Goal: Task Accomplishment & Management: Complete application form

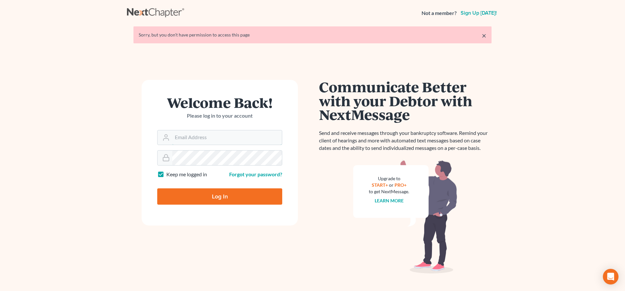
type input "[EMAIL_ADDRESS][DOMAIN_NAME]"
type input "Thinking..."
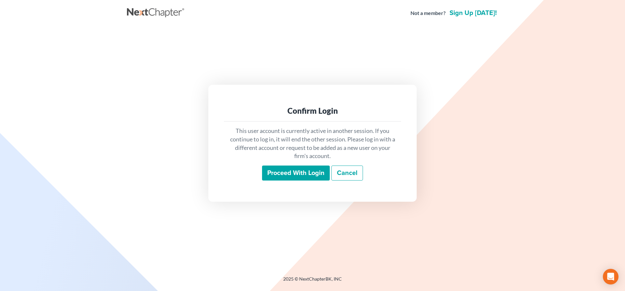
click at [305, 174] on input "Proceed with login" at bounding box center [296, 172] width 68 height 15
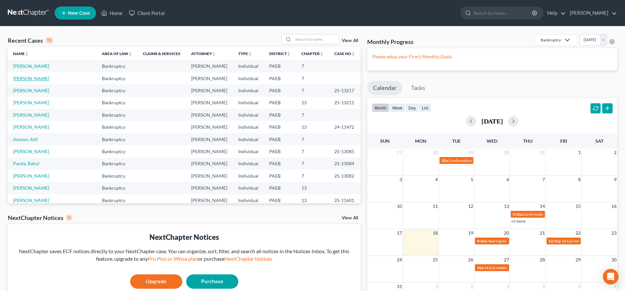
click at [32, 76] on link "[PERSON_NAME]" at bounding box center [31, 78] width 36 height 6
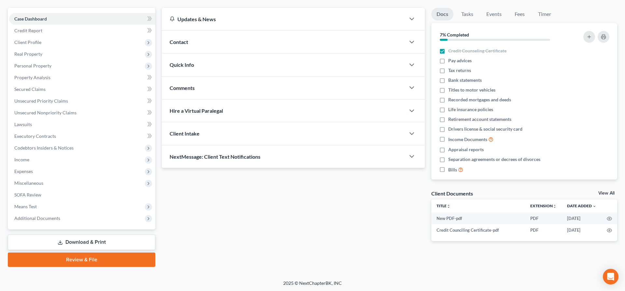
click at [103, 241] on link "Download & Print" at bounding box center [81, 241] width 147 height 15
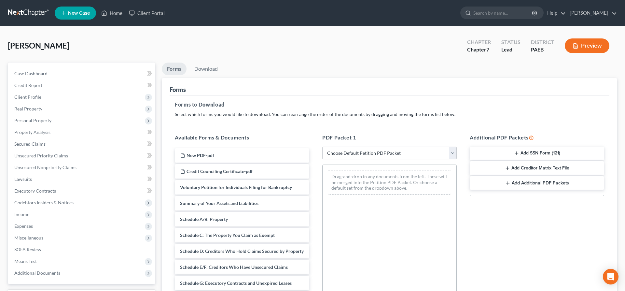
click at [322, 146] on select "Choose Default Petition PDF Packet Complete Bankruptcy Petition (all forms and …" at bounding box center [389, 152] width 134 height 13
select select "4"
click option "lsr no SSN" at bounding box center [0, 0] width 0 height 0
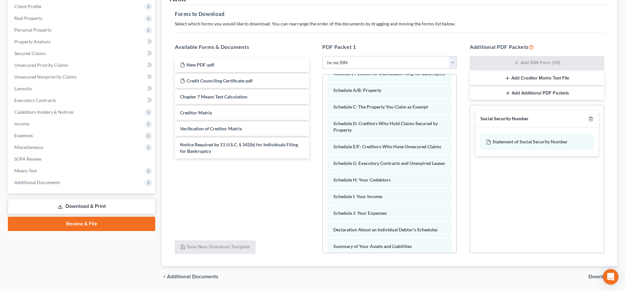
scroll to position [111, 0]
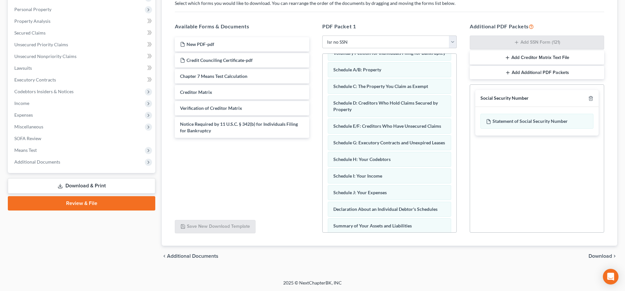
click at [595, 257] on span "Download" at bounding box center [599, 255] width 23 height 5
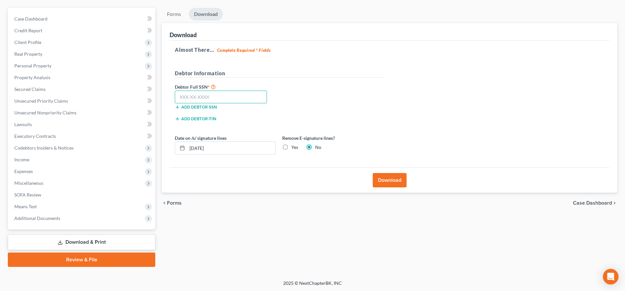
click at [184, 97] on input "text" at bounding box center [221, 96] width 92 height 13
click at [183, 95] on input "text" at bounding box center [221, 96] width 92 height 13
type input "192-58-7779"
click at [392, 182] on button "Download" at bounding box center [389, 180] width 34 height 14
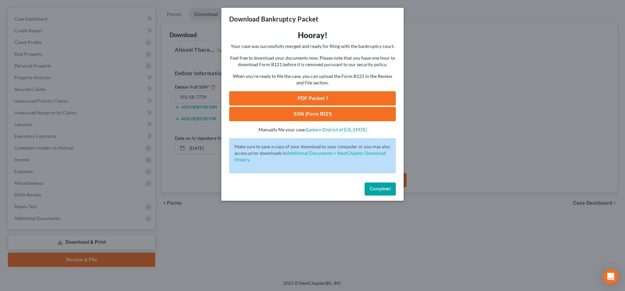
click at [344, 95] on link "PDF Packet 1" at bounding box center [312, 98] width 167 height 14
click at [274, 114] on link "SSN (Form B121)" at bounding box center [312, 114] width 167 height 14
click at [537, 76] on div "Download Bankruptcy Packet Hooray! Your case was successfully merged and ready …" at bounding box center [312, 145] width 625 height 291
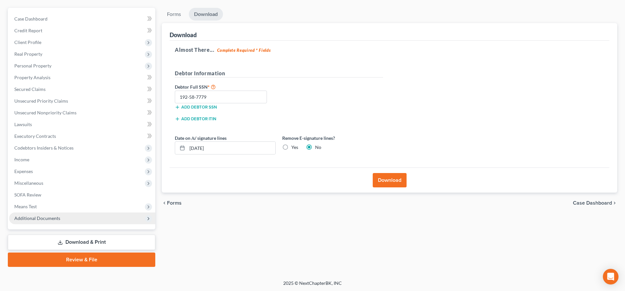
click at [47, 216] on span "Additional Documents" at bounding box center [37, 218] width 46 height 6
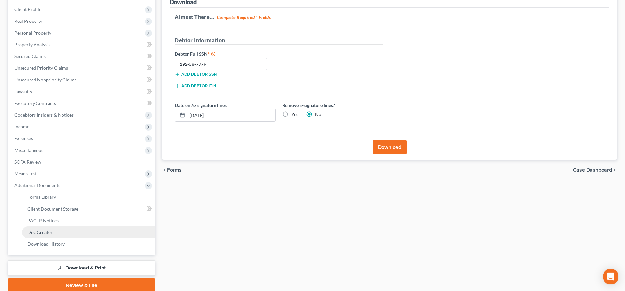
scroll to position [88, 0]
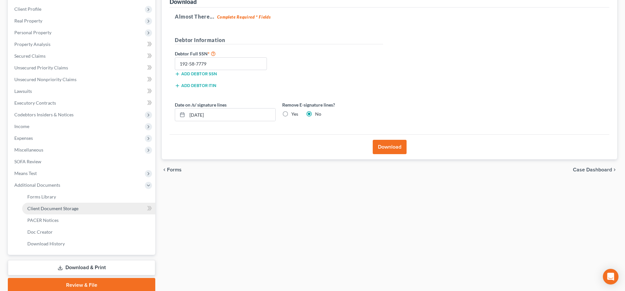
click at [76, 211] on link "Client Document Storage" at bounding box center [88, 208] width 133 height 12
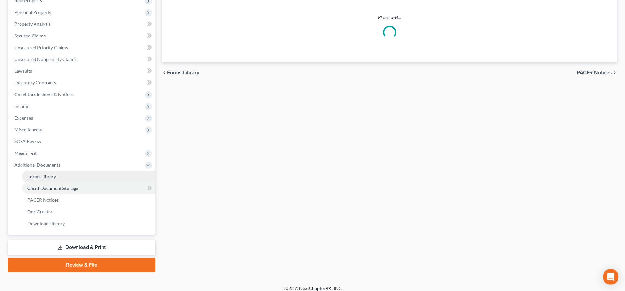
scroll to position [113, 0]
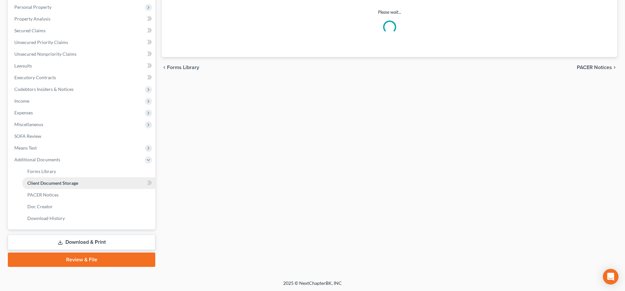
click at [64, 181] on span "Client Document Storage" at bounding box center [52, 183] width 51 height 6
select select "2"
select select "16"
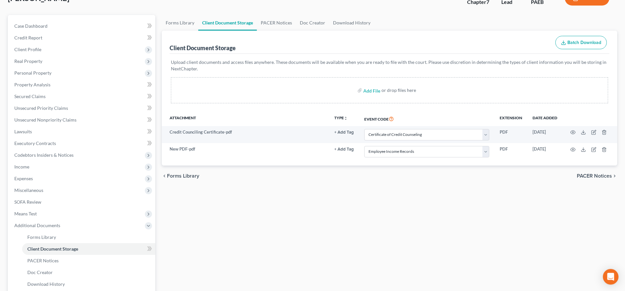
scroll to position [47, 0]
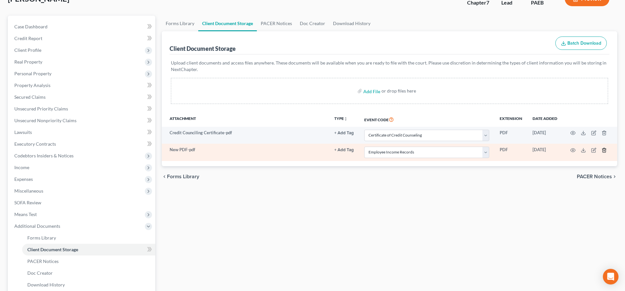
click at [605, 151] on icon "button" at bounding box center [603, 150] width 3 height 4
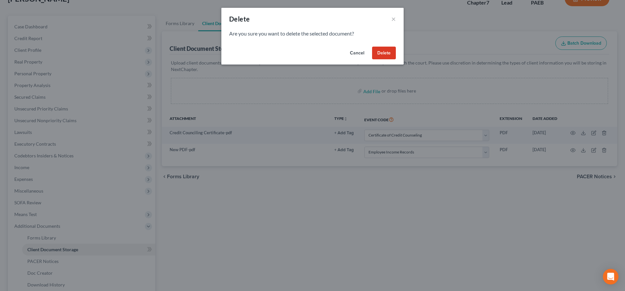
click at [382, 55] on button "Delete" at bounding box center [384, 53] width 24 height 13
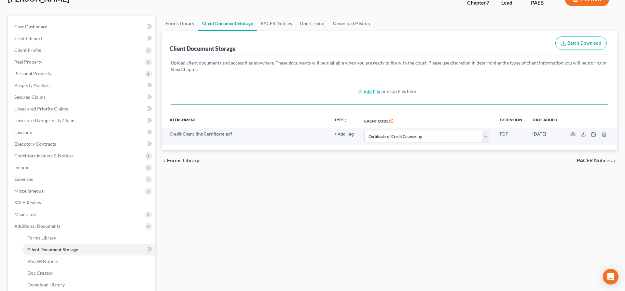
select select "2"
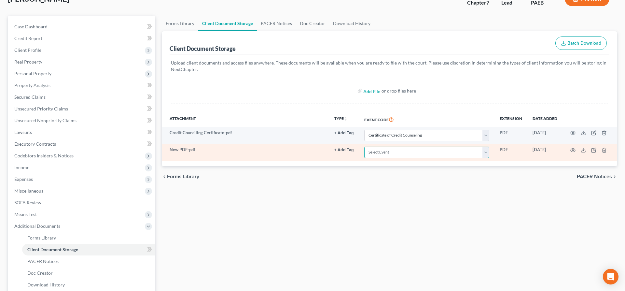
click at [419, 152] on select "Select Event Amended Matrix List of Creditors (Fee) Application to Have the Cha…" at bounding box center [426, 151] width 125 height 11
select select "16"
click option "Employee Income Records" at bounding box center [0, 0] width 0 height 0
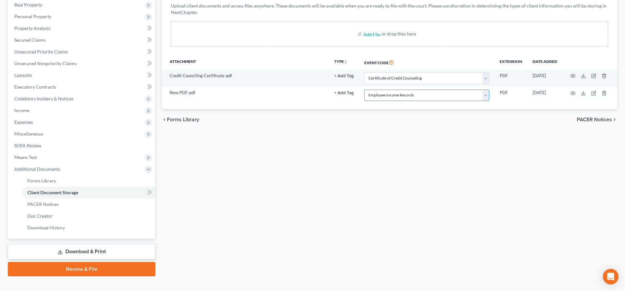
scroll to position [113, 0]
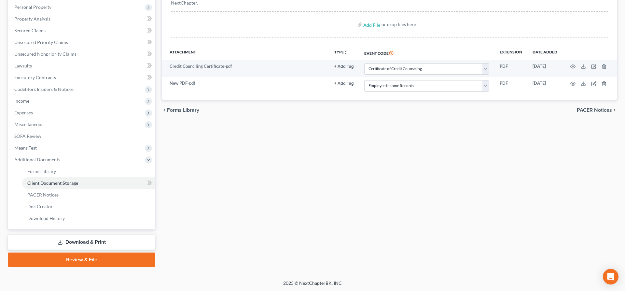
click at [85, 260] on link "Review & File" at bounding box center [81, 259] width 147 height 14
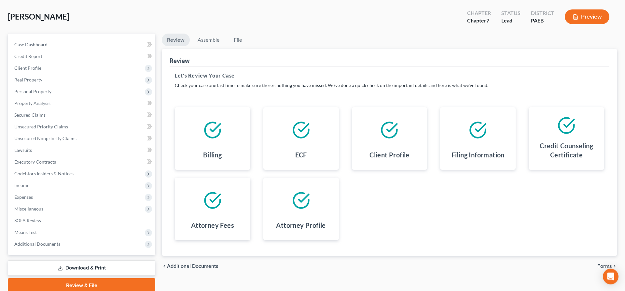
scroll to position [55, 0]
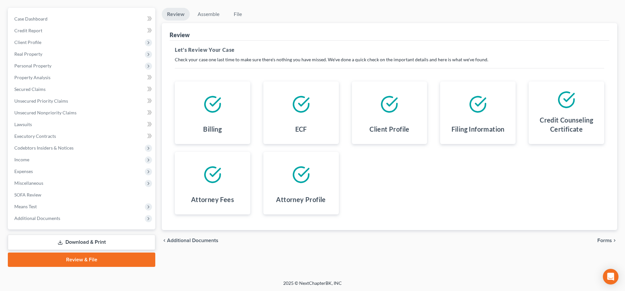
click at [605, 239] on span "Forms" at bounding box center [604, 239] width 15 height 5
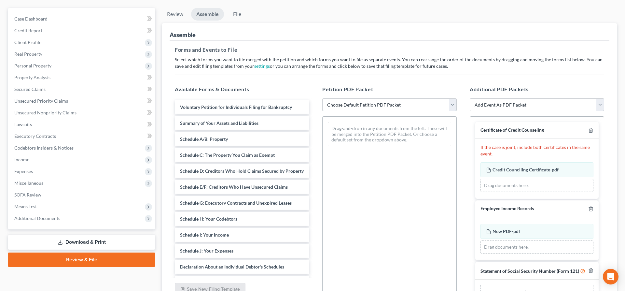
click at [322, 98] on select "Choose Default Petition PDF Packet Emergency Filing (Voluntary Petition and Cre…" at bounding box center [389, 104] width 134 height 13
select select "2"
click option "lsr" at bounding box center [0, 0] width 0 height 0
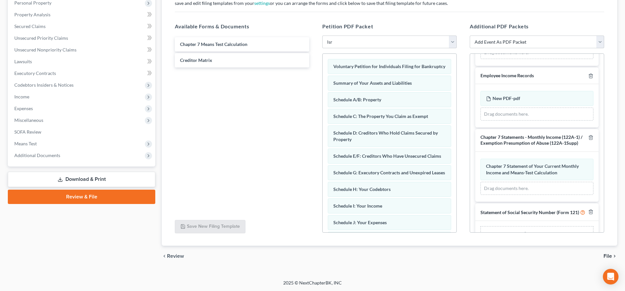
scroll to position [90, 0]
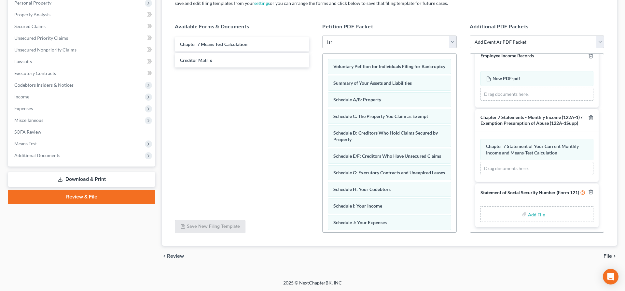
click at [536, 212] on input "file" at bounding box center [536, 214] width 16 height 12
type input "C:\fakepath\ss new.pdf"
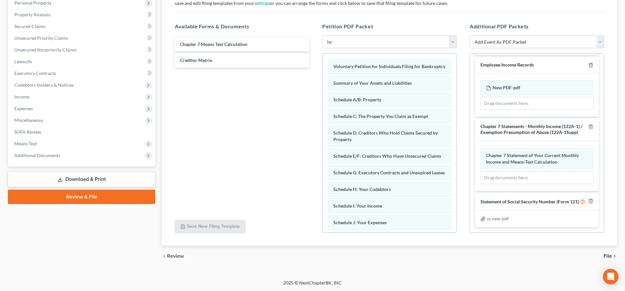
click at [611, 254] on span "File" at bounding box center [607, 255] width 8 height 5
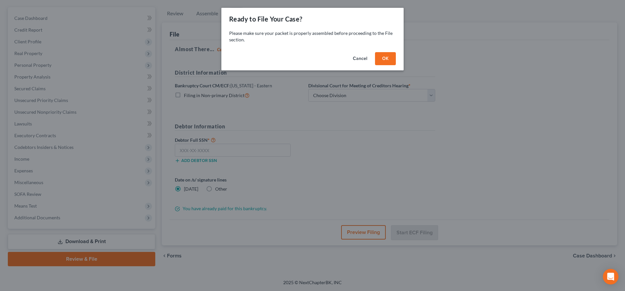
scroll to position [55, 0]
click at [380, 58] on button "OK" at bounding box center [385, 58] width 21 height 13
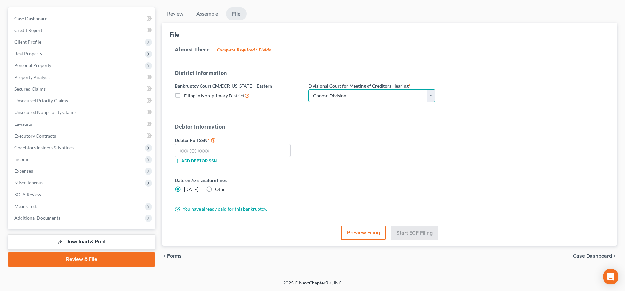
select select "0"
click option "[GEOGRAPHIC_DATA]" at bounding box center [0, 0] width 0 height 0
click at [193, 147] on input "text" at bounding box center [233, 150] width 116 height 13
drag, startPoint x: 192, startPoint y: 152, endPoint x: 193, endPoint y: 156, distance: 3.5
click at [192, 154] on input "text" at bounding box center [233, 150] width 116 height 13
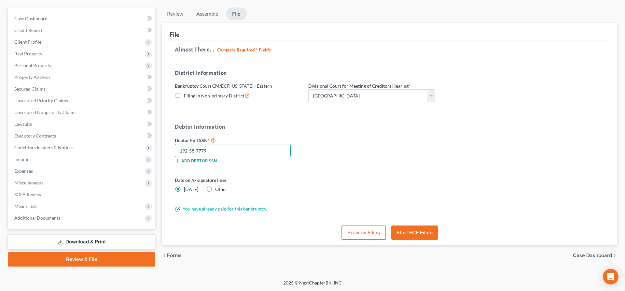
scroll to position [55, 0]
type input "192-58-7779"
click at [421, 231] on button "Start ECF Filing" at bounding box center [414, 232] width 47 height 14
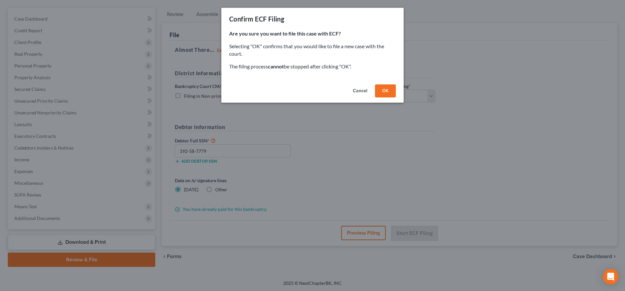
click at [377, 90] on button "OK" at bounding box center [385, 90] width 21 height 13
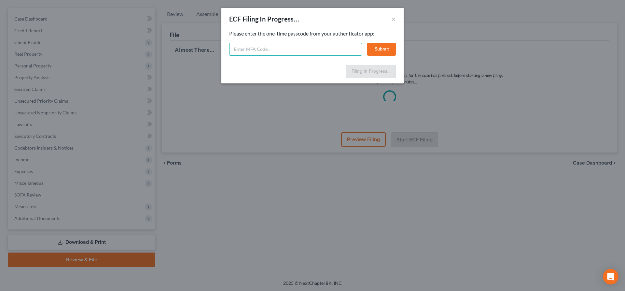
click at [275, 53] on input "text" at bounding box center [295, 49] width 133 height 13
type input "889524"
click at [384, 50] on button "Submit" at bounding box center [381, 49] width 29 height 13
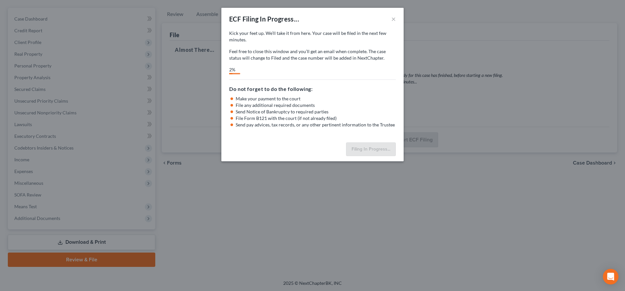
select select "0"
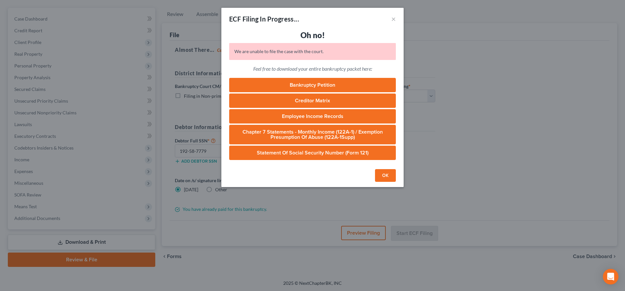
click at [382, 175] on button "OK" at bounding box center [385, 175] width 21 height 13
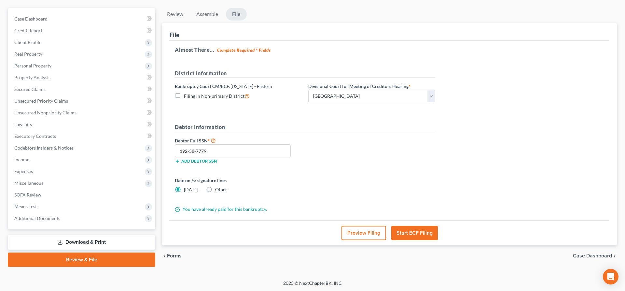
click at [416, 236] on button "Start ECF Filing" at bounding box center [414, 232] width 47 height 14
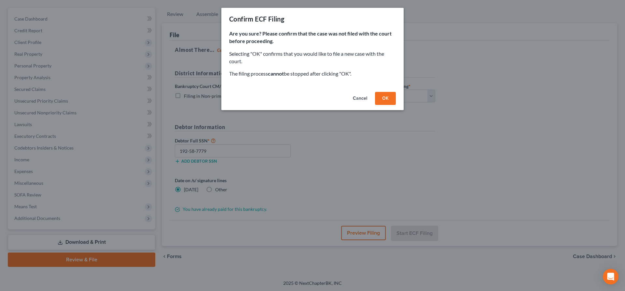
click at [389, 100] on button "OK" at bounding box center [385, 98] width 21 height 13
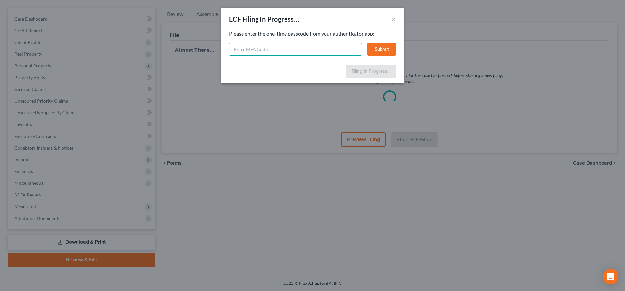
click at [250, 47] on input "text" at bounding box center [295, 49] width 133 height 13
type input "574118"
click at [376, 46] on button "Submit" at bounding box center [381, 49] width 29 height 13
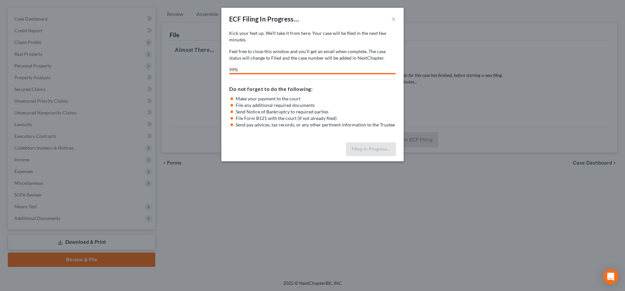
select select "0"
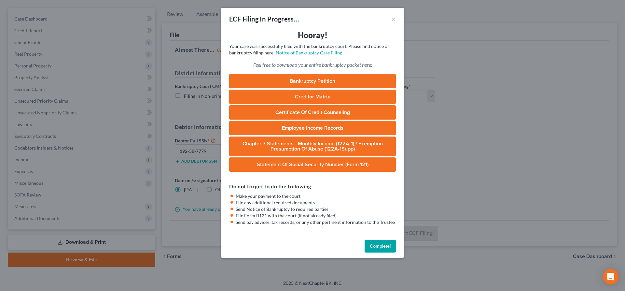
click at [375, 245] on button "Complete!" at bounding box center [379, 245] width 31 height 13
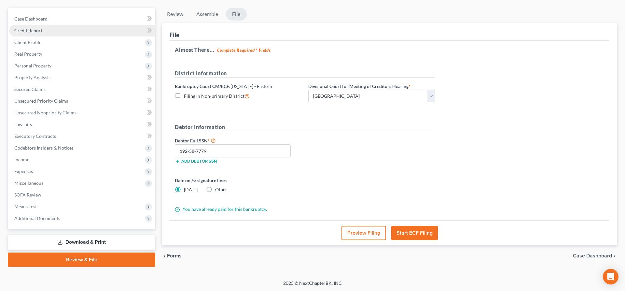
scroll to position [0, 0]
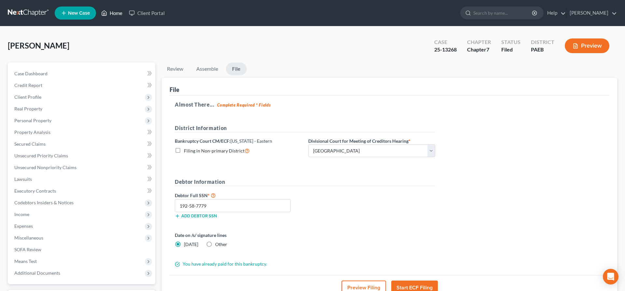
click at [115, 11] on link "Home" at bounding box center [112, 13] width 28 height 12
click at [118, 13] on link "Home" at bounding box center [112, 13] width 28 height 12
click at [110, 12] on link "Home" at bounding box center [112, 13] width 28 height 12
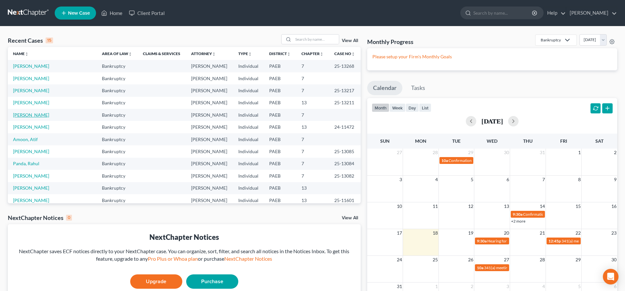
click at [31, 113] on link "[PERSON_NAME]" at bounding box center [31, 115] width 36 height 6
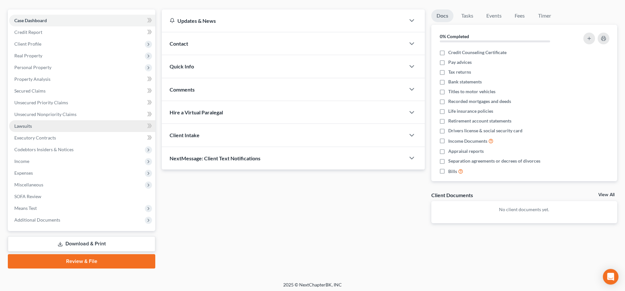
scroll to position [55, 0]
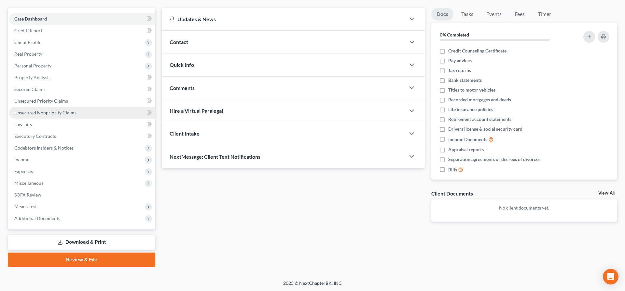
click at [43, 113] on span "Unsecured Nonpriority Claims" at bounding box center [45, 113] width 62 height 6
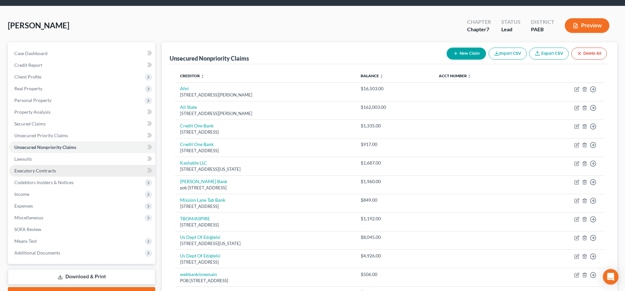
scroll to position [20, 0]
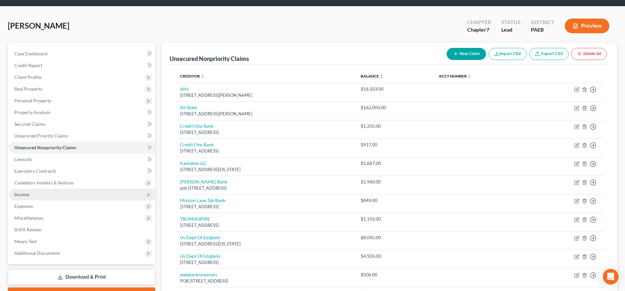
click at [46, 193] on span "Income" at bounding box center [82, 194] width 146 height 12
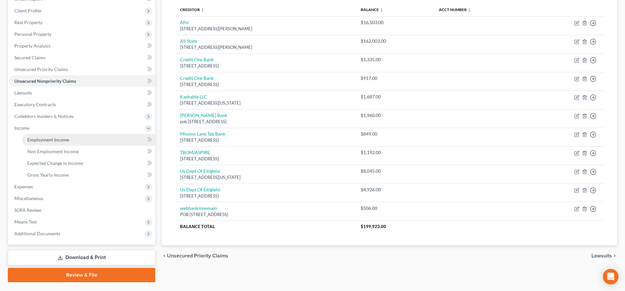
click at [58, 140] on span "Employment Income" at bounding box center [48, 140] width 42 height 6
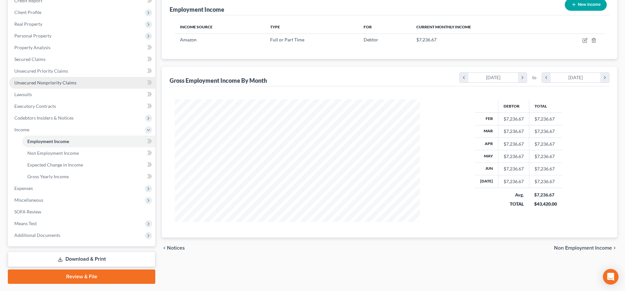
scroll to position [100, 0]
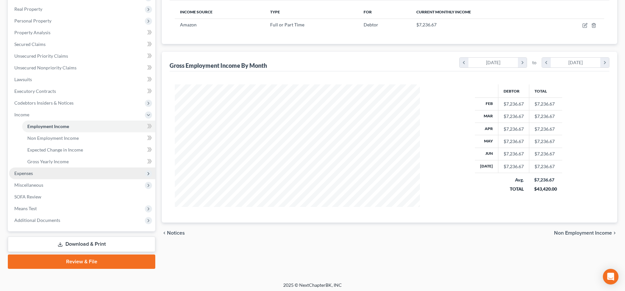
click at [21, 173] on span "Expenses" at bounding box center [23, 173] width 19 height 6
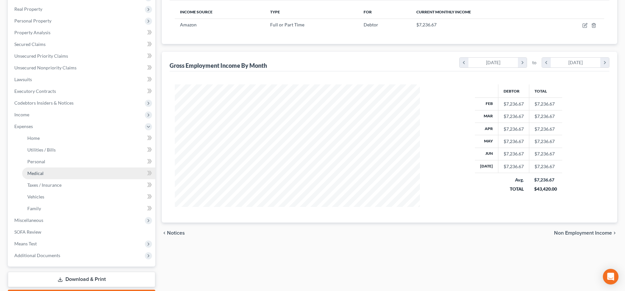
click at [42, 169] on link "Medical" at bounding box center [88, 173] width 133 height 12
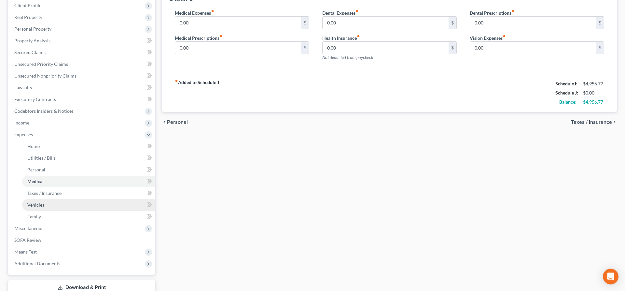
scroll to position [100, 0]
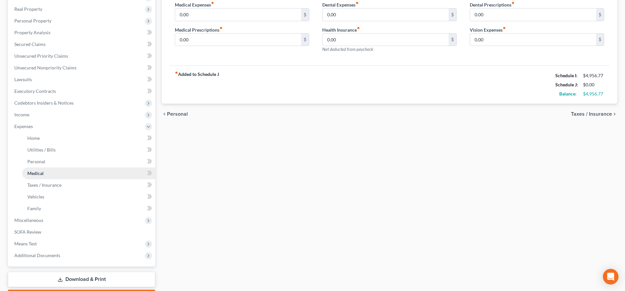
click at [58, 174] on link "Medical" at bounding box center [88, 173] width 133 height 12
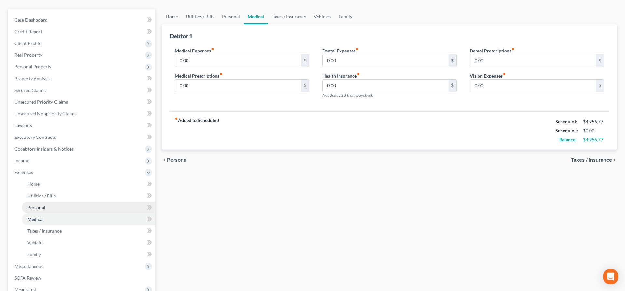
scroll to position [33, 0]
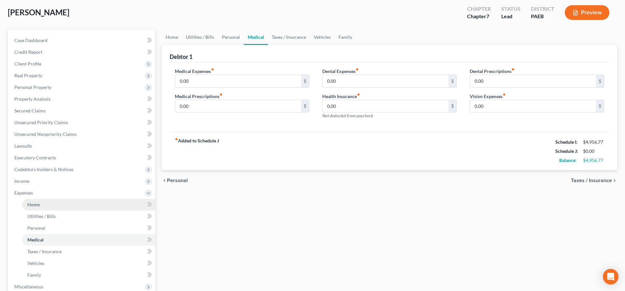
click at [53, 205] on link "Home" at bounding box center [88, 204] width 133 height 12
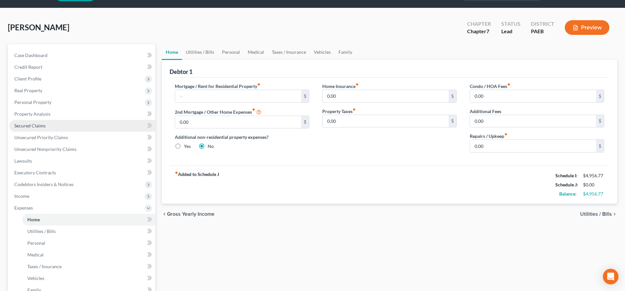
scroll to position [33, 0]
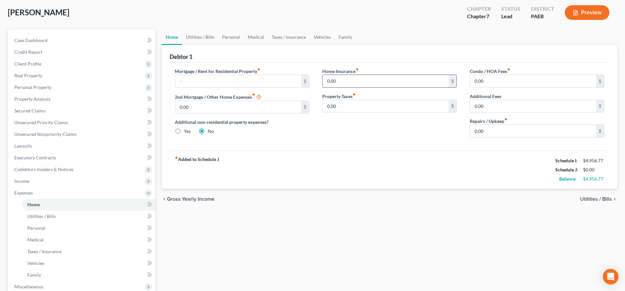
drag, startPoint x: 344, startPoint y: 77, endPoint x: 343, endPoint y: 81, distance: 4.6
click at [343, 80] on input "0.00" at bounding box center [385, 81] width 126 height 12
type input "250"
click at [344, 104] on input "0.00" at bounding box center [385, 106] width 126 height 12
type input "200"
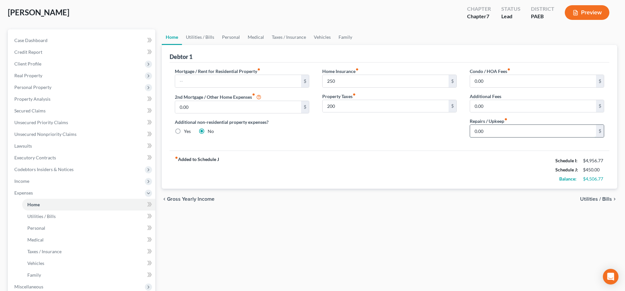
click at [489, 132] on input "0.00" at bounding box center [533, 131] width 126 height 12
click at [490, 129] on input "0.00" at bounding box center [533, 131] width 126 height 12
drag, startPoint x: 490, startPoint y: 129, endPoint x: 370, endPoint y: 126, distance: 120.1
click at [470, 127] on input "0.00" at bounding box center [533, 131] width 126 height 12
type input "1,000"
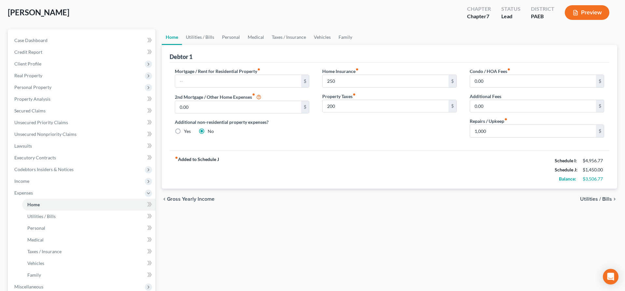
click at [597, 199] on span "Utilities / Bills" at bounding box center [596, 198] width 32 height 5
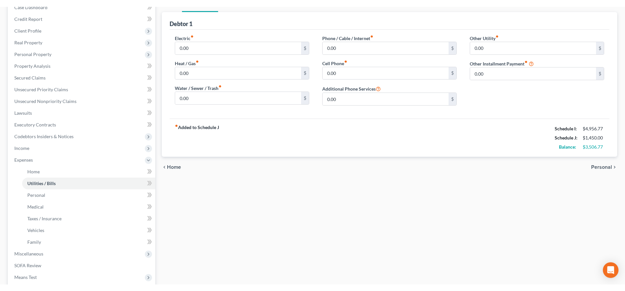
scroll to position [17, 0]
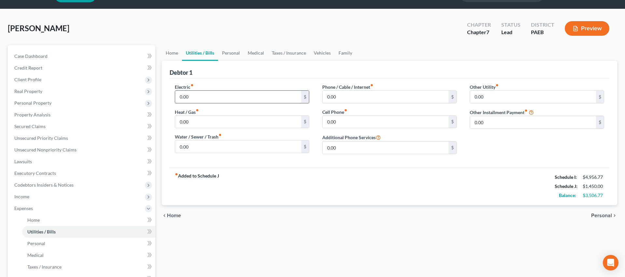
click at [184, 98] on input "0.00" at bounding box center [238, 97] width 126 height 12
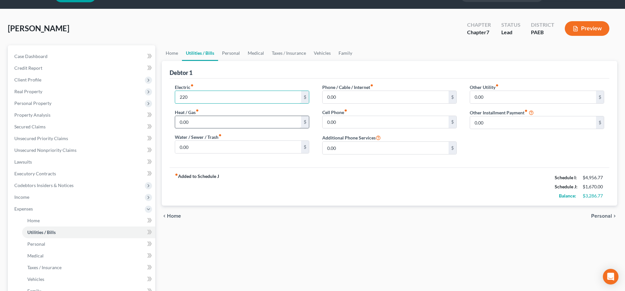
type input "220"
click at [197, 119] on input "0.00" at bounding box center [238, 122] width 126 height 12
type input "200"
click at [191, 146] on input "0.00" at bounding box center [238, 147] width 126 height 12
type input "120"
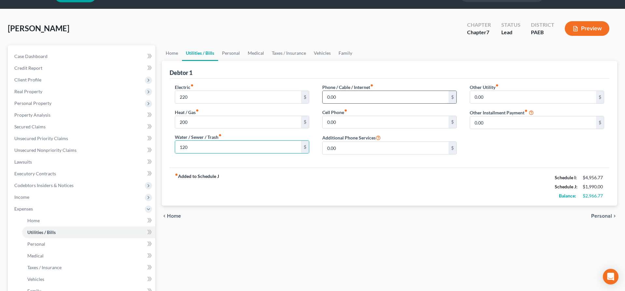
click at [353, 97] on input "0.00" at bounding box center [385, 97] width 126 height 12
type input "250"
click at [502, 149] on div "Other Utility fiber_manual_record 0.00 $ Other Installment Payment fiber_manual…" at bounding box center [536, 122] width 147 height 76
click at [350, 124] on input "0.00" at bounding box center [385, 122] width 126 height 12
click at [607, 214] on span "Personal" at bounding box center [601, 215] width 21 height 5
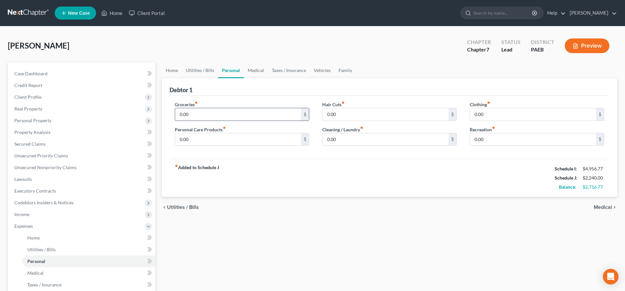
click at [209, 114] on input "0.00" at bounding box center [238, 114] width 126 height 12
click at [195, 115] on input "0.00" at bounding box center [238, 114] width 126 height 12
drag, startPoint x: 195, startPoint y: 115, endPoint x: 141, endPoint y: 114, distance: 53.7
click at [175, 114] on input "0.00" at bounding box center [238, 114] width 126 height 12
type input "1,200"
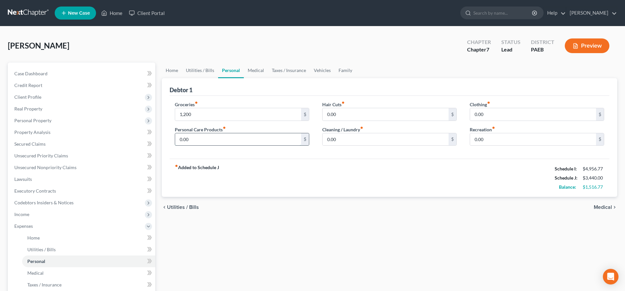
drag, startPoint x: 211, startPoint y: 140, endPoint x: 249, endPoint y: 133, distance: 38.9
click at [249, 133] on input "0.00" at bounding box center [238, 139] width 126 height 12
type input "200"
click at [346, 115] on input "0.00" at bounding box center [385, 114] width 126 height 12
type input "50"
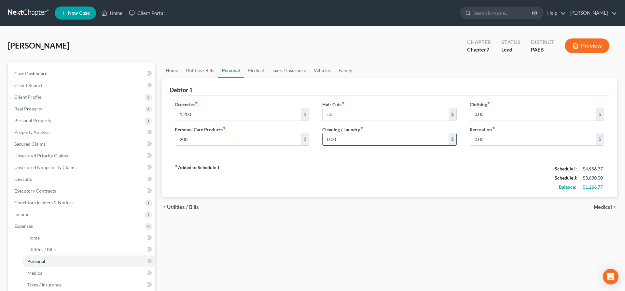
click at [350, 139] on input "0.00" at bounding box center [385, 139] width 126 height 12
type input "60"
click at [512, 118] on input "0.00" at bounding box center [533, 114] width 126 height 12
type input "250"
click at [497, 137] on input "0.00" at bounding box center [533, 139] width 126 height 12
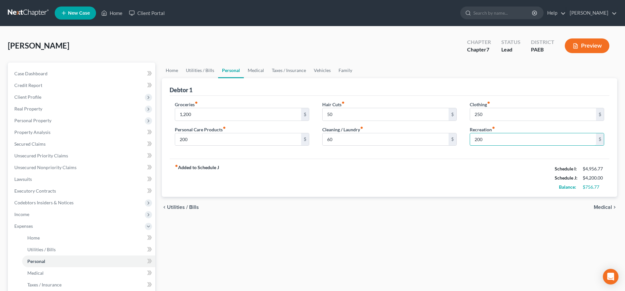
type input "200"
click at [608, 205] on span "Medical" at bounding box center [602, 206] width 18 height 5
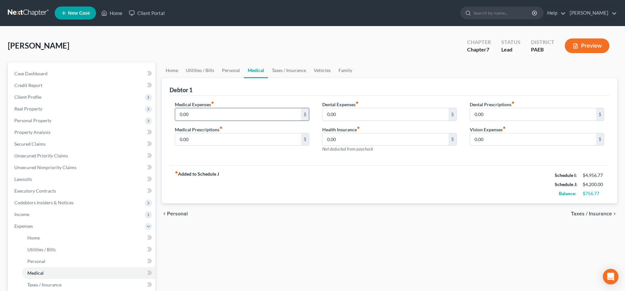
click at [204, 109] on input "0.00" at bounding box center [238, 114] width 126 height 12
type input "220"
click at [208, 137] on input "0.00" at bounding box center [238, 139] width 126 height 12
type input "100"
click at [389, 115] on input "0.00" at bounding box center [385, 114] width 126 height 12
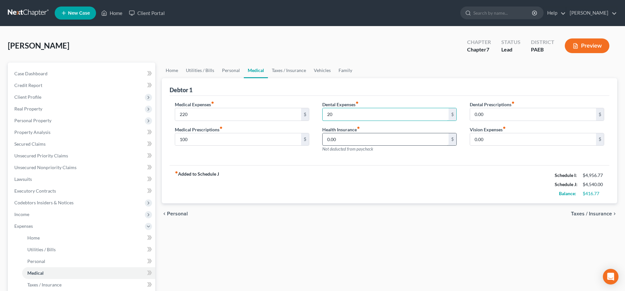
type input "20"
click at [369, 138] on input "0.00" at bounding box center [385, 139] width 126 height 12
click at [597, 212] on span "Taxes / Insurance" at bounding box center [591, 213] width 41 height 5
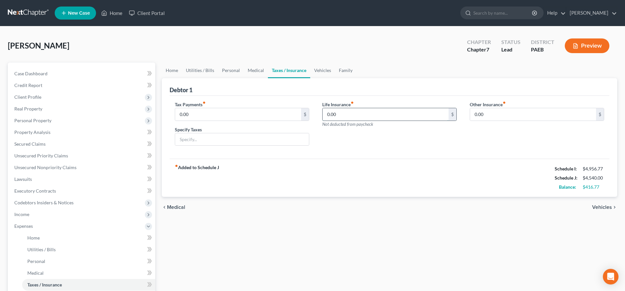
click at [346, 112] on input "0.00" at bounding box center [385, 114] width 126 height 12
click at [602, 203] on div "chevron_left Medical Vehicles chevron_right" at bounding box center [389, 206] width 455 height 21
click at [603, 205] on span "Vehicles" at bounding box center [602, 206] width 20 height 5
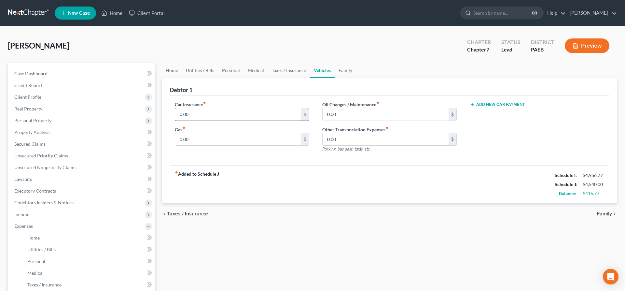
drag, startPoint x: 204, startPoint y: 109, endPoint x: 286, endPoint y: 115, distance: 81.6
click at [286, 115] on input "0.00" at bounding box center [238, 114] width 126 height 12
type input "230"
click at [345, 113] on input "0.00" at bounding box center [385, 114] width 126 height 12
type input "2"
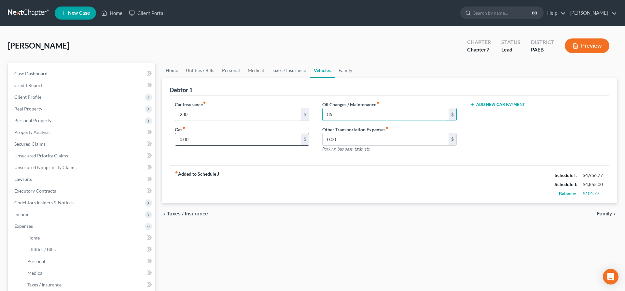
type input "85"
click at [277, 140] on input "0.00" at bounding box center [238, 139] width 126 height 12
type input "140"
click at [598, 214] on span "Family" at bounding box center [603, 213] width 15 height 5
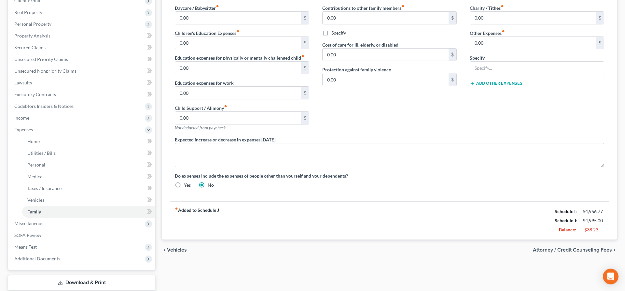
scroll to position [100, 0]
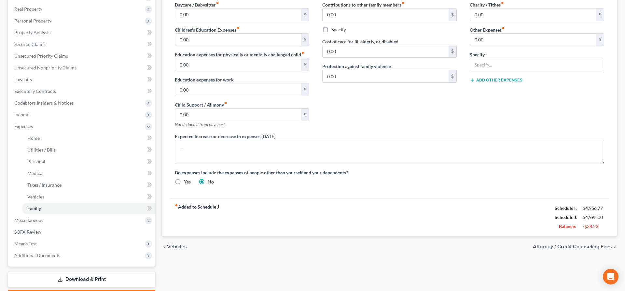
click at [579, 244] on span "Attorney / Credit Counseling Fees" at bounding box center [572, 246] width 79 height 5
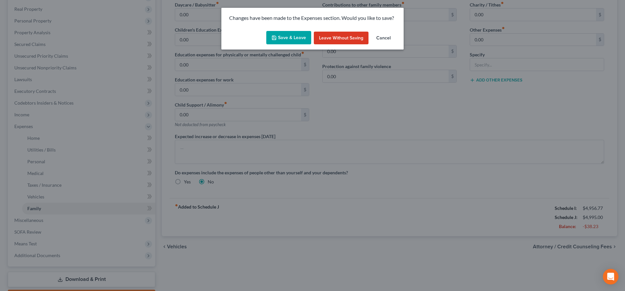
click at [286, 35] on button "Save & Leave" at bounding box center [288, 38] width 45 height 14
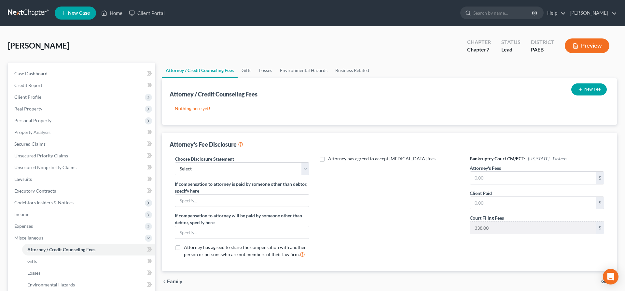
click at [587, 87] on button "New Fee" at bounding box center [588, 89] width 35 height 12
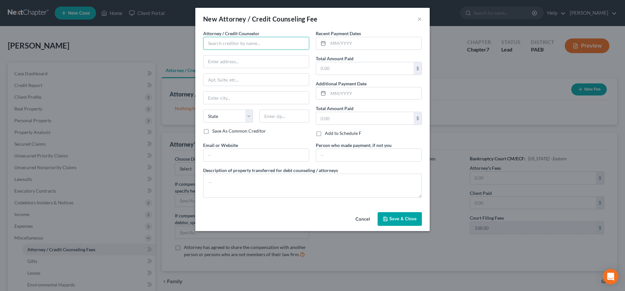
click at [270, 39] on input "text" at bounding box center [256, 43] width 106 height 13
click at [262, 43] on input "text" at bounding box center [256, 43] width 106 height 13
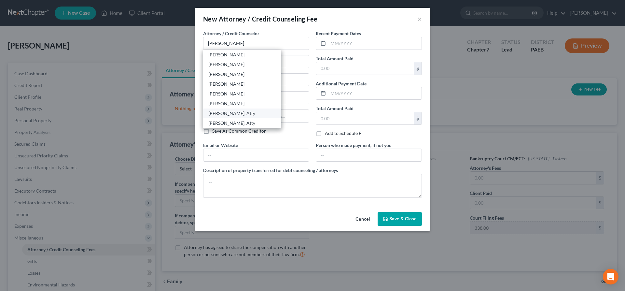
click at [261, 116] on div "[PERSON_NAME], Atty" at bounding box center [242, 113] width 68 height 7
type input "[PERSON_NAME], Atty"
type input "[STREET_ADDRESS]"
type input "Media"
select select "39"
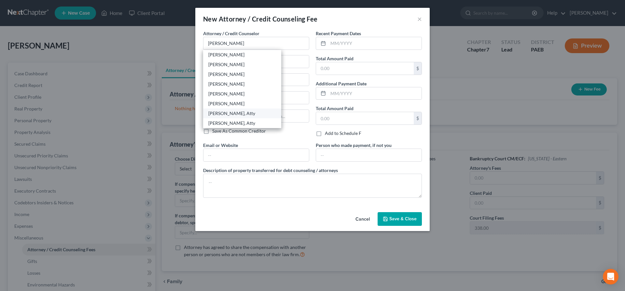
type input "19063-2615"
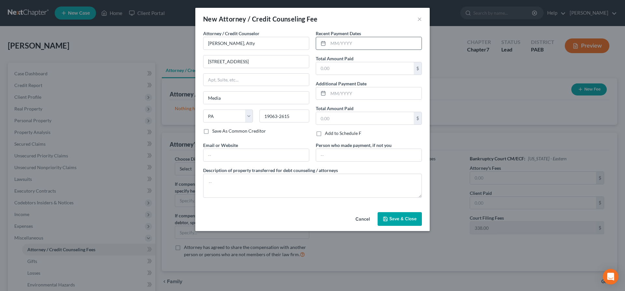
click at [330, 42] on input "text" at bounding box center [374, 43] width 93 height 12
click at [348, 40] on input "text" at bounding box center [374, 43] width 93 height 12
type input "08/2025"
click at [386, 72] on input "text" at bounding box center [365, 68] width 98 height 12
type input "1,950"
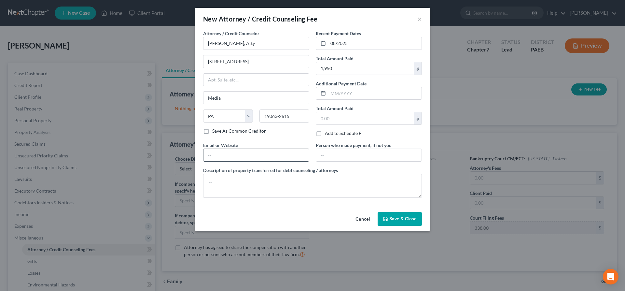
click at [245, 158] on input "text" at bounding box center [255, 155] width 105 height 12
click at [397, 220] on span "Save & Close" at bounding box center [402, 219] width 27 height 6
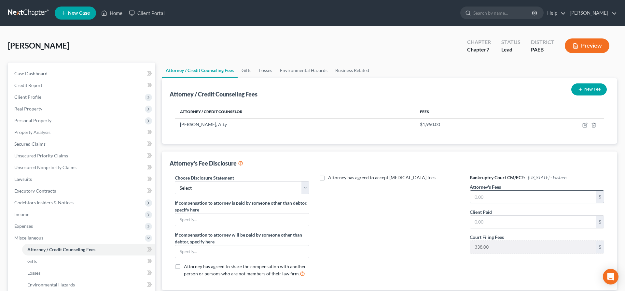
click at [534, 196] on input "text" at bounding box center [533, 196] width 126 height 12
type input "1,950"
click at [510, 222] on input "text" at bounding box center [533, 221] width 126 height 12
type input "1,950"
click at [388, 227] on div "Attorney has agreed to accept [MEDICAL_DATA] fees" at bounding box center [389, 228] width 147 height 108
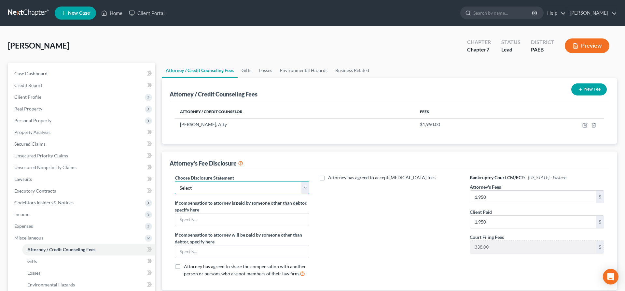
click at [175, 181] on select "Select [PERSON_NAME]" at bounding box center [242, 187] width 134 height 13
select select "0"
click option "[PERSON_NAME]" at bounding box center [0, 0] width 0 height 0
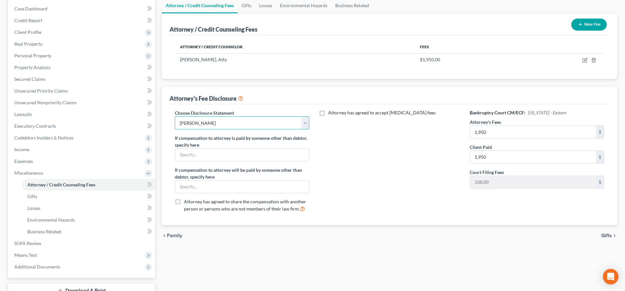
scroll to position [66, 0]
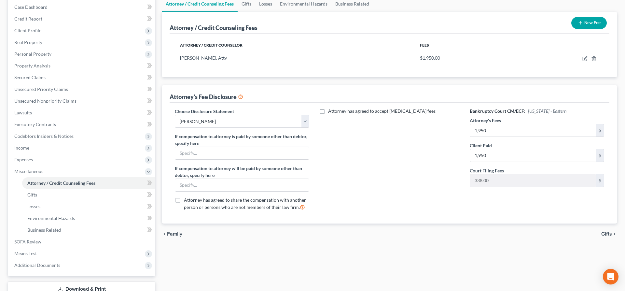
click at [606, 232] on span "Gifts" at bounding box center [606, 233] width 11 height 5
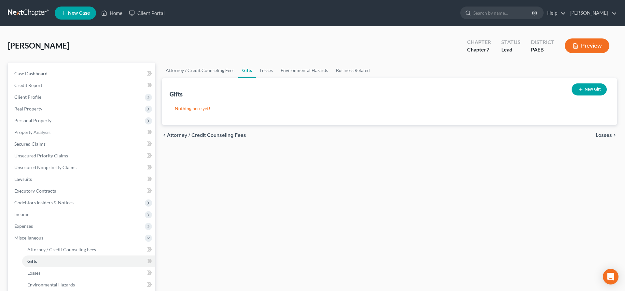
click at [601, 133] on span "Losses" at bounding box center [603, 134] width 16 height 5
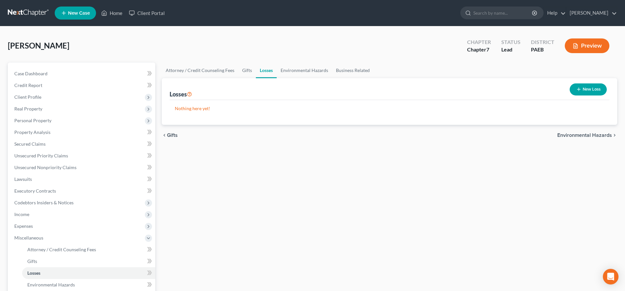
click at [601, 91] on button "New Loss" at bounding box center [587, 89] width 37 height 12
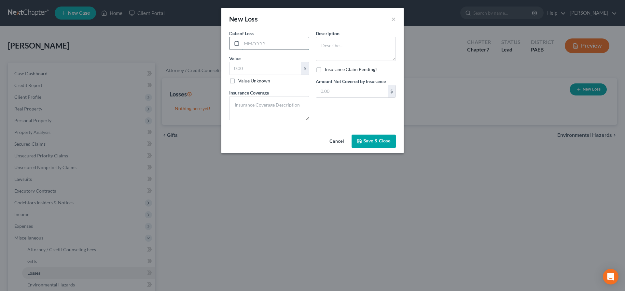
click at [259, 40] on input "text" at bounding box center [274, 43] width 67 height 12
type input "04/2025"
click at [249, 70] on input "text" at bounding box center [265, 68] width 72 height 12
click at [240, 72] on input "text" at bounding box center [265, 68] width 72 height 12
click at [255, 68] on input "text" at bounding box center [265, 68] width 72 height 12
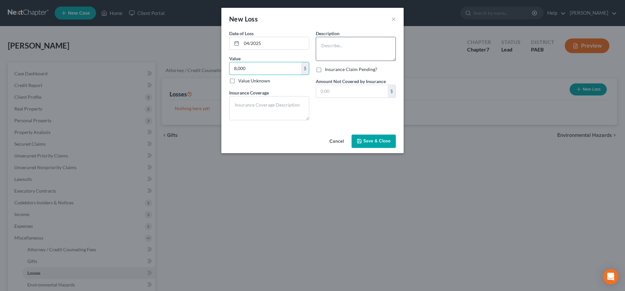
type input "8,000"
click at [335, 42] on textarea at bounding box center [356, 49] width 80 height 24
type textarea "fire damage"
click at [337, 92] on input "text" at bounding box center [352, 91] width 72 height 12
type input "8,000"
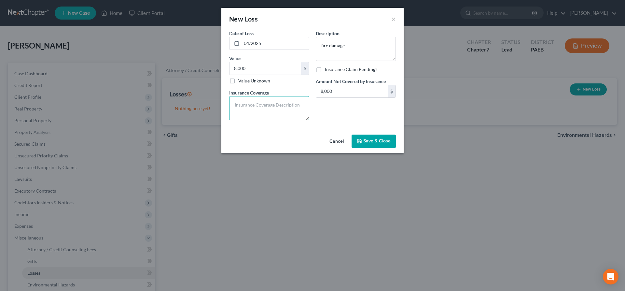
drag, startPoint x: 282, startPoint y: 112, endPoint x: 279, endPoint y: 111, distance: 3.5
click at [280, 111] on textarea at bounding box center [269, 108] width 80 height 24
click at [236, 105] on textarea at bounding box center [269, 108] width 80 height 24
type textarea "none"
click at [378, 142] on span "Save & Close" at bounding box center [376, 141] width 27 height 6
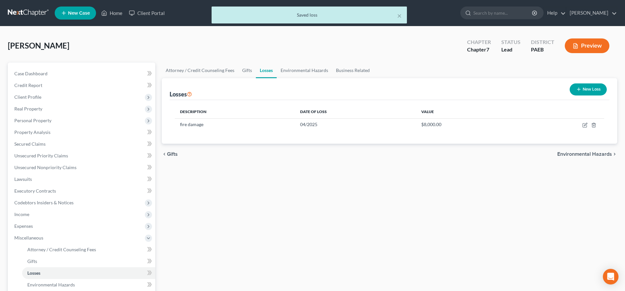
click at [581, 150] on div "chevron_left Gifts Environmental Hazards chevron_right" at bounding box center [389, 153] width 455 height 21
click at [586, 153] on span "Environmental Hazards" at bounding box center [584, 153] width 55 height 5
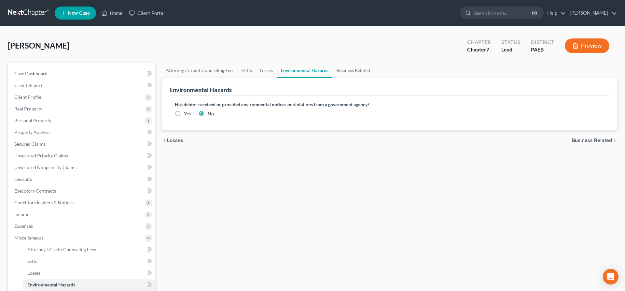
click at [585, 141] on span "Business Related" at bounding box center [591, 140] width 40 height 5
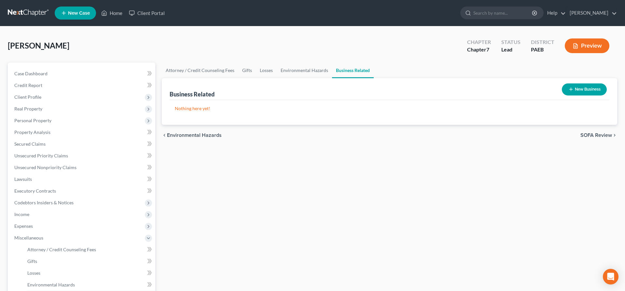
click at [589, 87] on button "New Business" at bounding box center [583, 89] width 45 height 12
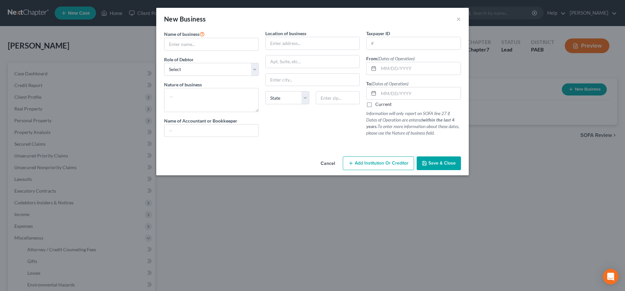
click at [329, 161] on button "Cancel" at bounding box center [327, 163] width 25 height 13
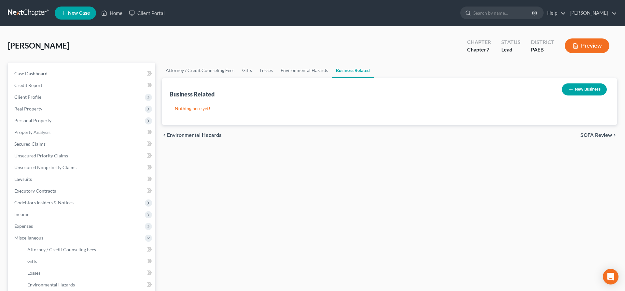
click at [589, 135] on span "SOFA Review" at bounding box center [596, 134] width 32 height 5
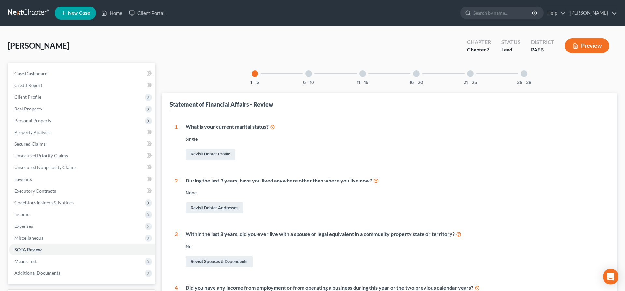
click at [471, 73] on div at bounding box center [470, 73] width 7 height 7
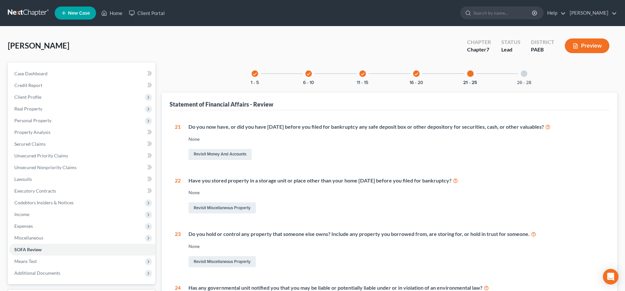
click at [524, 74] on div at bounding box center [524, 73] width 7 height 7
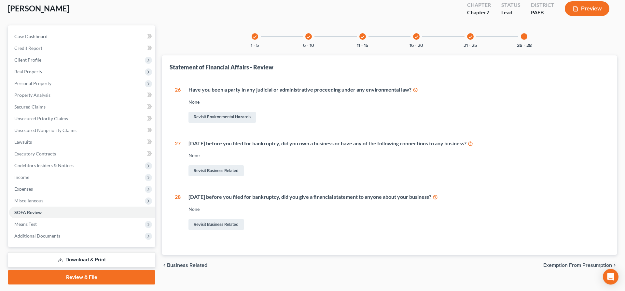
scroll to position [21, 0]
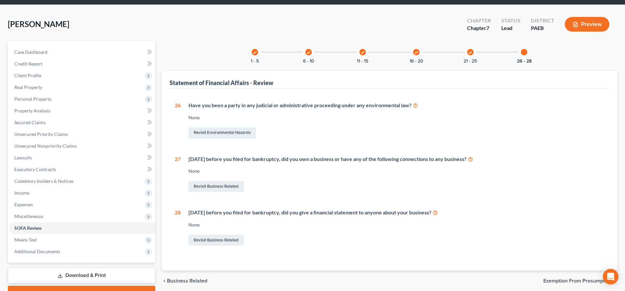
click at [523, 50] on div at bounding box center [524, 52] width 7 height 7
click at [467, 54] on div "check 21 - 25" at bounding box center [470, 52] width 22 height 22
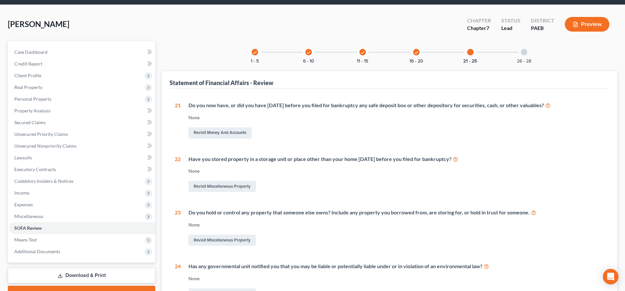
click at [420, 52] on div "check 16 - 20" at bounding box center [416, 52] width 22 height 22
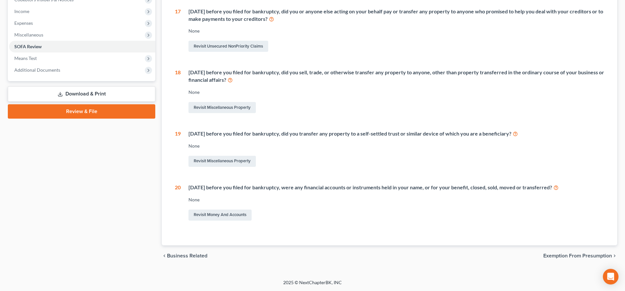
scroll to position [43, 0]
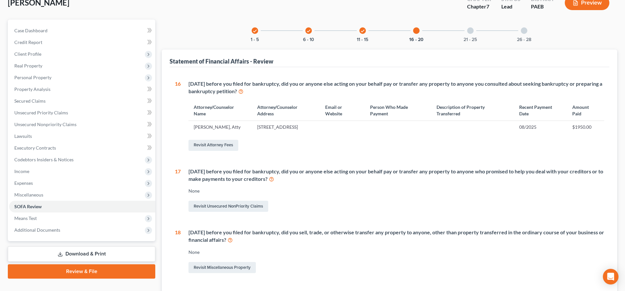
click at [366, 28] on div "check 11 - 15" at bounding box center [362, 31] width 22 height 22
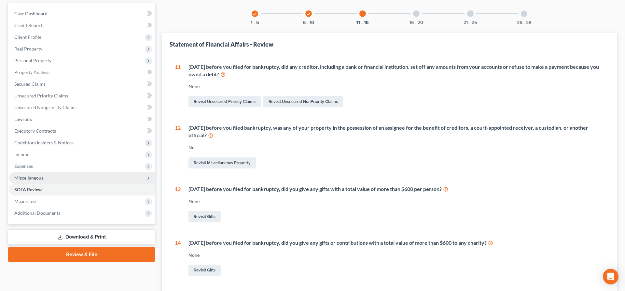
scroll to position [66, 0]
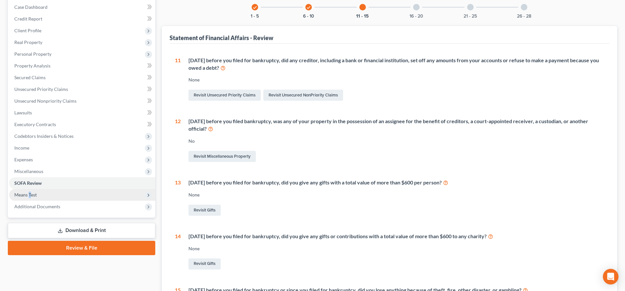
click at [30, 190] on span "Means Test" at bounding box center [82, 195] width 146 height 12
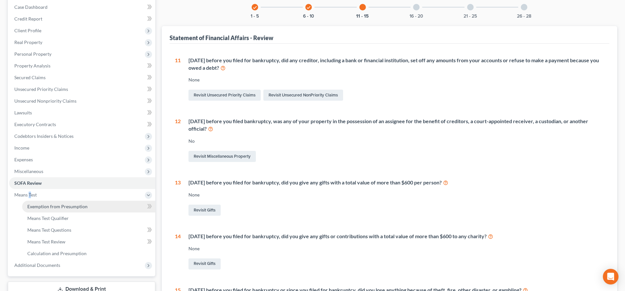
click at [61, 208] on span "Exemption from Presumption" at bounding box center [57, 206] width 60 height 6
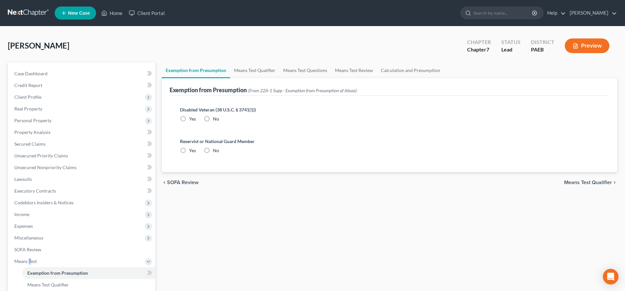
click at [213, 117] on label "No" at bounding box center [216, 118] width 6 height 7
click at [213, 118] on label "No" at bounding box center [216, 118] width 6 height 7
click at [215, 118] on input "No" at bounding box center [217, 117] width 4 height 4
radio input "true"
click at [213, 149] on label "No" at bounding box center [216, 150] width 6 height 7
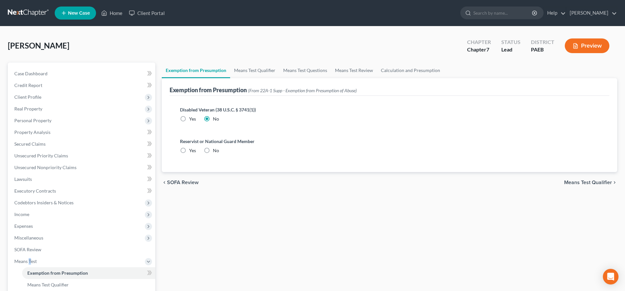
click at [215, 149] on input "No" at bounding box center [217, 149] width 4 height 4
radio input "true"
click at [583, 183] on span "Means Test Qualifier" at bounding box center [588, 182] width 48 height 5
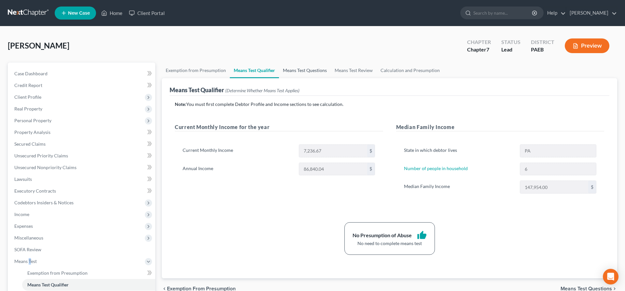
click at [306, 66] on link "Means Test Questions" at bounding box center [305, 70] width 52 height 16
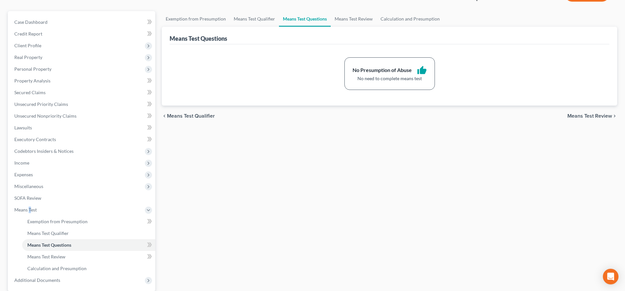
scroll to position [113, 0]
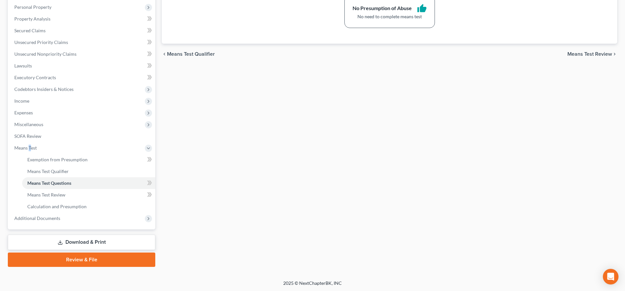
click at [72, 245] on link "Download & Print" at bounding box center [81, 241] width 147 height 15
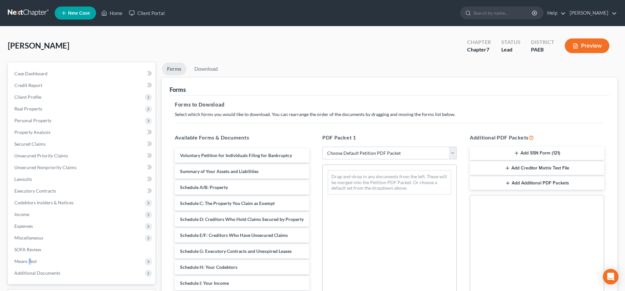
click at [322, 146] on select "Choose Default Petition PDF Packet Complete Bankruptcy Petition (all forms and …" at bounding box center [389, 152] width 134 height 13
select select "5"
click option "lsr" at bounding box center [0, 0] width 0 height 0
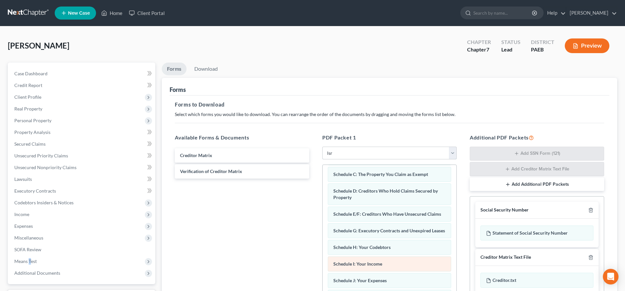
scroll to position [100, 0]
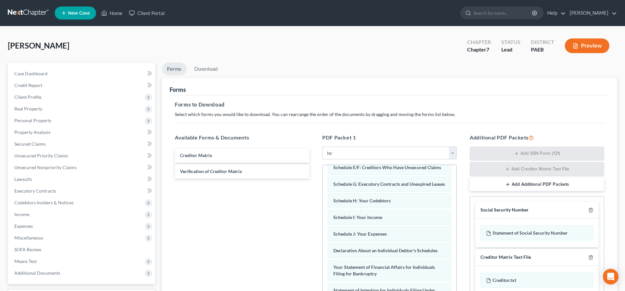
click at [268, 214] on div "Creditor Matrix Verification of Creditor Matrix" at bounding box center [241, 235] width 145 height 179
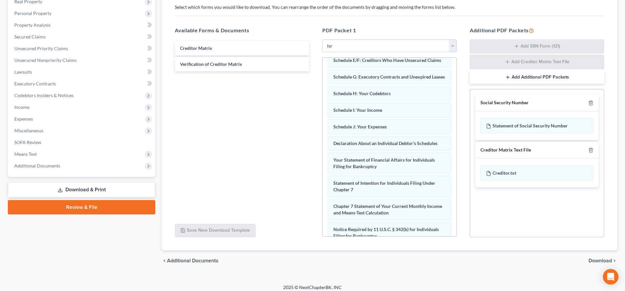
scroll to position [112, 0]
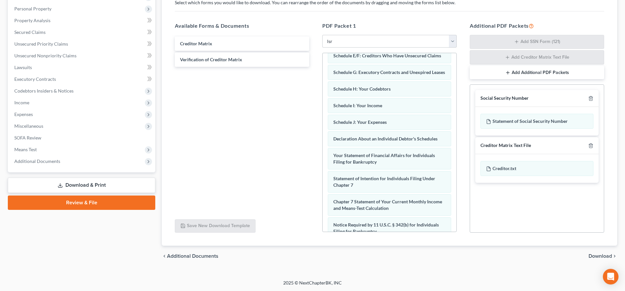
click at [601, 257] on span "Download" at bounding box center [599, 255] width 23 height 5
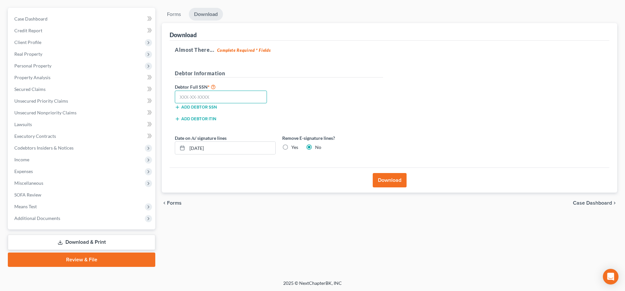
click at [215, 97] on input "text" at bounding box center [221, 96] width 92 height 13
drag, startPoint x: 190, startPoint y: 97, endPoint x: 197, endPoint y: 91, distance: 9.2
click at [190, 96] on input "text" at bounding box center [221, 96] width 92 height 13
type input "594-36-6799"
click at [395, 180] on button "Download" at bounding box center [389, 180] width 34 height 14
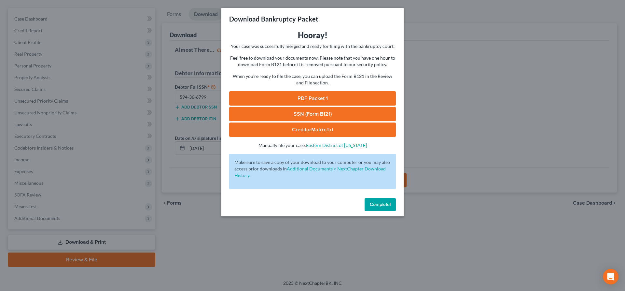
click at [309, 98] on link "PDF Packet 1" at bounding box center [312, 98] width 167 height 14
click at [313, 115] on link "SSN (Form B121)" at bounding box center [312, 114] width 167 height 14
click at [386, 204] on span "Complete!" at bounding box center [380, 204] width 21 height 6
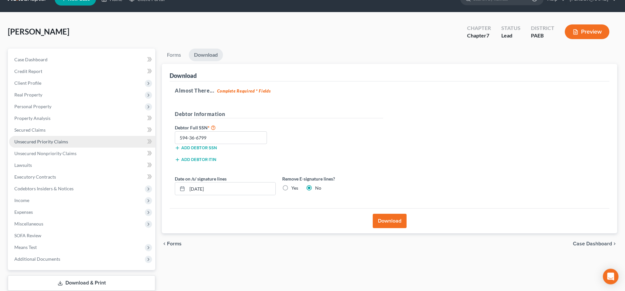
scroll to position [0, 0]
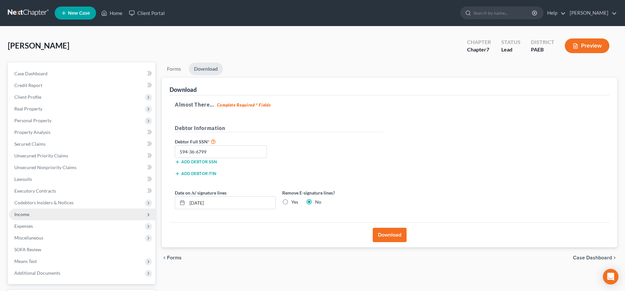
click at [34, 214] on span "Income" at bounding box center [82, 214] width 146 height 12
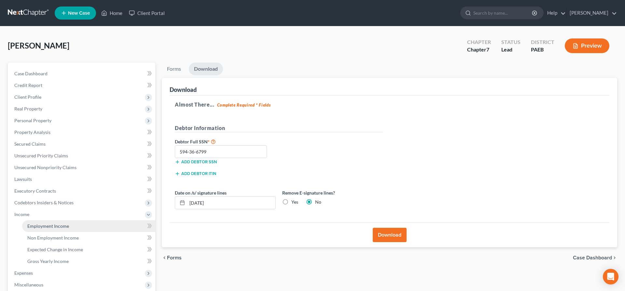
click at [49, 225] on span "Employment Income" at bounding box center [48, 226] width 42 height 6
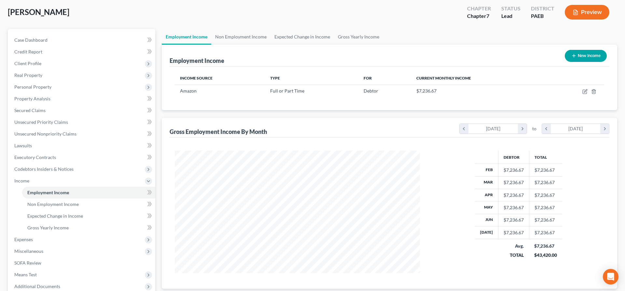
scroll to position [33, 0]
click at [586, 57] on button "New Income" at bounding box center [585, 56] width 42 height 12
select select "0"
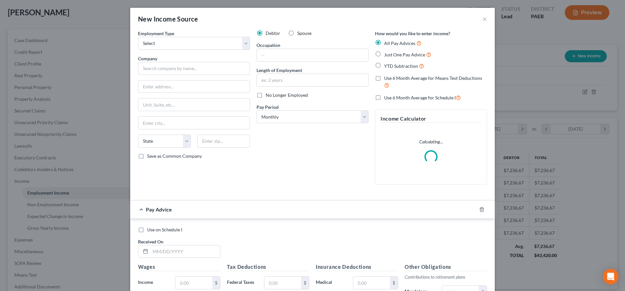
click at [297, 32] on label "Spouse" at bounding box center [304, 33] width 14 height 7
click at [300, 32] on input "Spouse" at bounding box center [302, 32] width 4 height 4
radio input "true"
click at [138, 37] on select "Select Full or [DEMOGRAPHIC_DATA] Employment Self Employment" at bounding box center [194, 43] width 112 height 13
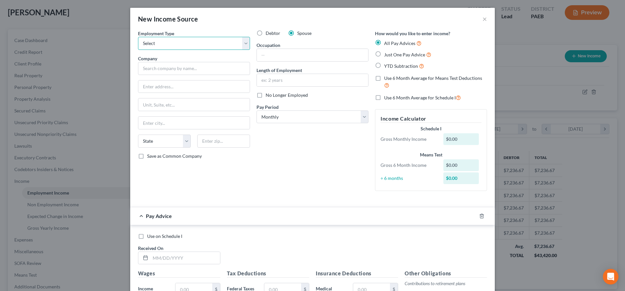
select select "0"
click option "Full or [DEMOGRAPHIC_DATA] Employment" at bounding box center [0, 0] width 0 height 0
click at [158, 70] on input "text" at bounding box center [194, 68] width 112 height 13
type input "Lovely Nail Salon and Spa"
click at [274, 58] on input "text" at bounding box center [312, 55] width 111 height 12
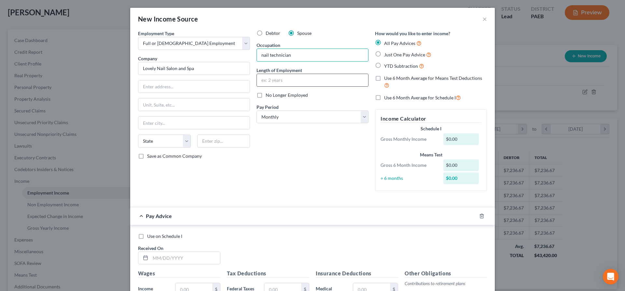
type input "nail technician"
click at [278, 80] on input "text" at bounding box center [312, 80] width 111 height 12
type input "1"
click at [256, 110] on select "Select Monthly Twice Monthly Every Other Week Weekly" at bounding box center [312, 116] width 112 height 13
select select "2"
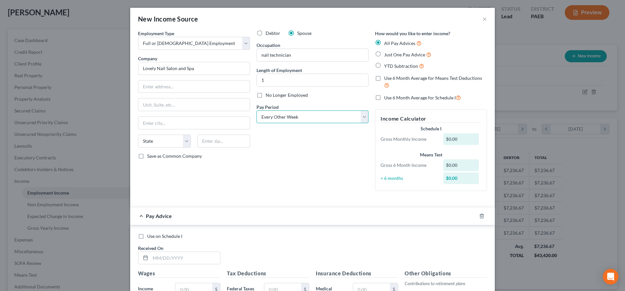
click option "Every Other Week" at bounding box center [0, 0] width 0 height 0
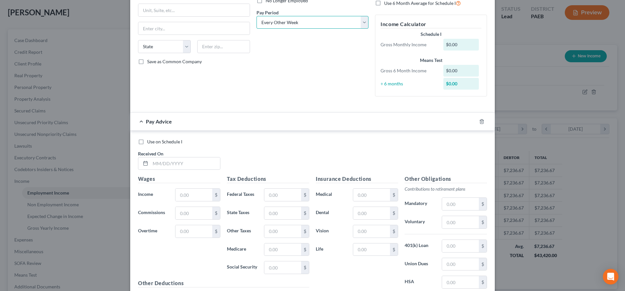
scroll to position [100, 0]
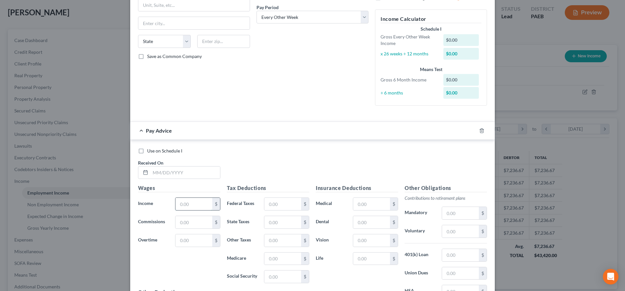
click at [183, 202] on input "text" at bounding box center [193, 203] width 37 height 12
type input "1,000"
click at [302, 160] on div "Use on Schedule I Received On *" at bounding box center [312, 165] width 355 height 37
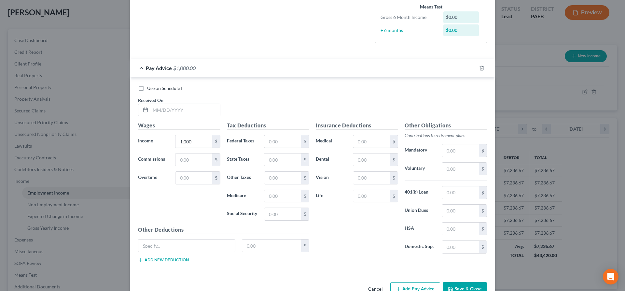
scroll to position [166, 0]
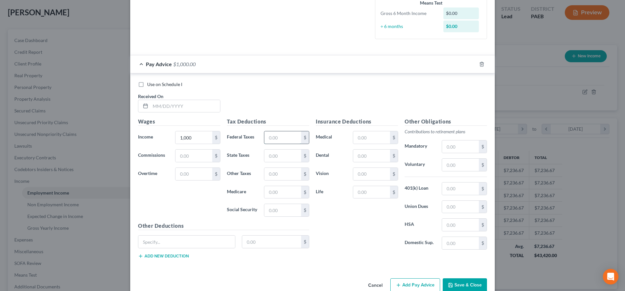
click at [289, 136] on input "text" at bounding box center [282, 137] width 37 height 12
type input "34.23"
click at [285, 152] on input "text" at bounding box center [282, 155] width 37 height 12
type input "34"
click at [278, 208] on input "text" at bounding box center [282, 210] width 37 height 12
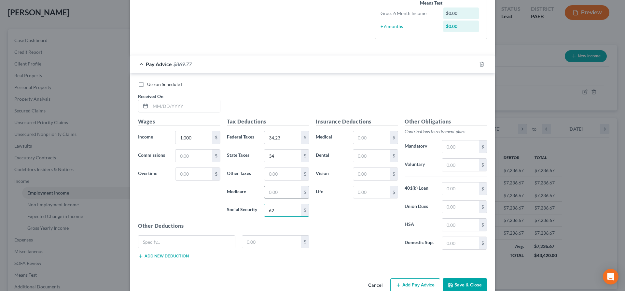
type input "62"
click at [289, 192] on input "text" at bounding box center [282, 192] width 37 height 12
type input "14.5"
click at [376, 136] on input "text" at bounding box center [371, 137] width 37 height 12
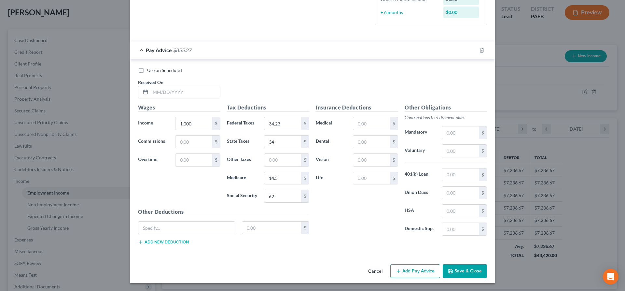
click at [468, 268] on button "Save & Close" at bounding box center [464, 271] width 44 height 14
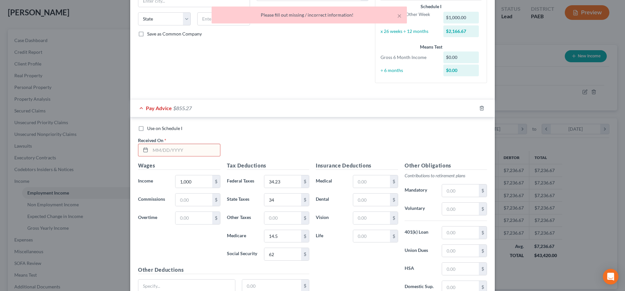
scroll to position [114, 0]
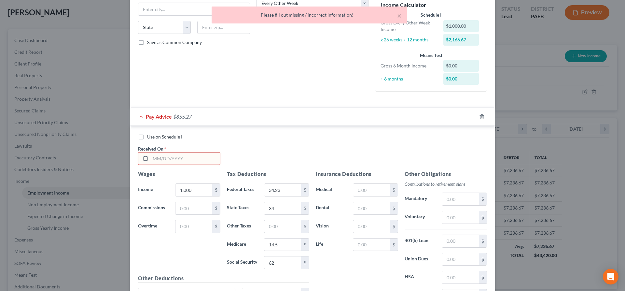
drag, startPoint x: 159, startPoint y: 151, endPoint x: 157, endPoint y: 156, distance: 5.1
click at [158, 152] on div "Received On *" at bounding box center [179, 155] width 89 height 20
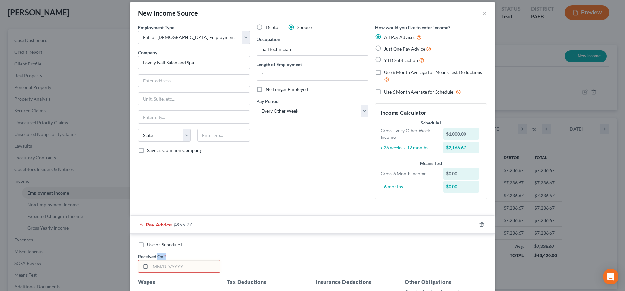
scroll to position [0, 0]
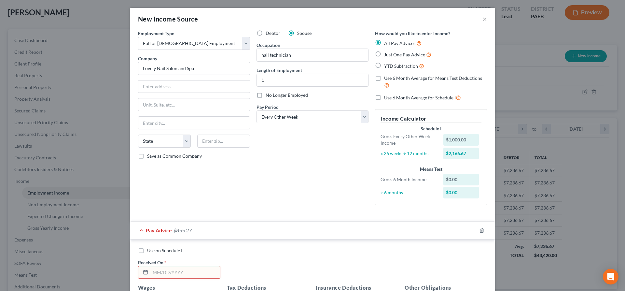
click at [385, 59] on div "All Pay Advices Just One Pay Advice YTD Subtraction" at bounding box center [431, 54] width 112 height 30
click at [384, 53] on label "Just One Pay Advice" at bounding box center [407, 54] width 47 height 7
click at [386, 53] on input "Just One Pay Advice" at bounding box center [388, 53] width 4 height 4
radio input "true"
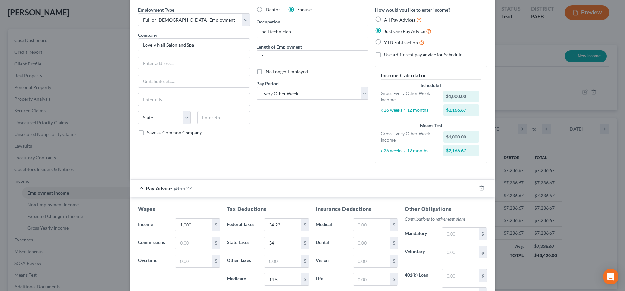
scroll to position [123, 0]
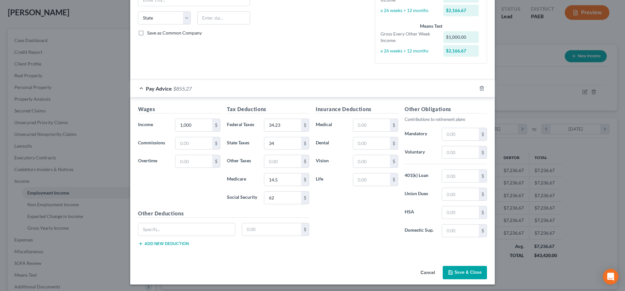
drag, startPoint x: 461, startPoint y: 267, endPoint x: 98, endPoint y: 197, distance: 369.9
click at [115, 211] on div "New Income Source × Employment Type * Select Full or [DEMOGRAPHIC_DATA] Employm…" at bounding box center [312, 145] width 625 height 291
drag, startPoint x: 195, startPoint y: 124, endPoint x: 208, endPoint y: 125, distance: 12.7
click at [208, 125] on input "1,000" at bounding box center [193, 125] width 37 height 12
click at [274, 161] on input "text" at bounding box center [282, 161] width 37 height 12
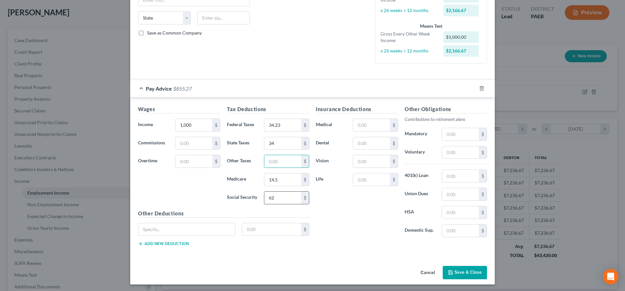
click at [282, 193] on input "62" at bounding box center [282, 197] width 37 height 12
click at [283, 143] on input "34" at bounding box center [282, 143] width 37 height 12
click at [285, 181] on input "14.5" at bounding box center [282, 179] width 37 height 12
click at [287, 199] on input "62" at bounding box center [282, 197] width 37 height 12
click at [288, 125] on input "34.23" at bounding box center [282, 125] width 37 height 12
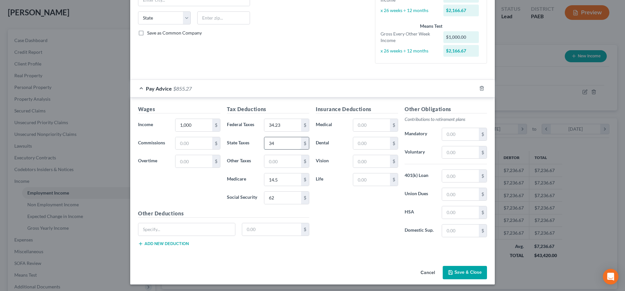
click at [288, 144] on input "34" at bounding box center [282, 143] width 37 height 12
click at [284, 195] on input "62" at bounding box center [282, 197] width 37 height 12
click at [282, 195] on input "62" at bounding box center [282, 197] width 37 height 12
type input "62.00"
click at [285, 178] on input "14.5" at bounding box center [282, 179] width 37 height 12
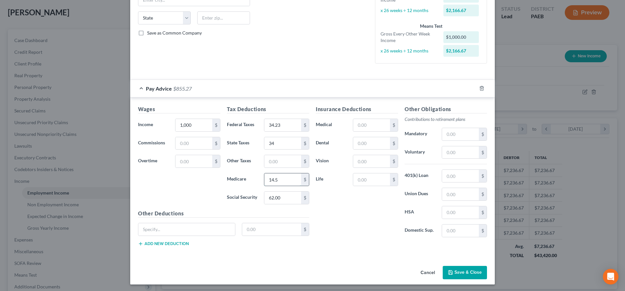
click at [292, 181] on input "14.5" at bounding box center [282, 179] width 37 height 12
type input "14.50"
click at [277, 164] on input "text" at bounding box center [282, 161] width 37 height 12
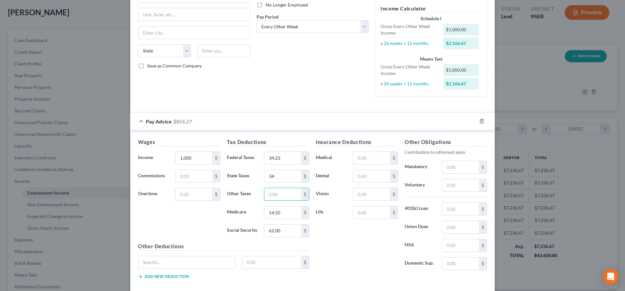
scroll to position [90, 0]
click at [370, 247] on div "Insurance Deductions Medical $ Dental $ Vision $ Life $" at bounding box center [356, 206] width 89 height 137
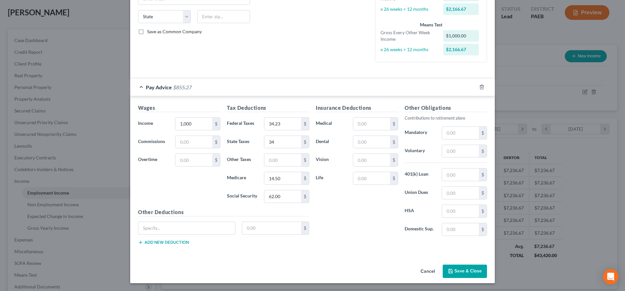
click at [463, 272] on button "Save & Close" at bounding box center [464, 271] width 44 height 14
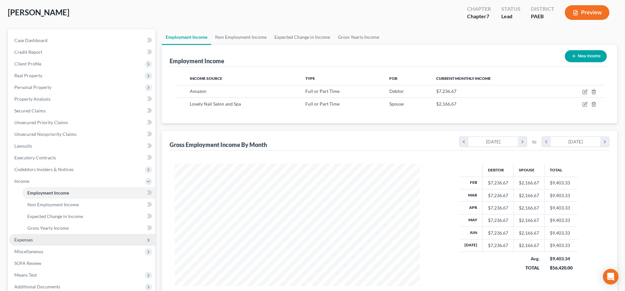
click at [32, 242] on span "Expenses" at bounding box center [82, 240] width 146 height 12
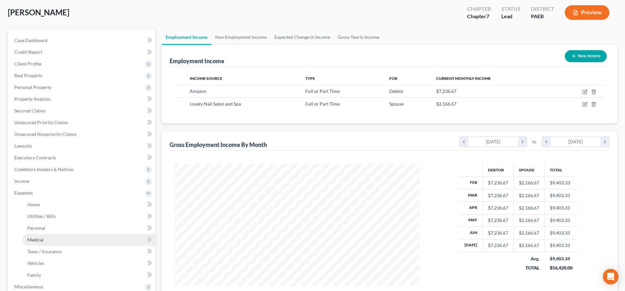
click at [40, 238] on span "Medical" at bounding box center [35, 240] width 16 height 6
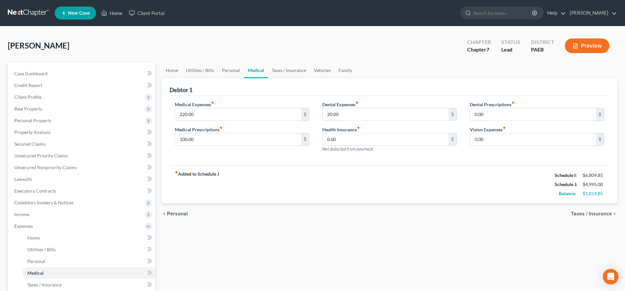
click at [601, 211] on span "Taxes / Insurance" at bounding box center [591, 213] width 41 height 5
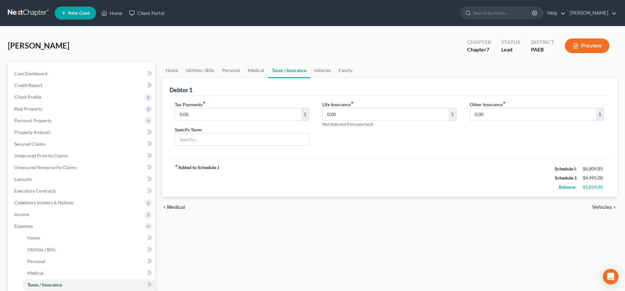
click at [601, 205] on span "Vehicles" at bounding box center [602, 206] width 20 height 5
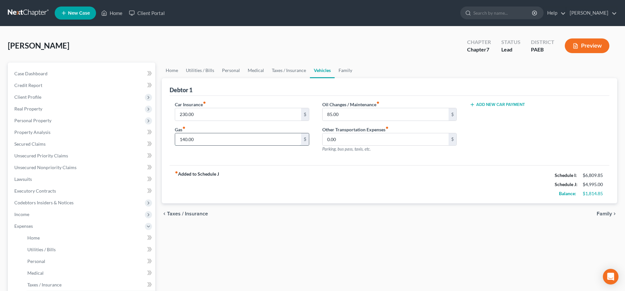
drag, startPoint x: 202, startPoint y: 137, endPoint x: 267, endPoint y: 143, distance: 65.0
click at [267, 145] on input "140.00" at bounding box center [238, 139] width 126 height 12
click at [380, 143] on input "0.00" at bounding box center [385, 139] width 126 height 12
click at [34, 85] on span "Credit Report" at bounding box center [28, 85] width 28 height 6
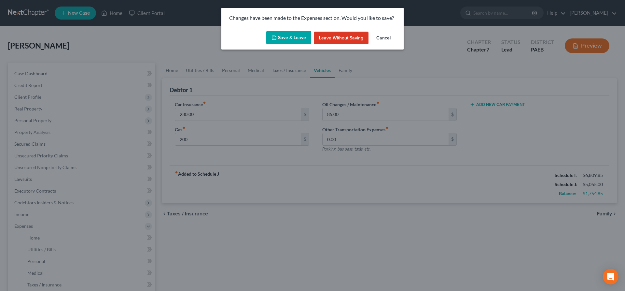
drag, startPoint x: 282, startPoint y: 34, endPoint x: 271, endPoint y: 39, distance: 12.1
click at [282, 34] on button "Save & Leave" at bounding box center [288, 38] width 45 height 14
type input "200.00"
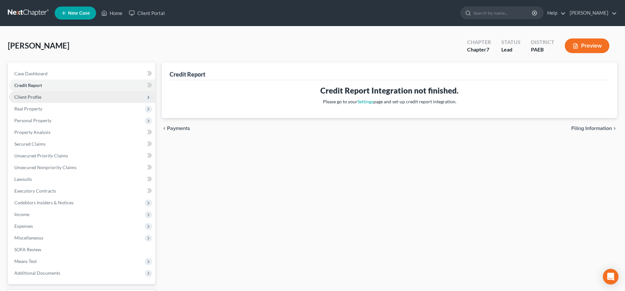
click at [29, 98] on span "Client Profile" at bounding box center [27, 97] width 27 height 6
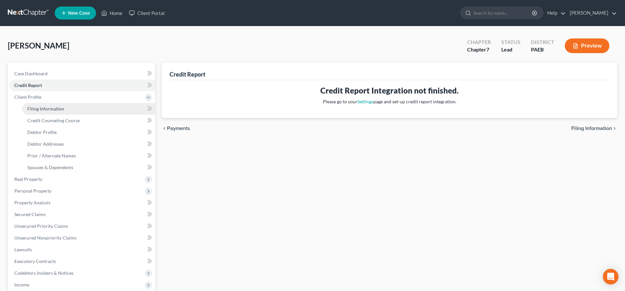
click at [43, 108] on span "Filing Information" at bounding box center [45, 109] width 37 height 6
select select "1"
select select "0"
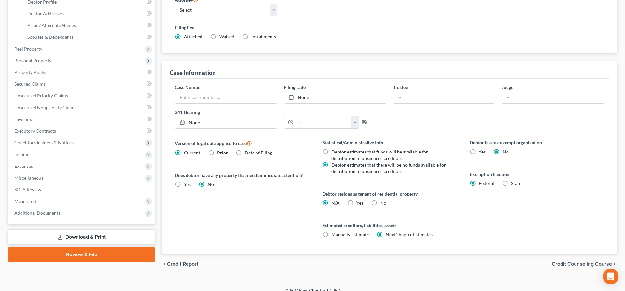
scroll to position [138, 0]
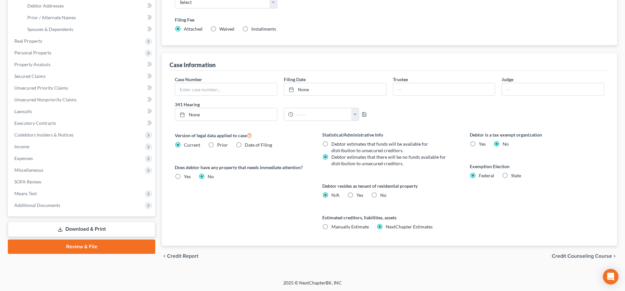
click at [584, 254] on span "Credit Counseling Course" at bounding box center [581, 255] width 60 height 5
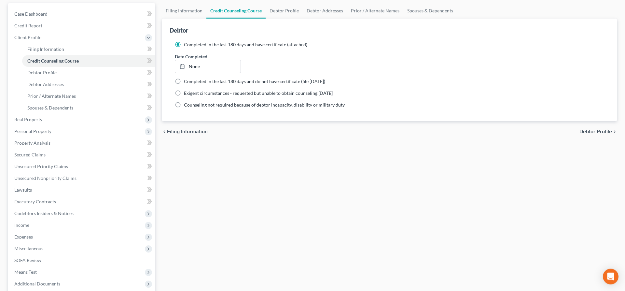
scroll to position [25, 0]
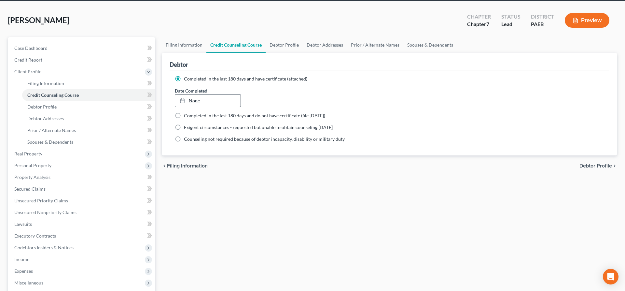
type input "[DATE]"
click at [207, 102] on link "None" at bounding box center [207, 100] width 65 height 12
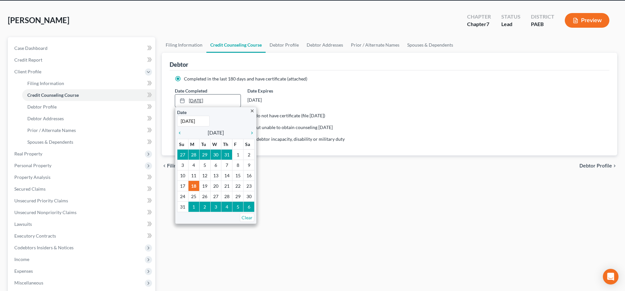
click at [196, 101] on link "[DATE]" at bounding box center [207, 100] width 65 height 12
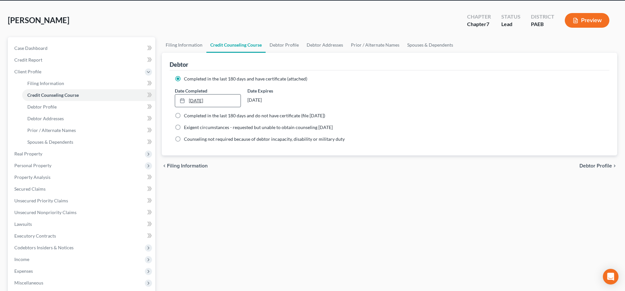
click at [203, 102] on link "[DATE]" at bounding box center [207, 100] width 65 height 12
click at [601, 163] on span "Debtor Profile" at bounding box center [595, 165] width 33 height 5
select select "0"
select select "5"
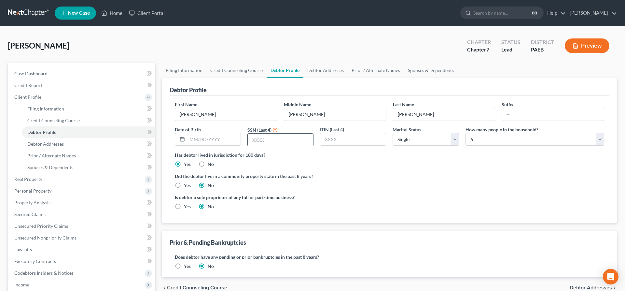
click at [275, 142] on input "text" at bounding box center [280, 139] width 65 height 12
type input "3"
type input "6799"
click at [369, 176] on label "Did the debtor live in a community property state in the past 8 years?" at bounding box center [389, 175] width 429 height 7
click at [426, 141] on select "Select Single Married Separated Divorced Widowed" at bounding box center [425, 139] width 66 height 13
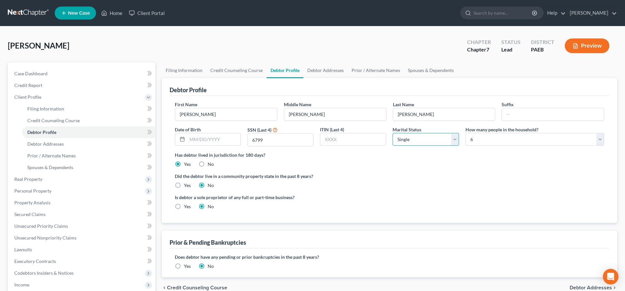
select select "1"
click option "Married" at bounding box center [0, 0] width 0 height 0
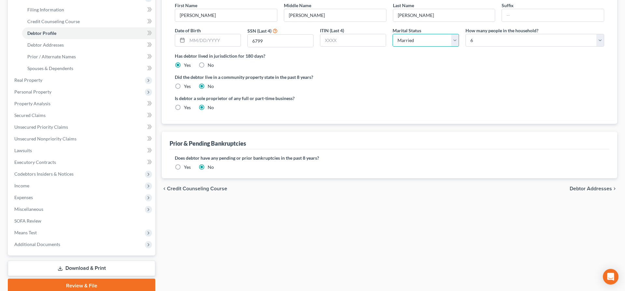
scroll to position [100, 0]
click at [591, 187] on span "Debtor Addresses" at bounding box center [590, 187] width 42 height 5
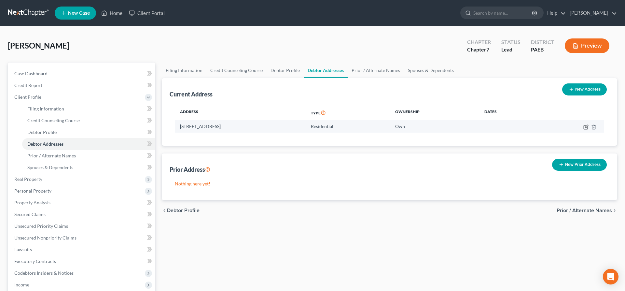
click at [584, 126] on icon "button" at bounding box center [585, 126] width 5 height 5
select select "39"
select select "22"
select select "0"
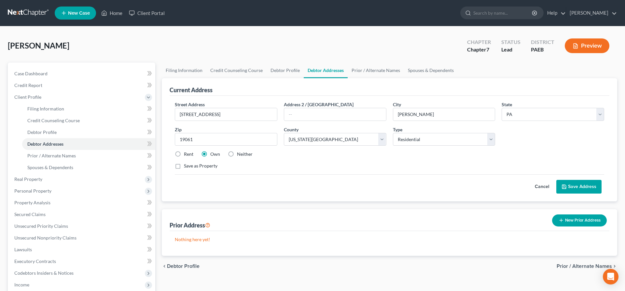
click at [595, 183] on button "Save Address" at bounding box center [578, 187] width 45 height 14
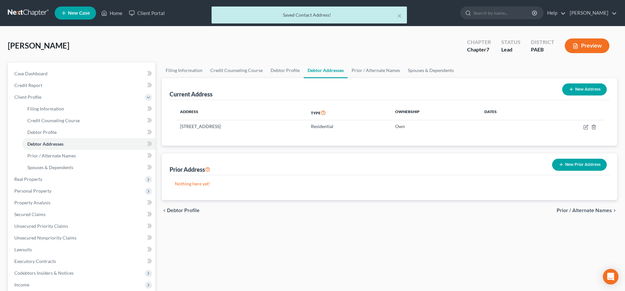
click at [589, 208] on span "Prior / Alternate Names" at bounding box center [583, 210] width 55 height 5
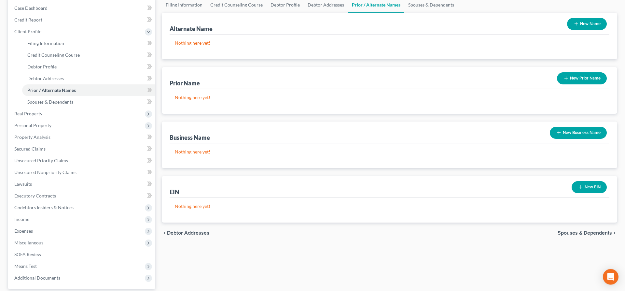
scroll to position [66, 0]
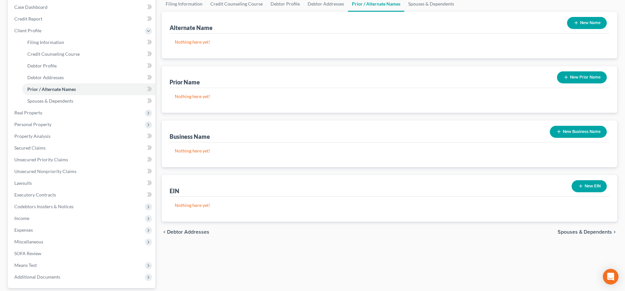
click at [590, 229] on span "Spouses & Dependents" at bounding box center [584, 231] width 54 height 5
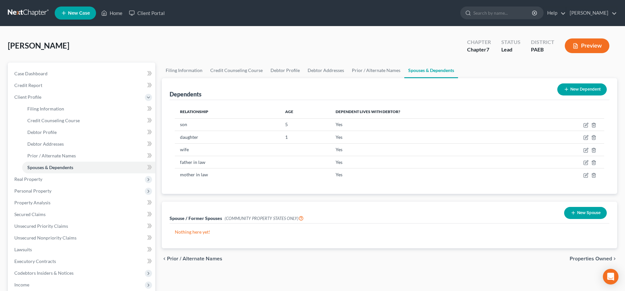
click at [580, 258] on span "Properties Owned" at bounding box center [590, 258] width 42 height 5
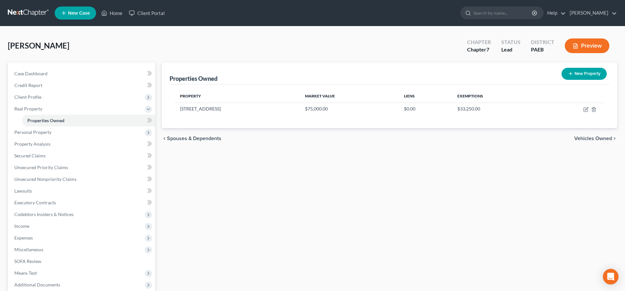
click at [584, 136] on span "Vehicles Owned" at bounding box center [593, 138] width 38 height 5
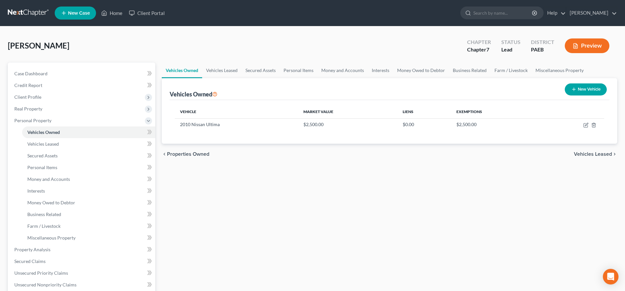
click at [580, 156] on span "Vehicles Leased" at bounding box center [593, 153] width 38 height 5
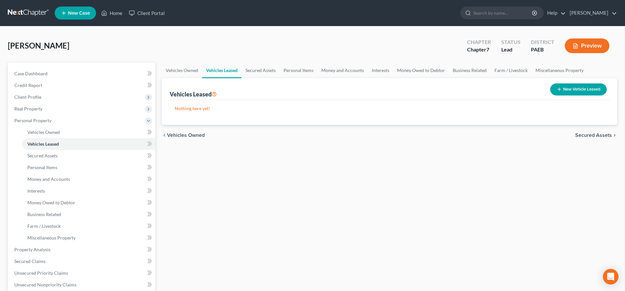
click at [584, 132] on span "Secured Assets" at bounding box center [593, 134] width 37 height 5
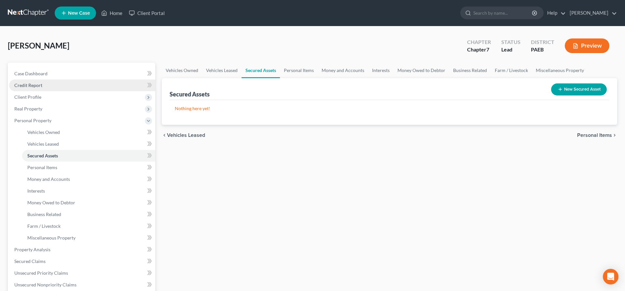
click at [29, 84] on span "Credit Report" at bounding box center [28, 85] width 28 height 6
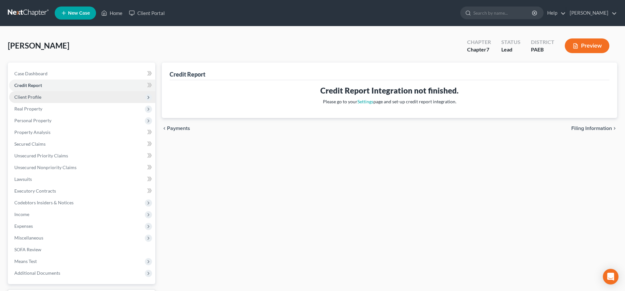
click at [25, 95] on span "Client Profile" at bounding box center [27, 97] width 27 height 6
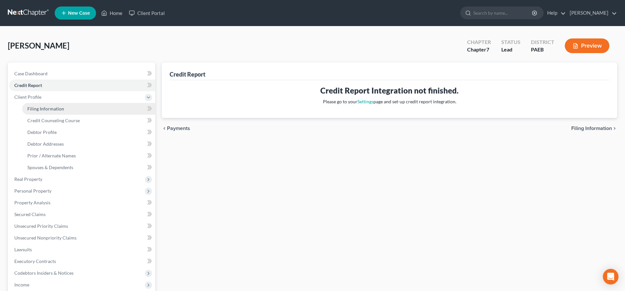
click at [39, 107] on span "Filing Information" at bounding box center [45, 109] width 37 height 6
select select "1"
select select "0"
select select "67"
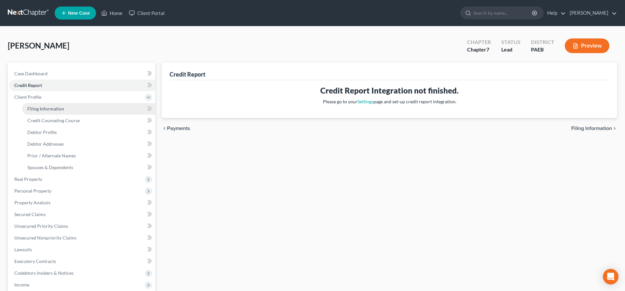
select select "0"
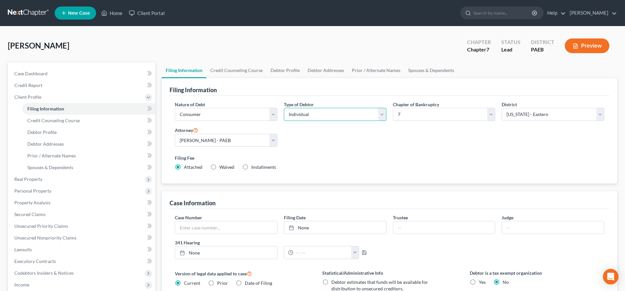
click at [284, 108] on select "Select Individual Joint" at bounding box center [335, 114] width 102 height 13
click at [336, 117] on select "Select Individual Joint" at bounding box center [335, 114] width 102 height 13
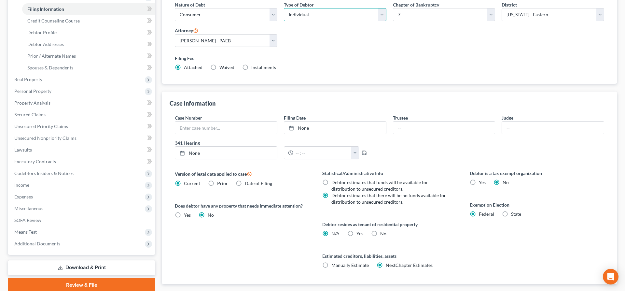
scroll to position [133, 0]
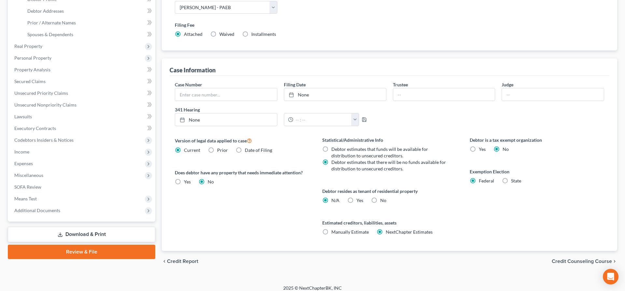
click at [592, 259] on span "Credit Counseling Course" at bounding box center [581, 260] width 60 height 5
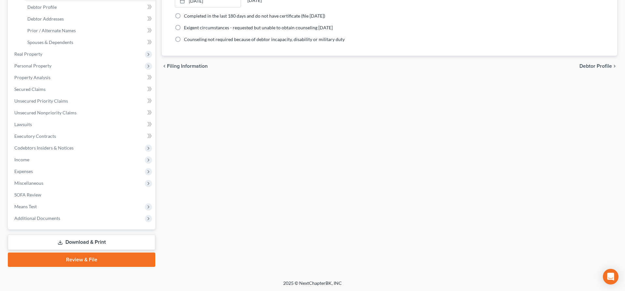
click at [599, 66] on span "Debtor Profile" at bounding box center [595, 65] width 33 height 5
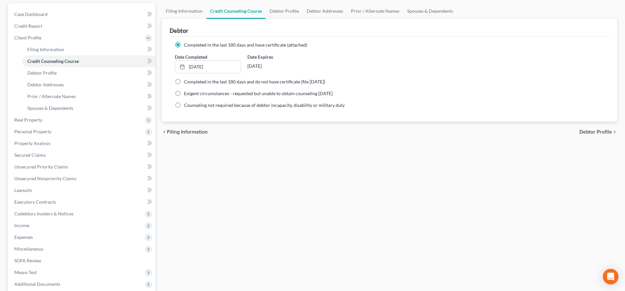
select select "1"
select select "5"
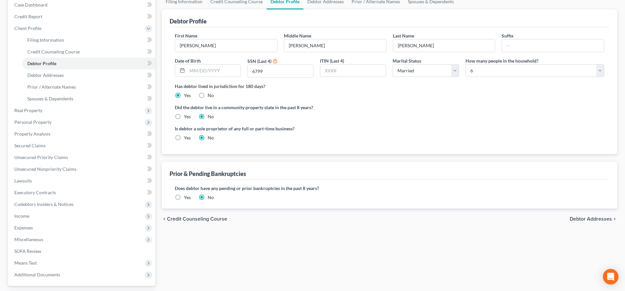
scroll to position [100, 0]
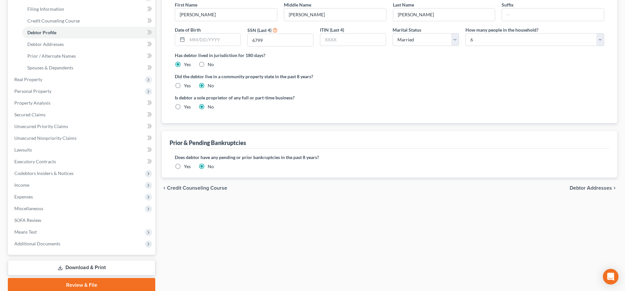
click at [577, 187] on span "Debtor Addresses" at bounding box center [590, 187] width 42 height 5
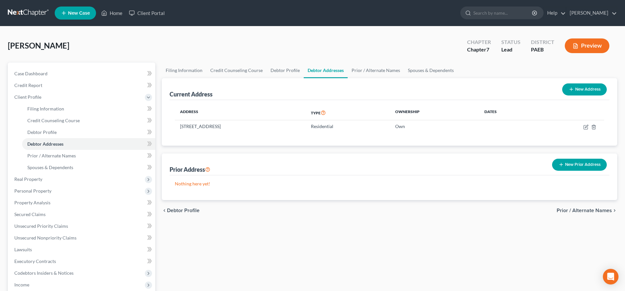
click at [584, 208] on span "Prior / Alternate Names" at bounding box center [583, 210] width 55 height 5
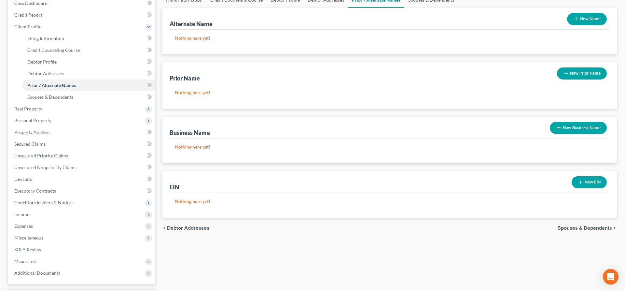
scroll to position [100, 0]
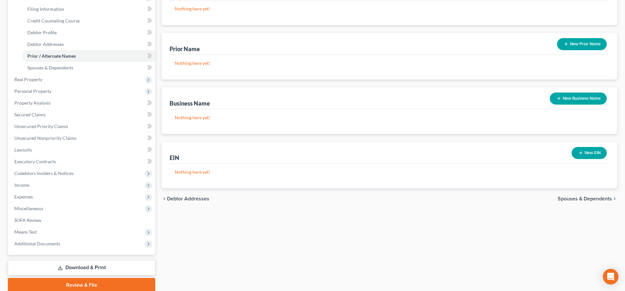
click at [592, 200] on span "Spouses & Dependents" at bounding box center [584, 198] width 54 height 5
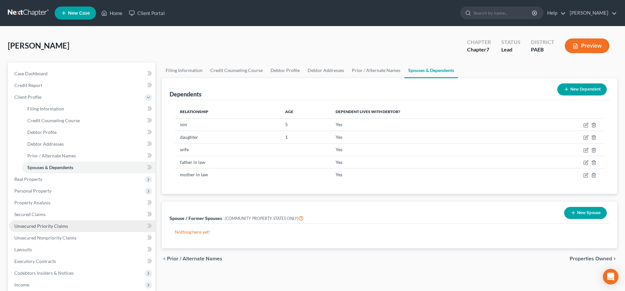
click at [35, 222] on link "Unsecured Priority Claims" at bounding box center [82, 226] width 146 height 12
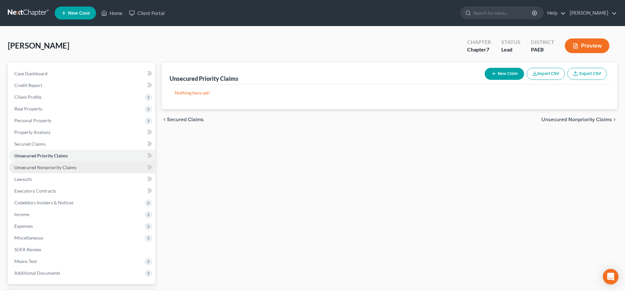
click at [37, 169] on link "Unsecured Nonpriority Claims" at bounding box center [82, 167] width 146 height 12
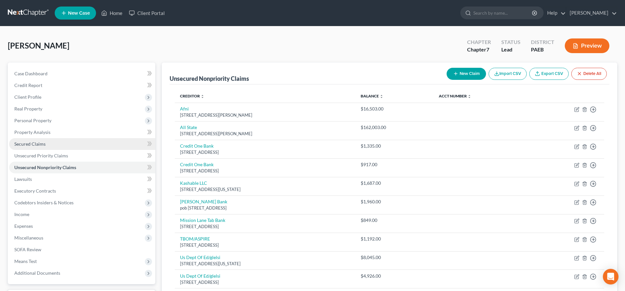
click at [30, 142] on span "Secured Claims" at bounding box center [29, 144] width 31 height 6
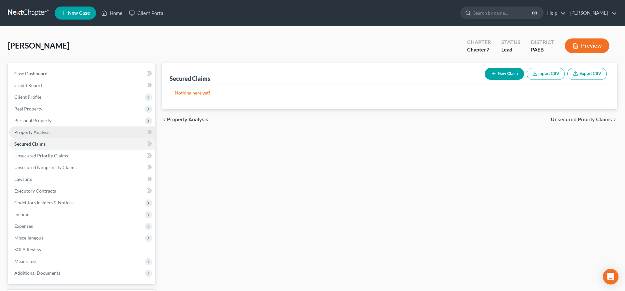
click at [37, 131] on span "Property Analysis" at bounding box center [32, 132] width 36 height 6
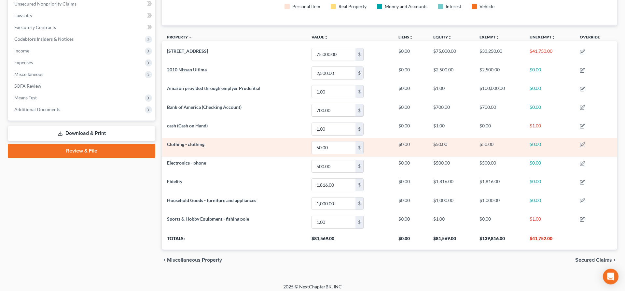
scroll to position [168, 0]
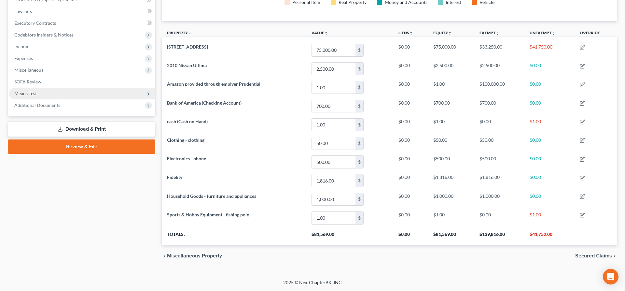
click at [34, 91] on span "Means Test" at bounding box center [25, 93] width 22 height 6
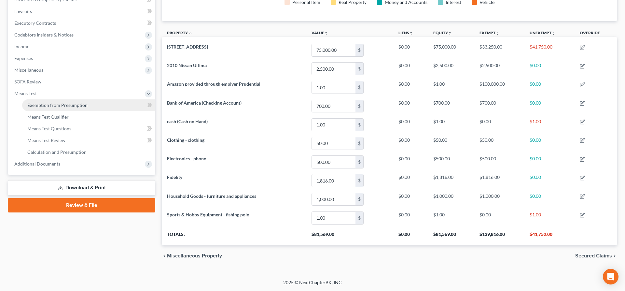
click at [83, 106] on span "Exemption from Presumption" at bounding box center [57, 105] width 60 height 6
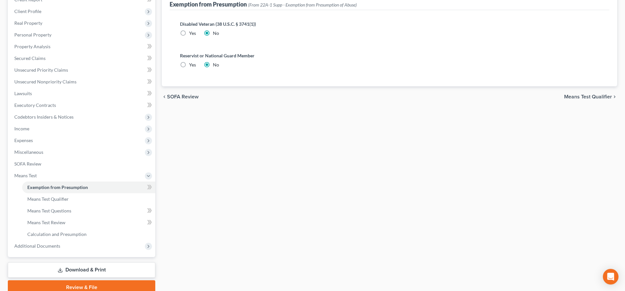
scroll to position [47, 0]
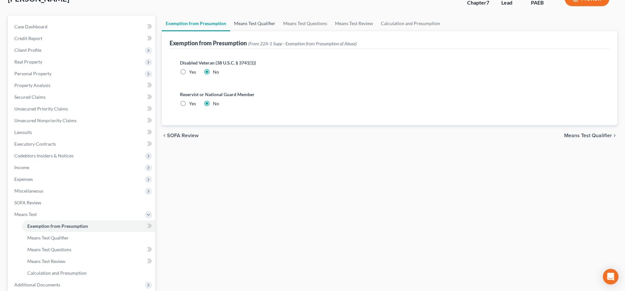
click at [257, 21] on link "Means Test Qualifier" at bounding box center [254, 24] width 49 height 16
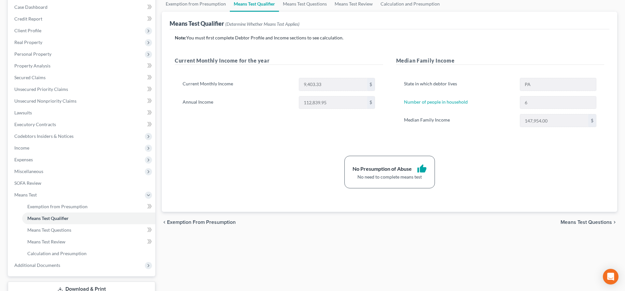
click at [587, 223] on span "Means Test Questions" at bounding box center [585, 221] width 51 height 5
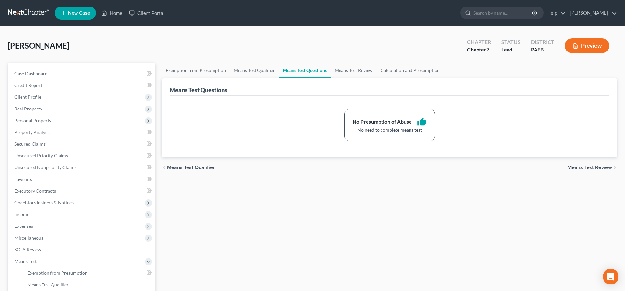
click at [591, 166] on span "Means Test Review" at bounding box center [589, 167] width 45 height 5
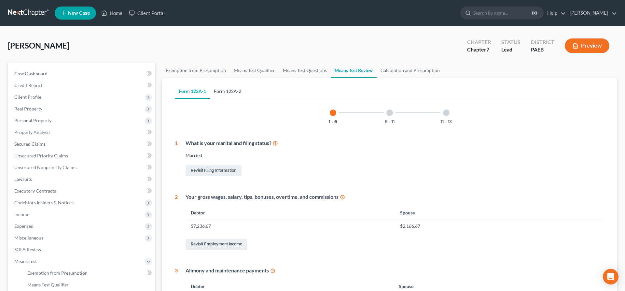
click at [223, 88] on link "Form 122A-2" at bounding box center [227, 91] width 35 height 16
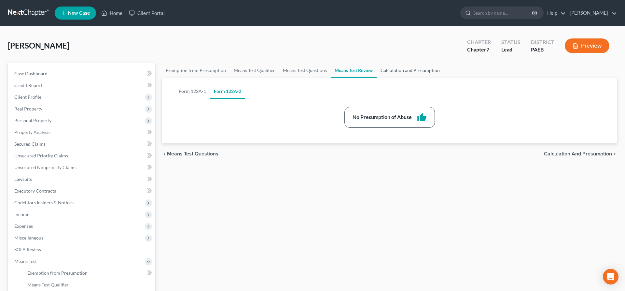
click at [415, 68] on link "Calculation and Presumption" at bounding box center [409, 70] width 67 height 16
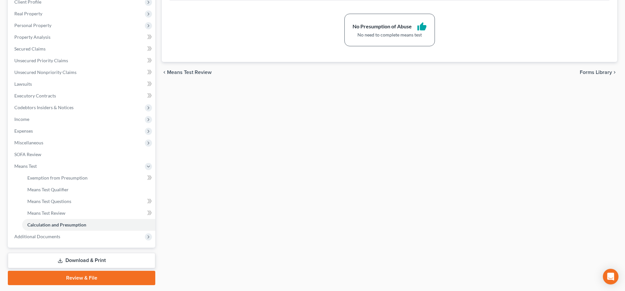
scroll to position [100, 0]
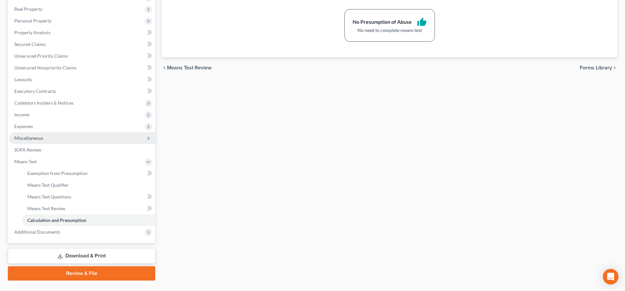
click at [44, 138] on span "Miscellaneous" at bounding box center [82, 138] width 146 height 12
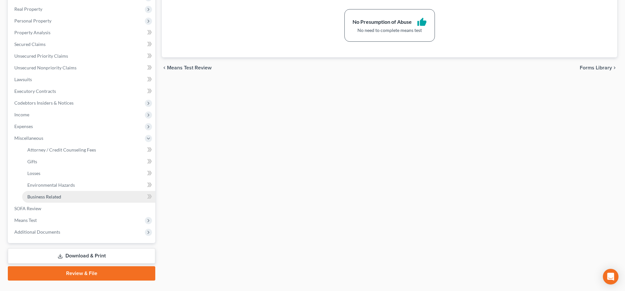
click at [53, 196] on span "Business Related" at bounding box center [44, 197] width 34 height 6
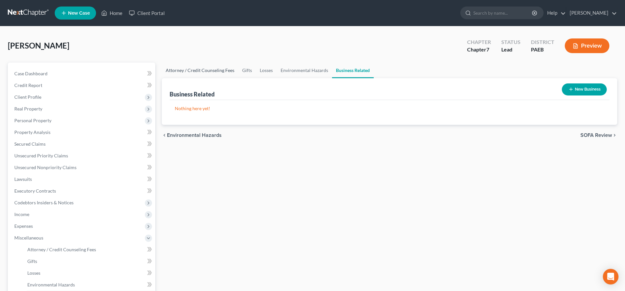
click at [206, 69] on link "Attorney / Credit Counseling Fees" at bounding box center [200, 70] width 76 height 16
select select "0"
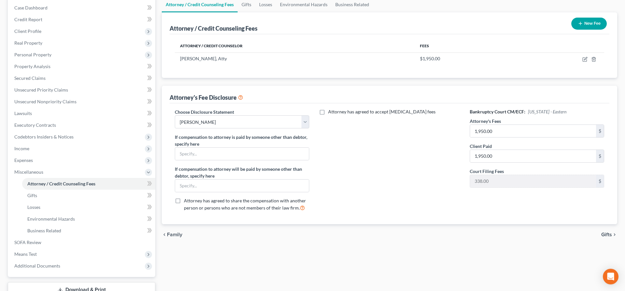
scroll to position [66, 0]
click at [35, 156] on span "Expenses" at bounding box center [82, 160] width 146 height 12
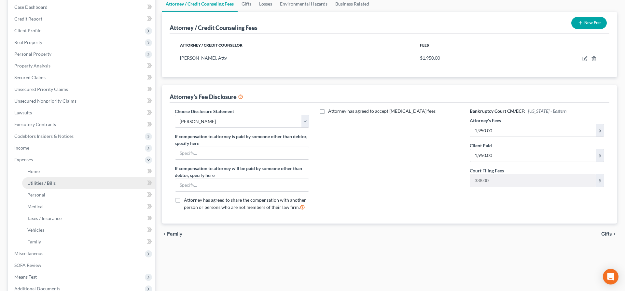
click at [47, 184] on span "Utilities / Bills" at bounding box center [41, 183] width 28 height 6
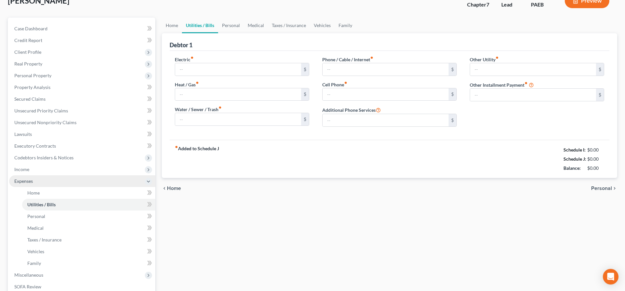
type input "220.00"
type input "200.00"
type input "120.00"
type input "250.00"
type input "0.00"
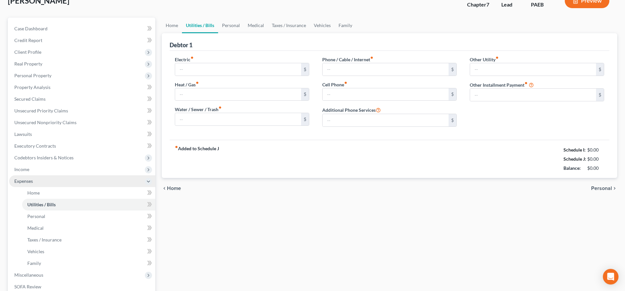
type input "0.00"
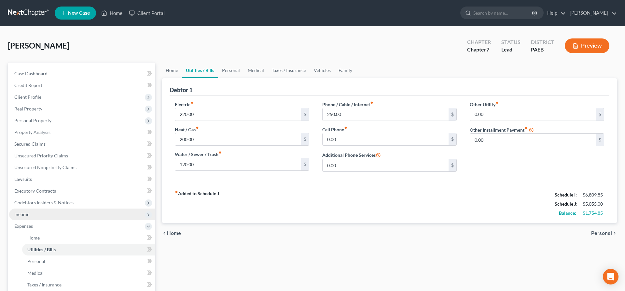
click at [32, 216] on span "Income" at bounding box center [82, 214] width 146 height 12
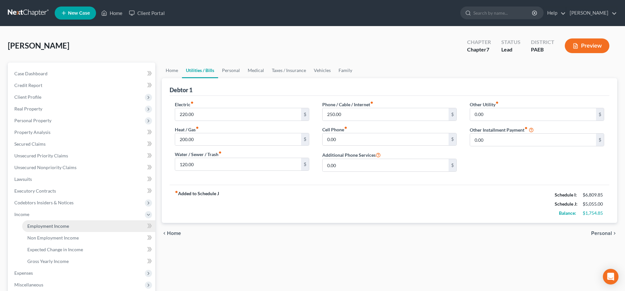
click at [55, 225] on span "Employment Income" at bounding box center [48, 226] width 42 height 6
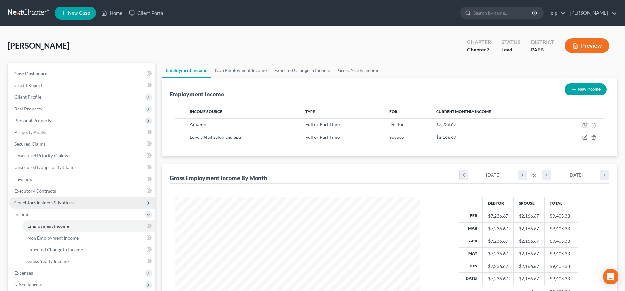
scroll to position [122, 258]
click at [51, 202] on span "Codebtors Insiders & Notices" at bounding box center [43, 202] width 59 height 6
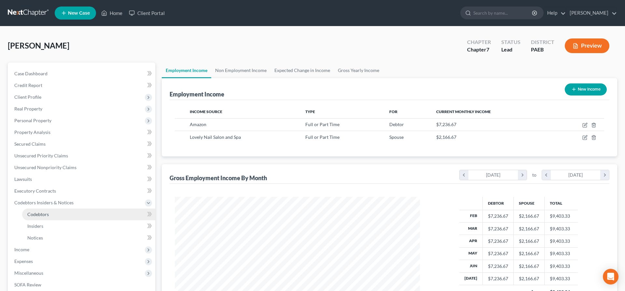
click at [49, 217] on link "Codebtors" at bounding box center [88, 214] width 133 height 12
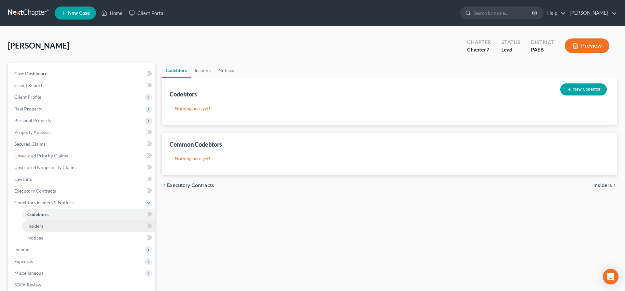
click at [53, 223] on link "Insiders" at bounding box center [88, 226] width 133 height 12
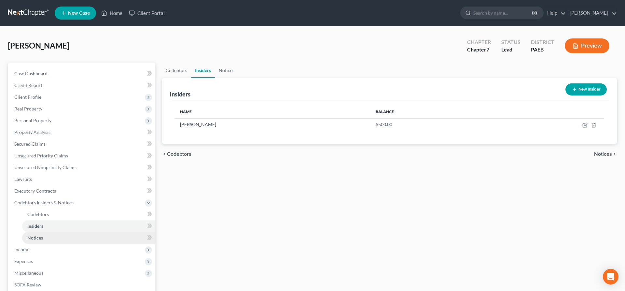
click at [41, 236] on span "Notices" at bounding box center [35, 238] width 16 height 6
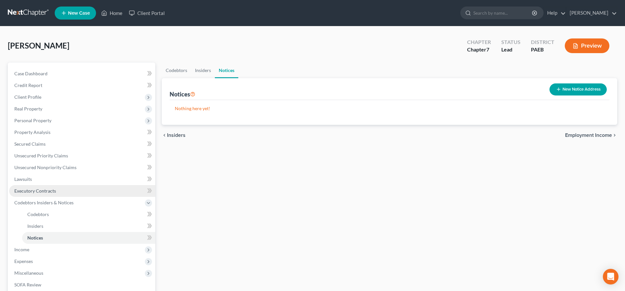
click at [25, 190] on span "Executory Contracts" at bounding box center [35, 191] width 42 height 6
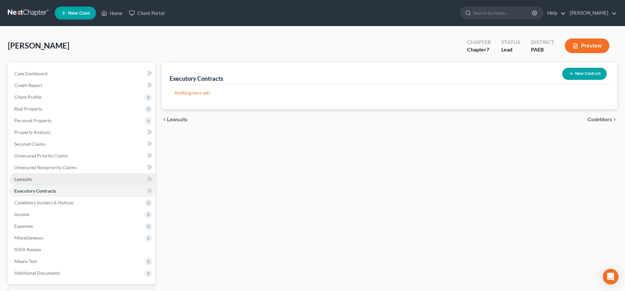
click at [24, 180] on span "Lawsuits" at bounding box center [23, 179] width 18 height 6
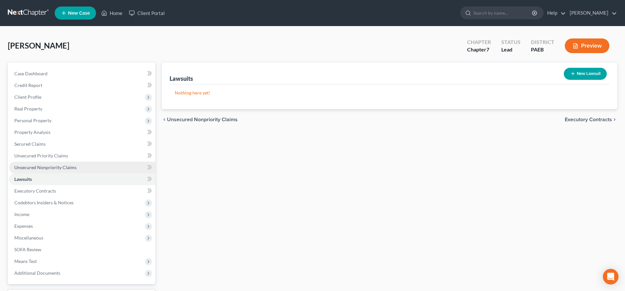
click at [52, 164] on link "Unsecured Nonpriority Claims" at bounding box center [82, 167] width 146 height 12
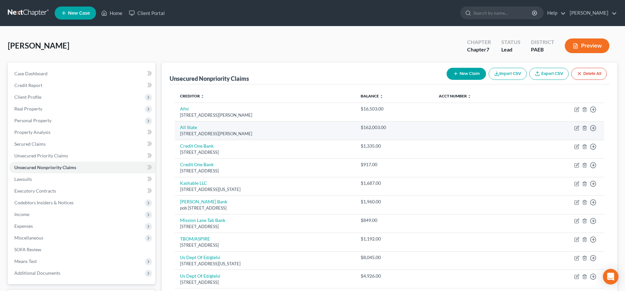
scroll to position [33, 0]
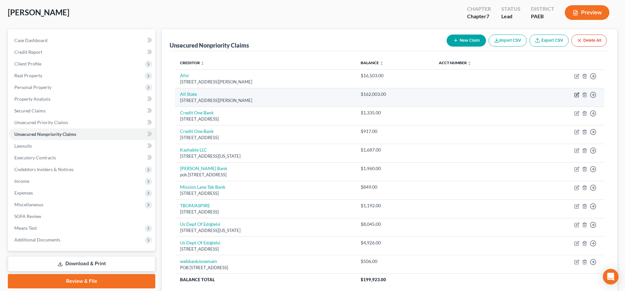
click at [574, 94] on icon "button" at bounding box center [576, 94] width 5 height 5
select select "36"
select select "14"
select select "0"
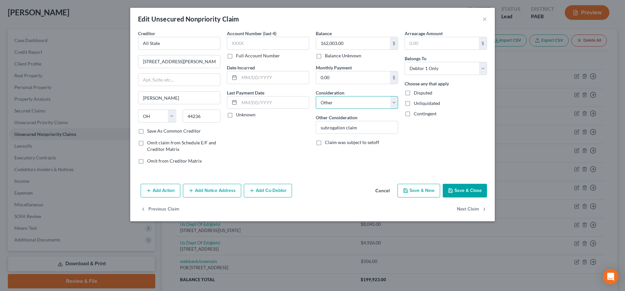
click at [316, 96] on select "Select Cable / Satellite Services Collection Agency Credit Card Debt Debt Couns…" at bounding box center [357, 102] width 82 height 13
click at [351, 89] on div "Balance 162,003.00 $ Balance Unknown Balance Undetermined 162,003.00 $ Balance …" at bounding box center [356, 99] width 89 height 139
click at [413, 92] on label "Disputed" at bounding box center [422, 92] width 19 height 7
click at [416, 92] on input "Disputed" at bounding box center [418, 91] width 4 height 4
checkbox input "true"
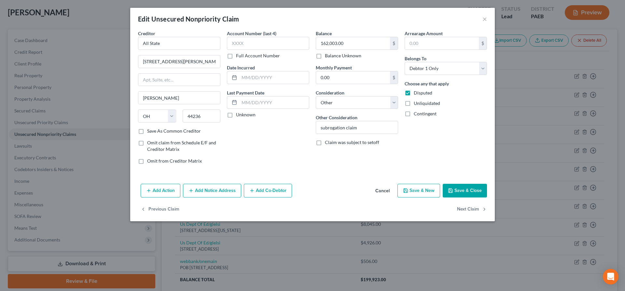
click at [474, 188] on button "Save & Close" at bounding box center [464, 190] width 44 height 14
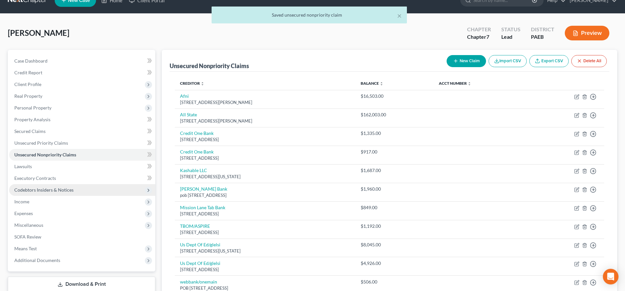
scroll to position [0, 0]
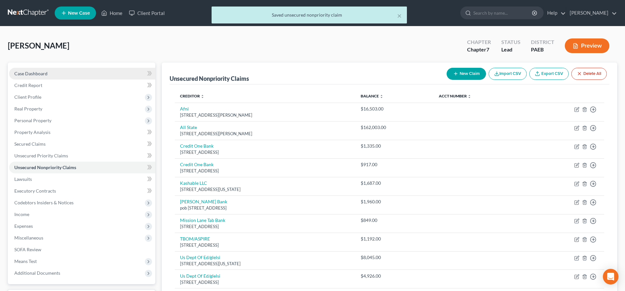
click at [49, 73] on link "Case Dashboard" at bounding box center [82, 74] width 146 height 12
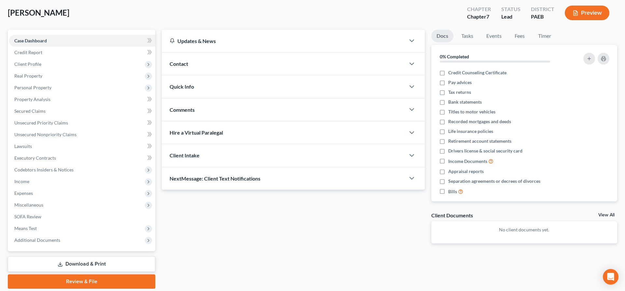
scroll to position [33, 0]
click at [364, 153] on div "Client Intake" at bounding box center [283, 154] width 243 height 22
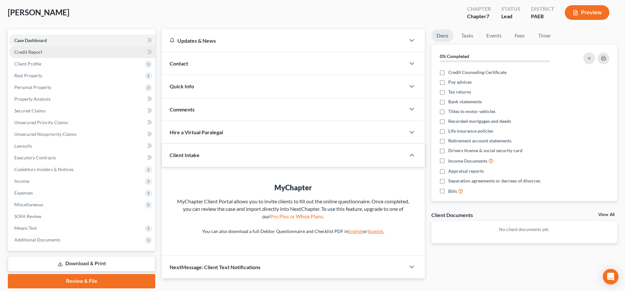
click at [45, 54] on link "Credit Report" at bounding box center [82, 52] width 146 height 12
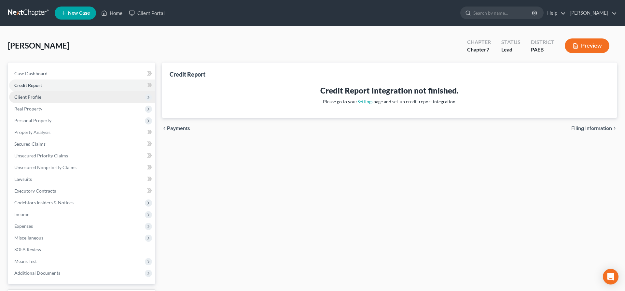
click at [34, 94] on span "Client Profile" at bounding box center [27, 97] width 27 height 6
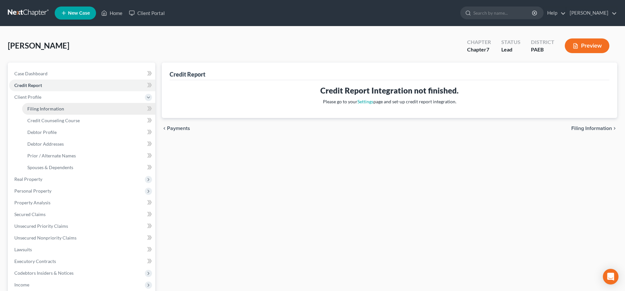
click at [51, 108] on span "Filing Information" at bounding box center [45, 109] width 37 height 6
select select "1"
select select "0"
select select "67"
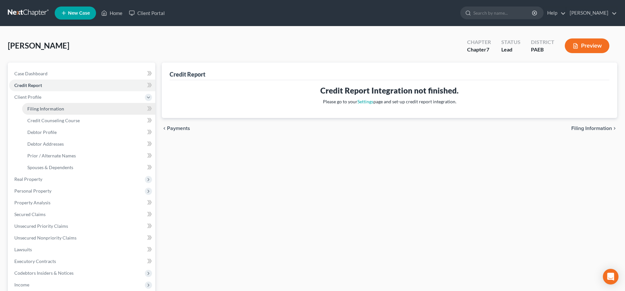
select select "0"
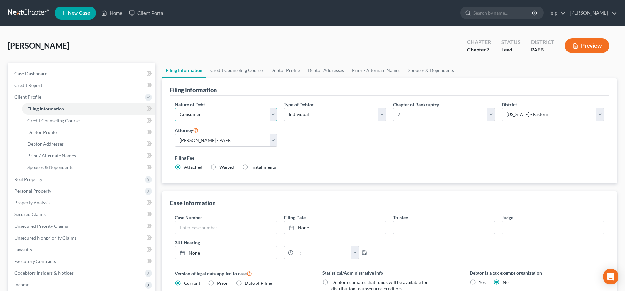
click at [175, 108] on select "Select Business Consumer Other" at bounding box center [226, 114] width 102 height 13
select select "2"
click option "Other" at bounding box center [0, 0] width 0 height 0
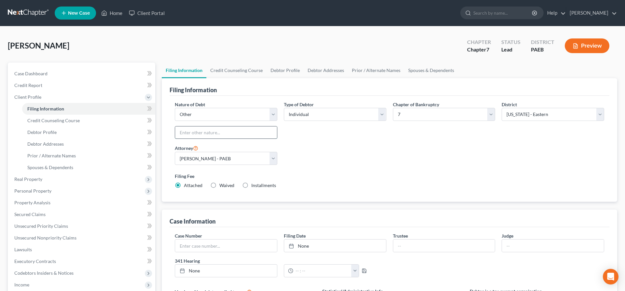
click at [197, 130] on input "text" at bounding box center [226, 132] width 102 height 12
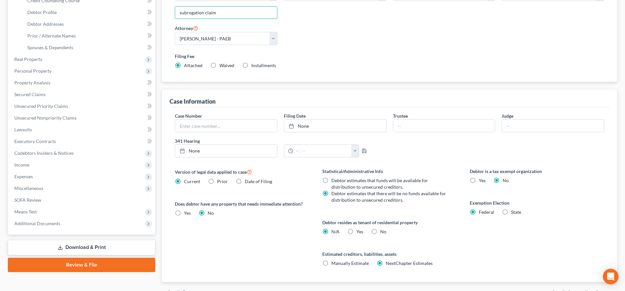
scroll to position [133, 0]
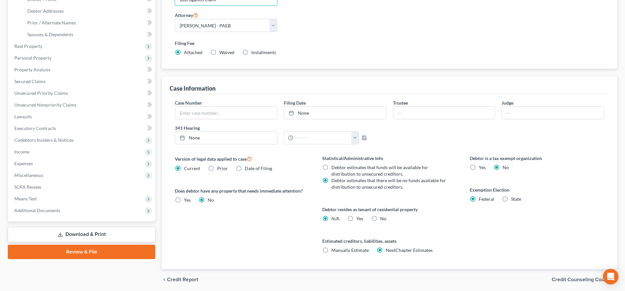
type input "subrogation claim"
click at [583, 275] on div "chevron_left Credit Report Credit Counseling Course chevron_right" at bounding box center [389, 279] width 455 height 21
click at [587, 279] on span "Credit Counseling Course" at bounding box center [581, 279] width 60 height 5
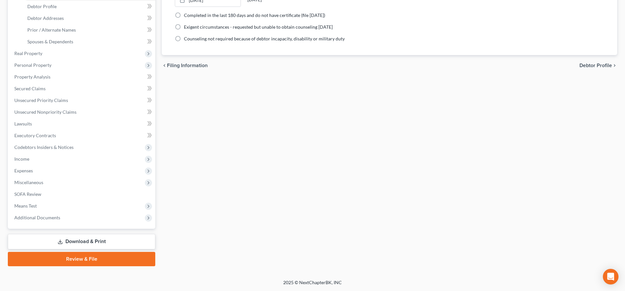
scroll to position [125, 0]
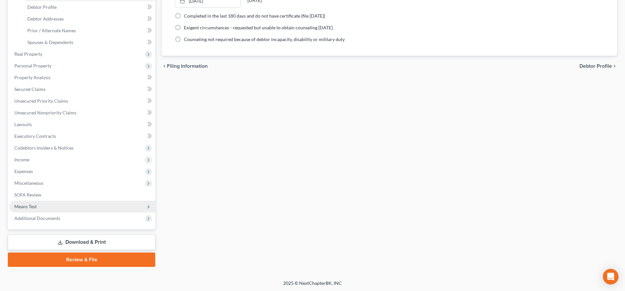
click at [39, 207] on span "Means Test" at bounding box center [82, 206] width 146 height 12
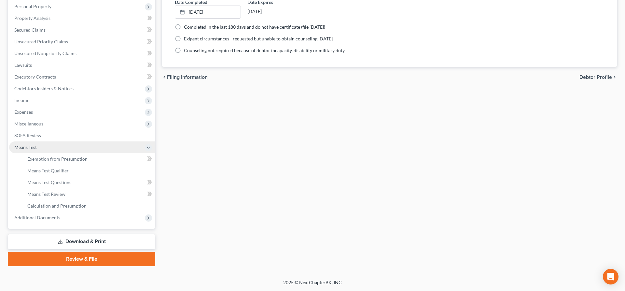
scroll to position [113, 0]
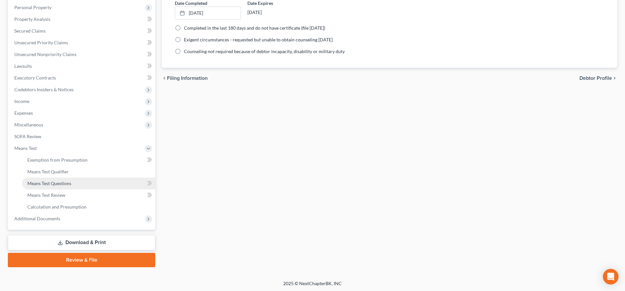
click at [65, 182] on span "Means Test Questions" at bounding box center [49, 183] width 44 height 6
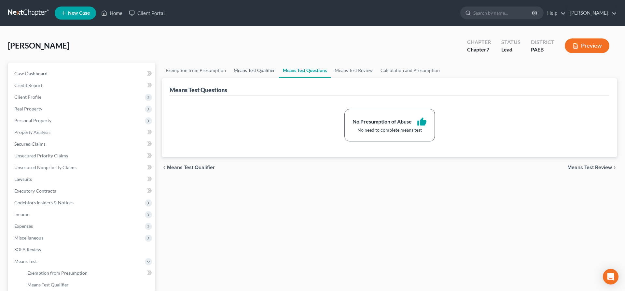
click at [258, 68] on link "Means Test Qualifier" at bounding box center [254, 70] width 49 height 16
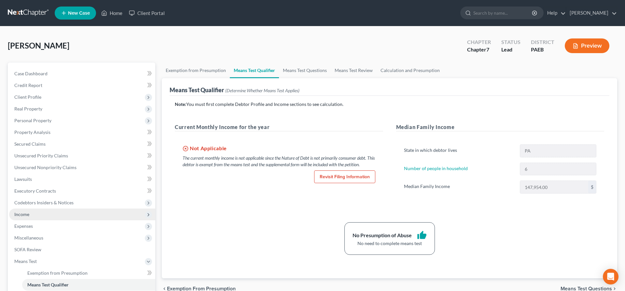
click at [32, 215] on span "Income" at bounding box center [82, 214] width 146 height 12
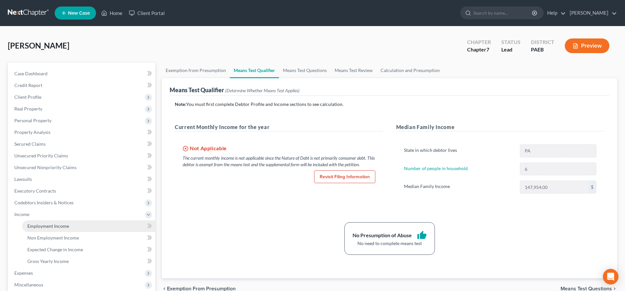
click at [50, 223] on span "Employment Income" at bounding box center [48, 226] width 42 height 6
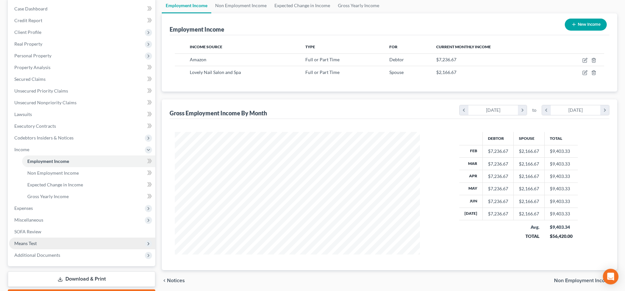
scroll to position [66, 0]
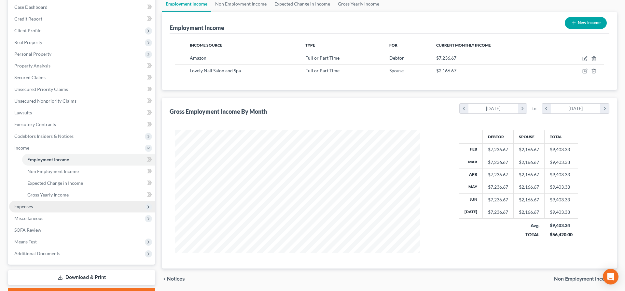
click at [50, 208] on span "Expenses" at bounding box center [82, 206] width 146 height 12
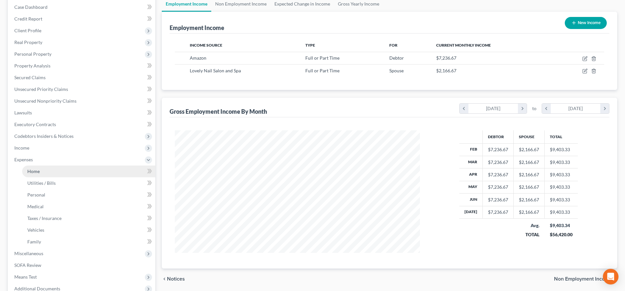
click at [76, 172] on link "Home" at bounding box center [88, 171] width 133 height 12
click at [96, 183] on link "Utilities / Bills" at bounding box center [88, 183] width 133 height 12
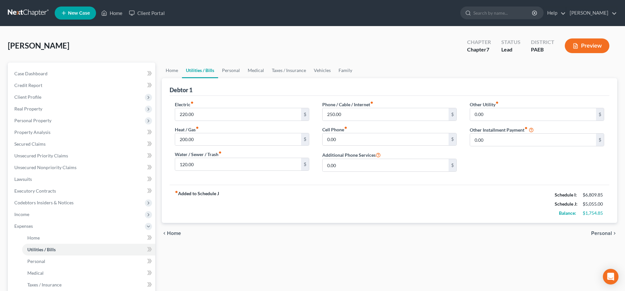
click at [606, 231] on span "Personal" at bounding box center [601, 232] width 21 height 5
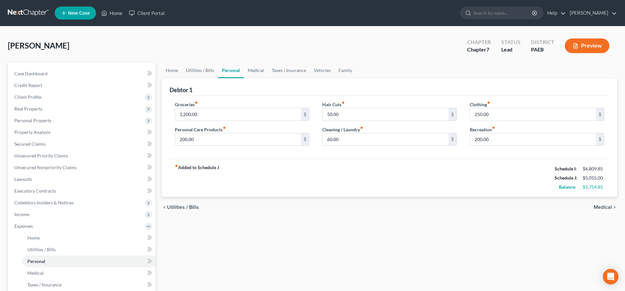
click at [601, 204] on span "Medical" at bounding box center [602, 206] width 18 height 5
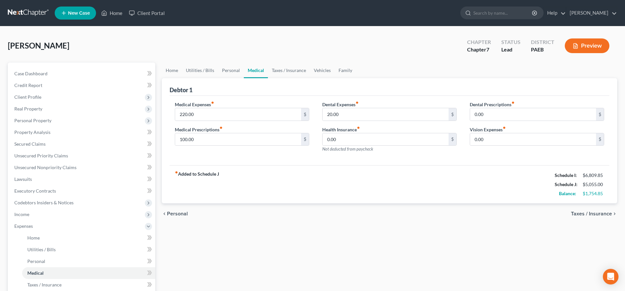
click at [609, 215] on span "Taxes / Insurance" at bounding box center [591, 213] width 41 height 5
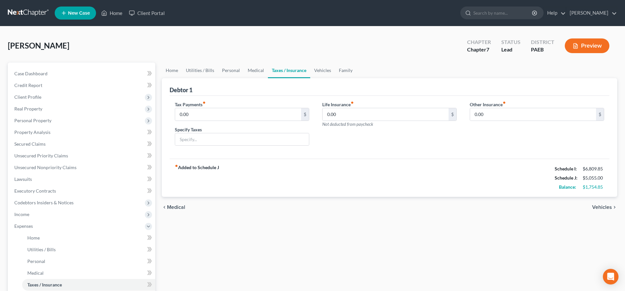
click at [607, 202] on div "chevron_left Medical Vehicles chevron_right" at bounding box center [389, 206] width 455 height 21
click at [597, 205] on span "Vehicles" at bounding box center [602, 206] width 20 height 5
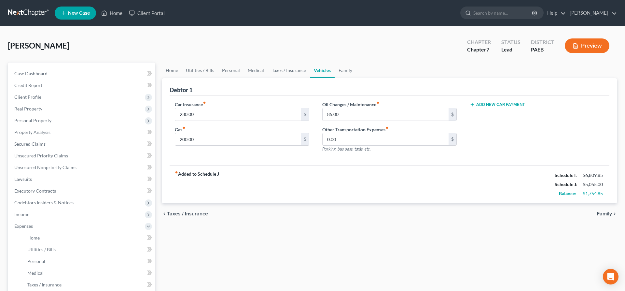
click at [597, 205] on div "chevron_left Taxes / Insurance Family chevron_right" at bounding box center [389, 213] width 455 height 21
click at [602, 211] on span "Family" at bounding box center [603, 213] width 15 height 5
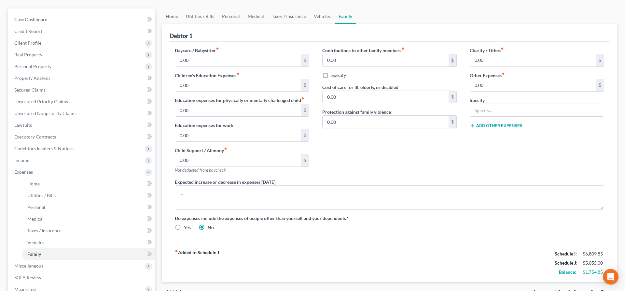
scroll to position [33, 0]
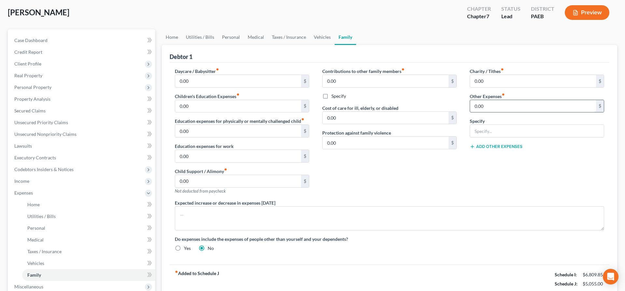
click at [485, 101] on input "0.00" at bounding box center [533, 106] width 126 height 12
type input "1,600"
click at [521, 133] on input "text" at bounding box center [537, 131] width 134 height 12
type input "wife's credit card payments"
click at [572, 180] on div "Charity / Tithes fiber_manual_record 0.00 $ Other Expenses fiber_manual_record …" at bounding box center [536, 133] width 147 height 131
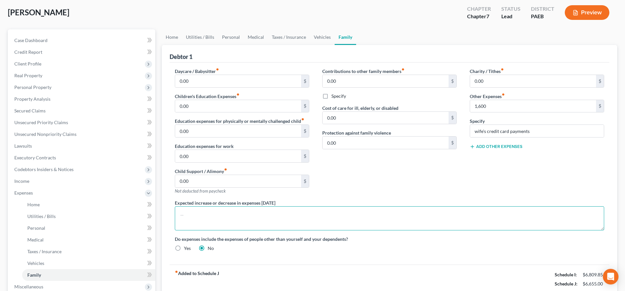
click at [278, 216] on textarea at bounding box center [389, 218] width 429 height 24
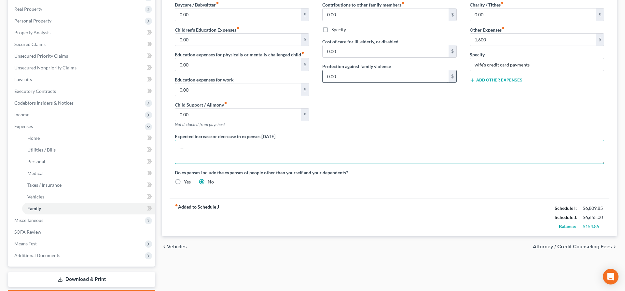
scroll to position [66, 0]
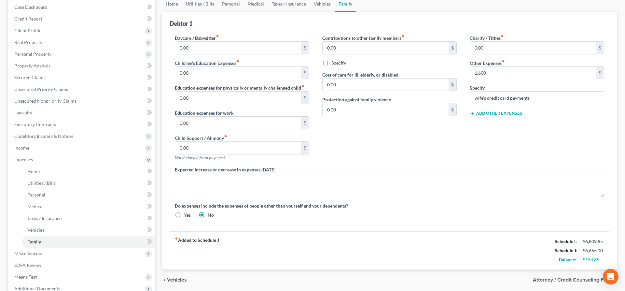
click at [494, 112] on button "Add Other Expenses" at bounding box center [495, 113] width 53 height 5
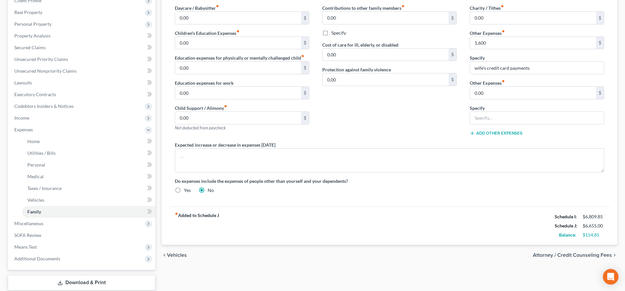
scroll to position [100, 0]
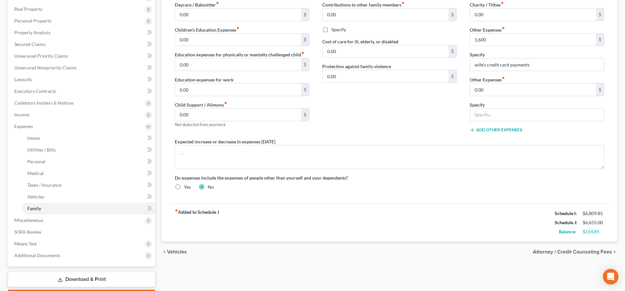
drag, startPoint x: 177, startPoint y: 250, endPoint x: 175, endPoint y: 208, distance: 42.3
click at [177, 250] on span "Vehicles" at bounding box center [177, 251] width 20 height 5
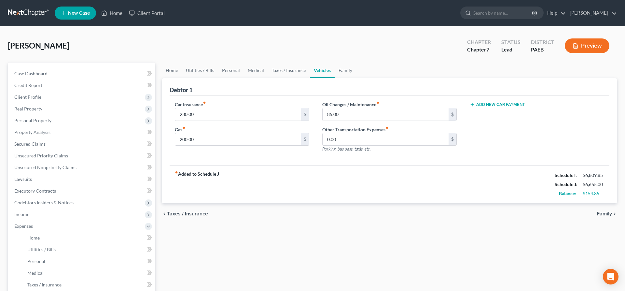
click at [505, 104] on button "Add New Car Payment" at bounding box center [496, 104] width 55 height 5
click at [494, 118] on input "text" at bounding box center [527, 114] width 114 height 12
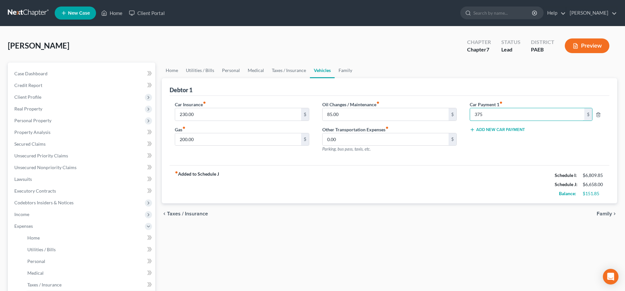
type input "375"
click at [498, 148] on div "Car Payment 1 fiber_manual_record 375 $ Add New Car Payment" at bounding box center [536, 129] width 147 height 57
click at [414, 138] on input "0.00" at bounding box center [385, 139] width 126 height 12
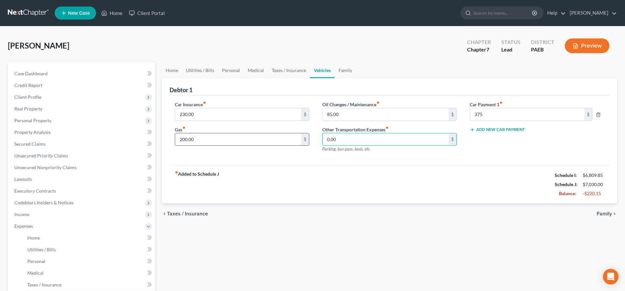
click at [199, 138] on input "200.00" at bounding box center [238, 139] width 126 height 12
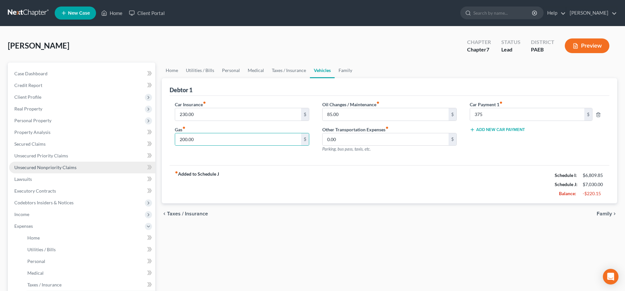
click at [52, 167] on span "Unsecured Nonpriority Claims" at bounding box center [45, 167] width 62 height 6
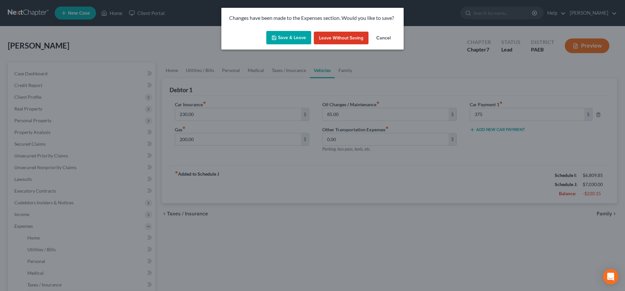
click at [291, 32] on button "Save & Leave" at bounding box center [288, 38] width 45 height 14
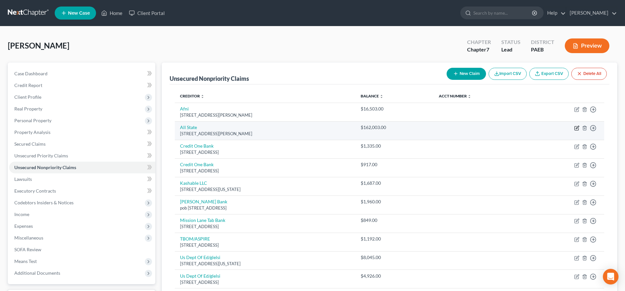
click at [576, 128] on icon "button" at bounding box center [576, 127] width 3 height 3
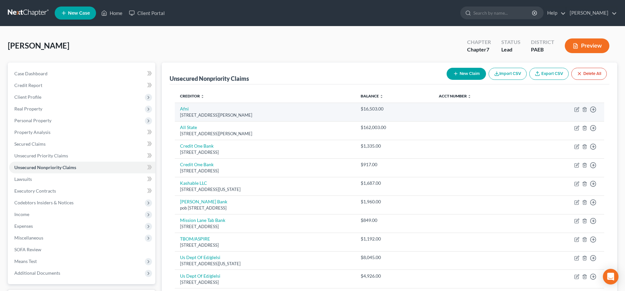
select select "36"
select select "14"
select select "0"
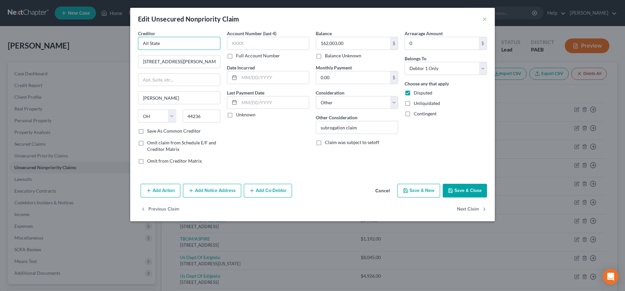
drag, startPoint x: 148, startPoint y: 45, endPoint x: 154, endPoint y: 44, distance: 5.9
click at [148, 44] on input "All State" at bounding box center [179, 43] width 82 height 13
click at [172, 43] on input "Allstate" at bounding box center [179, 43] width 82 height 13
type input "Allstate Insurance"
click at [468, 186] on button "Save & Close" at bounding box center [464, 190] width 44 height 14
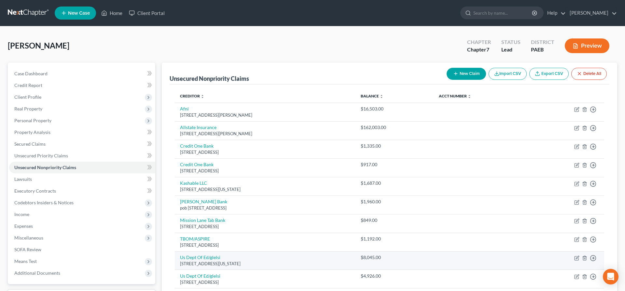
click at [351, 269] on td "Us Dept Of Ed/glelsi [STREET_ADDRESS][US_STATE]" at bounding box center [265, 260] width 181 height 19
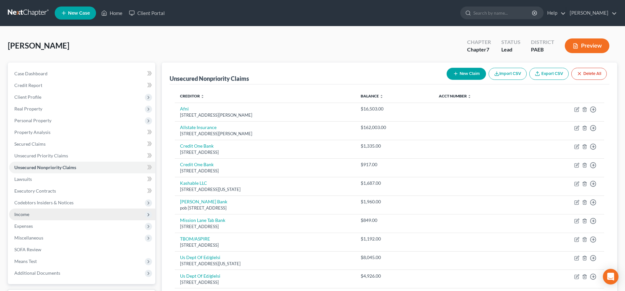
scroll to position [86, 0]
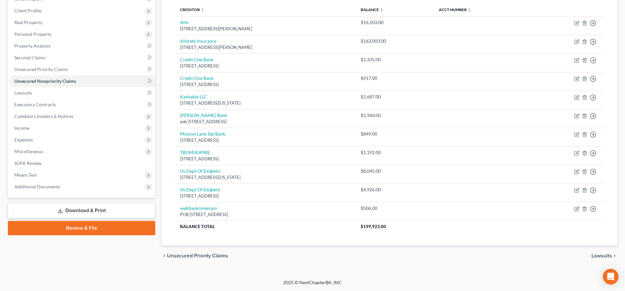
click at [89, 208] on link "Download & Print" at bounding box center [81, 210] width 147 height 15
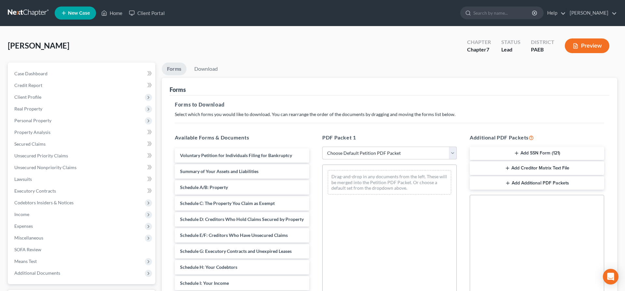
click at [322, 146] on select "Choose Default Petition PDF Packet Complete Bankruptcy Petition (all forms and …" at bounding box center [389, 152] width 134 height 13
click at [546, 115] on p "Select which forms you would like to download. You can rearrange the order of t…" at bounding box center [389, 114] width 429 height 7
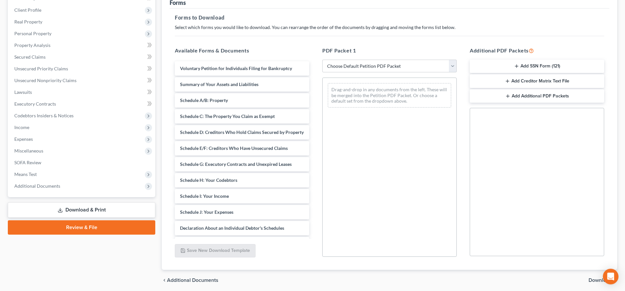
scroll to position [100, 0]
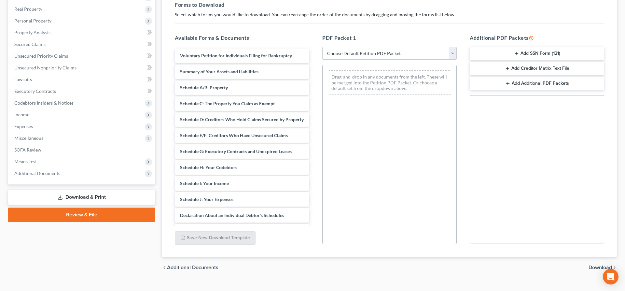
click at [322, 47] on select "Choose Default Petition PDF Packet Complete Bankruptcy Petition (all forms and …" at bounding box center [389, 53] width 134 height 13
click at [376, 56] on select "Choose Default Petition PDF Packet Complete Bankruptcy Petition (all forms and …" at bounding box center [389, 53] width 134 height 13
drag, startPoint x: 217, startPoint y: 181, endPoint x: 348, endPoint y: 109, distance: 149.8
click at [314, 71] on div "Schedule I: Your Income Voluntary Petition for Individuals Filing for Bankruptc…" at bounding box center [241, 200] width 145 height 305
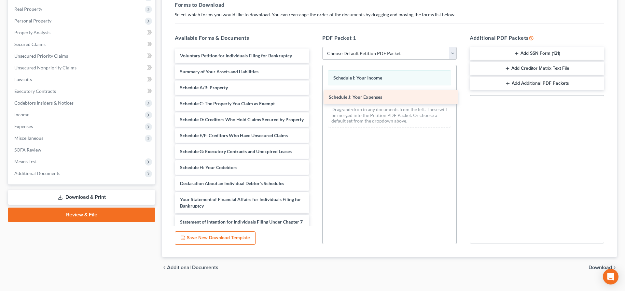
drag, startPoint x: 218, startPoint y: 180, endPoint x: 367, endPoint y: 94, distance: 171.7
click at [314, 94] on div "Schedule J: Your Expenses Voluntary Petition for Individuals Filing for Bankrup…" at bounding box center [241, 192] width 145 height 289
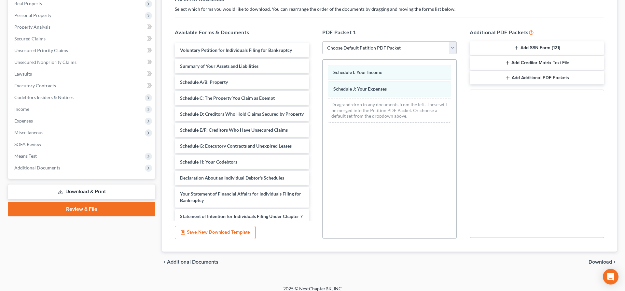
scroll to position [111, 0]
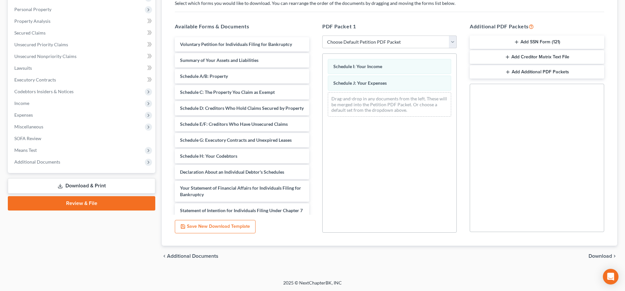
click at [597, 256] on span "Download" at bounding box center [599, 255] width 23 height 5
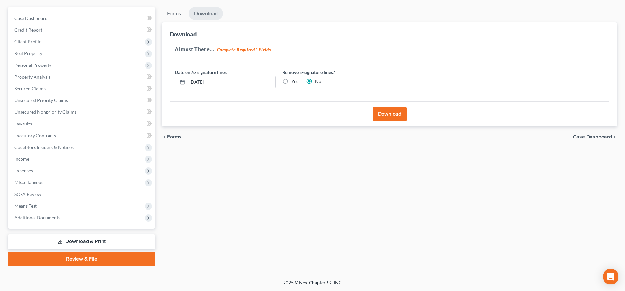
scroll to position [55, 0]
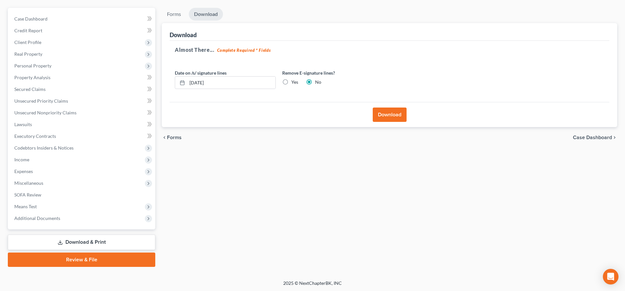
click at [389, 114] on button "Download" at bounding box center [389, 114] width 34 height 14
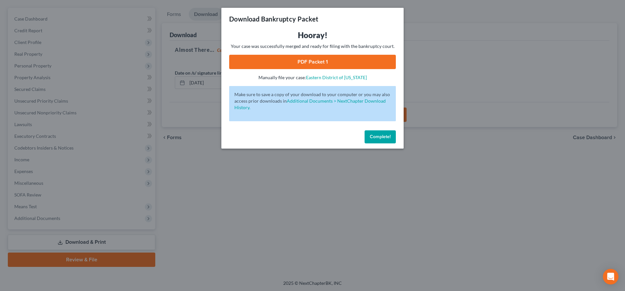
click at [345, 60] on link "PDF Packet 1" at bounding box center [312, 62] width 167 height 14
click at [383, 134] on button "Complete!" at bounding box center [379, 136] width 31 height 13
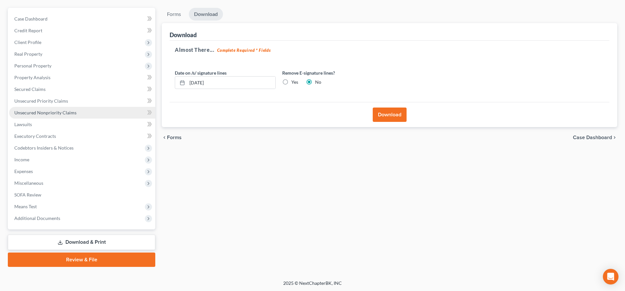
click at [71, 113] on span "Unsecured Nonpriority Claims" at bounding box center [45, 113] width 62 height 6
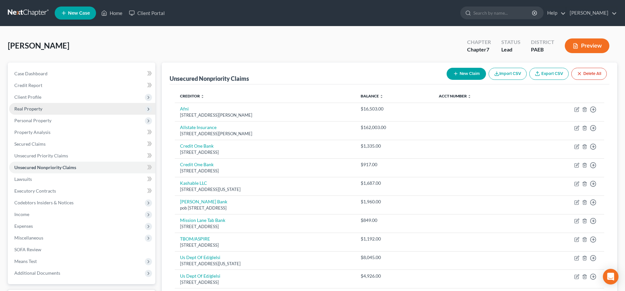
click at [46, 106] on span "Real Property" at bounding box center [82, 109] width 146 height 12
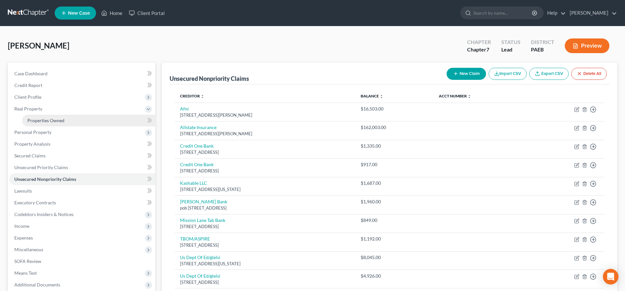
click at [57, 117] on link "Properties Owned" at bounding box center [88, 121] width 133 height 12
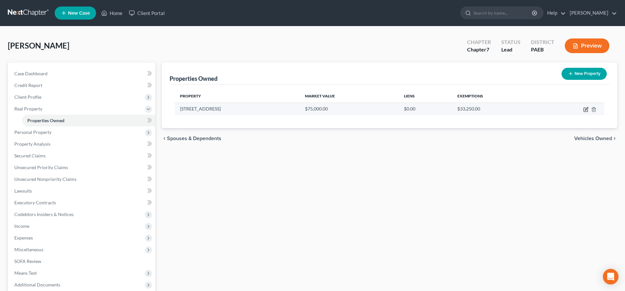
click at [588, 107] on icon "button" at bounding box center [586, 108] width 3 height 3
select select "39"
select select "22"
select select "0"
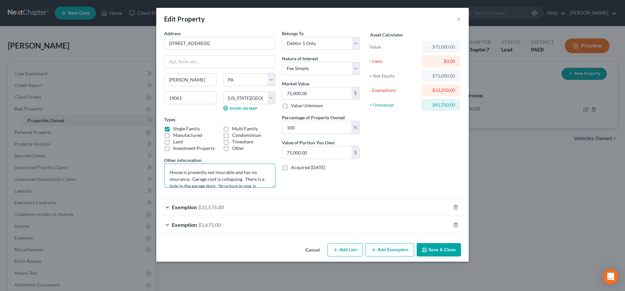
click at [202, 178] on textarea "House is presently not insurable and has no insurance. Garage roof is collapsin…" at bounding box center [219, 175] width 111 height 24
click at [197, 179] on textarea "House is presently not insurable and has no insurance. Garage roof is collapsin…" at bounding box center [219, 175] width 111 height 24
click at [201, 179] on textarea "House is presently not insurable and has no insurance. Garage roof is collapsin…" at bounding box center [219, 175] width 111 height 24
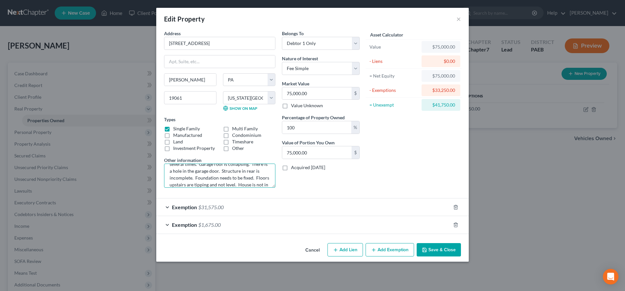
click at [254, 182] on textarea "House is presently not insurable and has no insurance. Debtor has been refused …" at bounding box center [219, 175] width 111 height 24
type textarea "House is presently not insurable and has no insurance. Debtor has been refused …"
click at [435, 251] on button "Save & Close" at bounding box center [438, 250] width 44 height 14
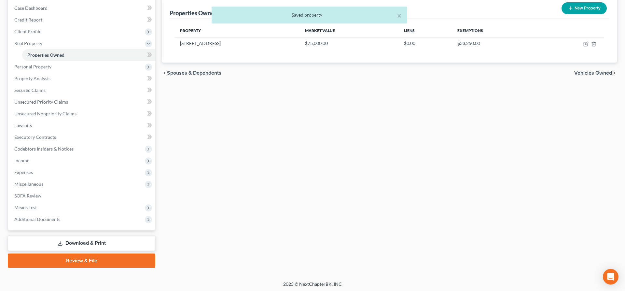
scroll to position [66, 0]
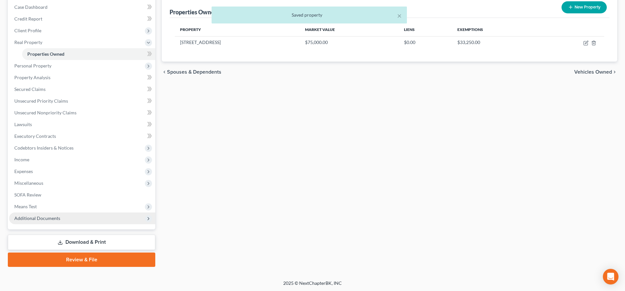
click at [36, 214] on span "Additional Documents" at bounding box center [82, 218] width 146 height 12
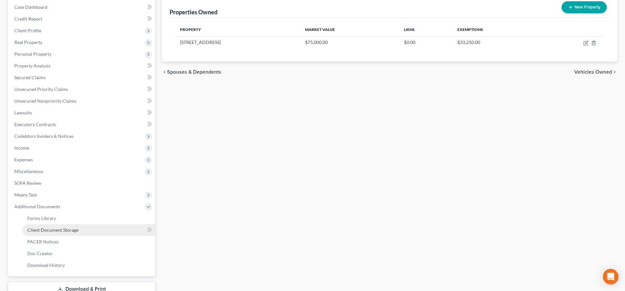
click at [68, 228] on span "Client Document Storage" at bounding box center [52, 230] width 51 height 6
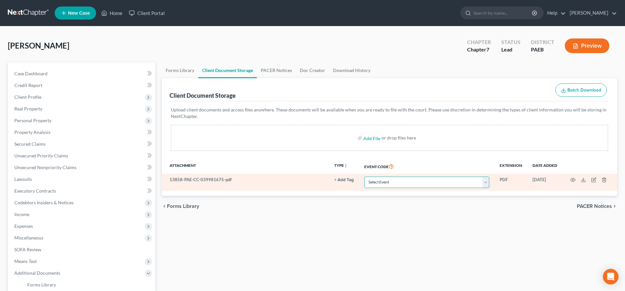
click at [409, 183] on select "Select Event Amended Matrix List of Creditors (Fee) Application to Have the Cha…" at bounding box center [426, 181] width 125 height 11
select select "17"
click option "Financial Management Course Certificate" at bounding box center [0, 0] width 0 height 0
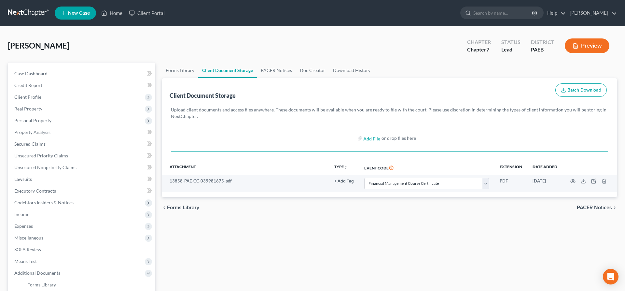
select select "17"
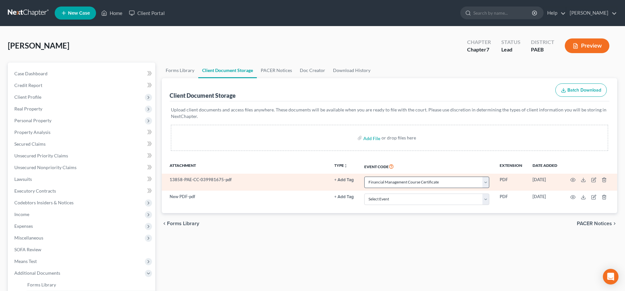
select select "17"
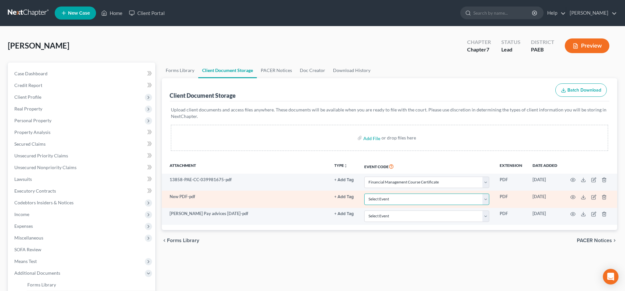
click at [437, 200] on select "Select Event Amended Matrix List of Creditors (Fee) Application to Have the Cha…" at bounding box center [426, 198] width 125 height 11
select select "16"
click option "Employee Income Records" at bounding box center [0, 0] width 0 height 0
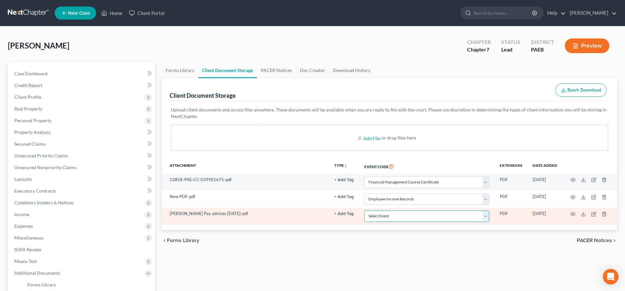
select select "16"
click option "Employee Income Records" at bounding box center [0, 0] width 0 height 0
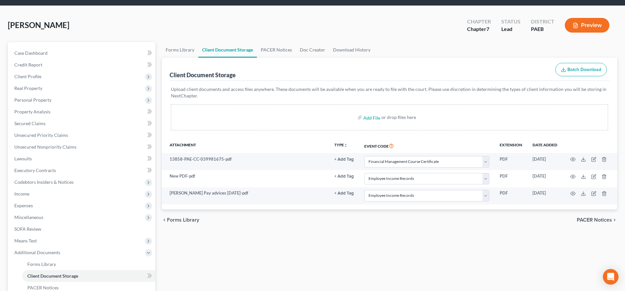
scroll to position [33, 0]
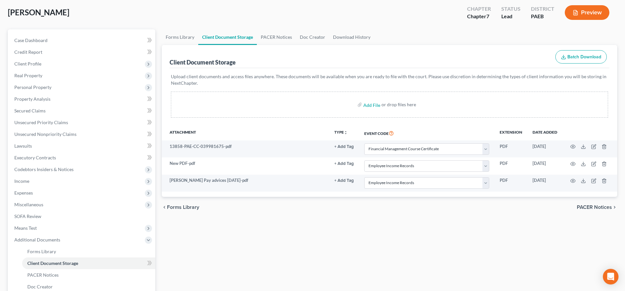
click at [533, 36] on ul "Forms Library Client Document Storage PACER Notices Doc Creator Download History" at bounding box center [389, 37] width 455 height 16
click at [583, 205] on span "PACER Notices" at bounding box center [593, 206] width 35 height 5
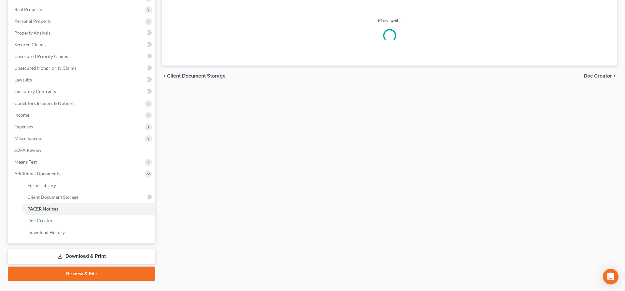
scroll to position [100, 0]
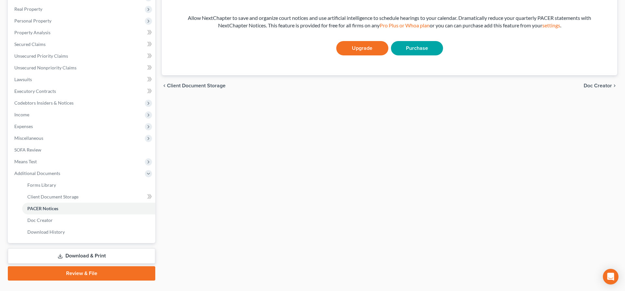
click at [85, 269] on link "Review & File" at bounding box center [81, 273] width 147 height 14
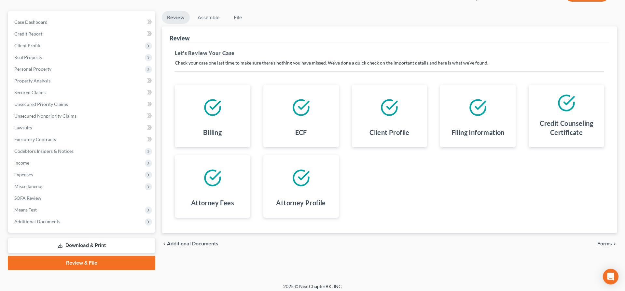
scroll to position [55, 0]
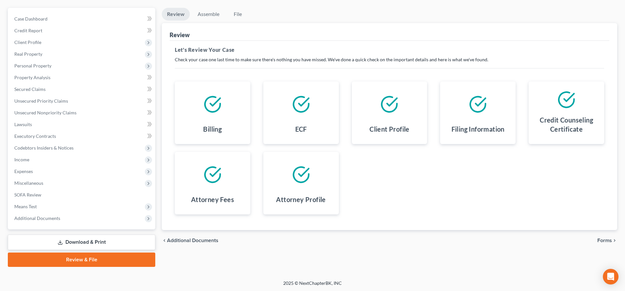
click at [611, 240] on span "Forms" at bounding box center [604, 239] width 15 height 5
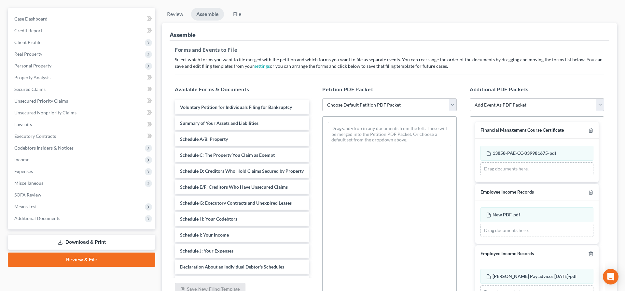
scroll to position [61, 0]
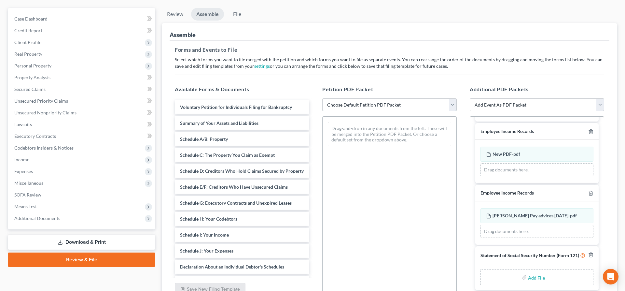
select select "2"
click option "lsr" at bounding box center [0, 0] width 0 height 0
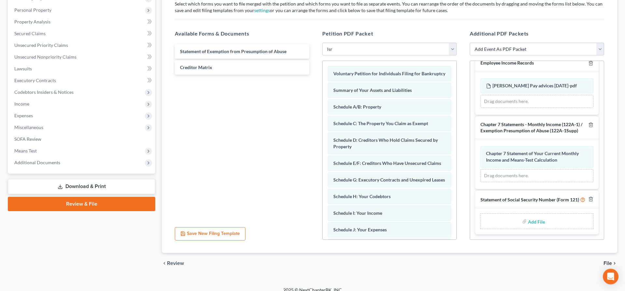
scroll to position [117, 0]
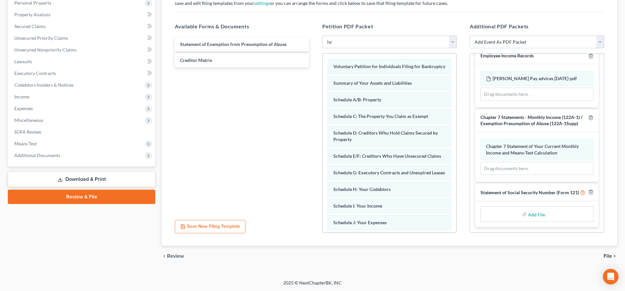
click at [531, 215] on input "file" at bounding box center [536, 214] width 16 height 12
type input "C:\fakepath\ss.pdf"
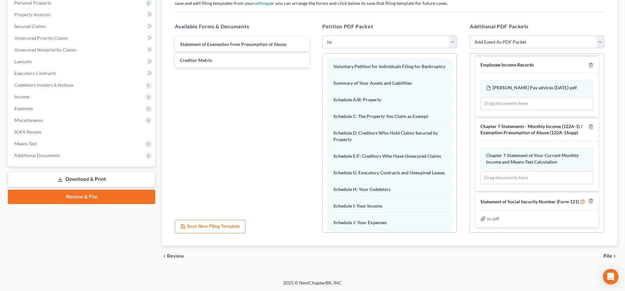
click at [607, 254] on span "File" at bounding box center [607, 255] width 8 height 5
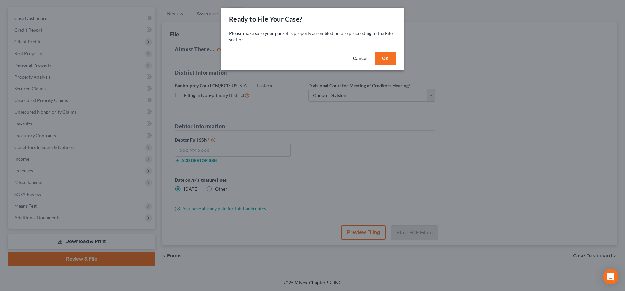
scroll to position [55, 0]
click at [389, 56] on button "OK" at bounding box center [385, 58] width 21 height 13
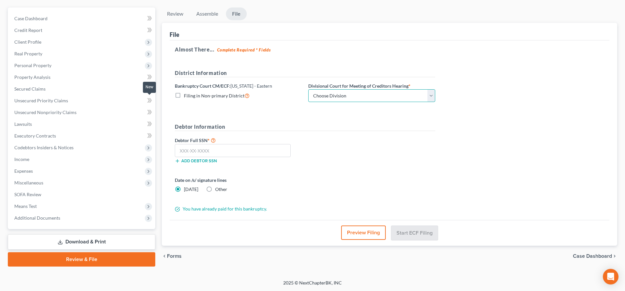
click at [406, 98] on select "Choose Division [GEOGRAPHIC_DATA] Reading" at bounding box center [371, 95] width 127 height 13
select select "0"
click option "[GEOGRAPHIC_DATA]" at bounding box center [0, 0] width 0 height 0
click at [180, 150] on input "text" at bounding box center [233, 150] width 116 height 13
click at [197, 152] on input "text" at bounding box center [233, 150] width 116 height 13
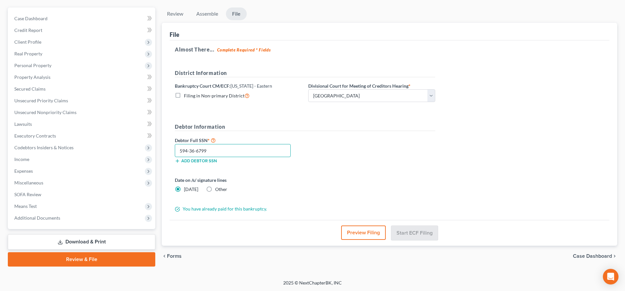
scroll to position [55, 0]
type input "594-36-6799"
click at [401, 233] on button "Start ECF Filing" at bounding box center [414, 232] width 47 height 14
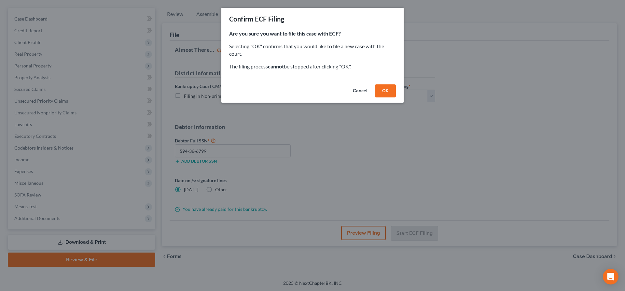
click at [386, 90] on button "OK" at bounding box center [385, 90] width 21 height 13
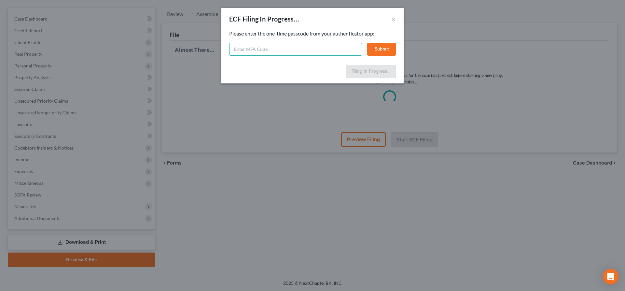
click at [304, 51] on input "text" at bounding box center [295, 49] width 133 height 13
type input "328284"
click at [380, 44] on button "Submit" at bounding box center [381, 49] width 29 height 13
click at [376, 48] on button "Submit" at bounding box center [381, 49] width 29 height 13
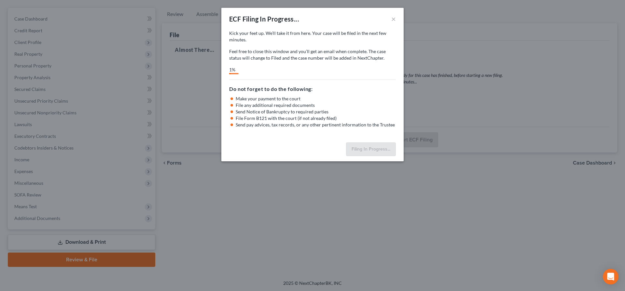
select select "0"
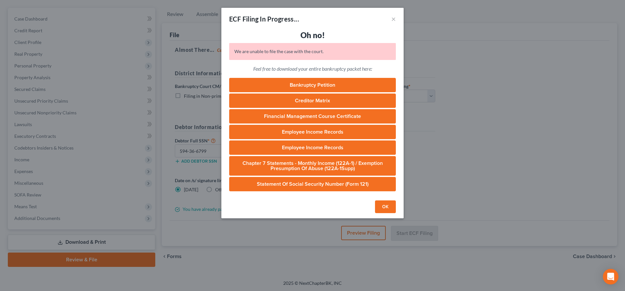
click at [342, 28] on div "ECF Filing In Progress... ×" at bounding box center [312, 19] width 182 height 22
click at [390, 202] on button "OK" at bounding box center [385, 206] width 21 height 13
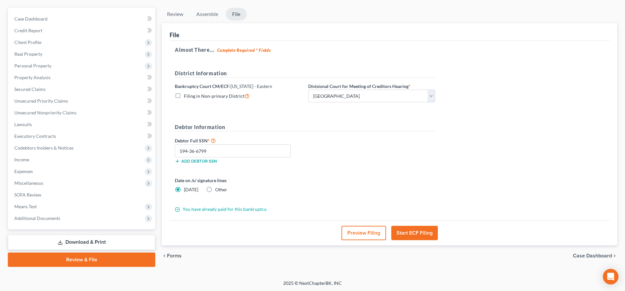
click at [415, 230] on button "Start ECF Filing" at bounding box center [414, 232] width 47 height 14
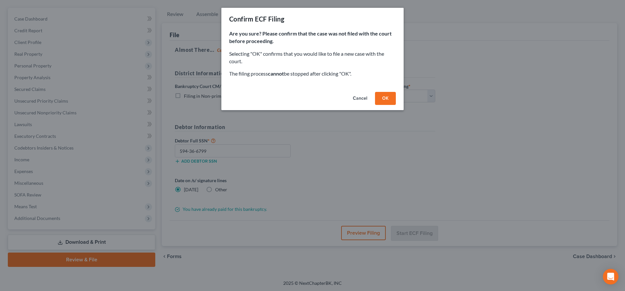
click at [382, 99] on button "OK" at bounding box center [385, 98] width 21 height 13
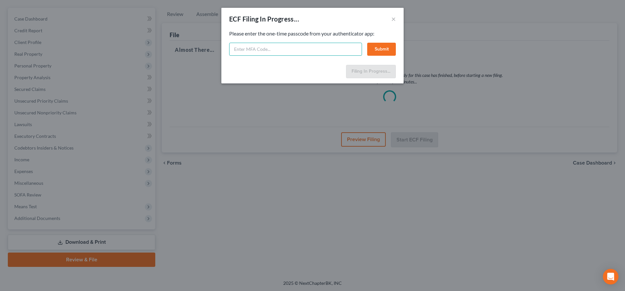
click at [248, 45] on input "text" at bounding box center [295, 49] width 133 height 13
type input "093989"
click at [384, 48] on button "Submit" at bounding box center [381, 49] width 29 height 13
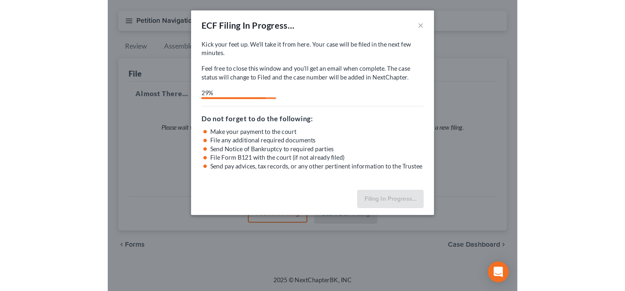
scroll to position [39, 0]
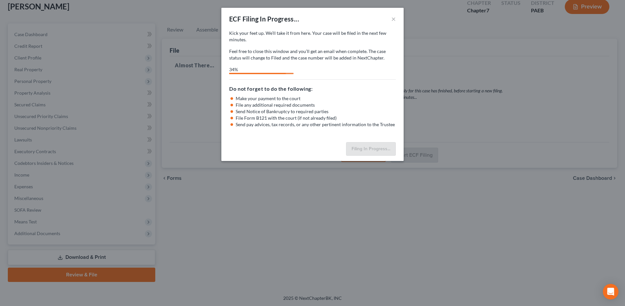
click at [305, 20] on div "ECF Filing In Progress... ×" at bounding box center [312, 19] width 182 height 22
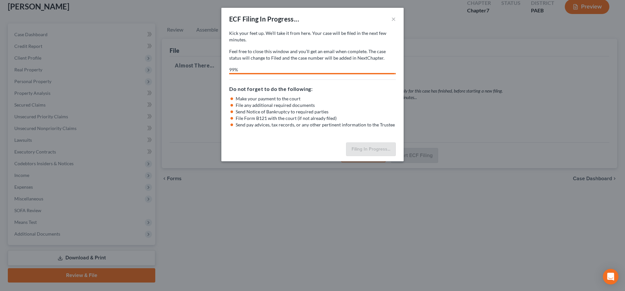
select select "0"
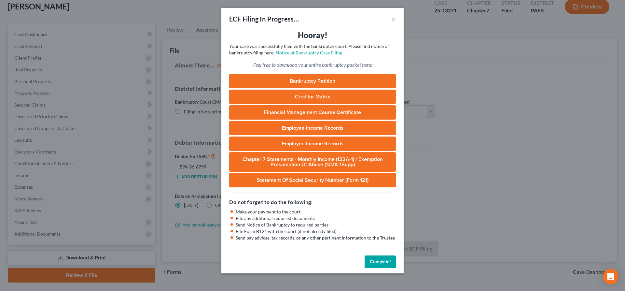
click at [377, 259] on button "Complete!" at bounding box center [379, 261] width 31 height 13
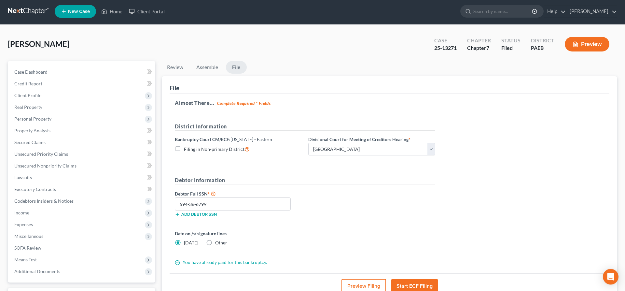
scroll to position [0, 0]
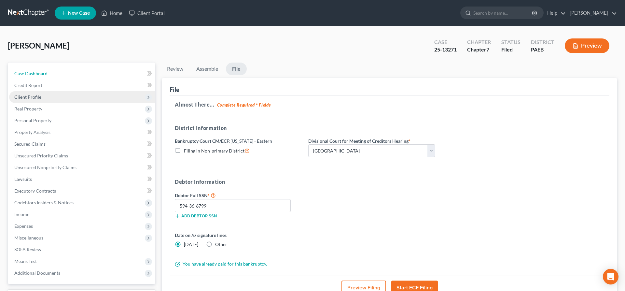
drag, startPoint x: 48, startPoint y: 72, endPoint x: 44, endPoint y: 95, distance: 22.8
click at [48, 72] on link "Case Dashboard" at bounding box center [82, 74] width 146 height 12
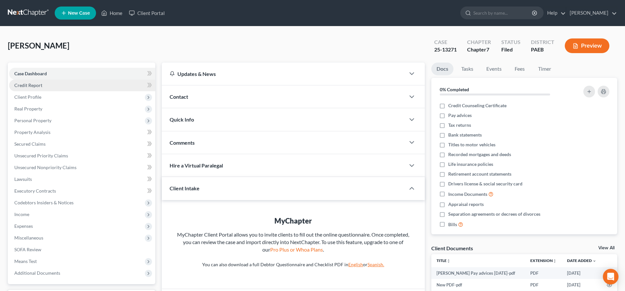
click at [45, 86] on link "Credit Report" at bounding box center [82, 85] width 146 height 12
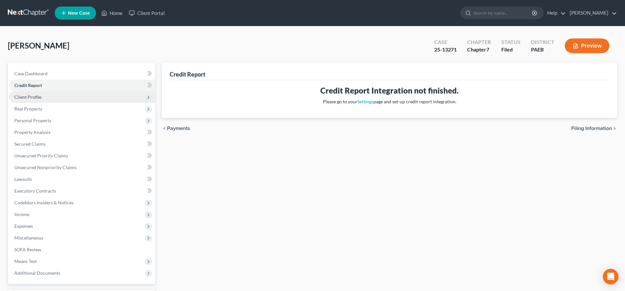
click at [43, 98] on span "Client Profile" at bounding box center [82, 97] width 146 height 12
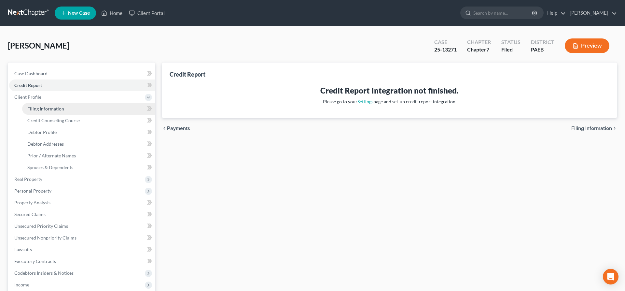
click at [60, 109] on span "Filing Information" at bounding box center [45, 109] width 37 height 6
select select "2"
select select "0"
select select "67"
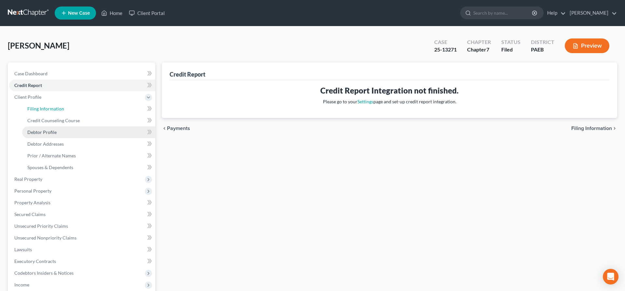
select select "0"
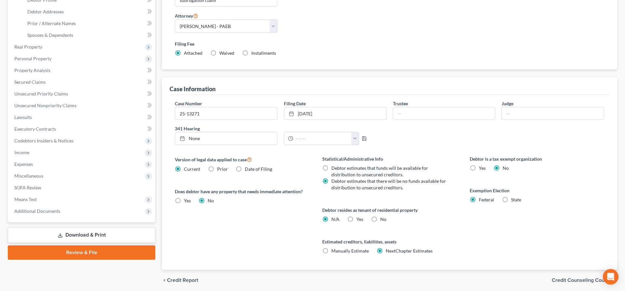
scroll to position [133, 0]
click at [413, 109] on input "text" at bounding box center [444, 112] width 102 height 12
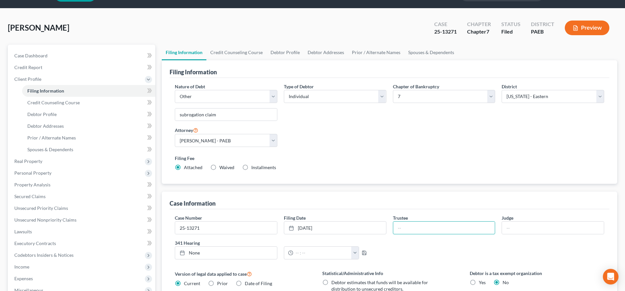
scroll to position [0, 0]
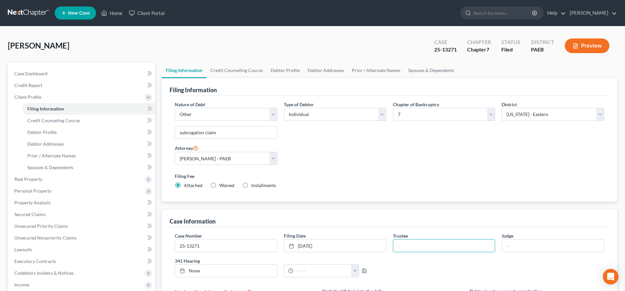
click at [81, 12] on span "New Case" at bounding box center [79, 13] width 22 height 5
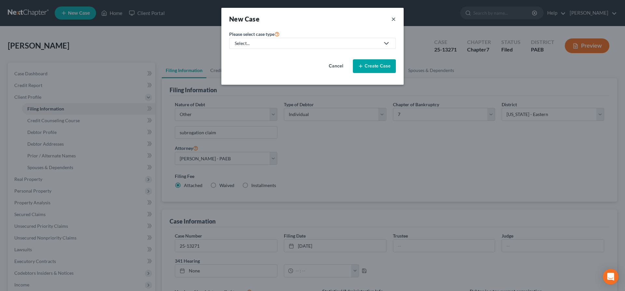
click at [395, 19] on button "×" at bounding box center [393, 18] width 5 height 9
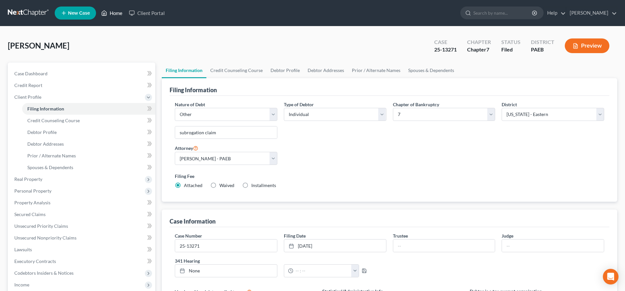
click at [115, 12] on link "Home" at bounding box center [112, 13] width 28 height 12
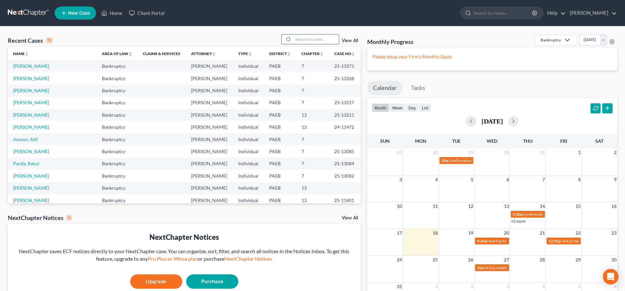
click at [298, 36] on input "search" at bounding box center [316, 38] width 46 height 9
type input "[PERSON_NAME]"
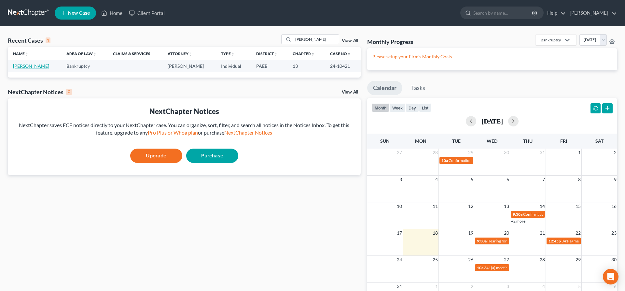
click at [32, 65] on link "[PERSON_NAME]" at bounding box center [31, 66] width 36 height 6
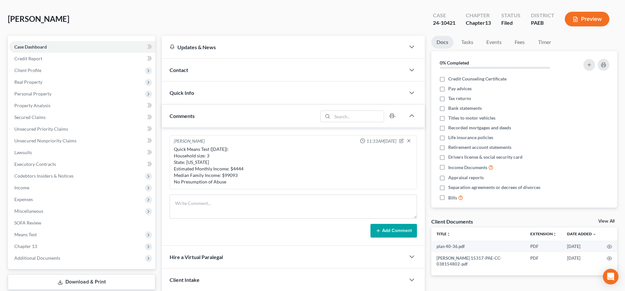
scroll to position [74, 0]
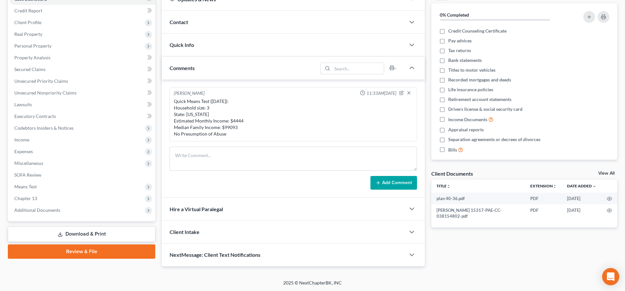
click at [610, 274] on icon "Open Intercom Messenger" at bounding box center [609, 276] width 7 height 8
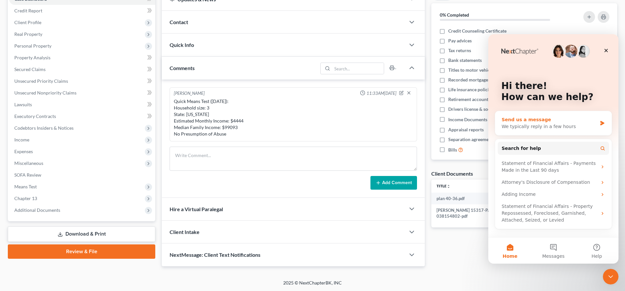
scroll to position [0, 0]
click at [523, 118] on div "Send us a message" at bounding box center [548, 119] width 95 height 7
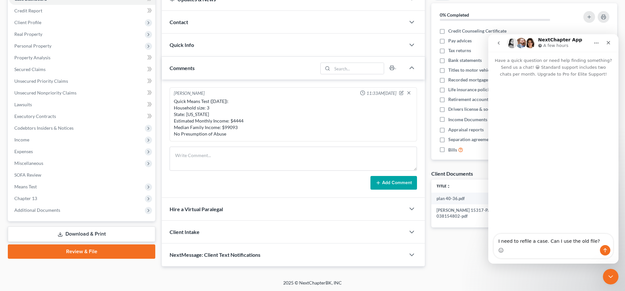
type textarea "I need to refile a case. Can I use the old file?"
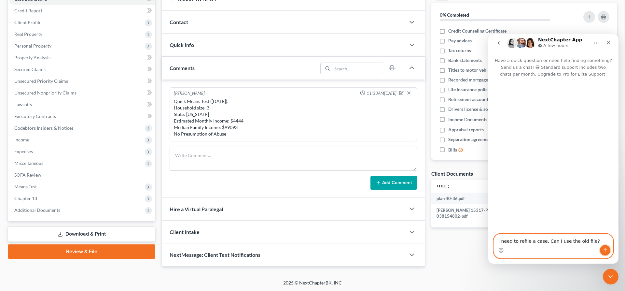
click at [608, 246] on button "Send a message…" at bounding box center [605, 250] width 10 height 10
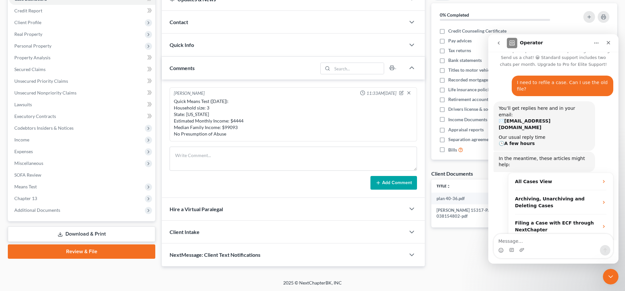
scroll to position [12, 0]
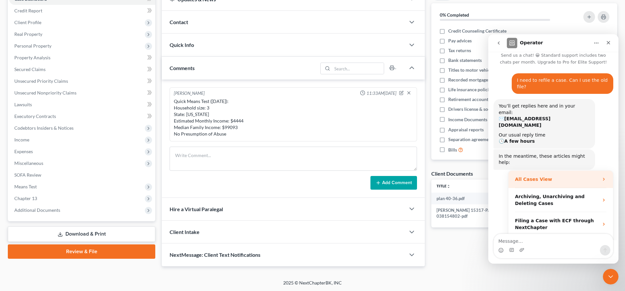
click at [579, 176] on div "All Cases View" at bounding box center [557, 179] width 84 height 7
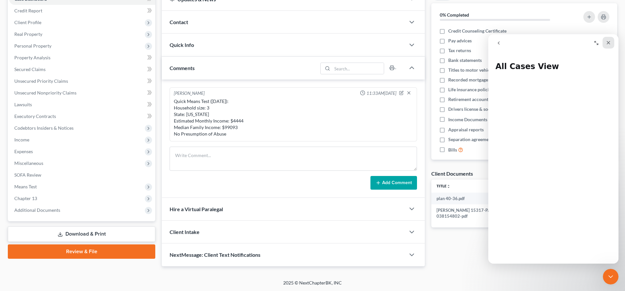
click at [606, 46] on div "Close" at bounding box center [608, 43] width 12 height 12
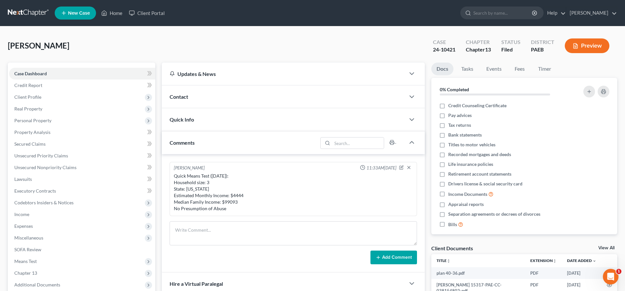
click at [72, 13] on span "New Case" at bounding box center [79, 13] width 22 height 5
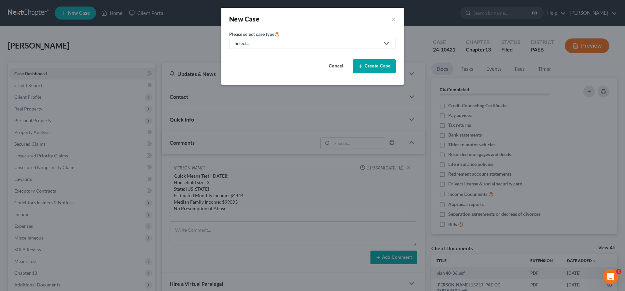
click at [271, 48] on link "Select..." at bounding box center [312, 43] width 167 height 11
click at [246, 57] on div "Bankruptcy" at bounding box center [246, 56] width 23 height 7
select select "67"
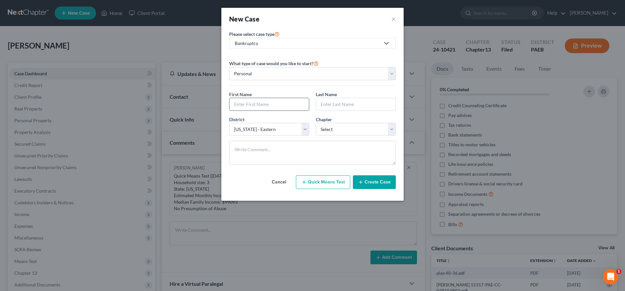
click at [238, 100] on input "text" at bounding box center [268, 104] width 79 height 12
type input "[PERSON_NAME]"
click at [316, 123] on select "Select 7 11 12 13" at bounding box center [356, 129] width 80 height 13
select select "3"
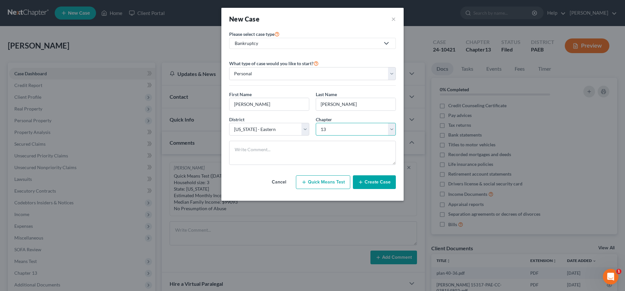
click option "13" at bounding box center [0, 0] width 0 height 0
click at [377, 183] on button "Create Case" at bounding box center [374, 182] width 43 height 14
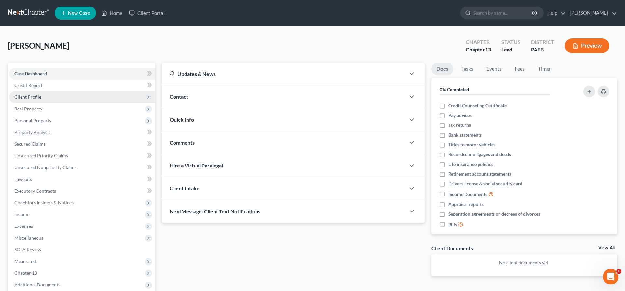
click at [54, 98] on span "Client Profile" at bounding box center [82, 97] width 146 height 12
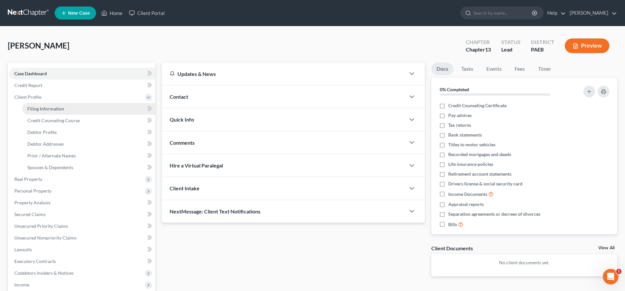
click at [40, 110] on span "Filing Information" at bounding box center [45, 109] width 37 height 6
select select "1"
select select "0"
select select "3"
select select "67"
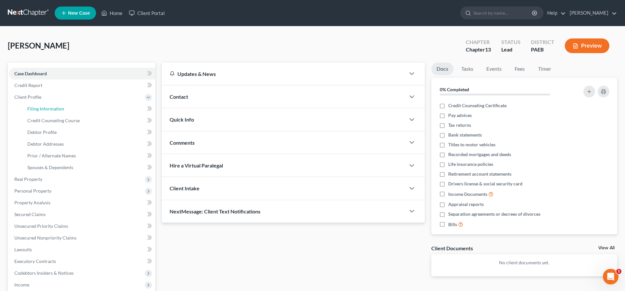
select select "0"
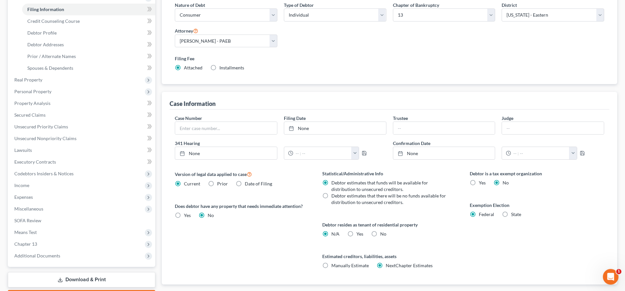
scroll to position [100, 0]
click at [193, 131] on input "text" at bounding box center [226, 127] width 102 height 12
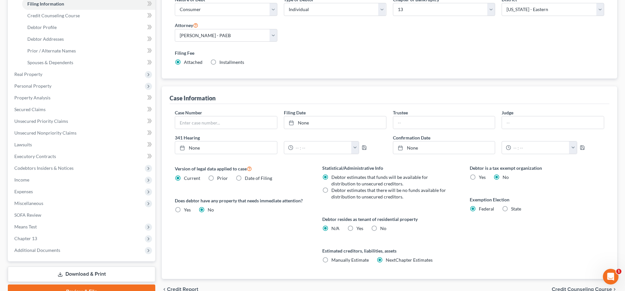
scroll to position [138, 0]
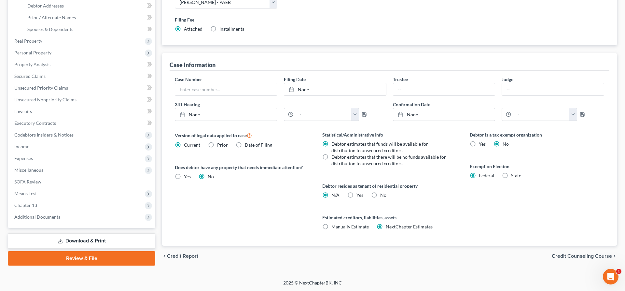
click at [587, 255] on span "Credit Counseling Course" at bounding box center [581, 255] width 60 height 5
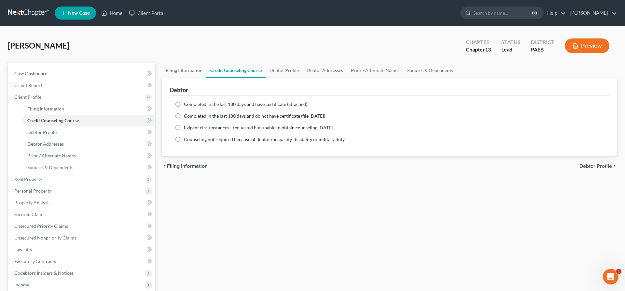
click at [183, 106] on div "Completed in the last 180 days and have certificate (attached)" at bounding box center [389, 104] width 429 height 7
click at [184, 105] on label "Completed in the last 180 days and have certificate (attached)" at bounding box center [245, 104] width 123 height 7
click at [186, 105] on input "Completed in the last 180 days and have certificate (attached)" at bounding box center [188, 103] width 4 height 4
radio input "true"
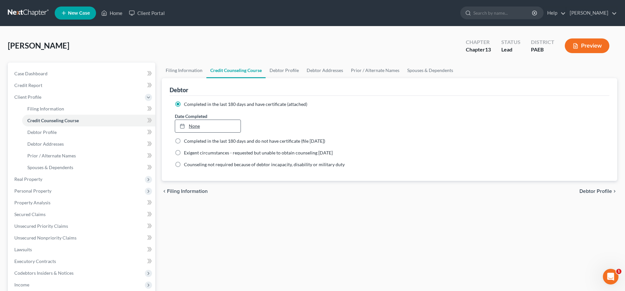
click at [196, 125] on link "None" at bounding box center [207, 126] width 65 height 12
type input "[DATE]"
click at [601, 190] on span "Debtor Profile" at bounding box center [595, 190] width 33 height 5
select select "0"
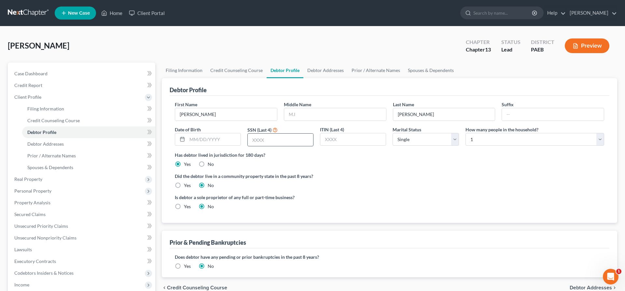
click at [269, 140] on input "text" at bounding box center [280, 139] width 65 height 12
type input "9077"
click at [524, 139] on select "Select 1 2 3 4 5 6 7 8 9 10 11 12 13 14 15 16 17 18 19 20" at bounding box center [534, 139] width 139 height 13
click at [600, 137] on select "Select 1 2 3 4 5 6 7 8 9 10 11 12 13 14 15 16 17 18 19 20" at bounding box center [534, 139] width 139 height 13
click at [465, 133] on select "Select 1 2 3 4 5 6 7 8 9 10 11 12 13 14 15 16 17 18 19 20" at bounding box center [534, 139] width 139 height 13
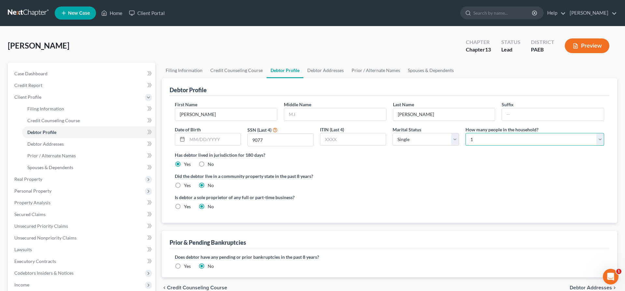
select select "4"
click option "5" at bounding box center [0, 0] width 0 height 0
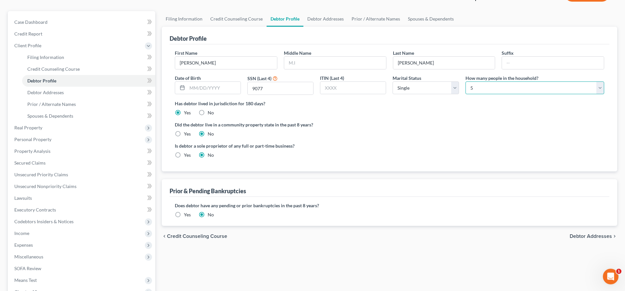
scroll to position [66, 0]
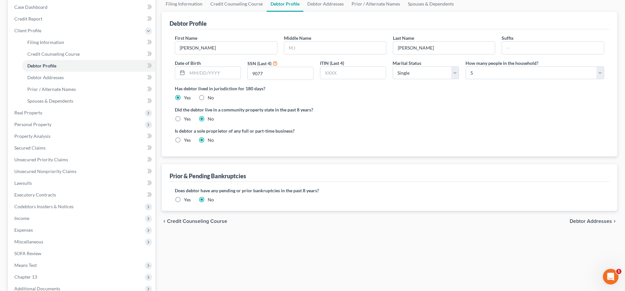
click at [184, 198] on label "Yes" at bounding box center [187, 199] width 7 height 7
click at [186, 198] on input "Yes" at bounding box center [188, 198] width 4 height 4
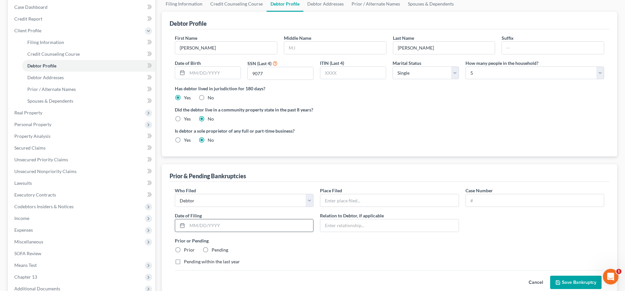
click at [199, 227] on input "text" at bounding box center [250, 225] width 126 height 12
type input "[DATE]"
drag, startPoint x: 344, startPoint y: 196, endPoint x: 350, endPoint y: 201, distance: 8.3
click at [344, 196] on input "text" at bounding box center [389, 200] width 138 height 12
type input "EDPA"
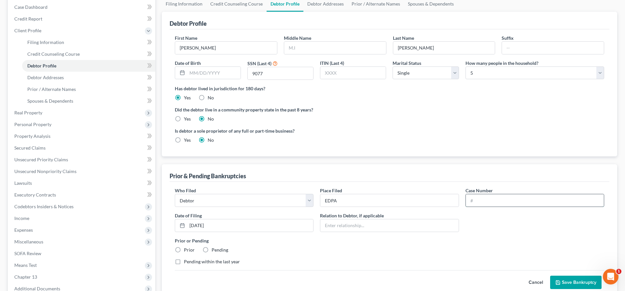
click at [479, 200] on input "text" at bounding box center [535, 200] width 138 height 12
type input "24-10424"
click at [369, 223] on input "text" at bounding box center [389, 225] width 138 height 12
click at [184, 249] on label "Prior" at bounding box center [189, 249] width 11 height 7
click at [186, 249] on input "Prior" at bounding box center [188, 248] width 4 height 4
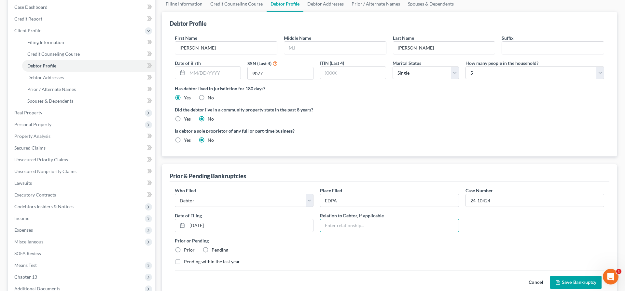
radio input "true"
click at [184, 261] on label "Pending within the last year" at bounding box center [212, 261] width 56 height 7
click at [186, 261] on input "Pending within the last year" at bounding box center [188, 260] width 4 height 4
checkbox input "true"
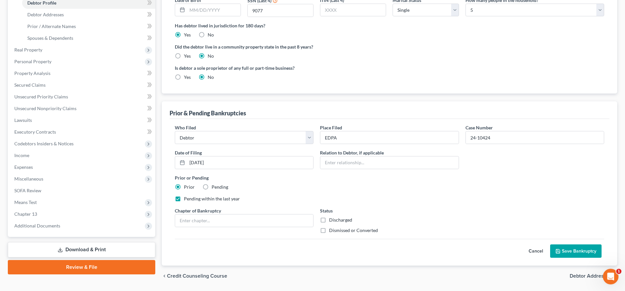
scroll to position [133, 0]
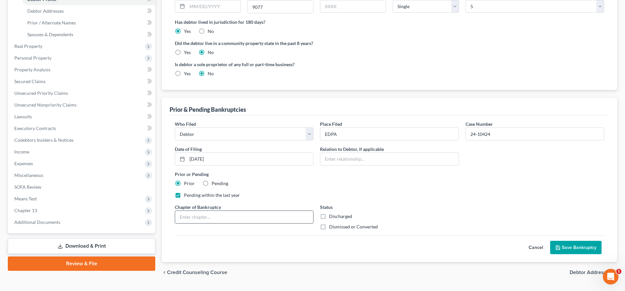
click at [191, 215] on input "text" at bounding box center [244, 216] width 138 height 12
type input "13"
click at [329, 227] on label "Dismissed or Converted" at bounding box center [353, 226] width 49 height 7
click at [331, 227] on input "Dismissed or Converted" at bounding box center [333, 225] width 4 height 4
checkbox input "true"
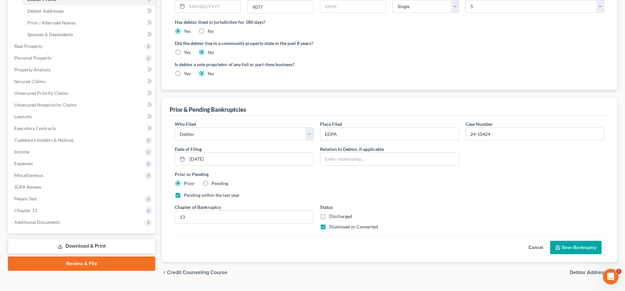
click at [565, 246] on button "Save Bankruptcy" at bounding box center [575, 247] width 51 height 14
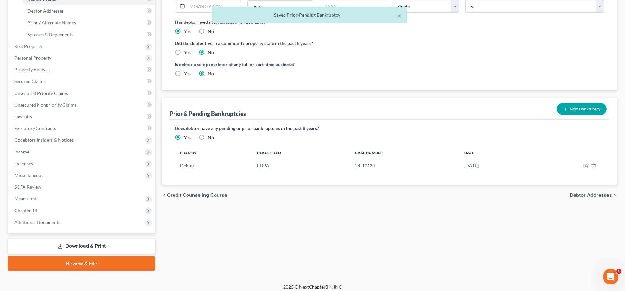
click at [587, 192] on span "Debtor Addresses" at bounding box center [590, 194] width 42 height 5
select select "0"
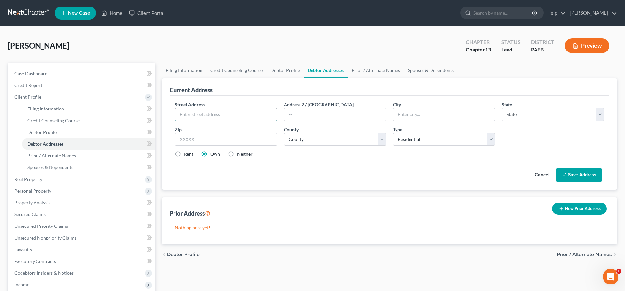
click at [202, 111] on input "text" at bounding box center [226, 114] width 102 height 12
type input "[STREET_ADDRESS][PERSON_NAME]"
click at [200, 136] on input "text" at bounding box center [226, 139] width 102 height 13
type input "19380"
type input "[GEOGRAPHIC_DATA][PERSON_NAME]"
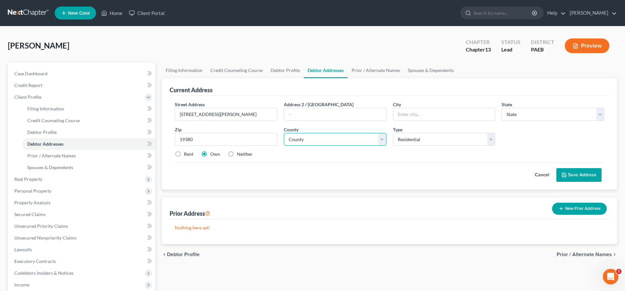
select select "39"
click at [284, 133] on select "County" at bounding box center [335, 139] width 102 height 13
click at [308, 139] on select "County [GEOGRAPHIC_DATA] [GEOGRAPHIC_DATA] [GEOGRAPHIC_DATA] [GEOGRAPHIC_DATA] …" at bounding box center [335, 139] width 102 height 13
click at [284, 133] on select "County [GEOGRAPHIC_DATA] [GEOGRAPHIC_DATA] [GEOGRAPHIC_DATA] [GEOGRAPHIC_DATA] …" at bounding box center [335, 139] width 102 height 13
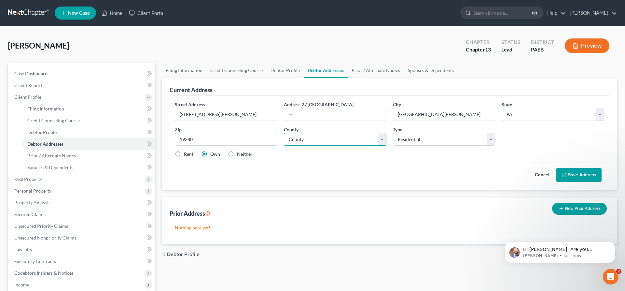
select select "14"
click option "[GEOGRAPHIC_DATA]" at bounding box center [0, 0] width 0 height 0
click at [561, 249] on p "Hi [PERSON_NAME]! Are you wanting to amend the existing case or file a complete…" at bounding box center [565, 249] width 84 height 7
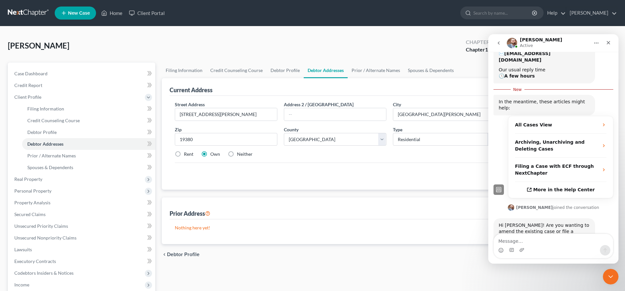
scroll to position [76, 0]
click at [528, 239] on textarea "Message…" at bounding box center [553, 239] width 119 height 11
type textarea "new"
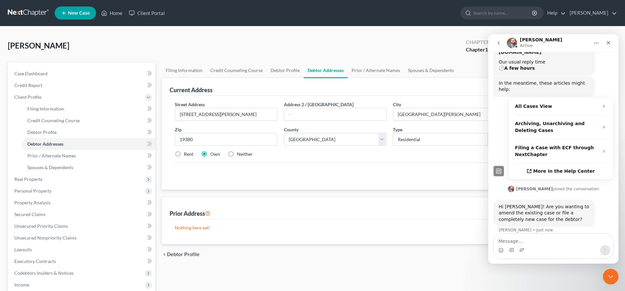
scroll to position [85, 0]
drag, startPoint x: 353, startPoint y: 166, endPoint x: 358, endPoint y: 169, distance: 6.3
click at [353, 166] on div "Cancel Save Address" at bounding box center [389, 171] width 429 height 19
click at [449, 234] on div "Nothing here yet!" at bounding box center [389, 231] width 440 height 25
click at [607, 41] on icon "Close" at bounding box center [608, 43] width 4 height 4
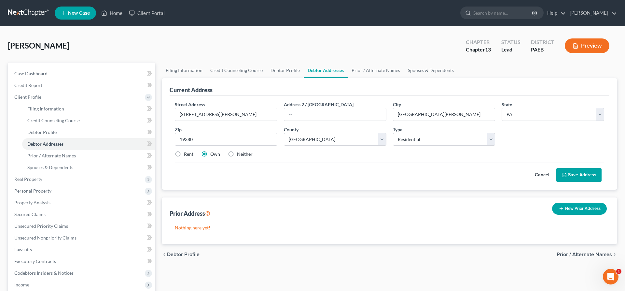
drag, startPoint x: 582, startPoint y: 172, endPoint x: 178, endPoint y: 155, distance: 404.1
click at [189, 154] on form "Street Address * [STREET_ADDRESS][PERSON_NAME] * [GEOGRAPHIC_DATA][PERSON_NAME]…" at bounding box center [389, 141] width 429 height 81
click at [569, 170] on button "Save Address" at bounding box center [578, 175] width 45 height 14
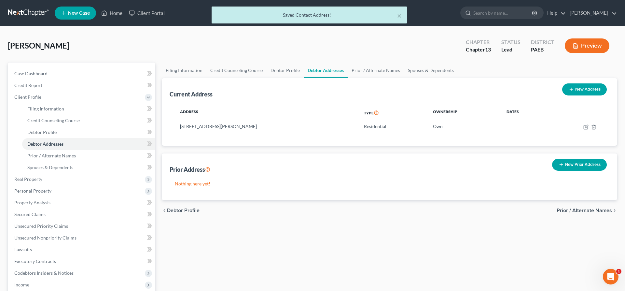
click at [587, 209] on span "Prior / Alternate Names" at bounding box center [583, 210] width 55 height 5
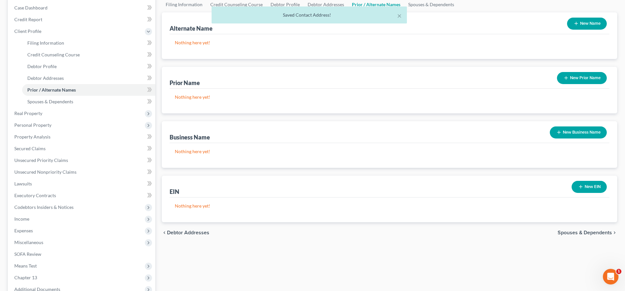
scroll to position [66, 0]
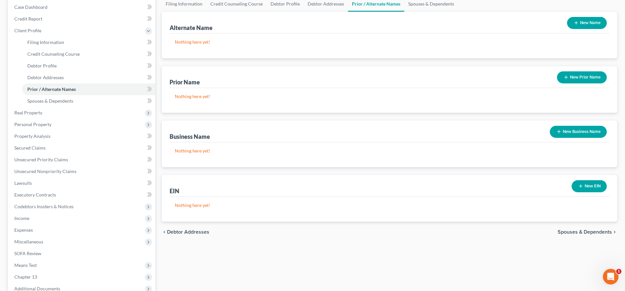
click at [596, 230] on span "Spouses & Dependents" at bounding box center [584, 231] width 54 height 5
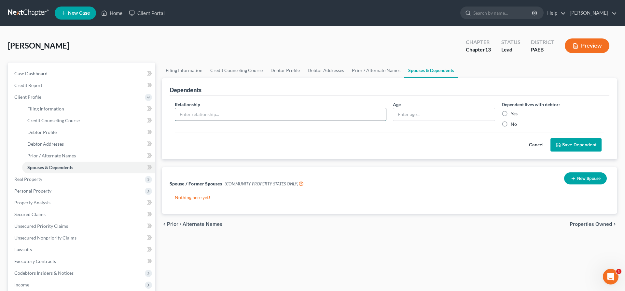
click at [195, 114] on input "text" at bounding box center [280, 114] width 211 height 12
type input "daughter"
click at [419, 111] on input "text" at bounding box center [444, 114] width 102 height 12
type input "25"
click at [501, 109] on div "Dependent lives with debtor: Yes No" at bounding box center [552, 114] width 109 height 26
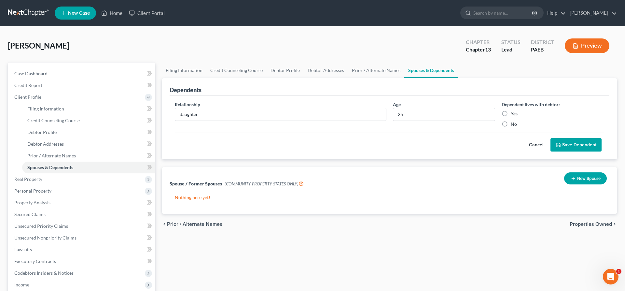
click at [510, 111] on label "Yes" at bounding box center [513, 113] width 7 height 7
click at [513, 111] on input "Yes" at bounding box center [515, 112] width 4 height 4
radio input "true"
click at [584, 149] on button "Save Dependent" at bounding box center [575, 145] width 51 height 14
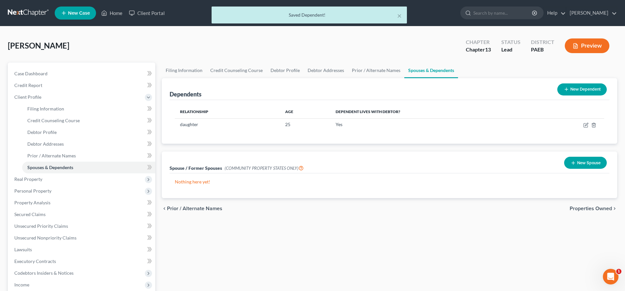
click at [578, 89] on button "New Dependent" at bounding box center [581, 89] width 49 height 12
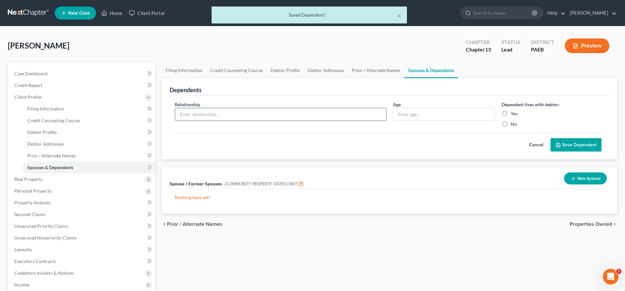
click at [231, 116] on input "text" at bounding box center [280, 114] width 211 height 12
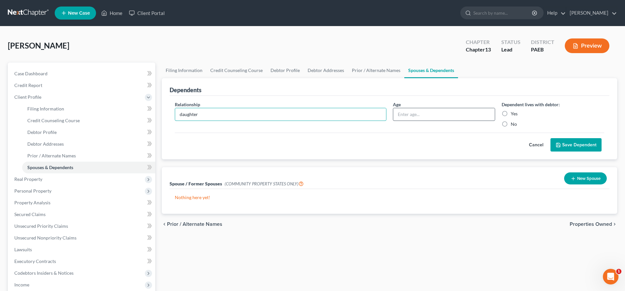
type input "daughter"
click at [450, 112] on input "text" at bounding box center [444, 114] width 102 height 12
type input "25"
click at [510, 112] on label "Yes" at bounding box center [513, 113] width 7 height 7
click at [513, 112] on input "Yes" at bounding box center [515, 112] width 4 height 4
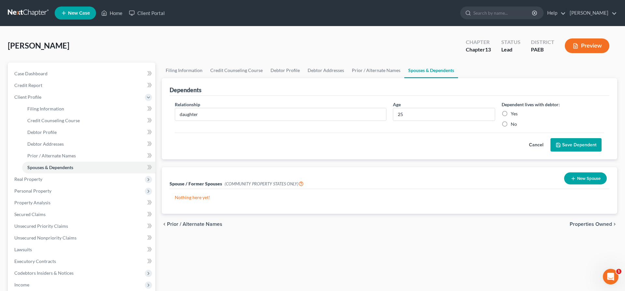
radio input "true"
click at [561, 141] on button "Save Dependent" at bounding box center [575, 145] width 51 height 14
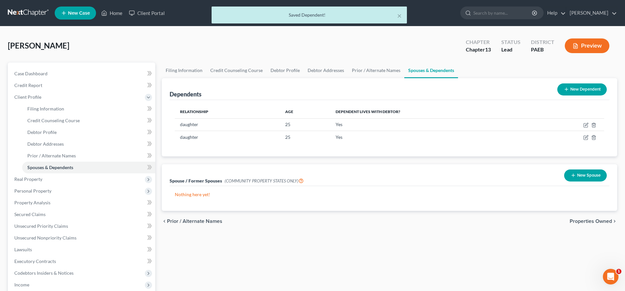
click at [583, 87] on button "New Dependent" at bounding box center [581, 89] width 49 height 12
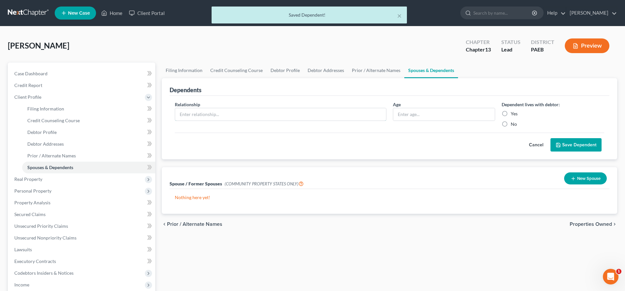
drag, startPoint x: 217, startPoint y: 115, endPoint x: 214, endPoint y: 102, distance: 12.3
click at [218, 114] on input "text" at bounding box center [280, 114] width 211 height 12
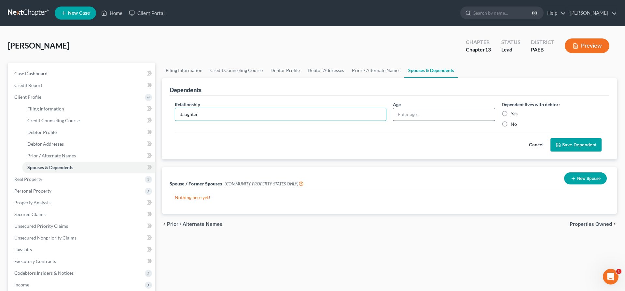
type input "daughter"
click at [469, 113] on input "text" at bounding box center [444, 114] width 102 height 12
type input "23"
click at [570, 141] on button "Save Dependent" at bounding box center [575, 145] width 51 height 14
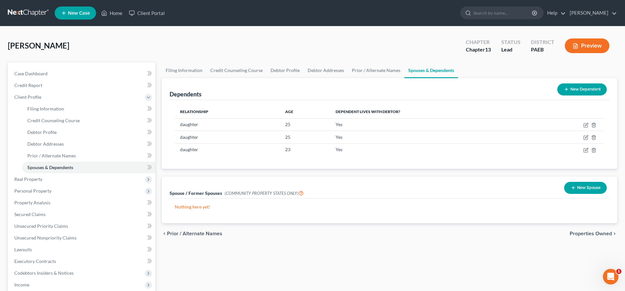
drag, startPoint x: 596, startPoint y: 232, endPoint x: 492, endPoint y: 183, distance: 115.1
click at [504, 193] on ui-view "Filing Information Credit Counseling Course Debtor Profile Debtor Addresses Pri…" at bounding box center [389, 152] width 455 height 181
click at [587, 85] on button "New Dependent" at bounding box center [581, 89] width 49 height 12
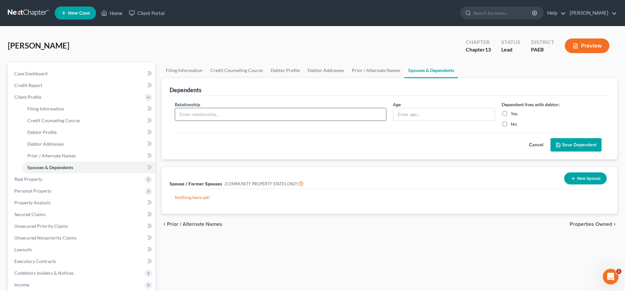
click at [198, 114] on input "text" at bounding box center [280, 114] width 211 height 12
type input "wife"
click at [510, 113] on label "Yes" at bounding box center [513, 113] width 7 height 7
click at [513, 113] on input "Yes" at bounding box center [515, 112] width 4 height 4
radio input "true"
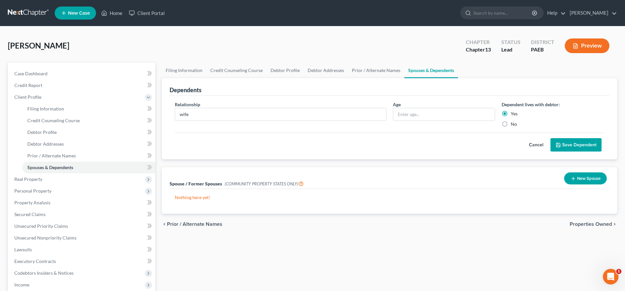
click at [586, 141] on button "Save Dependent" at bounding box center [575, 145] width 51 height 14
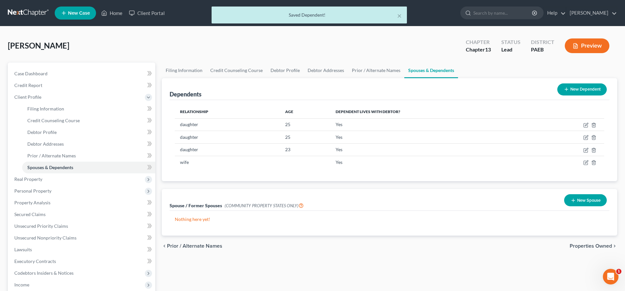
click at [573, 245] on span "Properties Owned" at bounding box center [590, 245] width 42 height 5
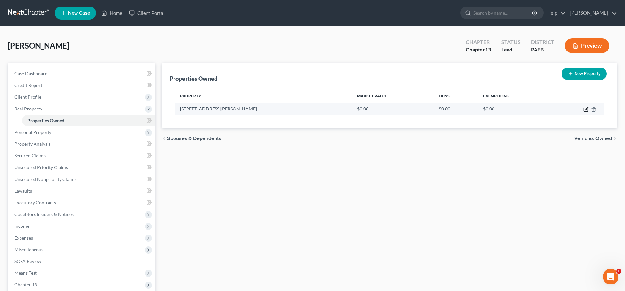
click at [584, 109] on icon "button" at bounding box center [585, 109] width 5 height 5
select select "39"
select select "14"
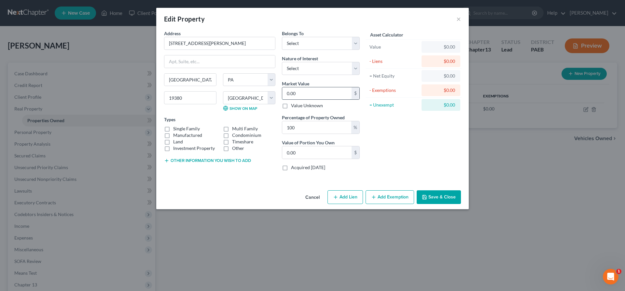
click at [305, 94] on input "0.00" at bounding box center [316, 93] width 69 height 12
type input "9"
type input "9.00"
type input "95"
type input "95.00"
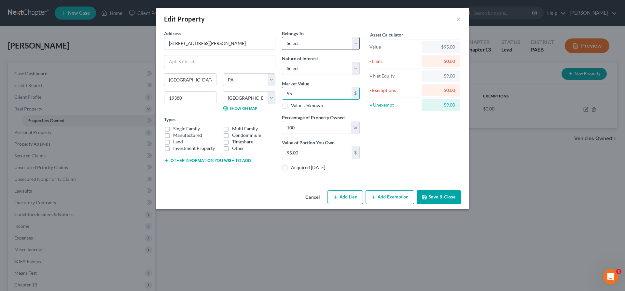
type input "950"
type input "950.00"
type input "9500"
type input "9,500.00"
type input "9,5000"
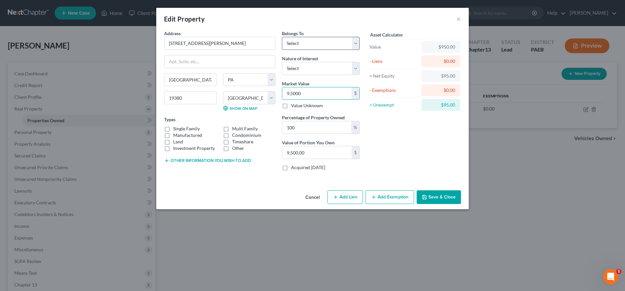
type input "95,000.00"
type input "95,0000"
type input "950,000.00"
type input "950,000"
drag, startPoint x: 309, startPoint y: 129, endPoint x: 244, endPoint y: 126, distance: 65.1
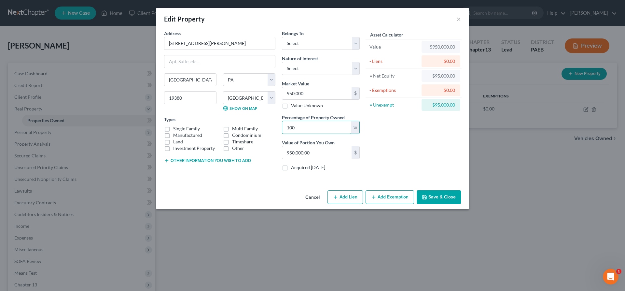
click at [282, 128] on input "100" at bounding box center [316, 127] width 69 height 12
type input "5"
type input "47,500.00"
type input "50"
click at [173, 128] on label "Single Family" at bounding box center [186, 128] width 27 height 7
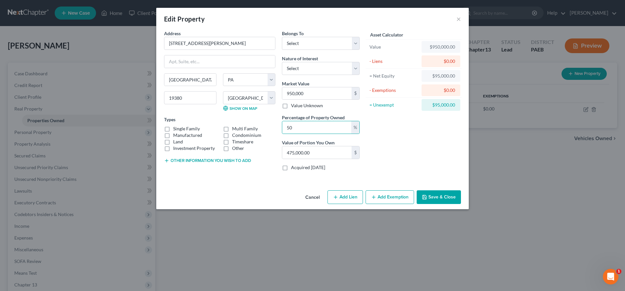
click at [176, 128] on input "Single Family" at bounding box center [178, 127] width 4 height 4
click at [398, 139] on div "Asset Calculator Value $950,000.00 - Liens $0.00 = Net Equity $95,000.00 - Exem…" at bounding box center [413, 103] width 101 height 146
click at [282, 62] on select "Select Fee Simple Joint Tenant Life Estate Equitable Interest Future Interest T…" at bounding box center [321, 68] width 78 height 13
click option "Tenancy By The Entireties" at bounding box center [0, 0] width 0 height 0
click at [282, 37] on select "Select Debtor 1 Only Debtor 2 Only Debtor 1 And Debtor 2 Only At Least One Of T…" at bounding box center [321, 43] width 78 height 13
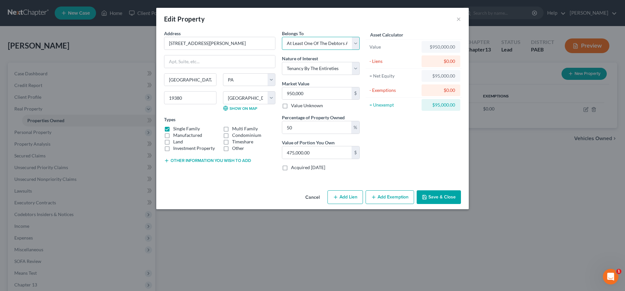
click option "At Least One Of The Debtors And Another" at bounding box center [0, 0] width 0 height 0
click at [447, 193] on button "Save & Close" at bounding box center [438, 197] width 44 height 14
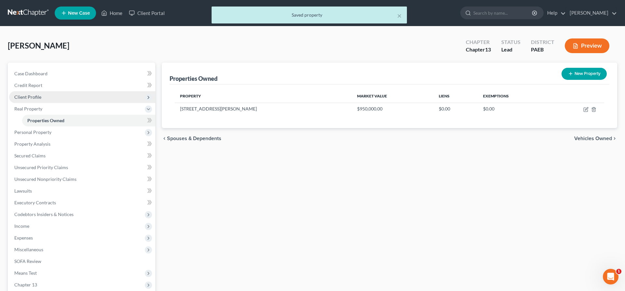
click at [24, 95] on span "Client Profile" at bounding box center [27, 97] width 27 height 6
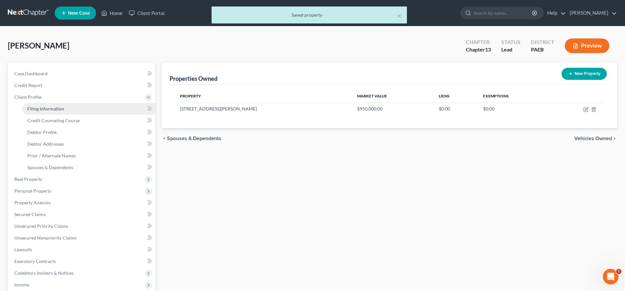
click at [40, 107] on span "Filing Information" at bounding box center [45, 109] width 37 height 6
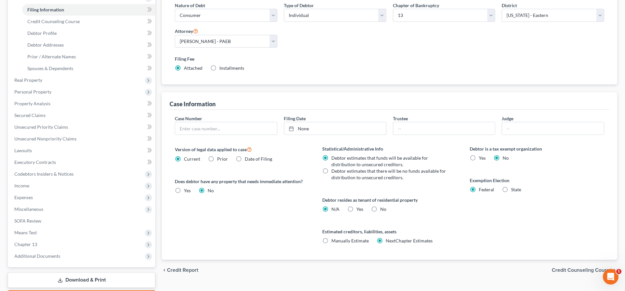
scroll to position [100, 0]
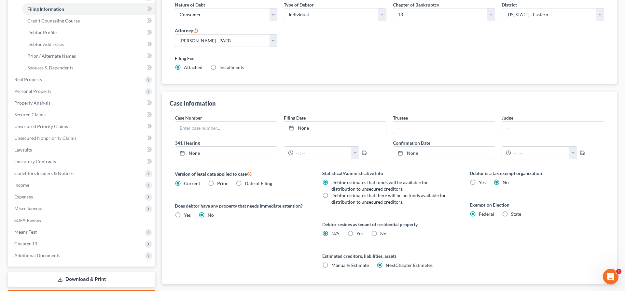
click at [511, 212] on label "State" at bounding box center [516, 213] width 10 height 7
click at [513, 212] on input "State" at bounding box center [515, 212] width 4 height 4
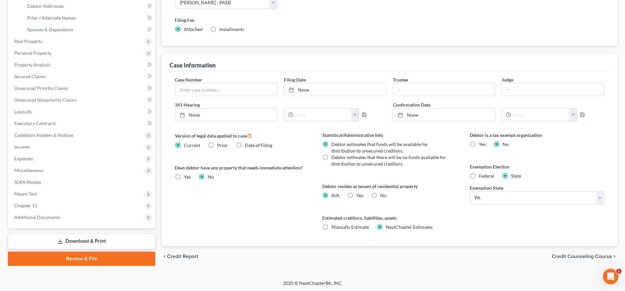
scroll to position [138, 0]
click at [581, 253] on span "Credit Counseling Course" at bounding box center [581, 255] width 60 height 5
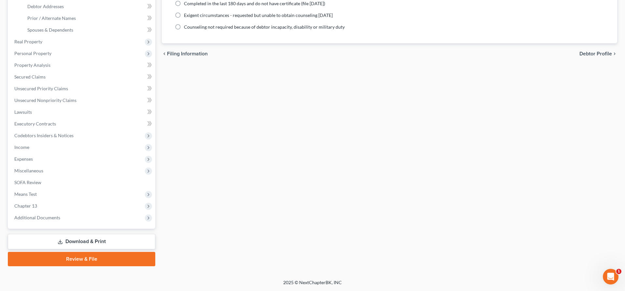
scroll to position [137, 0]
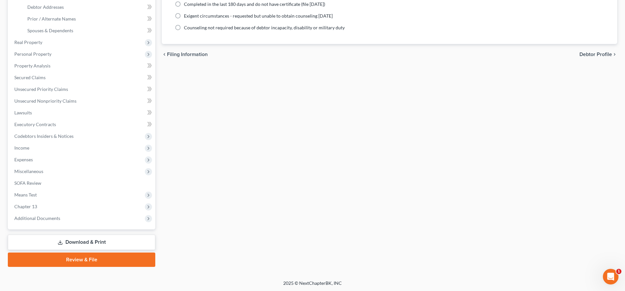
click at [602, 52] on span "Debtor Profile" at bounding box center [595, 54] width 33 height 5
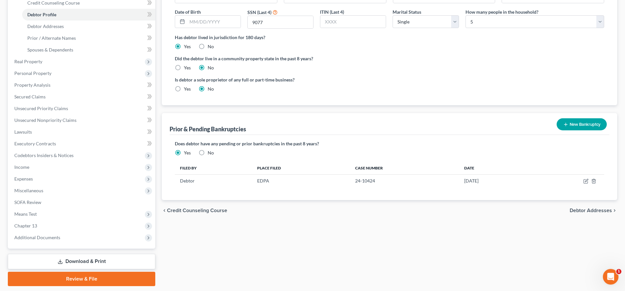
scroll to position [137, 0]
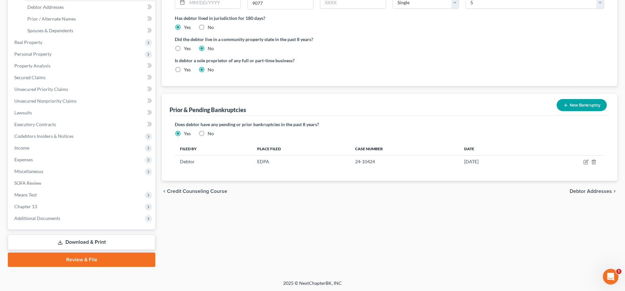
click at [577, 189] on span "Debtor Addresses" at bounding box center [590, 190] width 42 height 5
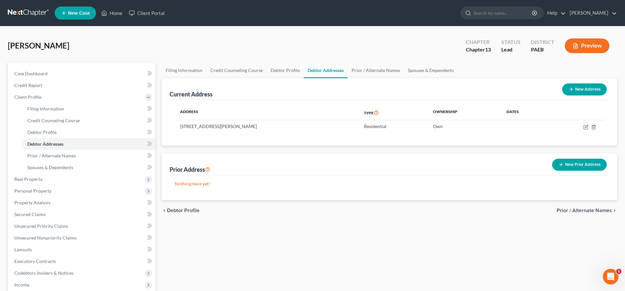
click at [595, 211] on span "Prior / Alternate Names" at bounding box center [583, 210] width 55 height 5
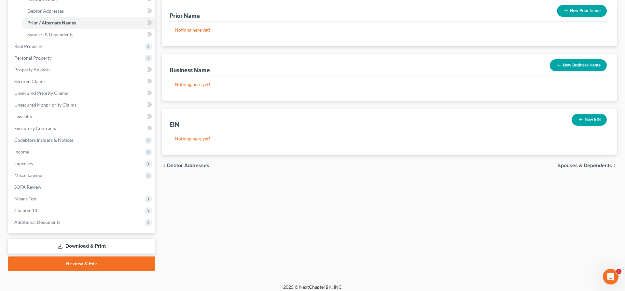
click at [572, 164] on span "Spouses & Dependents" at bounding box center [584, 165] width 54 height 5
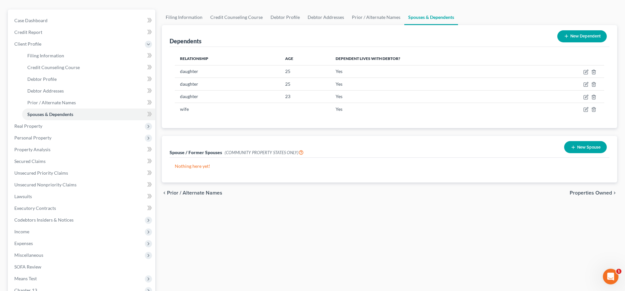
scroll to position [66, 0]
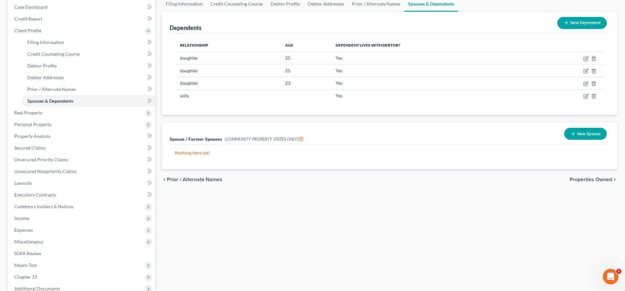
click at [592, 180] on span "Properties Owned" at bounding box center [590, 179] width 42 height 5
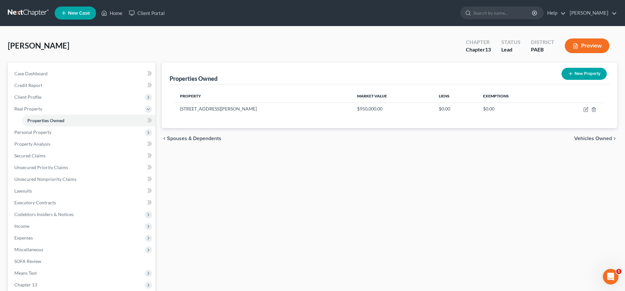
drag, startPoint x: 595, startPoint y: 135, endPoint x: 493, endPoint y: 100, distance: 108.4
click at [478, 106] on ui-view "Properties Owned New Property Property Market Value Liens Exemptions [STREET_AD…" at bounding box center [389, 105] width 455 height 86
click at [586, 107] on icon "button" at bounding box center [585, 109] width 5 height 5
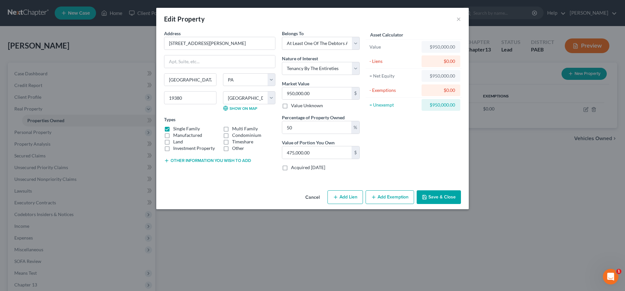
click at [340, 196] on button "Add Lien" at bounding box center [344, 197] width 35 height 14
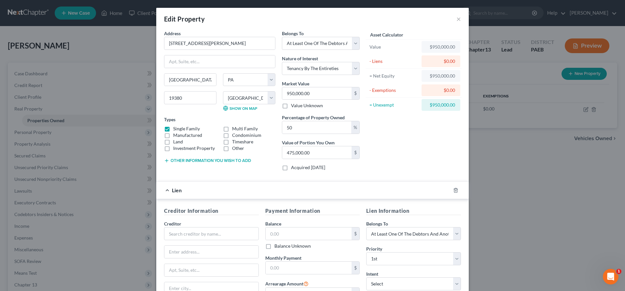
click at [425, 129] on div "Asset Calculator Value $950,000.00 - Liens $0.00 = Net Equity $950,000.00 - Exe…" at bounding box center [413, 103] width 101 height 146
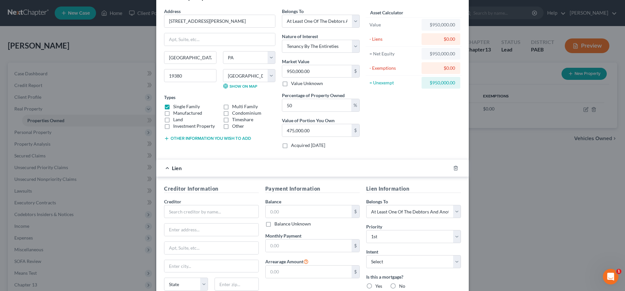
scroll to position [33, 0]
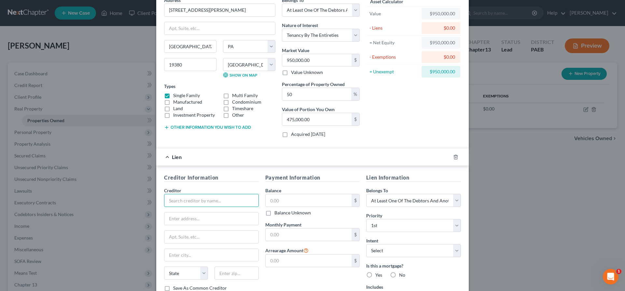
click at [177, 202] on input "text" at bounding box center [211, 200] width 95 height 13
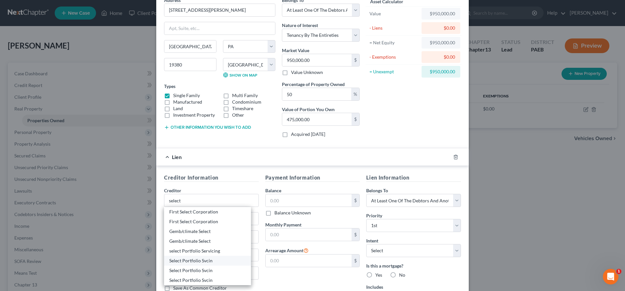
click at [200, 263] on div "Select Portfolio Svcin" at bounding box center [207, 260] width 76 height 7
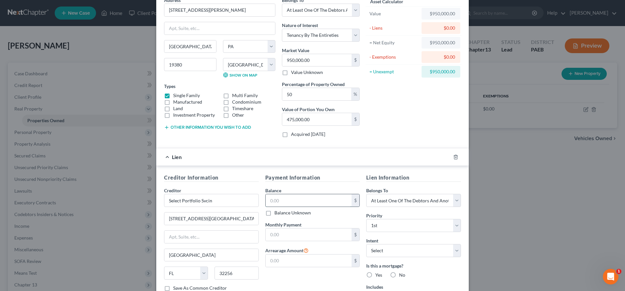
click at [291, 202] on input "text" at bounding box center [308, 200] width 86 height 12
click at [422, 134] on div "Asset Calculator Value $950,000.00 - Liens $600,000.00 = Net Equity $350,000.00…" at bounding box center [413, 70] width 101 height 146
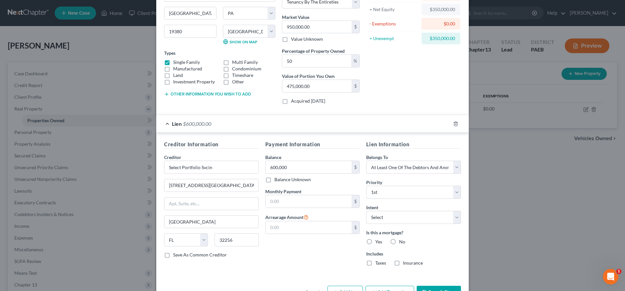
scroll to position [88, 0]
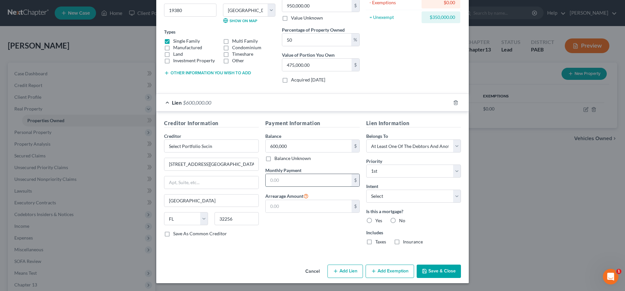
click at [272, 178] on input "text" at bounding box center [308, 180] width 86 height 12
click at [295, 182] on input "text" at bounding box center [308, 180] width 86 height 12
click at [366, 189] on select "Select Surrender Redeem Reaffirm Avoid Other" at bounding box center [413, 195] width 95 height 13
click option "Other" at bounding box center [0, 0] width 0 height 0
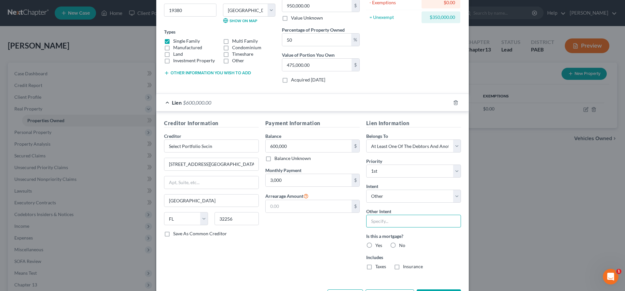
click at [382, 222] on input "text" at bounding box center [413, 220] width 95 height 13
click at [375, 245] on label "Yes" at bounding box center [378, 245] width 7 height 7
click at [378, 245] on input "Yes" at bounding box center [380, 244] width 4 height 4
click at [375, 269] on label "Taxes" at bounding box center [380, 266] width 11 height 7
click at [378, 267] on input "Taxes" at bounding box center [380, 265] width 4 height 4
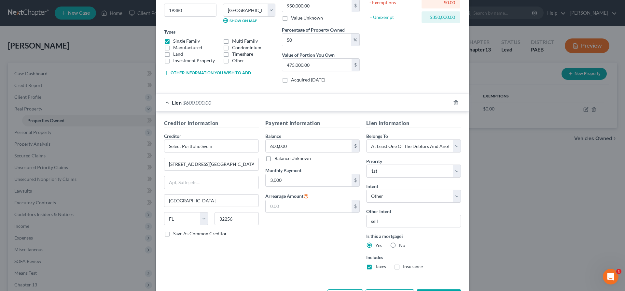
click at [403, 265] on label "Insurance" at bounding box center [413, 266] width 20 height 7
click at [405, 265] on input "Insurance" at bounding box center [407, 265] width 4 height 4
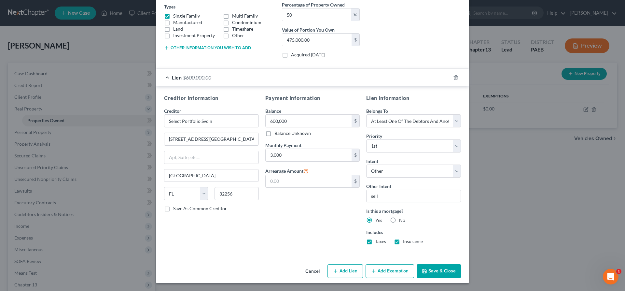
click at [383, 271] on button "Add Exemption" at bounding box center [389, 271] width 48 height 14
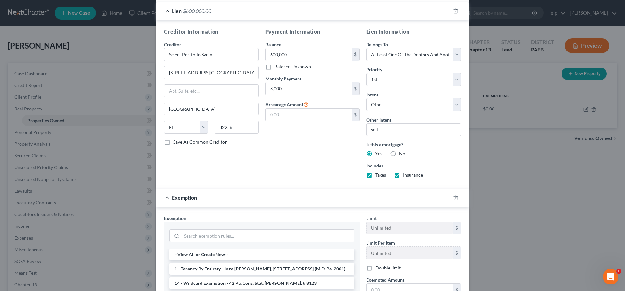
scroll to position [245, 0]
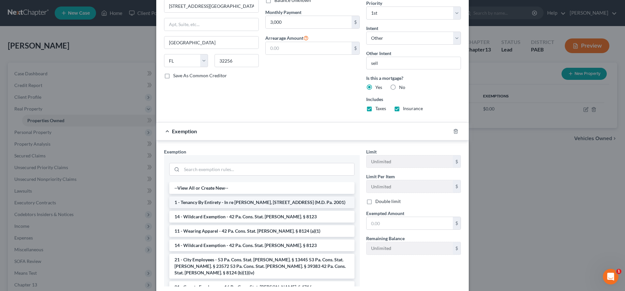
click at [286, 202] on li "1 - Tenancy By Entirety - In re [PERSON_NAME], [STREET_ADDRESS] (M.D. Pa. 2001)" at bounding box center [261, 202] width 185 height 12
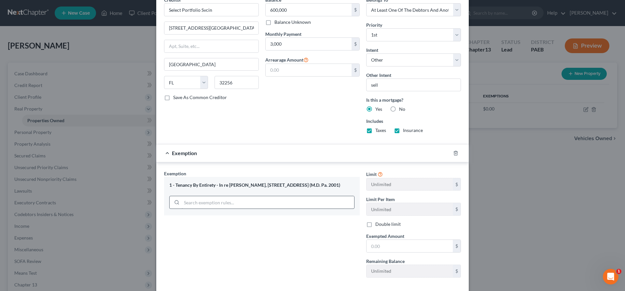
scroll to position [257, 0]
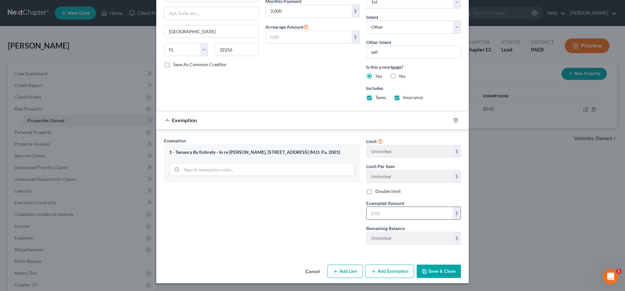
click at [383, 208] on input "text" at bounding box center [409, 213] width 86 height 12
click at [435, 264] on button "Save & Close" at bounding box center [438, 271] width 44 height 14
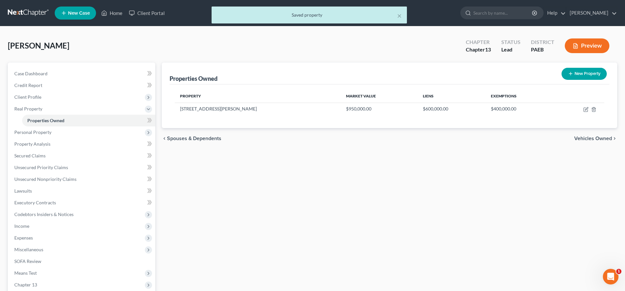
click at [600, 137] on span "Vehicles Owned" at bounding box center [593, 138] width 38 height 5
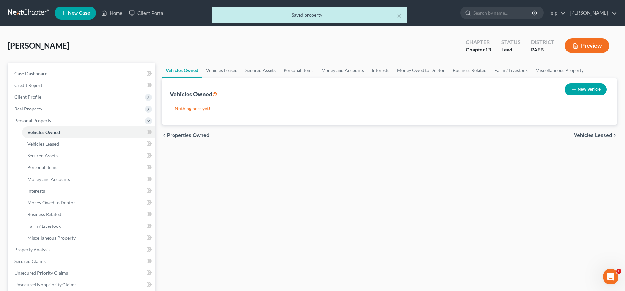
drag, startPoint x: 581, startPoint y: 88, endPoint x: 489, endPoint y: 81, distance: 91.7
click at [580, 87] on button "New Vehicle" at bounding box center [585, 89] width 42 height 12
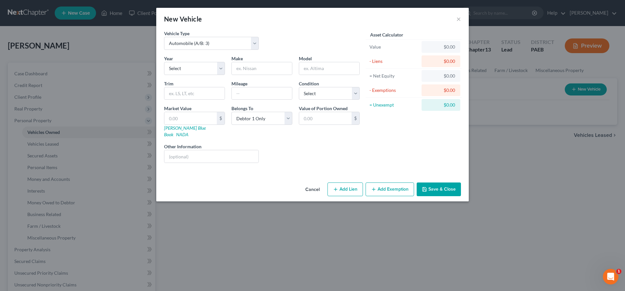
drag, startPoint x: 311, startPoint y: 182, endPoint x: 302, endPoint y: 183, distance: 9.1
click at [310, 183] on button "Cancel" at bounding box center [312, 189] width 25 height 13
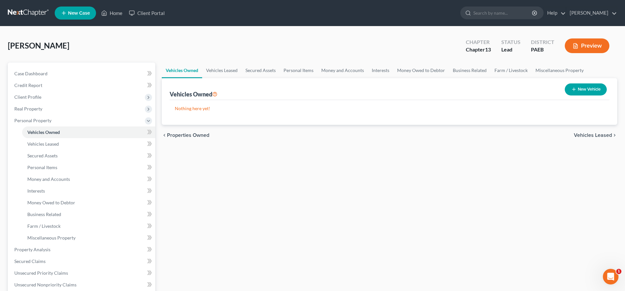
click at [594, 132] on span "Vehicles Leased" at bounding box center [593, 134] width 38 height 5
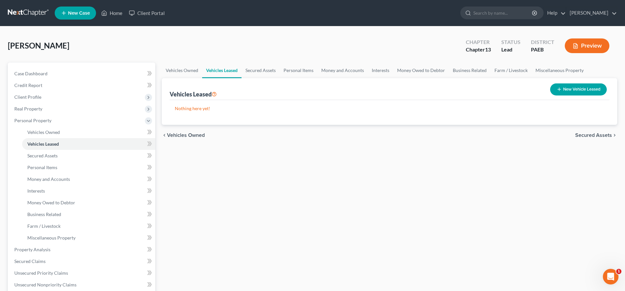
click at [591, 135] on span "Secured Assets" at bounding box center [593, 134] width 37 height 5
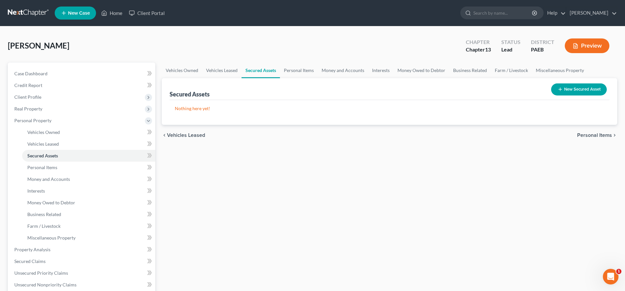
click at [597, 133] on span "Personal Items" at bounding box center [594, 134] width 35 height 5
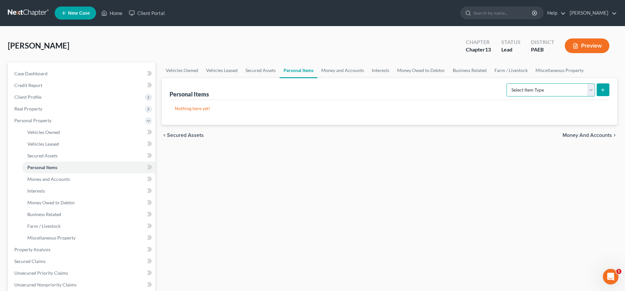
click at [506, 83] on select "Select Item Type Clothing (A/B: 11) Collectibles Of Value (A/B: 8) Electronics …" at bounding box center [550, 89] width 88 height 13
click at [399, 158] on div "Vehicles Owned Vehicles Leased Secured Assets Personal Items Money and Accounts…" at bounding box center [389, 255] width 462 height 387
click at [597, 134] on span "Money and Accounts" at bounding box center [586, 134] width 49 height 5
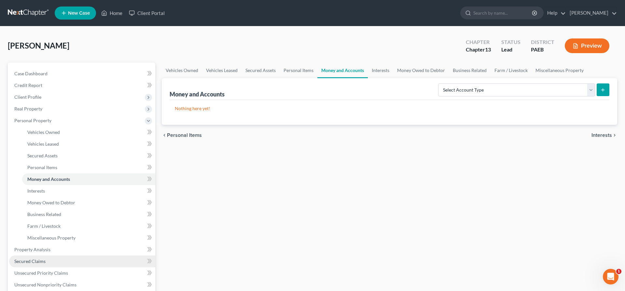
click at [30, 261] on span "Secured Claims" at bounding box center [29, 261] width 31 height 6
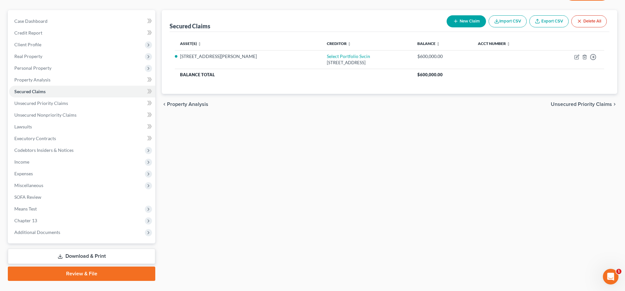
scroll to position [66, 0]
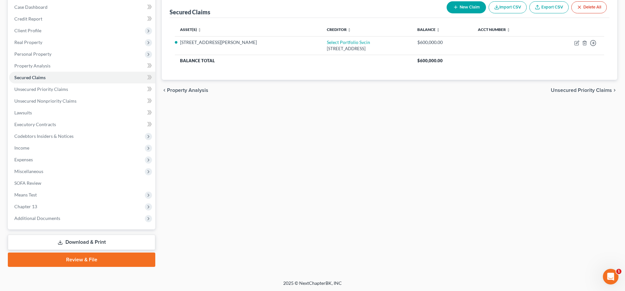
click at [580, 90] on span "Unsecured Priority Claims" at bounding box center [580, 90] width 61 height 5
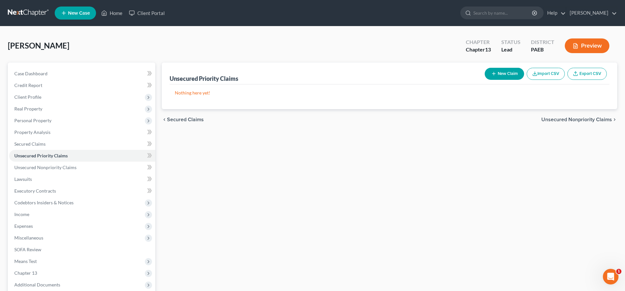
click at [576, 117] on span "Unsecured Nonpriority Claims" at bounding box center [576, 119] width 71 height 5
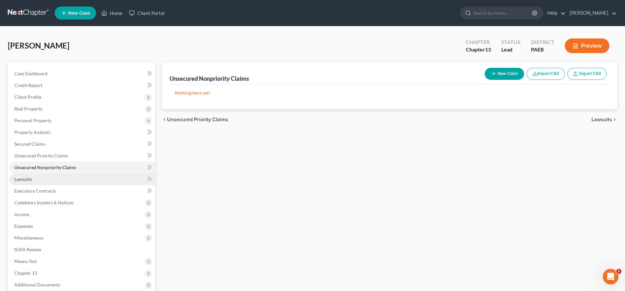
click at [30, 180] on span "Lawsuits" at bounding box center [23, 179] width 18 height 6
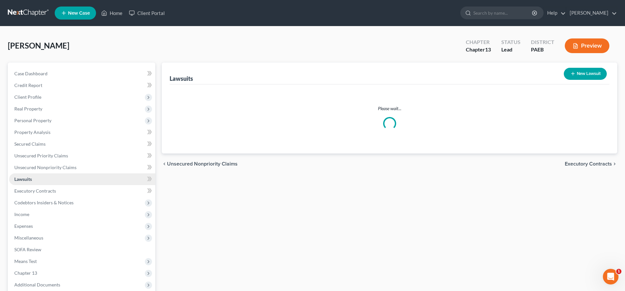
click at [26, 177] on span "Lawsuits" at bounding box center [23, 179] width 18 height 6
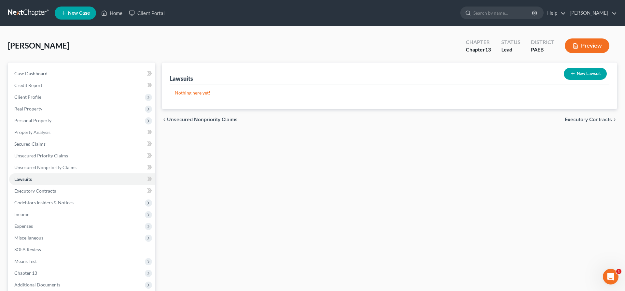
click at [458, 168] on div "Lawsuits New Lawsuit Nothing here yet! Court Name Date Filed Status Creditor Na…" at bounding box center [389, 197] width 462 height 270
click at [579, 70] on button "New Lawsuit" at bounding box center [584, 74] width 43 height 12
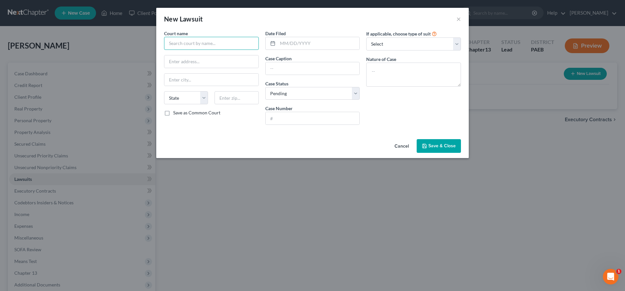
click at [175, 47] on input "text" at bounding box center [211, 43] width 95 height 13
click at [176, 46] on input "text" at bounding box center [211, 43] width 95 height 13
click at [366, 37] on select "Select Repossession Garnishment Foreclosure Attached, Seized, Or Levied Other" at bounding box center [413, 43] width 95 height 13
click option "Foreclosure" at bounding box center [0, 0] width 0 height 0
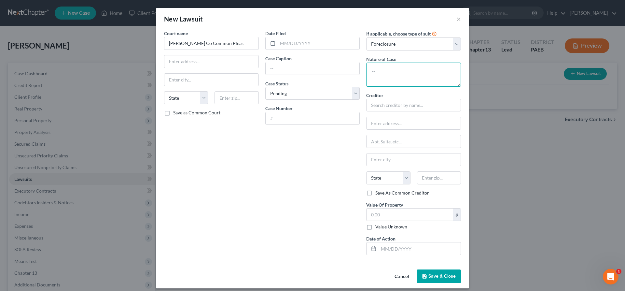
click at [379, 73] on textarea at bounding box center [413, 74] width 95 height 24
click at [265, 87] on select "Select Pending On Appeal Concluded" at bounding box center [312, 93] width 95 height 13
click option "Concluded" at bounding box center [0, 0] width 0 height 0
click at [281, 115] on input "text" at bounding box center [312, 118] width 94 height 12
drag, startPoint x: 371, startPoint y: 215, endPoint x: 352, endPoint y: 210, distance: 19.8
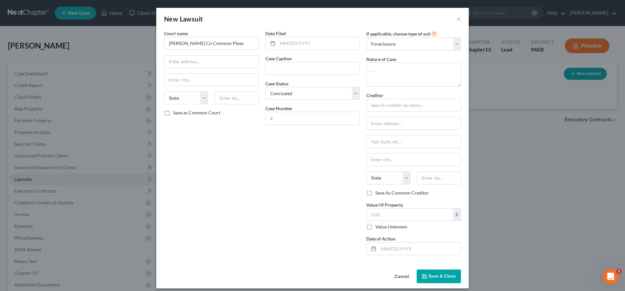
click at [371, 215] on input "text" at bounding box center [409, 214] width 86 height 12
click at [375, 106] on input "text" at bounding box center [413, 105] width 95 height 13
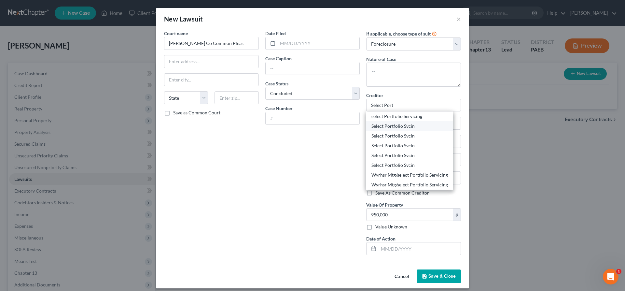
click at [397, 124] on div "Select Portfolio Svcin" at bounding box center [409, 126] width 76 height 7
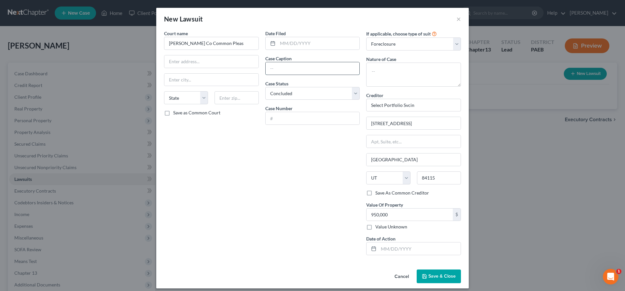
click at [277, 63] on input "text" at bounding box center [312, 68] width 94 height 12
click at [283, 118] on input "text" at bounding box center [312, 118] width 94 height 12
drag, startPoint x: 268, startPoint y: 66, endPoint x: 302, endPoint y: 64, distance: 33.6
click at [302, 64] on input "Select Portfolio [PERSON_NAME]" at bounding box center [312, 68] width 94 height 12
click at [277, 118] on input "text" at bounding box center [312, 118] width 94 height 12
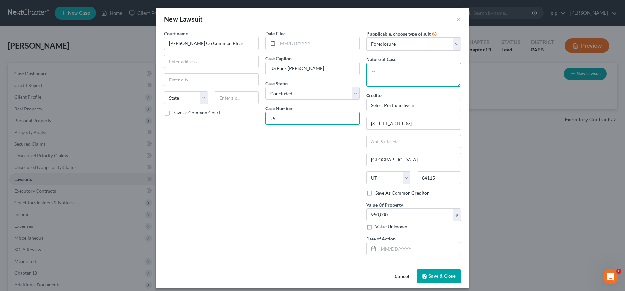
click at [388, 68] on textarea at bounding box center [413, 74] width 95 height 24
click at [295, 120] on input "25-" at bounding box center [312, 118] width 94 height 12
drag, startPoint x: 285, startPoint y: 61, endPoint x: 250, endPoint y: 67, distance: 35.2
click at [265, 67] on input "US Bank [PERSON_NAME]" at bounding box center [312, 68] width 94 height 12
click at [282, 118] on input "25-" at bounding box center [312, 118] width 94 height 12
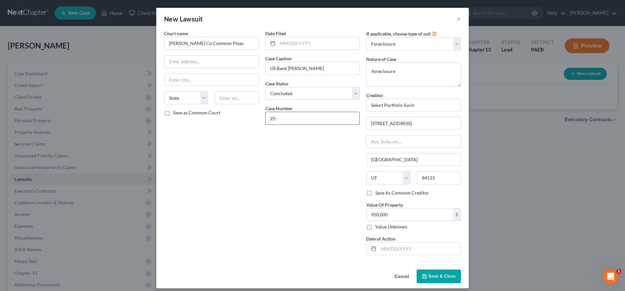
click at [276, 119] on input "25-" at bounding box center [312, 118] width 94 height 12
drag, startPoint x: 283, startPoint y: 116, endPoint x: 214, endPoint y: 96, distance: 71.6
click at [265, 116] on input "25-" at bounding box center [312, 118] width 94 height 12
click at [246, 155] on div "Court name * [PERSON_NAME] Co Common Pleas State [US_STATE] AK AR AZ CA CO CT D…" at bounding box center [211, 145] width 101 height 230
click at [183, 75] on input "text" at bounding box center [211, 80] width 94 height 12
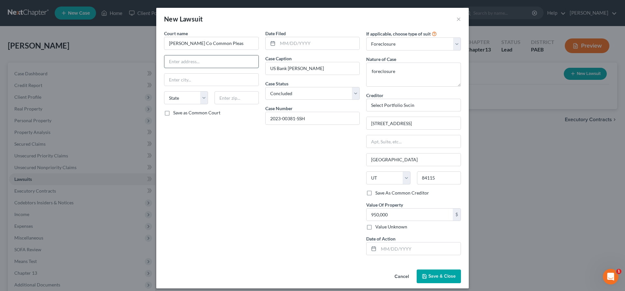
click at [177, 62] on input "text" at bounding box center [211, 61] width 94 height 12
click at [221, 95] on input "text" at bounding box center [236, 97] width 44 height 13
click at [245, 141] on div "Court name * [PERSON_NAME] Co Common Pleas State [US_STATE] AK AR AZ CA CO CT D…" at bounding box center [211, 145] width 101 height 230
drag, startPoint x: 428, startPoint y: 271, endPoint x: 243, endPoint y: 218, distance: 192.3
click at [243, 219] on div "New Lawsuit × Court name * [PERSON_NAME] Co Common Pleas [GEOGRAPHIC_DATA][PERS…" at bounding box center [312, 148] width 312 height 280
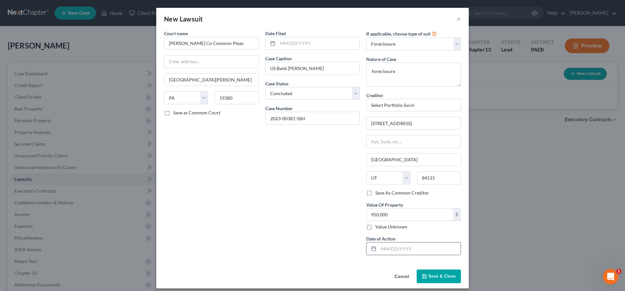
click at [392, 248] on input "text" at bounding box center [419, 248] width 82 height 12
click at [433, 272] on button "Save & Close" at bounding box center [438, 276] width 44 height 14
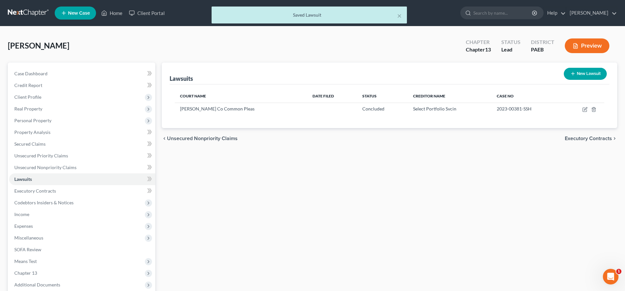
click at [588, 137] on span "Executory Contracts" at bounding box center [587, 138] width 47 height 5
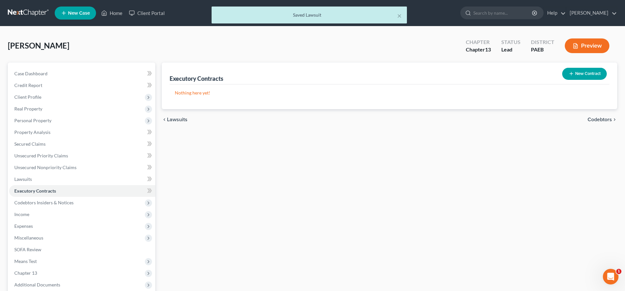
click at [601, 118] on span "Codebtors" at bounding box center [599, 119] width 24 height 5
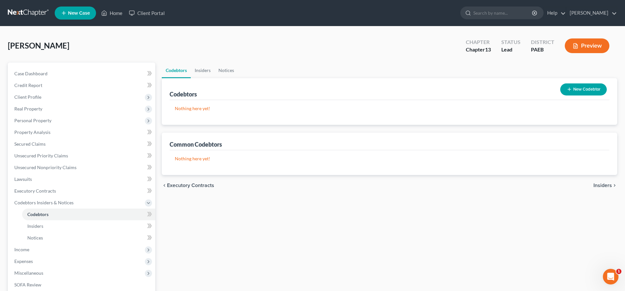
click at [570, 85] on button "New Codebtor" at bounding box center [583, 89] width 47 height 12
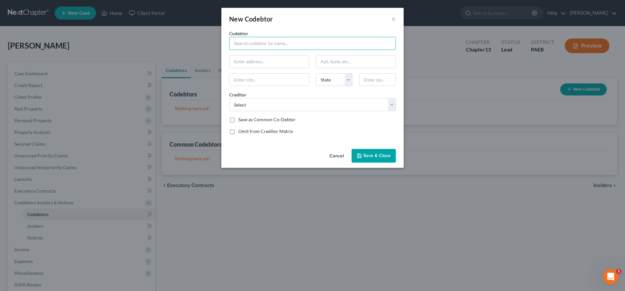
click at [243, 42] on input "text" at bounding box center [312, 43] width 167 height 13
click at [229, 98] on select "Select Select Portfolio Svcin" at bounding box center [312, 104] width 167 height 13
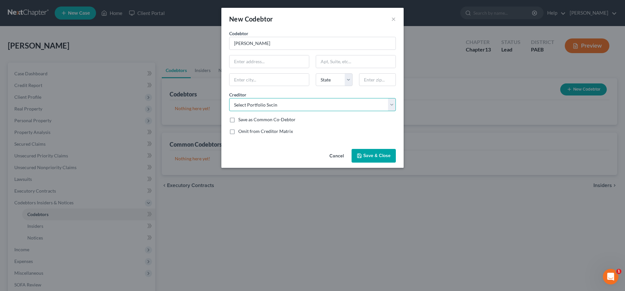
click option "Select Portfolio Svcin" at bounding box center [0, 0] width 0 height 0
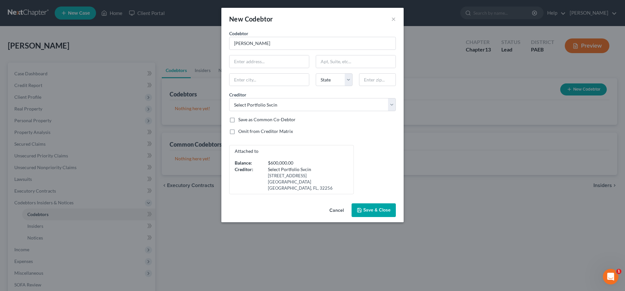
click at [238, 119] on label "Save as Common Co-Debtor" at bounding box center [266, 119] width 57 height 7
click at [241, 119] on input "Save as Common Co-Debtor" at bounding box center [243, 118] width 4 height 4
click at [372, 207] on span "Save & Close" at bounding box center [376, 210] width 27 height 6
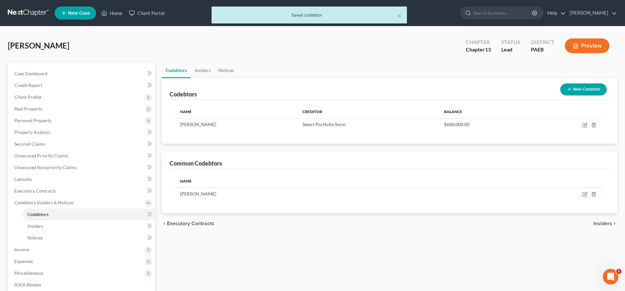
click at [603, 221] on span "Insiders" at bounding box center [602, 223] width 19 height 5
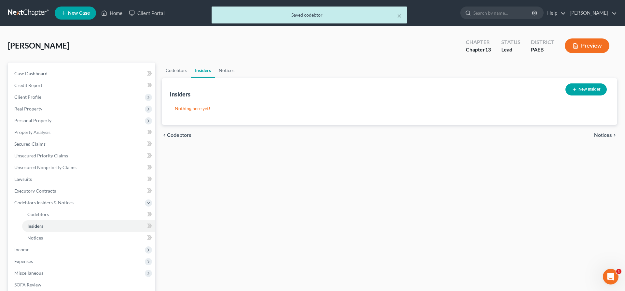
click at [610, 131] on div "chevron_left Codebtors Notices chevron_right" at bounding box center [389, 135] width 455 height 21
click at [606, 134] on span "Notices" at bounding box center [603, 134] width 18 height 5
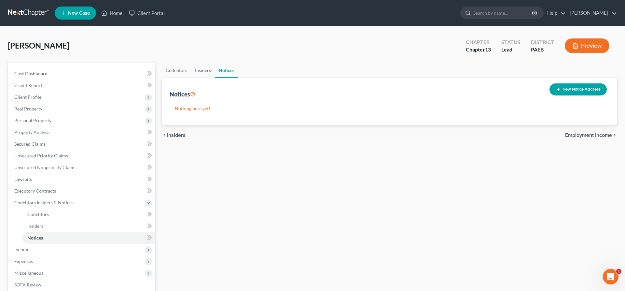
click at [603, 131] on div "chevron_left Insiders Employment Income chevron_right" at bounding box center [389, 135] width 455 height 21
click at [594, 132] on span "Employment Income" at bounding box center [588, 134] width 47 height 5
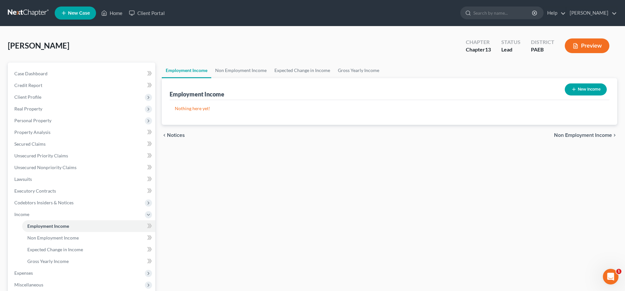
click at [583, 88] on button "New Income" at bounding box center [585, 89] width 42 height 12
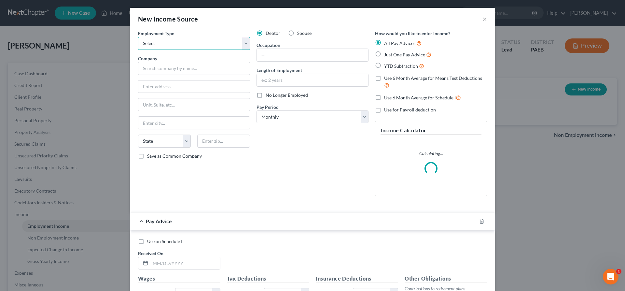
click at [138, 37] on select "Select Full or [DEMOGRAPHIC_DATA] Employment Self Employment" at bounding box center [194, 43] width 112 height 13
click option "Full or [DEMOGRAPHIC_DATA] Employment" at bounding box center [0, 0] width 0 height 0
click at [156, 67] on input "text" at bounding box center [194, 68] width 112 height 13
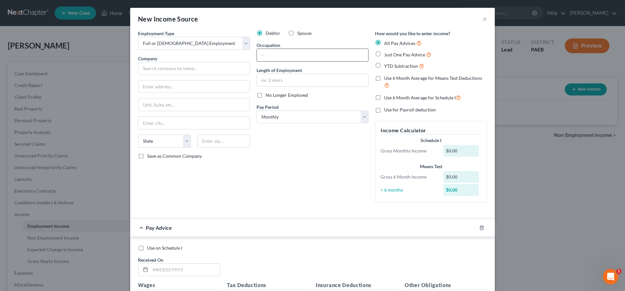
click at [270, 50] on input "text" at bounding box center [312, 55] width 111 height 12
click at [157, 70] on input "text" at bounding box center [194, 68] width 112 height 13
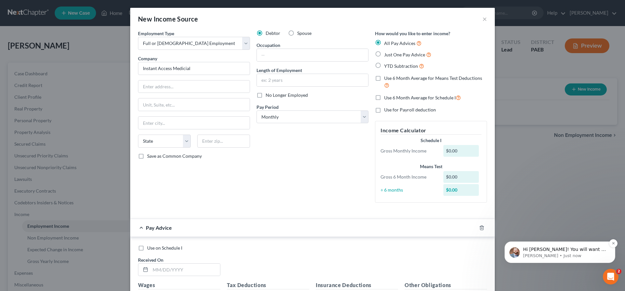
click at [552, 246] on p "Hi [PERSON_NAME]! You will want to duplicate your case and file the new case. I…" at bounding box center [565, 249] width 84 height 7
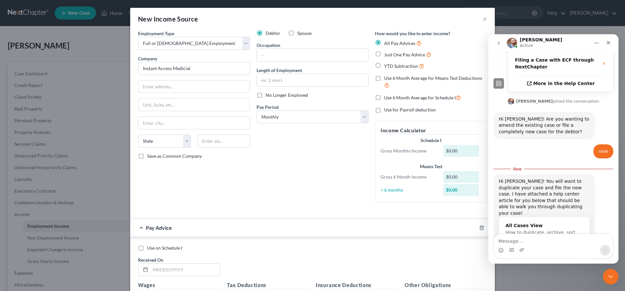
scroll to position [172, 0]
click at [264, 51] on input "text" at bounding box center [312, 55] width 111 height 12
click at [261, 81] on input "text" at bounding box center [312, 80] width 111 height 12
click option "Monthly" at bounding box center [0, 0] width 0 height 0
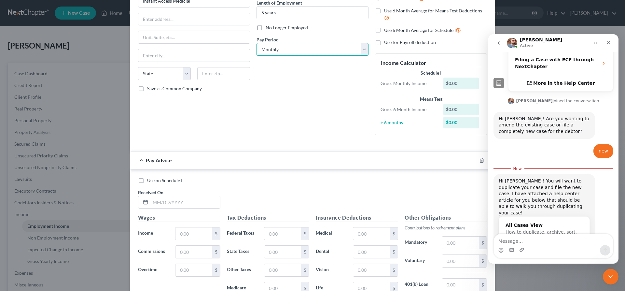
scroll to position [100, 0]
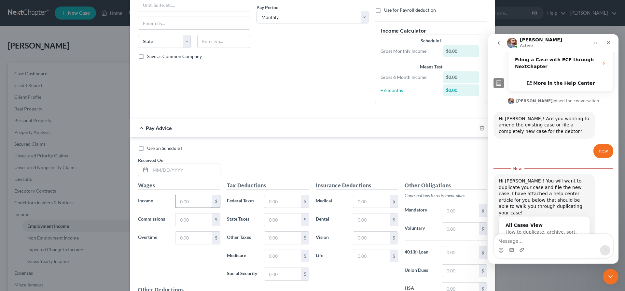
click at [186, 205] on input "text" at bounding box center [193, 201] width 37 height 12
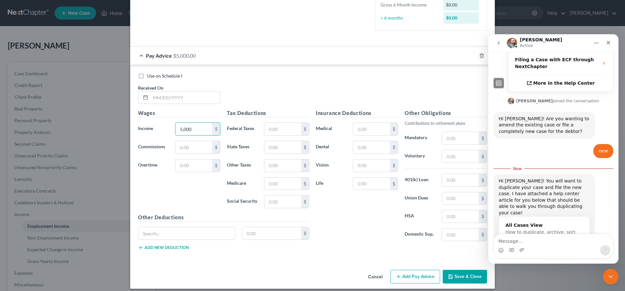
scroll to position [177, 0]
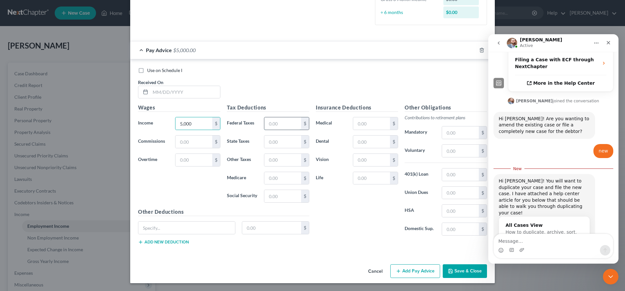
click at [289, 123] on input "text" at bounding box center [282, 123] width 37 height 12
click at [350, 213] on div "Insurance Deductions Medical $ Dental $ Vision $ Life $" at bounding box center [356, 171] width 89 height 137
click at [276, 142] on input "text" at bounding box center [282, 141] width 37 height 12
click at [279, 197] on input "text" at bounding box center [282, 196] width 37 height 12
click at [338, 197] on div "Insurance Deductions Medical $ Dental $ Vision $ Life $" at bounding box center [356, 171] width 89 height 137
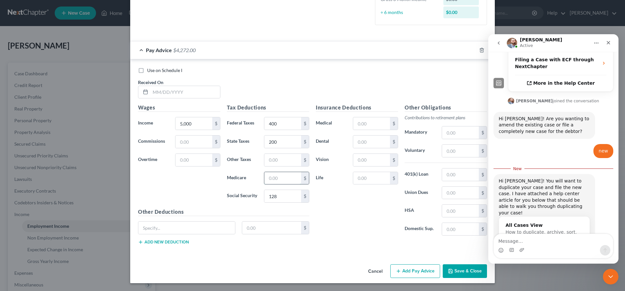
click at [289, 180] on input "text" at bounding box center [282, 178] width 37 height 12
click at [351, 223] on div "Insurance Deductions Medical $ Dental $ Vision $ Life $" at bounding box center [356, 171] width 89 height 137
click at [359, 227] on div "Insurance Deductions Medical $ Dental $ Vision $ Life $" at bounding box center [356, 171] width 89 height 137
click at [466, 268] on button "Save & Close" at bounding box center [464, 271] width 44 height 14
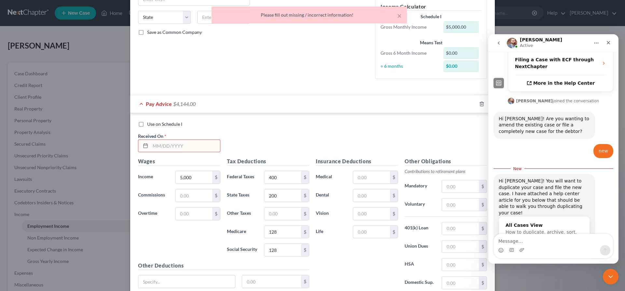
scroll to position [111, 0]
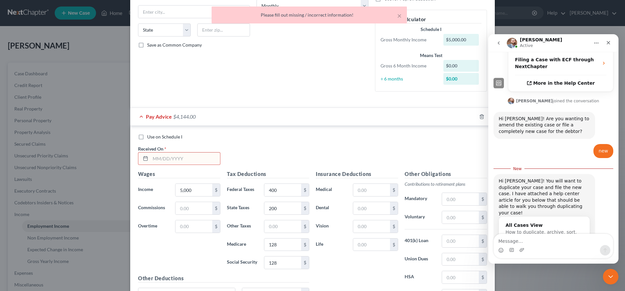
click at [158, 156] on input "text" at bounding box center [185, 158] width 70 height 12
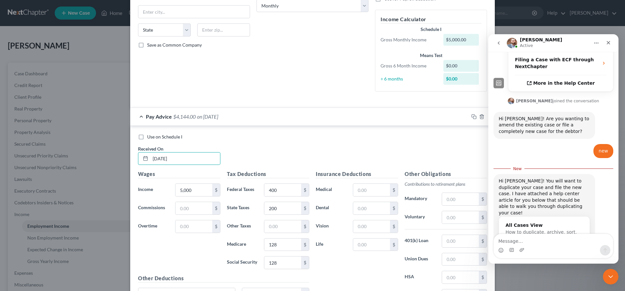
click at [315, 153] on div "Use on Schedule I Received On * [DATE]" at bounding box center [312, 151] width 355 height 37
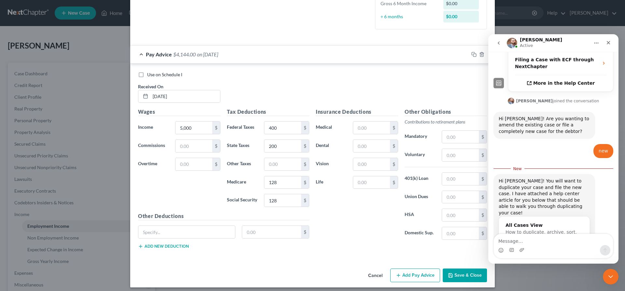
scroll to position [177, 0]
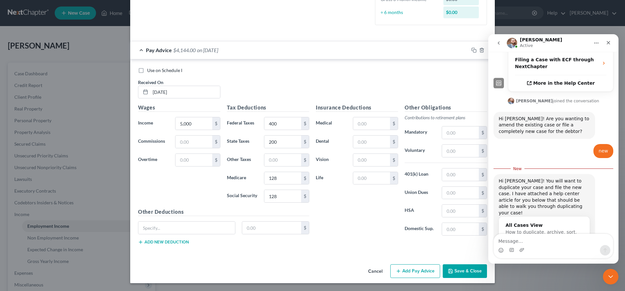
click at [453, 266] on button "Save & Close" at bounding box center [464, 271] width 44 height 14
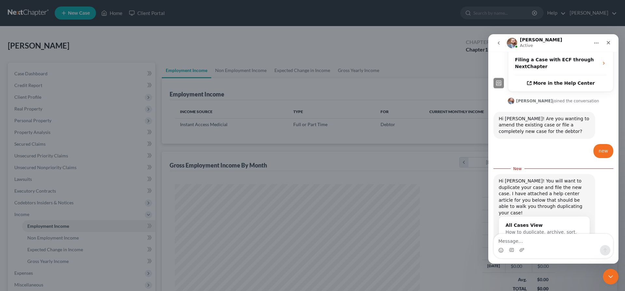
scroll to position [122, 258]
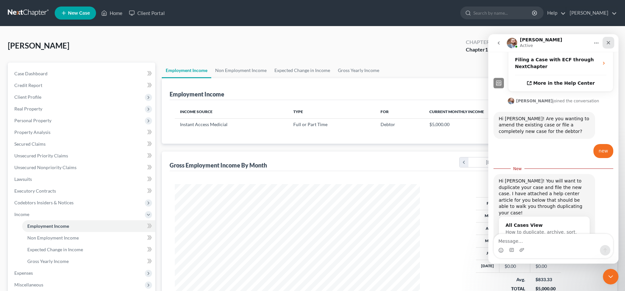
click at [609, 41] on icon "Close" at bounding box center [607, 42] width 5 height 5
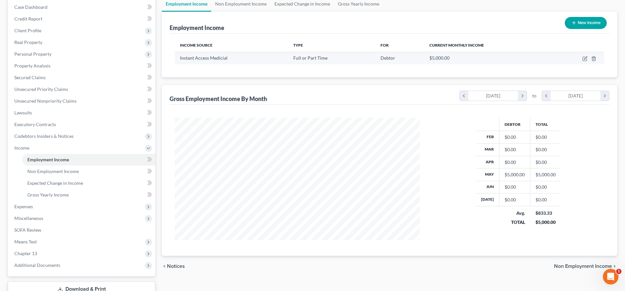
scroll to position [0, 0]
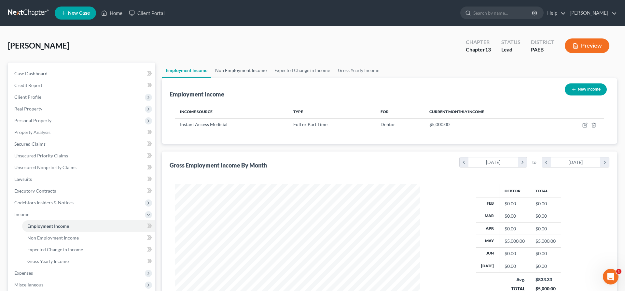
click at [235, 66] on link "Non Employment Income" at bounding box center [240, 70] width 59 height 16
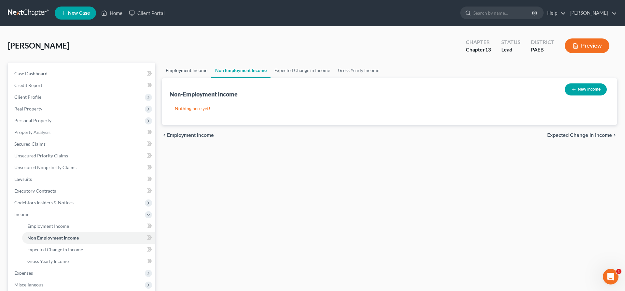
click at [192, 70] on link "Employment Income" at bounding box center [186, 70] width 49 height 16
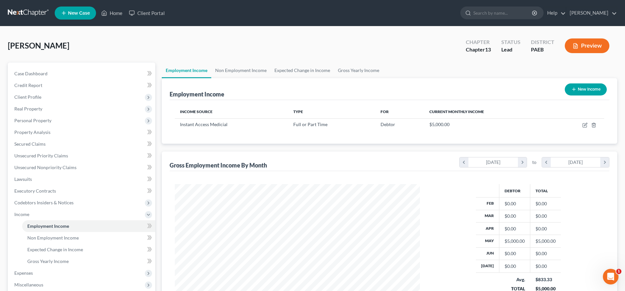
scroll to position [122, 258]
click at [586, 89] on button "New Income" at bounding box center [585, 89] width 42 height 12
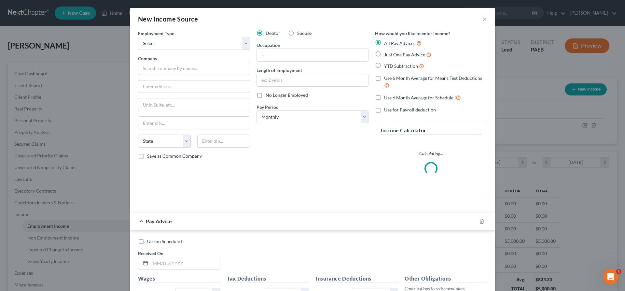
click at [297, 33] on label "Spouse" at bounding box center [304, 33] width 14 height 7
click at [300, 33] on input "Spouse" at bounding box center [302, 32] width 4 height 4
click at [297, 33] on label "Spouse" at bounding box center [304, 33] width 14 height 7
click at [300, 33] on input "Spouse" at bounding box center [302, 32] width 4 height 4
click at [138, 37] on select "Select Full or [DEMOGRAPHIC_DATA] Employment Self Employment" at bounding box center [194, 43] width 112 height 13
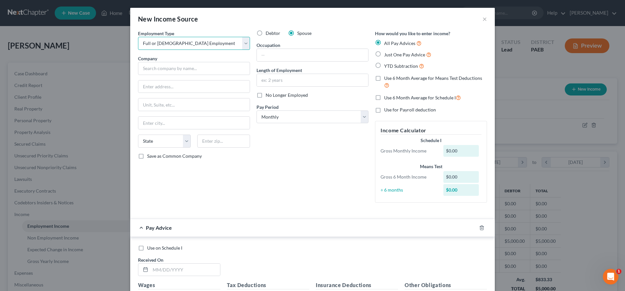
click option "Full or [DEMOGRAPHIC_DATA] Employment" at bounding box center [0, 0] width 0 height 0
click at [152, 66] on input "text" at bounding box center [194, 68] width 112 height 13
click at [287, 55] on input "text" at bounding box center [312, 55] width 111 height 12
drag, startPoint x: 288, startPoint y: 58, endPoint x: 289, endPoint y: 53, distance: 5.0
click at [288, 57] on input "text" at bounding box center [312, 55] width 111 height 12
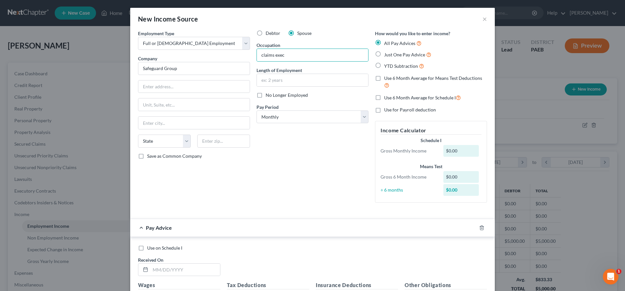
click at [200, 188] on div "Employment Type * Select Full or [DEMOGRAPHIC_DATA] Employment Self Employment …" at bounding box center [194, 119] width 118 height 178
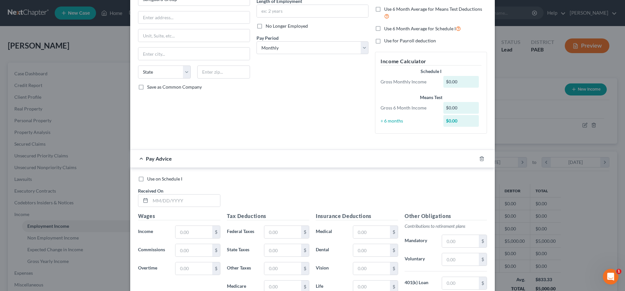
scroll to position [33, 0]
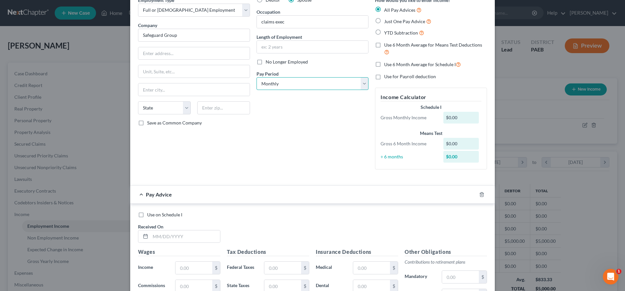
click at [256, 77] on select "Select Monthly Twice Monthly Every Other Week Weekly" at bounding box center [312, 83] width 112 height 13
click option "Every Other Week" at bounding box center [0, 0] width 0 height 0
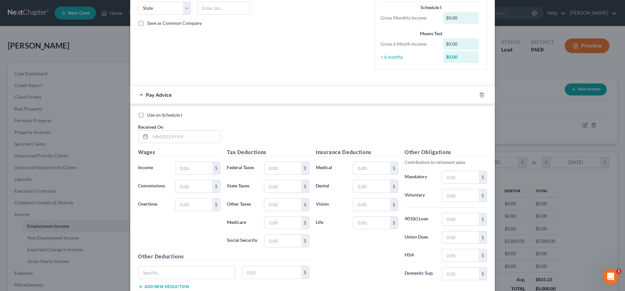
scroll to position [166, 0]
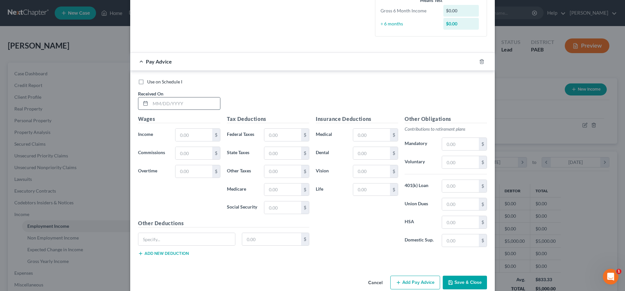
click at [161, 107] on input "text" at bounding box center [185, 103] width 70 height 12
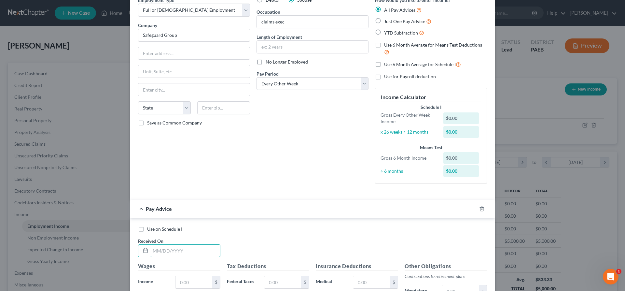
scroll to position [0, 0]
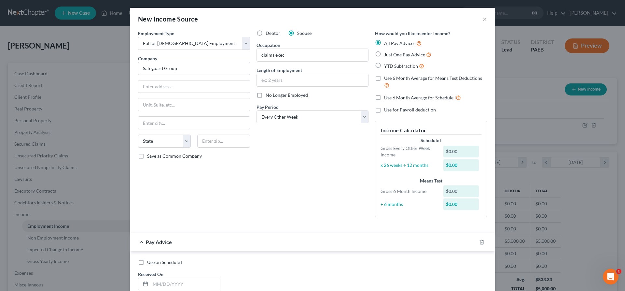
click at [384, 54] on label "Just One Pay Advice" at bounding box center [407, 54] width 47 height 7
click at [386, 54] on input "Just One Pay Advice" at bounding box center [388, 53] width 4 height 4
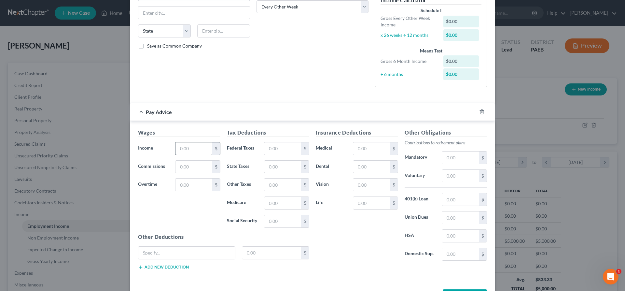
scroll to position [133, 0]
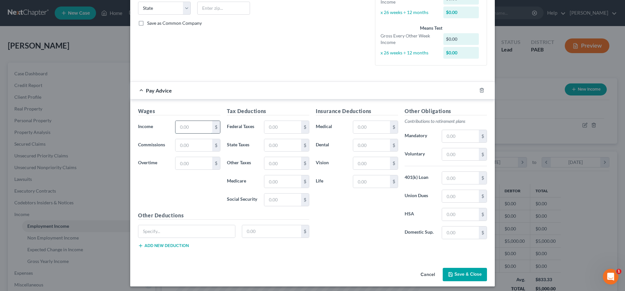
click at [188, 127] on input "text" at bounding box center [193, 127] width 37 height 12
click at [406, 262] on div "Employment Type * Select Full or [DEMOGRAPHIC_DATA] Employment Self Employment …" at bounding box center [312, 81] width 364 height 368
click at [183, 126] on input "text" at bounding box center [193, 127] width 37 height 12
click at [181, 126] on input "text" at bounding box center [193, 127] width 37 height 12
click at [180, 126] on input "text" at bounding box center [193, 127] width 37 height 12
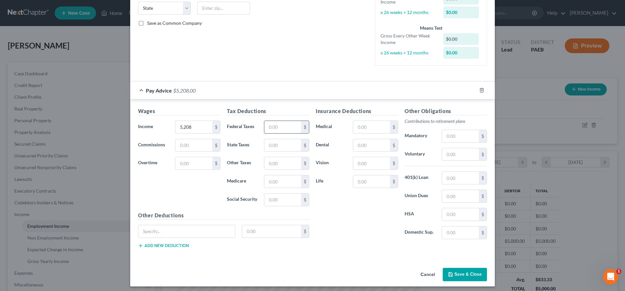
click at [297, 129] on input "text" at bounding box center [282, 127] width 37 height 12
click at [279, 127] on input "text" at bounding box center [282, 127] width 37 height 12
click at [269, 146] on input "text" at bounding box center [282, 145] width 37 height 12
click at [277, 182] on input "text" at bounding box center [282, 181] width 37 height 12
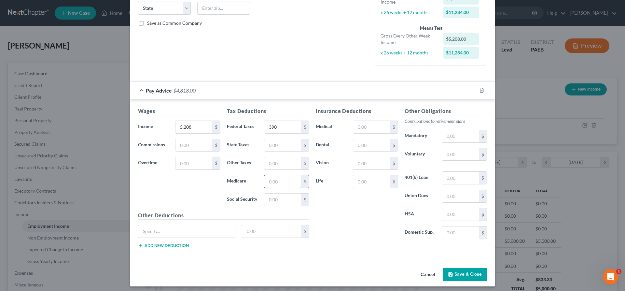
click at [273, 180] on input "text" at bounding box center [282, 181] width 37 height 12
click at [277, 200] on input "text" at bounding box center [282, 199] width 37 height 12
click at [278, 143] on input "text" at bounding box center [282, 145] width 37 height 12
click at [273, 144] on input "text" at bounding box center [282, 145] width 37 height 12
click at [175, 232] on input "text" at bounding box center [186, 231] width 97 height 12
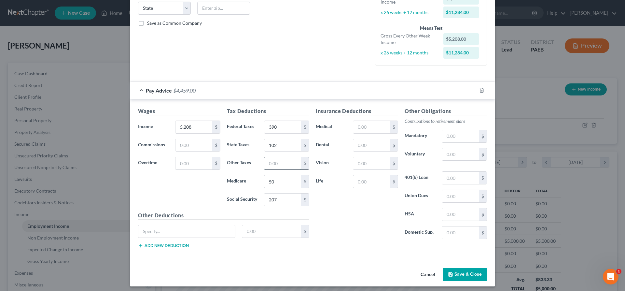
click at [279, 166] on input "text" at bounding box center [282, 163] width 37 height 12
click at [366, 123] on input "text" at bounding box center [371, 127] width 37 height 12
click at [367, 149] on input "text" at bounding box center [371, 145] width 37 height 12
click at [363, 128] on input "text" at bounding box center [371, 127] width 37 height 12
click at [462, 136] on input "text" at bounding box center [460, 136] width 37 height 12
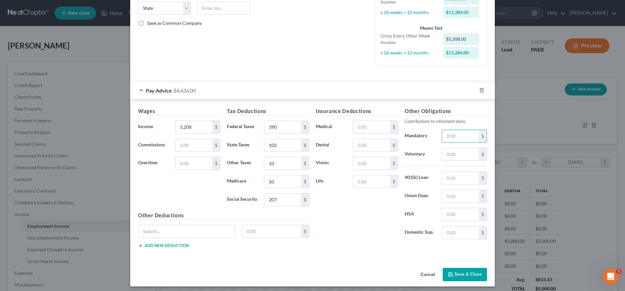
click at [462, 275] on button "Save & Close" at bounding box center [464, 274] width 44 height 14
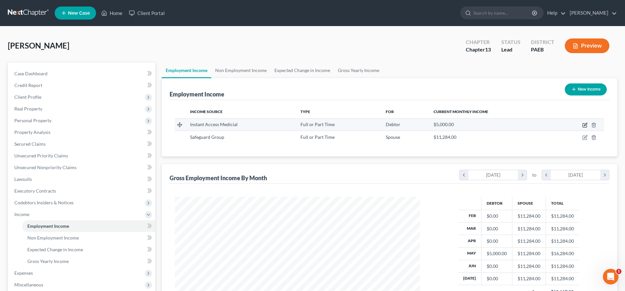
click at [585, 123] on icon "button" at bounding box center [584, 124] width 5 height 5
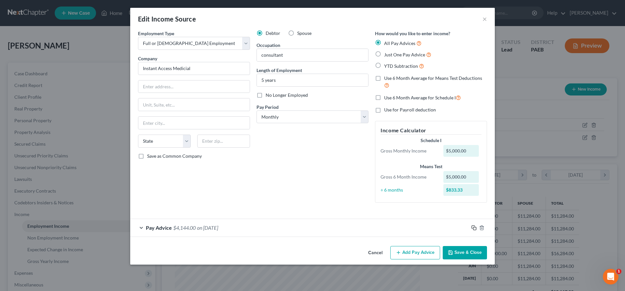
click at [475, 226] on icon "button" at bounding box center [473, 227] width 5 height 5
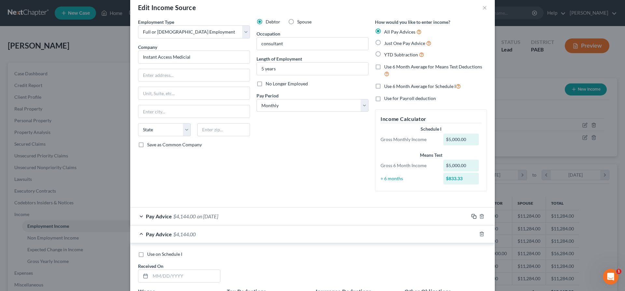
scroll to position [0, 0]
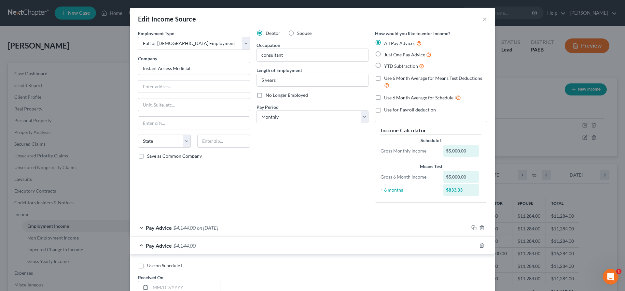
click at [384, 53] on label "Just One Pay Advice" at bounding box center [407, 54] width 47 height 7
click at [386, 53] on input "Just One Pay Advice" at bounding box center [388, 53] width 4 height 4
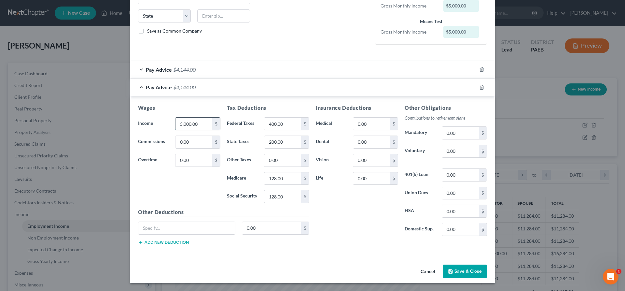
scroll to position [125, 0]
drag, startPoint x: 205, startPoint y: 132, endPoint x: 302, endPoint y: 134, distance: 97.3
click at [212, 130] on input "5,000.00" at bounding box center [193, 123] width 37 height 12
drag, startPoint x: 334, startPoint y: 227, endPoint x: 337, endPoint y: 221, distance: 6.3
click at [334, 227] on div "Insurance Deductions Medical 0.00 $ Dental 0.00 $ Vision 0.00 $ Life 0.00 $" at bounding box center [356, 172] width 89 height 137
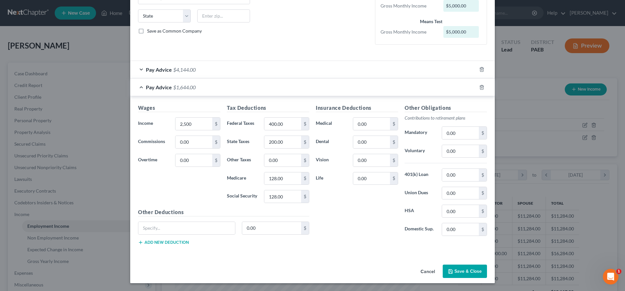
click at [457, 266] on button "Save & Close" at bounding box center [464, 271] width 44 height 14
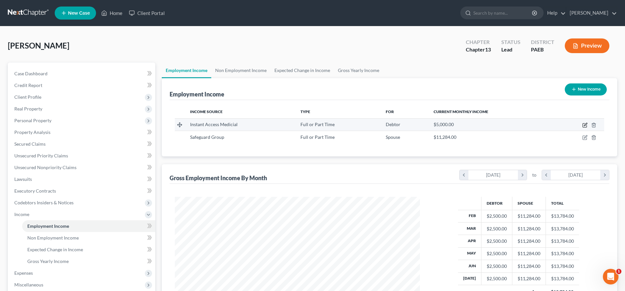
click at [584, 122] on icon "button" at bounding box center [584, 124] width 5 height 5
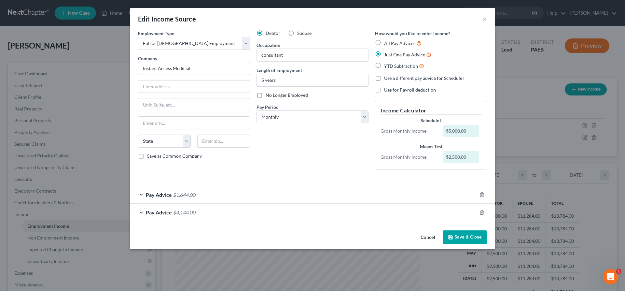
click at [182, 195] on span "$1,644.00" at bounding box center [184, 194] width 22 height 6
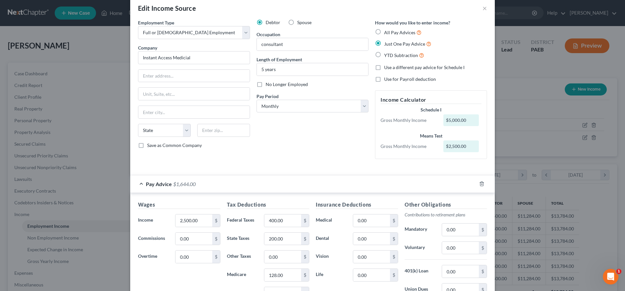
scroll to position [0, 0]
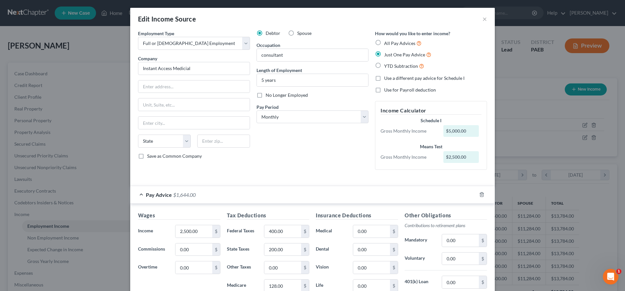
click at [157, 195] on span "Pay Advice" at bounding box center [159, 194] width 26 height 6
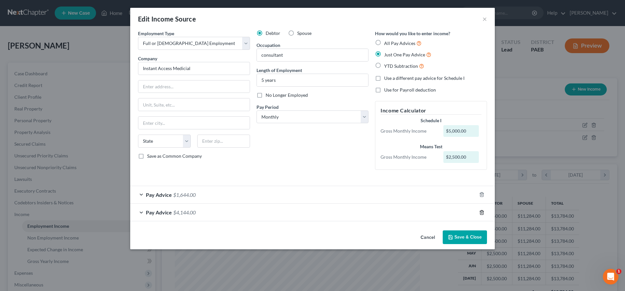
click at [479, 213] on icon "button" at bounding box center [481, 212] width 5 height 5
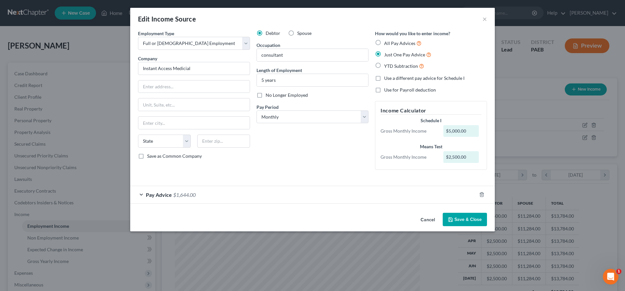
click at [171, 194] on div "Pay Advice $1,644.00" at bounding box center [303, 194] width 346 height 17
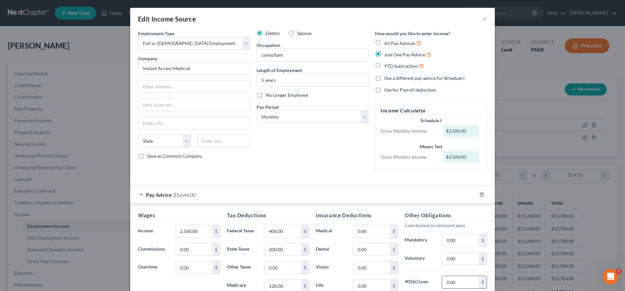
scroll to position [107, 0]
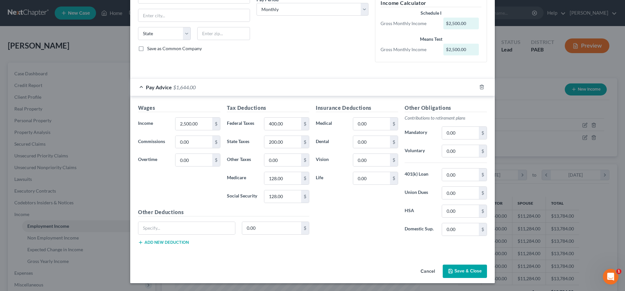
click at [473, 277] on button "Save & Close" at bounding box center [464, 271] width 44 height 14
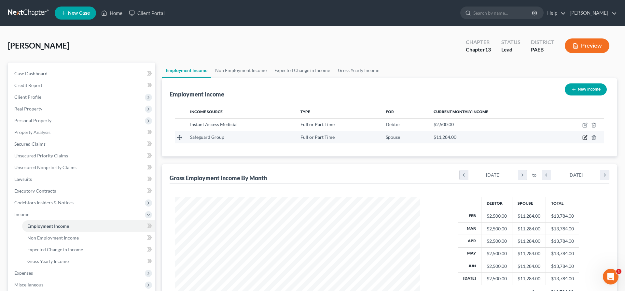
click at [585, 138] on icon "button" at bounding box center [584, 137] width 5 height 5
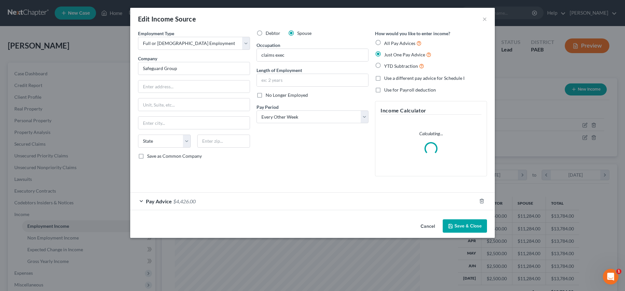
click at [169, 200] on span "Pay Advice" at bounding box center [159, 201] width 26 height 6
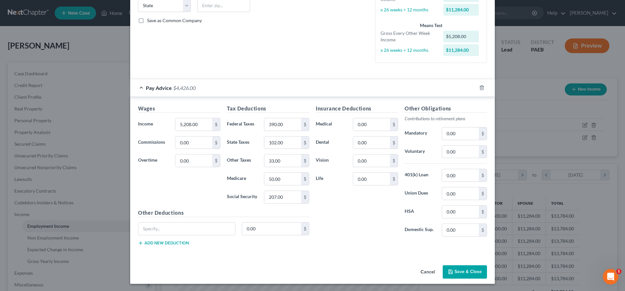
scroll to position [136, 0]
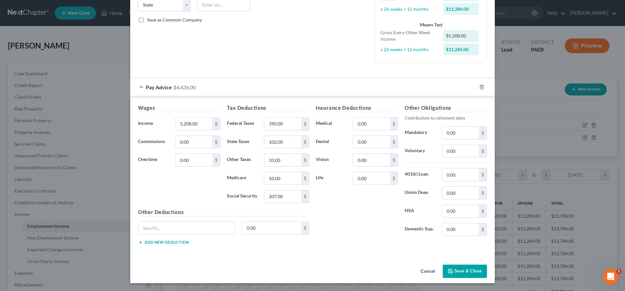
click at [430, 271] on button "Cancel" at bounding box center [427, 271] width 25 height 13
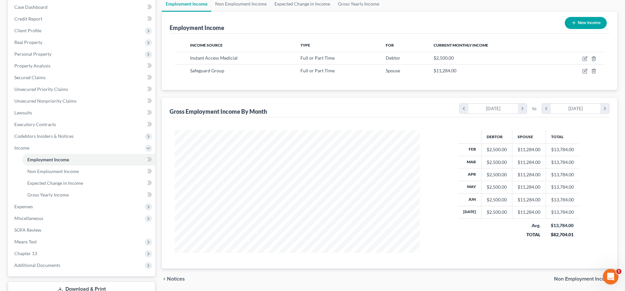
scroll to position [113, 0]
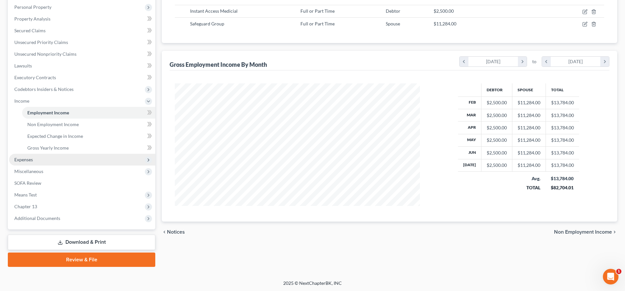
click at [15, 159] on span "Expenses" at bounding box center [23, 159] width 19 height 6
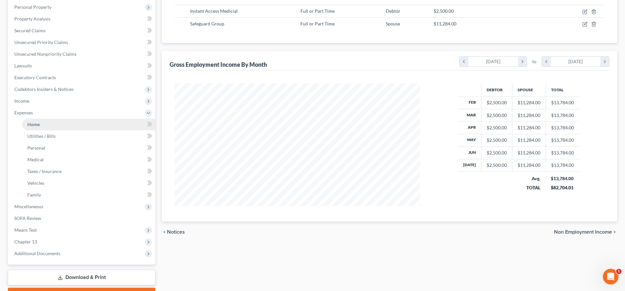
click at [47, 123] on link "Home" at bounding box center [88, 124] width 133 height 12
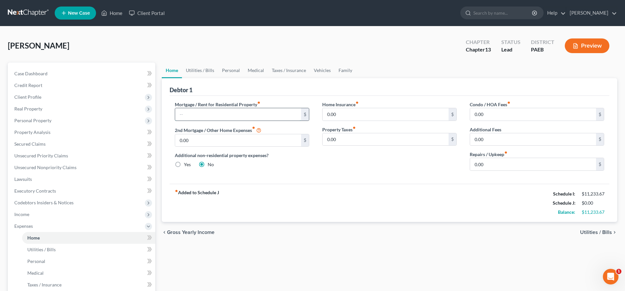
click at [186, 110] on input "text" at bounding box center [238, 114] width 126 height 12
click at [205, 142] on input "0.00" at bounding box center [238, 140] width 126 height 12
drag, startPoint x: 505, startPoint y: 160, endPoint x: 469, endPoint y: 156, distance: 36.0
click at [470, 158] on input "0.00" at bounding box center [533, 164] width 126 height 12
drag, startPoint x: 485, startPoint y: 162, endPoint x: 428, endPoint y: 155, distance: 57.1
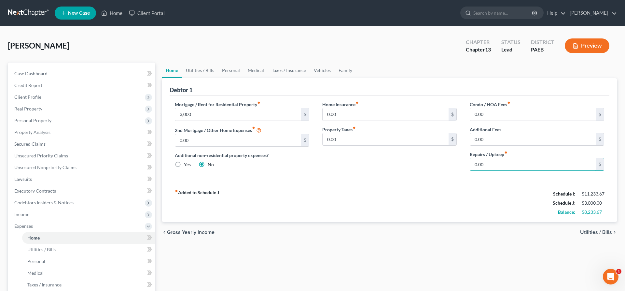
click at [470, 158] on input "0.00" at bounding box center [533, 164] width 126 height 12
click at [587, 228] on div "chevron_left Gross Yearly Income Utilities / Bills chevron_right" at bounding box center [389, 232] width 455 height 21
click at [602, 231] on span "Utilities / Bills" at bounding box center [596, 231] width 32 height 5
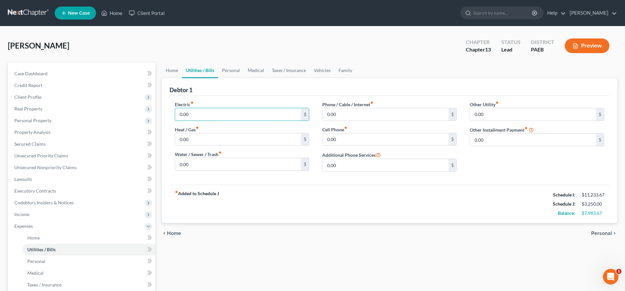
drag, startPoint x: 192, startPoint y: 112, endPoint x: 364, endPoint y: 104, distance: 172.6
click at [301, 108] on input "0.00" at bounding box center [238, 114] width 126 height 12
click at [261, 129] on div "Heat / Gas fiber_manual_record 0.00 $" at bounding box center [242, 136] width 134 height 20
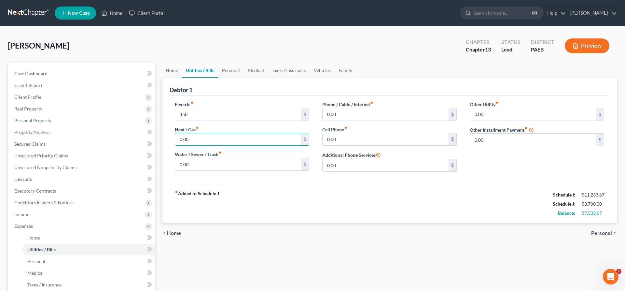
drag, startPoint x: 257, startPoint y: 134, endPoint x: 264, endPoint y: 129, distance: 8.5
click at [260, 133] on input "0.00" at bounding box center [238, 139] width 126 height 12
click at [192, 165] on input "0.00" at bounding box center [238, 164] width 126 height 12
click at [345, 165] on input "0.00" at bounding box center [385, 165] width 126 height 12
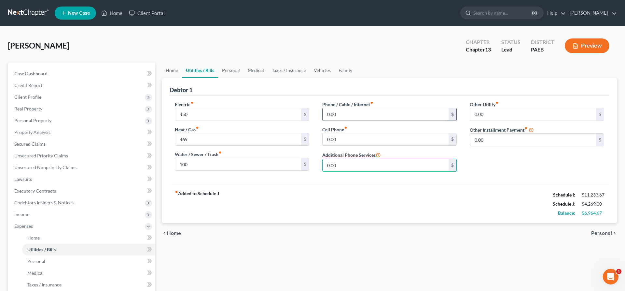
click at [354, 118] on input "0.00" at bounding box center [385, 114] width 126 height 12
click at [342, 138] on input "0.00" at bounding box center [385, 139] width 126 height 12
click at [360, 112] on input "0.00" at bounding box center [385, 114] width 126 height 12
click at [536, 113] on input "0.00" at bounding box center [533, 114] width 126 height 12
click at [598, 231] on span "Personal" at bounding box center [601, 232] width 21 height 5
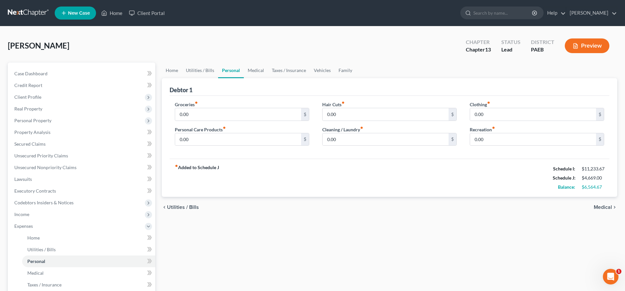
click at [604, 204] on span "Medical" at bounding box center [602, 206] width 18 height 5
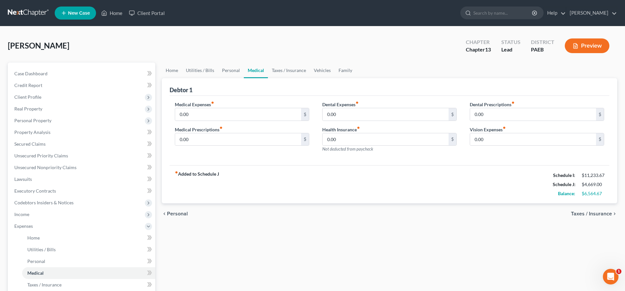
click at [604, 204] on div "chevron_left Personal Taxes / Insurance chevron_right" at bounding box center [389, 213] width 455 height 21
click at [594, 213] on span "Taxes / Insurance" at bounding box center [591, 213] width 41 height 5
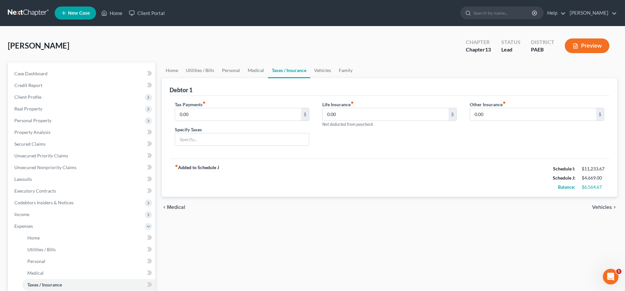
click at [594, 213] on div "chevron_left Medical Vehicles chevron_right" at bounding box center [389, 206] width 455 height 21
click at [602, 204] on span "Vehicles" at bounding box center [602, 206] width 20 height 5
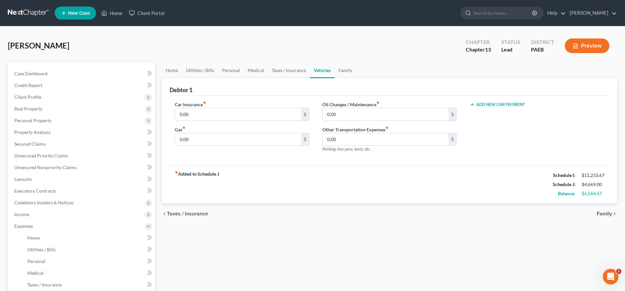
click at [602, 212] on span "Family" at bounding box center [603, 213] width 15 height 5
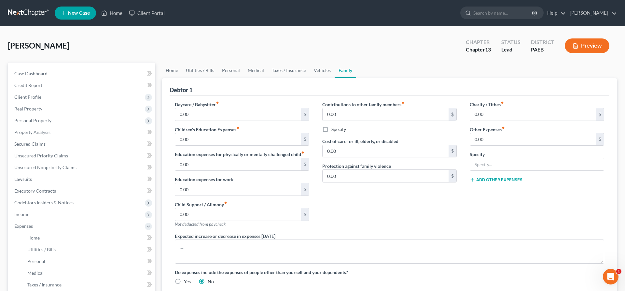
drag, startPoint x: 491, startPoint y: 139, endPoint x: 486, endPoint y: 129, distance: 10.9
click at [491, 138] on input "0.00" at bounding box center [533, 139] width 126 height 12
click at [475, 164] on input "text" at bounding box center [537, 164] width 134 height 12
drag, startPoint x: 499, startPoint y: 236, endPoint x: 354, endPoint y: 252, distance: 145.4
click at [495, 235] on div "Expected increase or decrease in expenses [DATE]" at bounding box center [389, 247] width 442 height 31
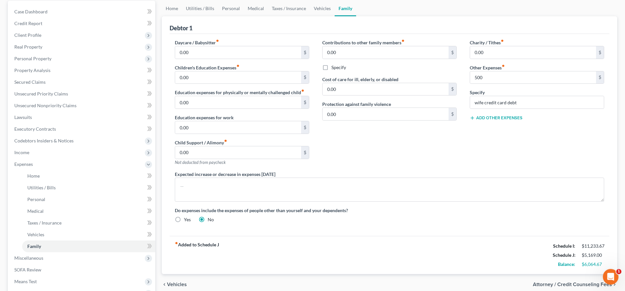
scroll to position [66, 0]
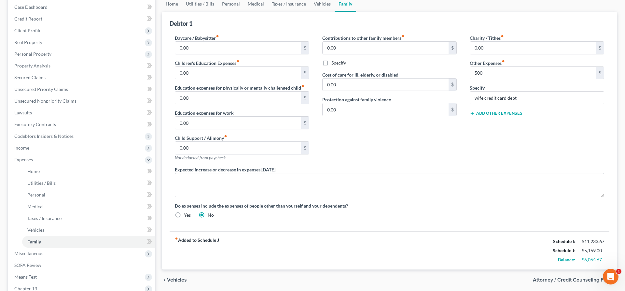
click at [178, 277] on span "Vehicles" at bounding box center [177, 279] width 20 height 5
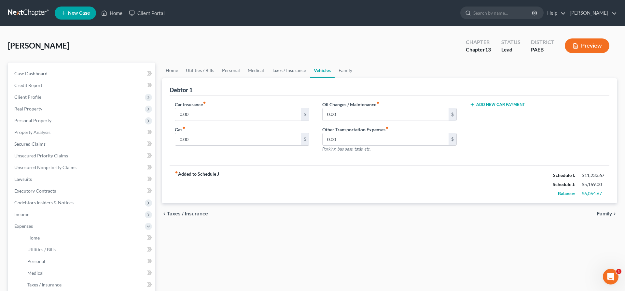
scroll to position [66, 0]
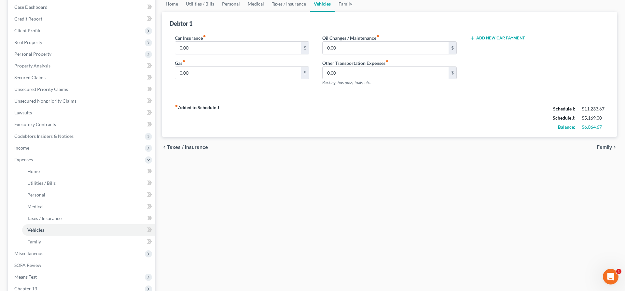
click at [171, 148] on span "Taxes / Insurance" at bounding box center [187, 146] width 41 height 5
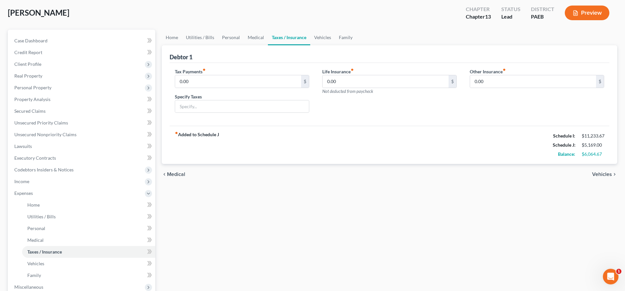
scroll to position [33, 0]
click at [177, 171] on span "Medical" at bounding box center [176, 173] width 18 height 5
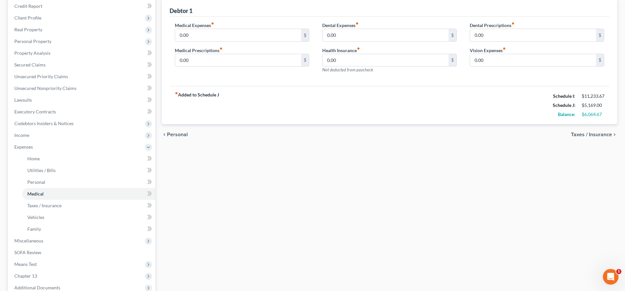
scroll to position [100, 0]
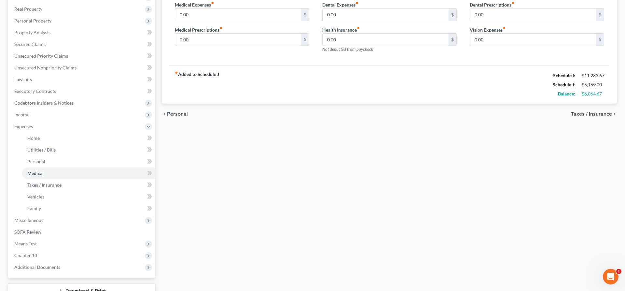
drag, startPoint x: 174, startPoint y: 109, endPoint x: 174, endPoint y: 113, distance: 3.6
click at [174, 111] on div "chevron_left Personal Taxes / Insurance chevron_right" at bounding box center [389, 113] width 455 height 21
click at [174, 113] on span "Personal" at bounding box center [177, 113] width 21 height 5
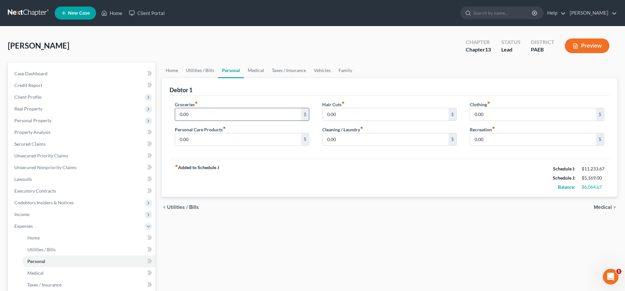
click at [192, 113] on input "0.00" at bounding box center [238, 114] width 126 height 12
click at [352, 111] on input "0.00" at bounding box center [385, 114] width 126 height 12
click at [202, 139] on input "0.00" at bounding box center [238, 139] width 126 height 12
click at [349, 113] on input "0.00" at bounding box center [385, 114] width 126 height 12
drag, startPoint x: 344, startPoint y: 141, endPoint x: 339, endPoint y: 144, distance: 5.3
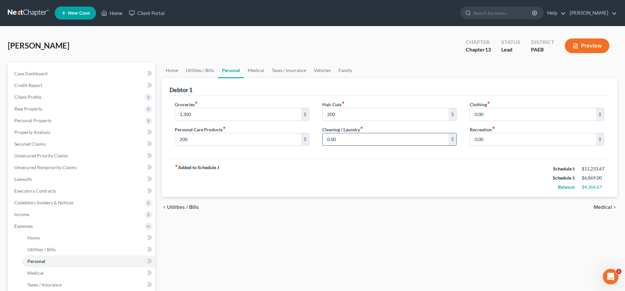
click at [342, 142] on input "0.00" at bounding box center [385, 139] width 126 height 12
click at [502, 116] on input "0.00" at bounding box center [533, 114] width 126 height 12
click at [503, 136] on input "0.00" at bounding box center [533, 139] width 126 height 12
click at [609, 204] on span "Medical" at bounding box center [602, 206] width 18 height 5
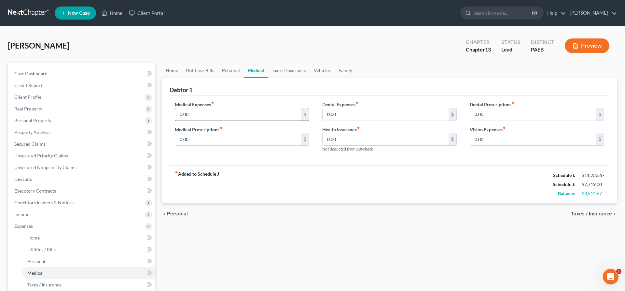
click at [201, 114] on input "0.00" at bounding box center [238, 114] width 126 height 12
drag, startPoint x: 201, startPoint y: 114, endPoint x: 157, endPoint y: 110, distance: 43.4
click at [175, 110] on input "0.00" at bounding box center [238, 114] width 126 height 12
click at [189, 141] on input "0.00" at bounding box center [238, 139] width 126 height 12
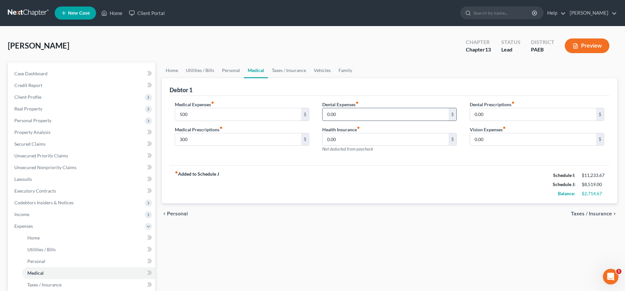
click at [344, 117] on input "0.00" at bounding box center [385, 114] width 126 height 12
click at [485, 80] on div "Debtor 1" at bounding box center [389, 87] width 440 height 18
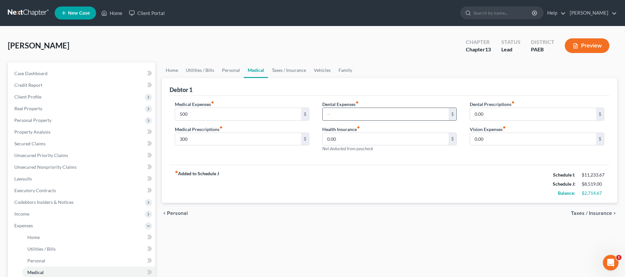
click at [345, 119] on input "text" at bounding box center [385, 114] width 126 height 12
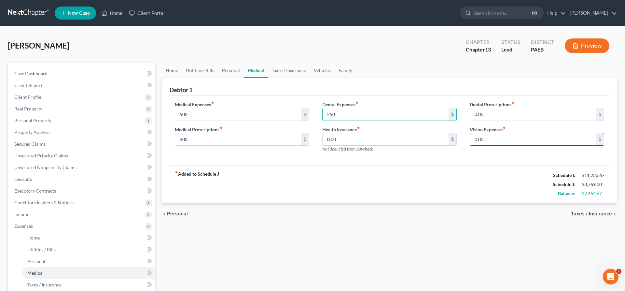
click at [522, 139] on input "0.00" at bounding box center [533, 139] width 126 height 12
drag, startPoint x: 594, startPoint y: 211, endPoint x: 519, endPoint y: 155, distance: 93.7
click at [519, 156] on ui-view "Home Utilities / Bills Personal Medical Taxes / Insurance Vehicles Family Debto…" at bounding box center [389, 143] width 455 height 162
click at [503, 134] on input "0.00" at bounding box center [533, 139] width 126 height 12
click at [594, 216] on span "Taxes / Insurance" at bounding box center [591, 213] width 41 height 5
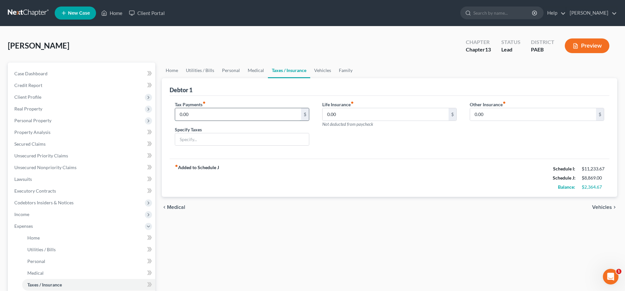
click at [205, 118] on input "0.00" at bounding box center [238, 114] width 126 height 12
click at [602, 206] on span "Vehicles" at bounding box center [602, 206] width 20 height 5
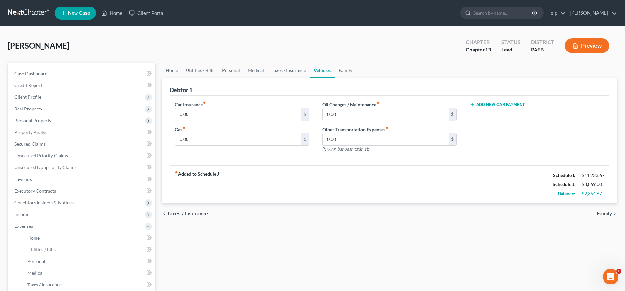
click at [176, 212] on span "Taxes / Insurance" at bounding box center [187, 213] width 41 height 5
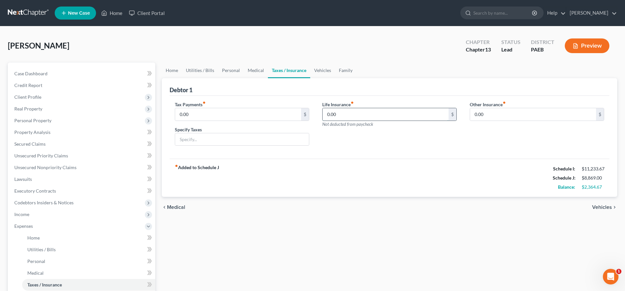
click at [334, 114] on input "0.00" at bounding box center [385, 114] width 126 height 12
click at [613, 205] on icon "chevron_right" at bounding box center [614, 206] width 5 height 5
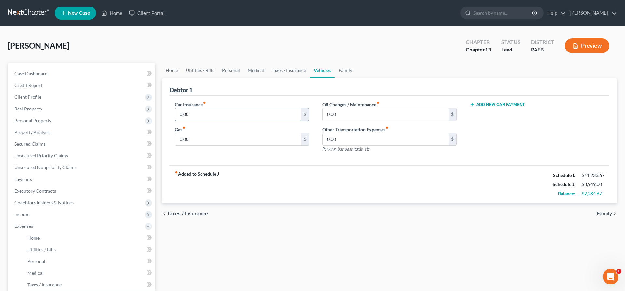
drag, startPoint x: 196, startPoint y: 112, endPoint x: 204, endPoint y: 114, distance: 8.2
click at [204, 114] on input "0.00" at bounding box center [238, 114] width 126 height 12
drag, startPoint x: 210, startPoint y: 113, endPoint x: 137, endPoint y: 116, distance: 72.9
click at [175, 120] on input "150" at bounding box center [238, 114] width 126 height 12
click at [205, 144] on input "0.00" at bounding box center [238, 139] width 126 height 12
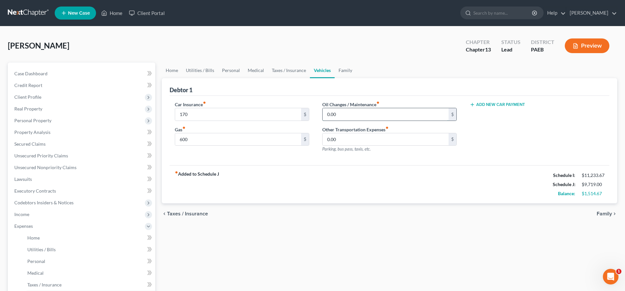
drag, startPoint x: 343, startPoint y: 118, endPoint x: 345, endPoint y: 116, distance: 3.7
click at [343, 118] on input "0.00" at bounding box center [385, 114] width 126 height 12
click at [361, 141] on input "0.00" at bounding box center [385, 139] width 126 height 12
click at [609, 213] on span "Family" at bounding box center [603, 213] width 15 height 5
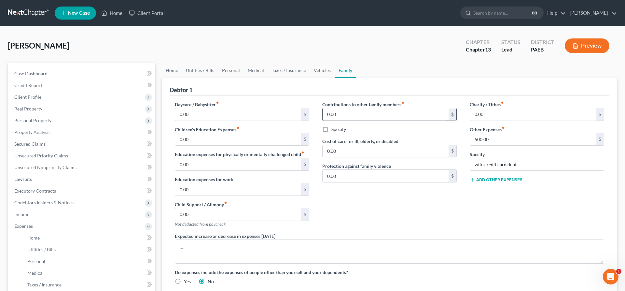
click at [354, 116] on input "0.00" at bounding box center [385, 114] width 126 height 12
click at [180, 111] on input "0.00" at bounding box center [238, 114] width 126 height 12
click at [356, 210] on div "Contributions to other family members fiber_manual_record 100 $ Specify Cost of…" at bounding box center [389, 166] width 147 height 131
click at [311, 67] on link "Vehicles" at bounding box center [322, 70] width 25 height 16
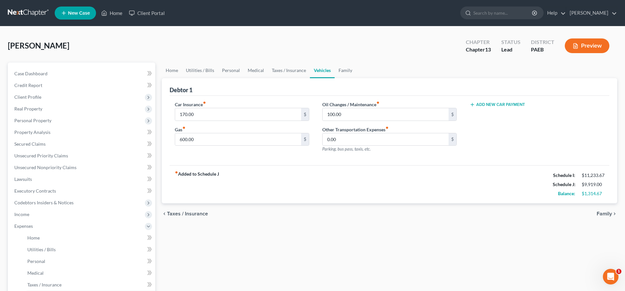
click at [508, 104] on button "Add New Car Payment" at bounding box center [496, 104] width 55 height 5
click at [495, 112] on input "text" at bounding box center [527, 114] width 114 height 12
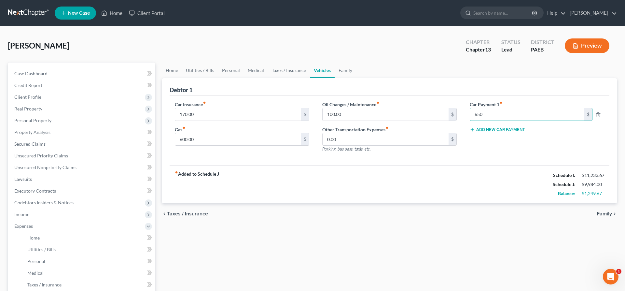
click at [496, 146] on div "Car Payment 1 fiber_manual_record 650 $ Add New Car Payment" at bounding box center [536, 129] width 147 height 57
click at [403, 136] on input "0.00" at bounding box center [385, 139] width 126 height 12
click at [606, 209] on div "chevron_left Taxes / Insurance Family chevron_right" at bounding box center [389, 213] width 455 height 21
click at [611, 211] on span "Family" at bounding box center [603, 213] width 15 height 5
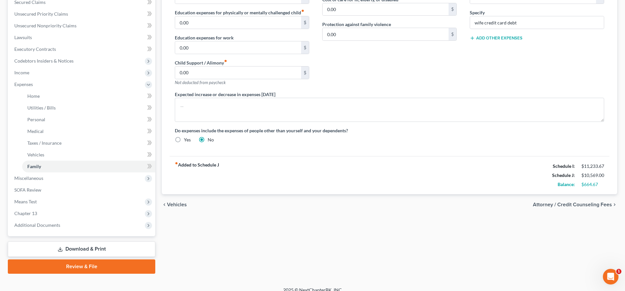
scroll to position [148, 0]
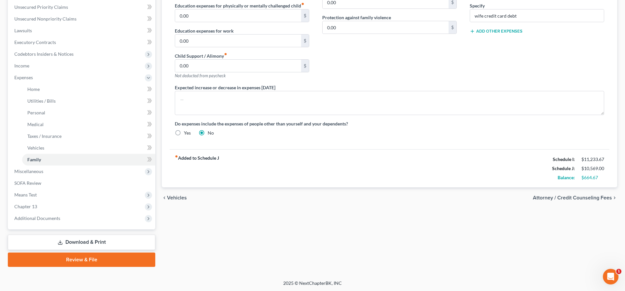
click at [576, 195] on span "Attorney / Credit Counseling Fees" at bounding box center [572, 197] width 79 height 5
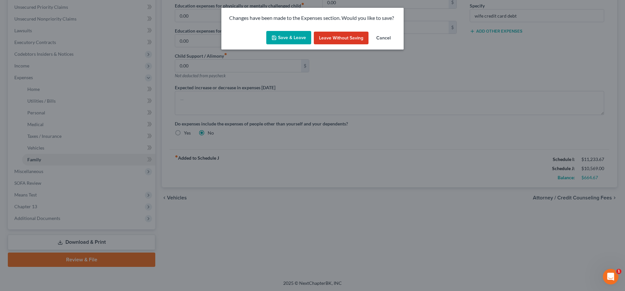
click at [282, 35] on button "Save & Leave" at bounding box center [288, 38] width 45 height 14
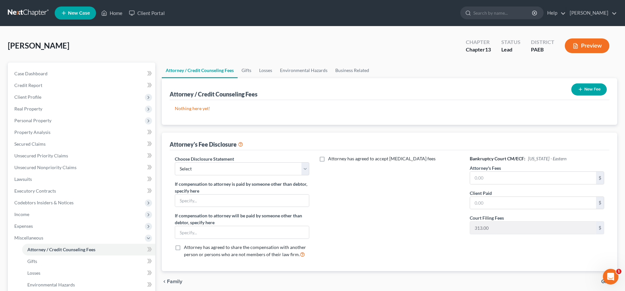
click at [582, 85] on button "New Fee" at bounding box center [588, 89] width 35 height 12
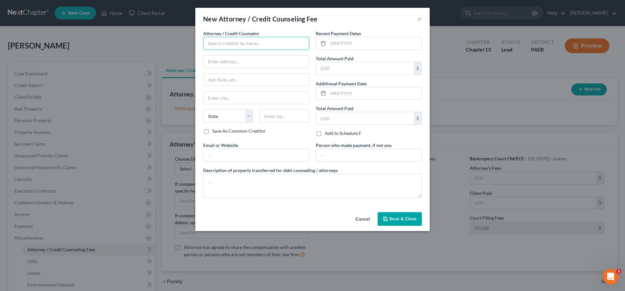
click at [222, 42] on input "text" at bounding box center [256, 43] width 106 height 13
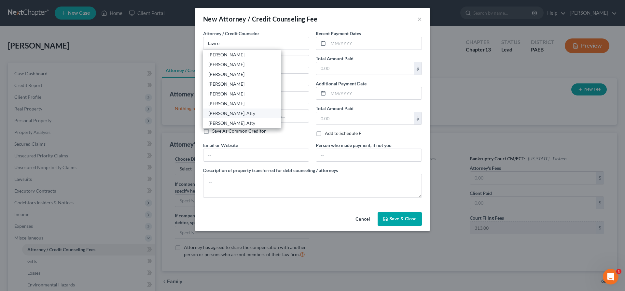
click at [236, 114] on div "[PERSON_NAME], Atty" at bounding box center [242, 113] width 68 height 7
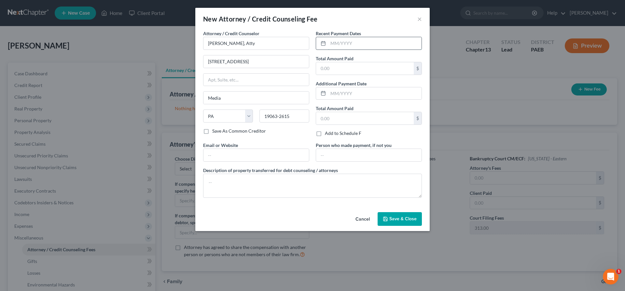
click at [338, 40] on input "text" at bounding box center [374, 43] width 93 height 12
click at [342, 62] on input "text" at bounding box center [365, 68] width 98 height 12
click at [294, 189] on textarea at bounding box center [312, 185] width 219 height 24
click at [414, 216] on span "Save & Close" at bounding box center [402, 219] width 27 height 6
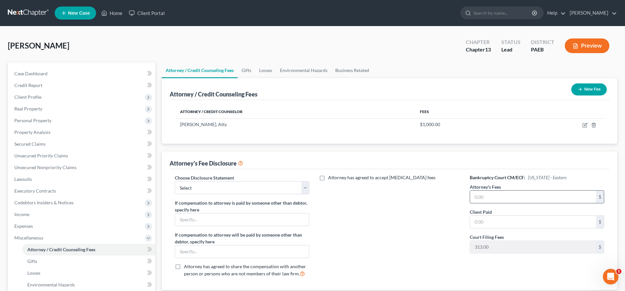
click at [494, 198] on input "text" at bounding box center [533, 196] width 126 height 12
click at [506, 194] on input "text" at bounding box center [533, 196] width 126 height 12
click at [504, 198] on input "text" at bounding box center [533, 196] width 126 height 12
click at [480, 217] on input "text" at bounding box center [533, 221] width 126 height 12
click at [480, 220] on input "text" at bounding box center [533, 221] width 126 height 12
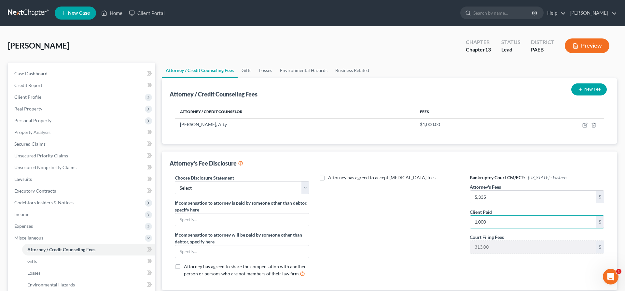
click at [384, 232] on div "Attorney has agreed to accept [MEDICAL_DATA] fees" at bounding box center [389, 228] width 147 height 108
click at [229, 188] on select "Select [PERSON_NAME]" at bounding box center [242, 187] width 134 height 13
click at [304, 187] on select "Select [PERSON_NAME]" at bounding box center [242, 187] width 134 height 13
click option "[PERSON_NAME]" at bounding box center [0, 0] width 0 height 0
click at [384, 217] on div "Attorney has agreed to accept [MEDICAL_DATA] fees" at bounding box center [389, 228] width 147 height 108
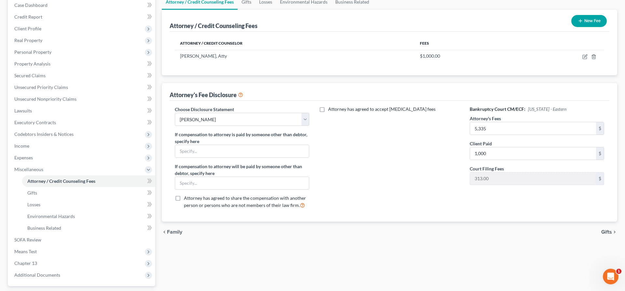
scroll to position [66, 0]
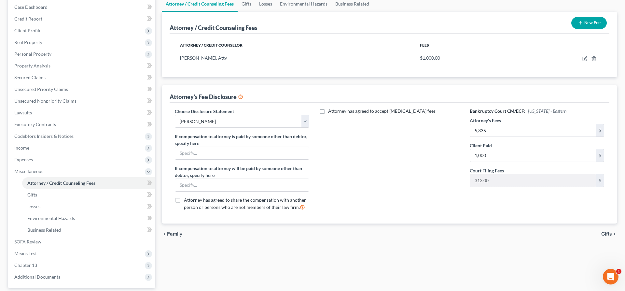
click at [603, 233] on span "Gifts" at bounding box center [606, 233] width 11 height 5
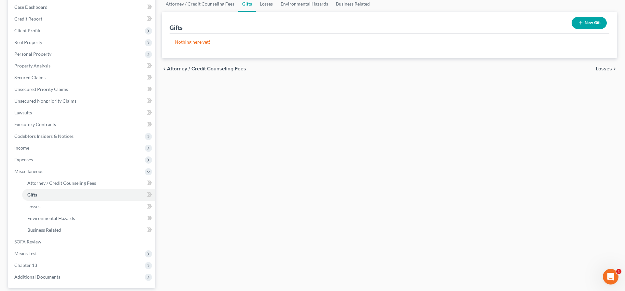
scroll to position [33, 0]
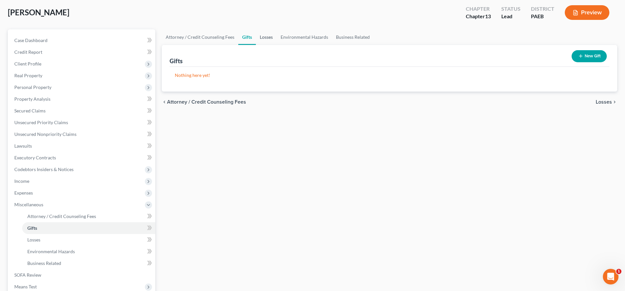
click at [266, 35] on link "Losses" at bounding box center [266, 37] width 21 height 16
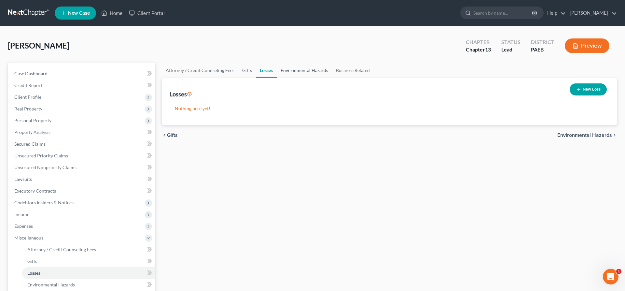
click at [301, 66] on link "Environmental Hazards" at bounding box center [304, 70] width 55 height 16
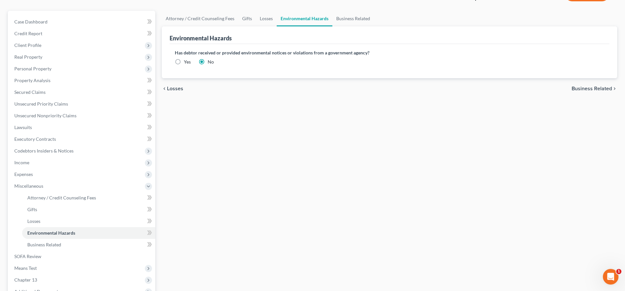
scroll to position [66, 0]
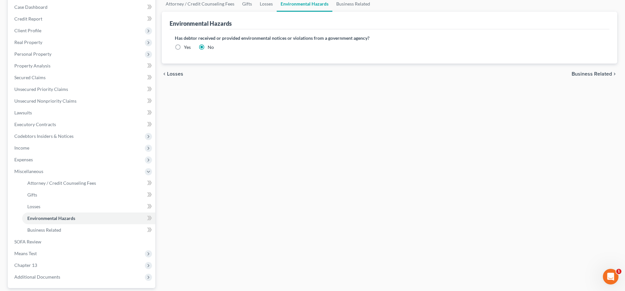
click at [582, 73] on span "Business Related" at bounding box center [591, 73] width 40 height 5
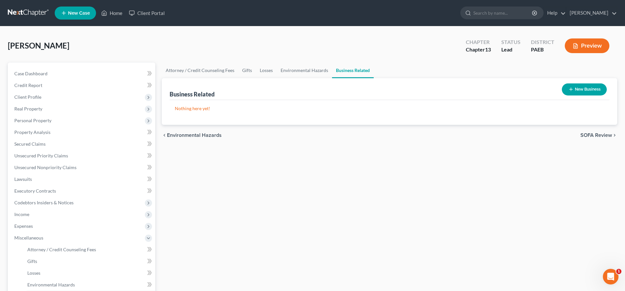
click at [612, 134] on icon "chevron_right" at bounding box center [614, 134] width 5 height 5
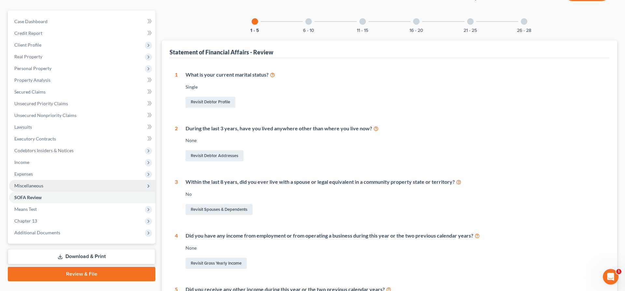
scroll to position [66, 0]
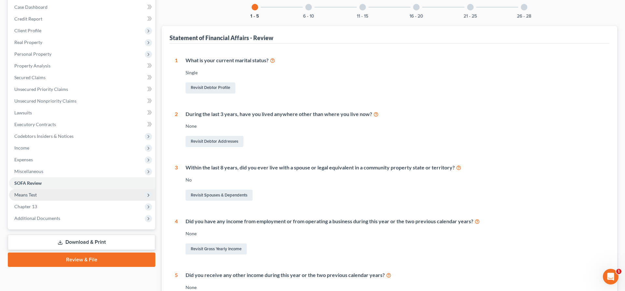
click at [38, 194] on span "Means Test" at bounding box center [82, 195] width 146 height 12
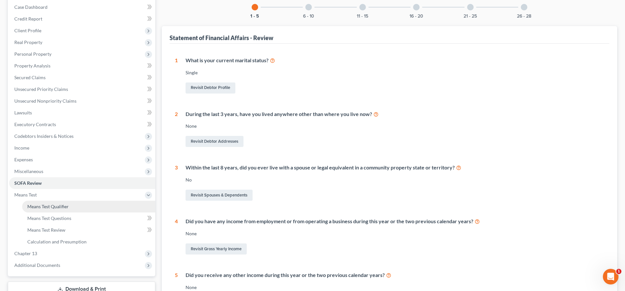
click at [57, 208] on span "Means Test Qualifier" at bounding box center [47, 206] width 41 height 6
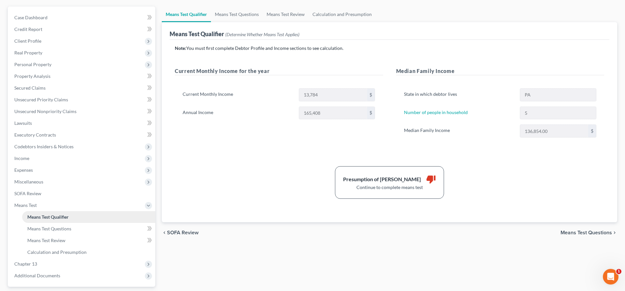
scroll to position [66, 0]
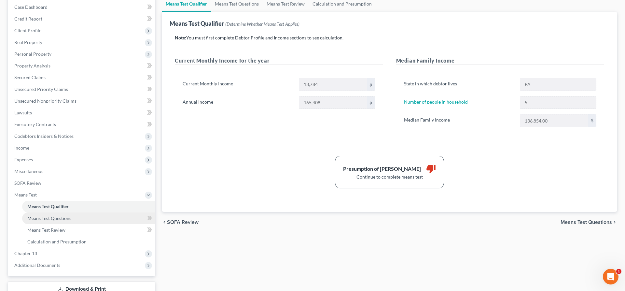
click at [55, 215] on span "Means Test Questions" at bounding box center [49, 218] width 44 height 6
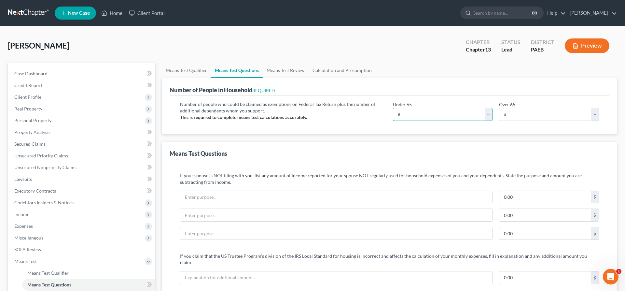
click at [393, 108] on select "# 0 1 2 3 4 5 6 7 8 9 10" at bounding box center [443, 114] width 100 height 13
click option "5" at bounding box center [0, 0] width 0 height 0
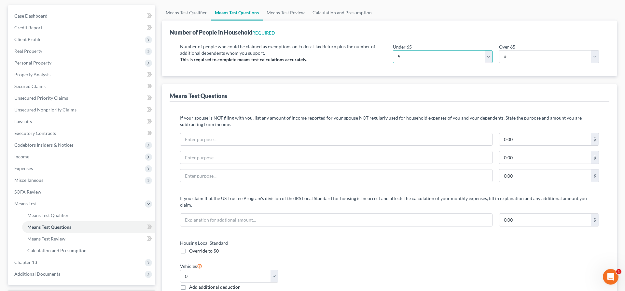
scroll to position [66, 0]
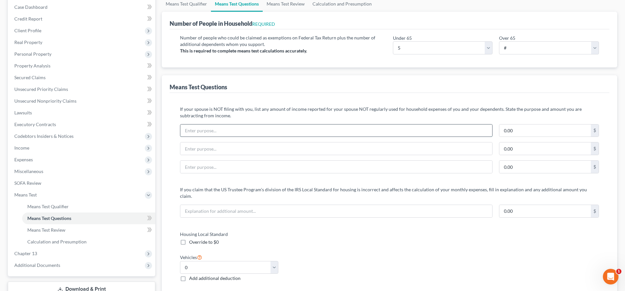
click at [222, 131] on input "text" at bounding box center [336, 130] width 312 height 12
drag, startPoint x: 532, startPoint y: 127, endPoint x: 547, endPoint y: 130, distance: 15.4
click at [550, 137] on input "0.00" at bounding box center [544, 130] width 91 height 12
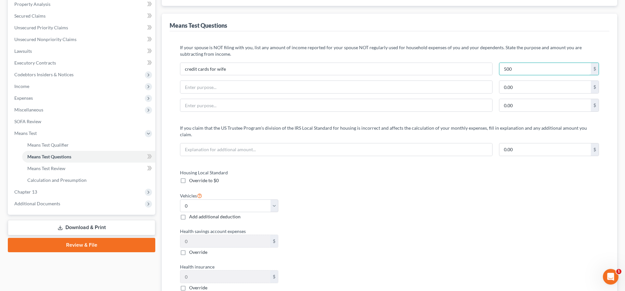
scroll to position [133, 0]
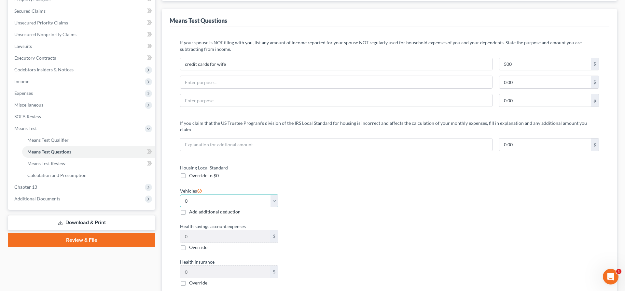
click at [180, 194] on select "Select 0 1 2 3 4 5" at bounding box center [229, 200] width 98 height 13
click at [250, 172] on div "Override to $0" at bounding box center [229, 175] width 98 height 7
click at [195, 85] on input "text" at bounding box center [336, 82] width 312 height 12
click at [519, 77] on input "0.00" at bounding box center [544, 82] width 91 height 12
click at [258, 97] on input "text" at bounding box center [336, 100] width 312 height 12
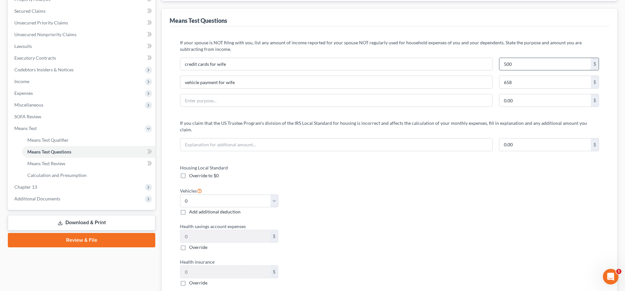
drag, startPoint x: 516, startPoint y: 64, endPoint x: 529, endPoint y: 58, distance: 14.4
click at [529, 58] on input "500" at bounding box center [544, 64] width 91 height 12
click at [543, 82] on input "658" at bounding box center [544, 82] width 91 height 12
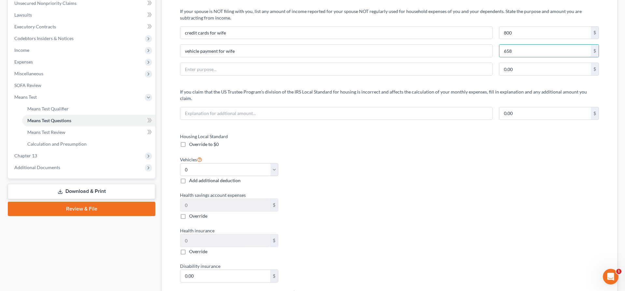
scroll to position [100, 0]
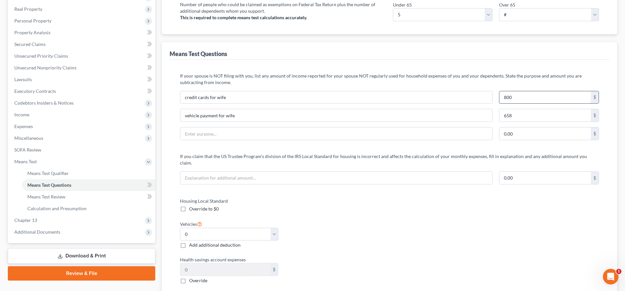
drag, startPoint x: 519, startPoint y: 96, endPoint x: 564, endPoint y: 102, distance: 45.6
click at [564, 102] on input "800" at bounding box center [544, 97] width 91 height 12
drag, startPoint x: 214, startPoint y: 132, endPoint x: 216, endPoint y: 129, distance: 3.3
click at [214, 132] on input "text" at bounding box center [336, 133] width 312 height 12
click at [529, 135] on input "0.00" at bounding box center [544, 133] width 91 height 12
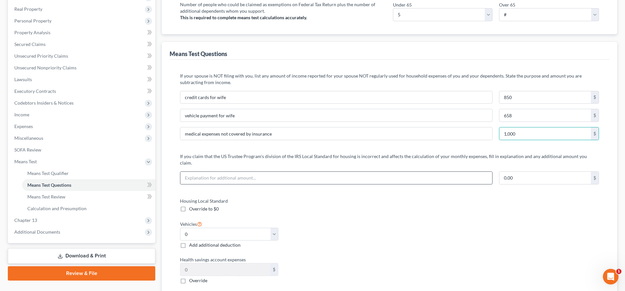
click at [278, 171] on input "text" at bounding box center [336, 177] width 312 height 12
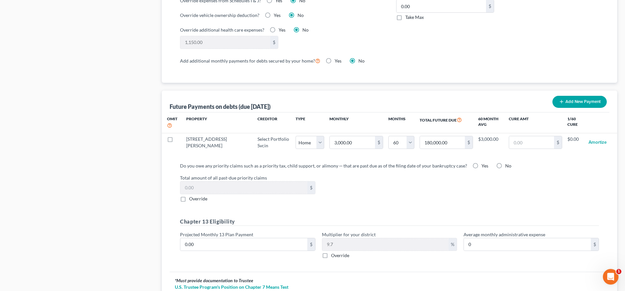
scroll to position [564, 0]
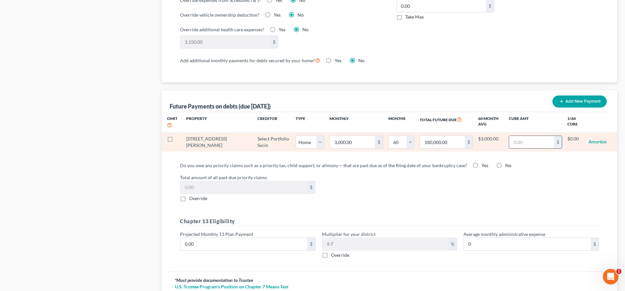
click at [516, 136] on input "text" at bounding box center [531, 142] width 45 height 12
drag, startPoint x: 523, startPoint y: 136, endPoint x: 520, endPoint y: 138, distance: 3.8
click at [523, 137] on input "text" at bounding box center [531, 142] width 45 height 12
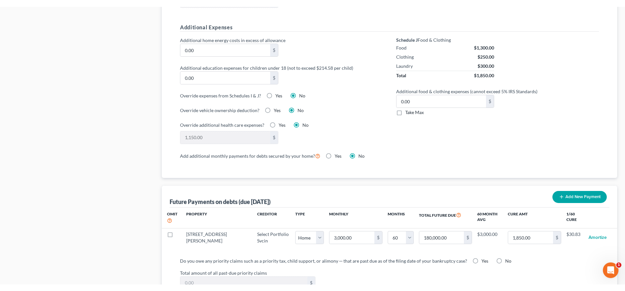
scroll to position [498, 0]
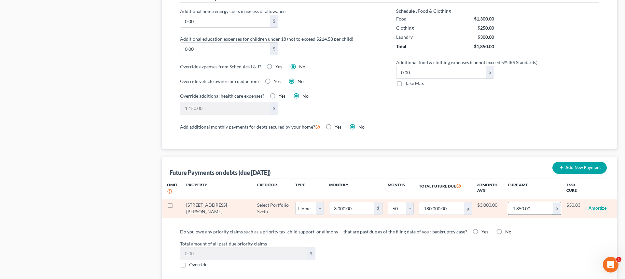
click at [526, 202] on input "1,850.00" at bounding box center [530, 208] width 45 height 12
click at [523, 202] on input "text" at bounding box center [531, 208] width 45 height 12
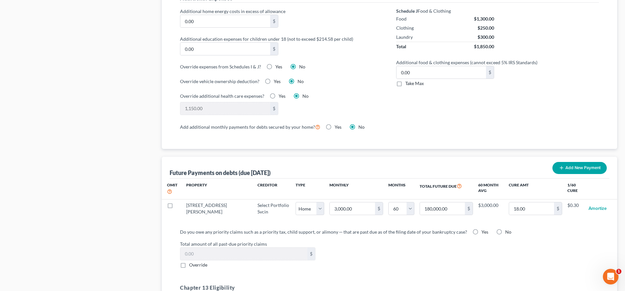
scroll to position [0, 0]
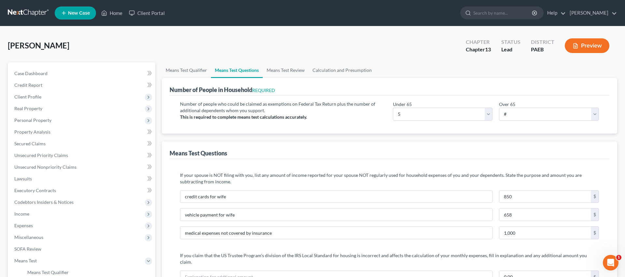
click at [435, 182] on p "If your spouse is NOT filing with you, list any amount of income reported for y…" at bounding box center [389, 178] width 419 height 13
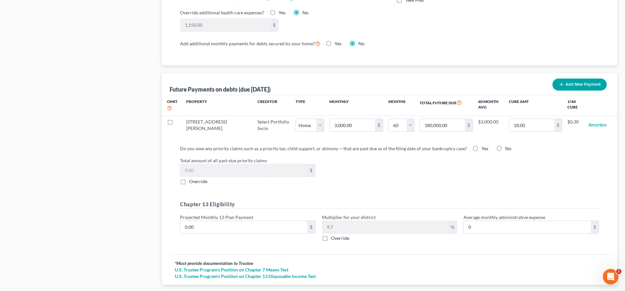
scroll to position [580, 0]
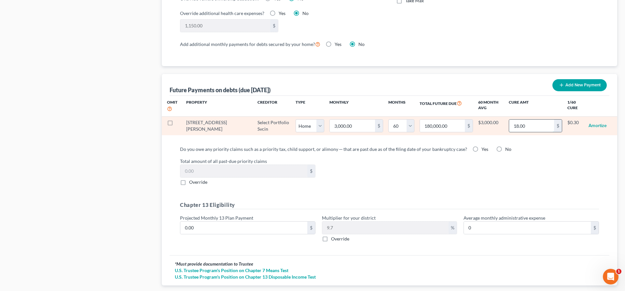
click at [521, 119] on input "18.00" at bounding box center [531, 125] width 45 height 12
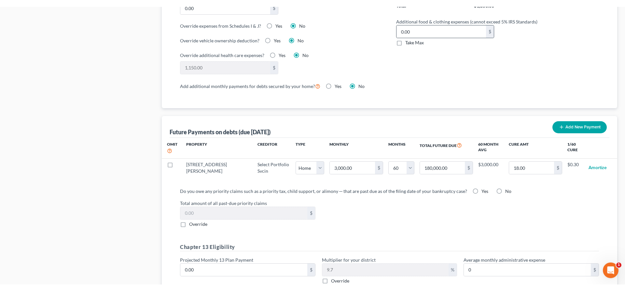
scroll to position [552, 0]
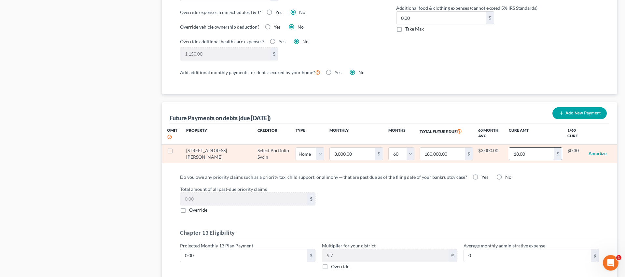
drag, startPoint x: 531, startPoint y: 143, endPoint x: 516, endPoint y: 151, distance: 16.9
click at [527, 148] on input "18.00" at bounding box center [531, 154] width 45 height 12
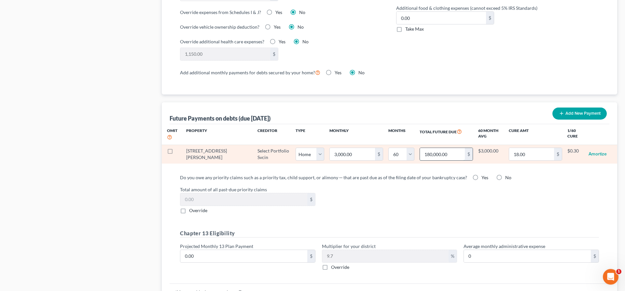
click at [430, 148] on input "180,000.00" at bounding box center [442, 154] width 45 height 12
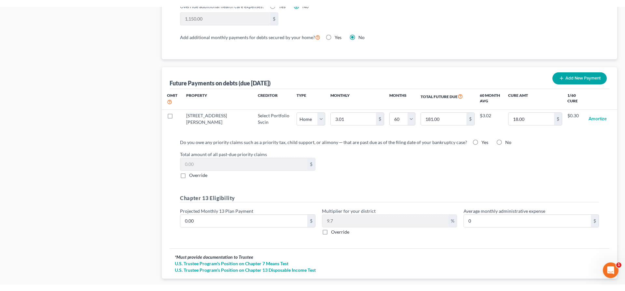
scroll to position [594, 0]
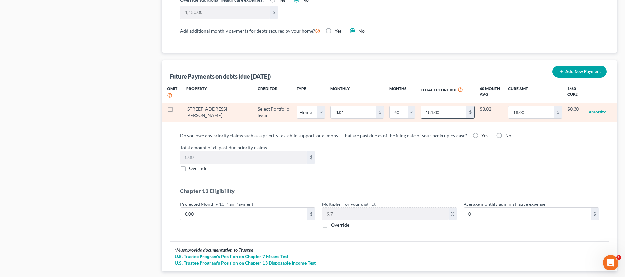
click at [421, 106] on input "181.00" at bounding box center [444, 112] width 46 height 12
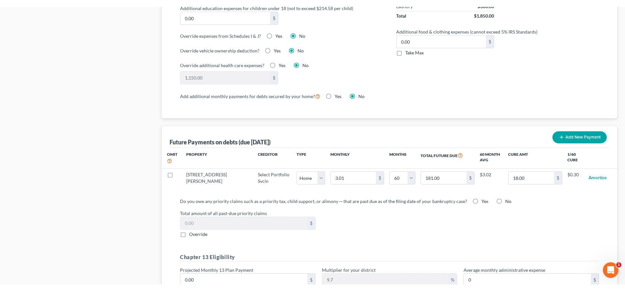
scroll to position [585, 0]
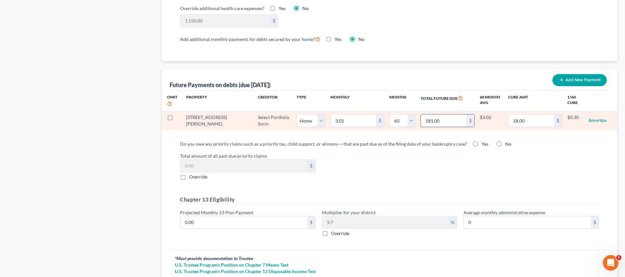
click at [427, 115] on input "181.00" at bounding box center [444, 121] width 46 height 12
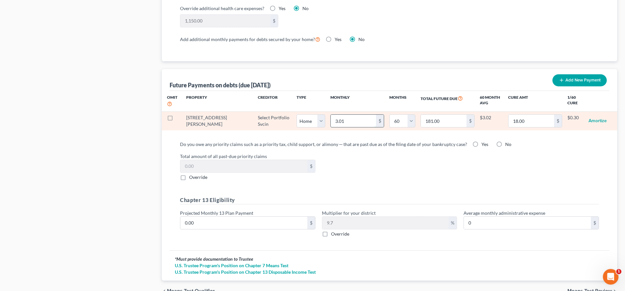
click at [331, 117] on input "3.01" at bounding box center [354, 121] width 46 height 12
click at [528, 116] on input "18.00" at bounding box center [531, 121] width 45 height 12
click at [526, 115] on input "181.00" at bounding box center [531, 121] width 45 height 12
click at [527, 115] on input "181.00" at bounding box center [531, 121] width 45 height 12
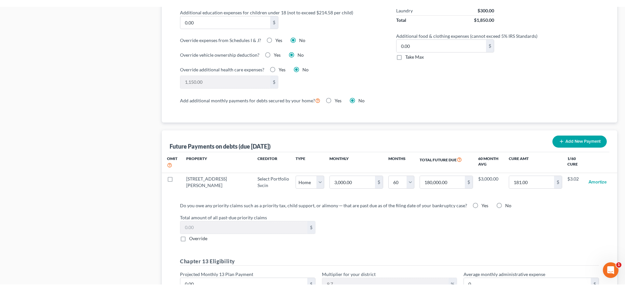
scroll to position [564, 0]
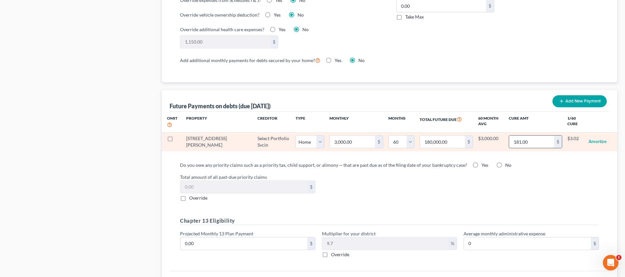
click at [528, 136] on input "181.00" at bounding box center [531, 142] width 45 height 12
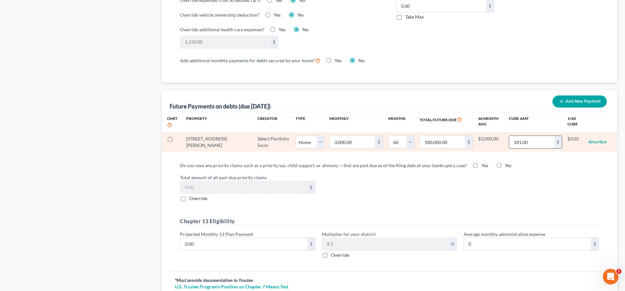
click at [519, 136] on input "181.00" at bounding box center [531, 142] width 45 height 12
click at [509, 136] on input "text" at bounding box center [531, 142] width 45 height 12
click at [531, 136] on input "181.00" at bounding box center [531, 142] width 45 height 12
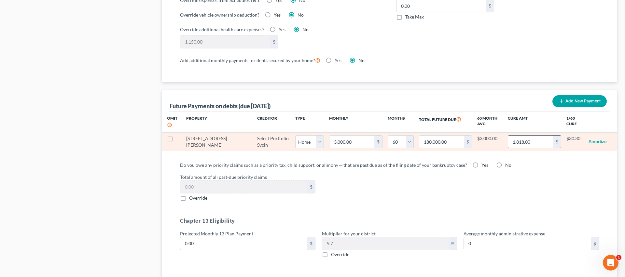
click at [540, 136] on input "1,818.00" at bounding box center [530, 142] width 45 height 12
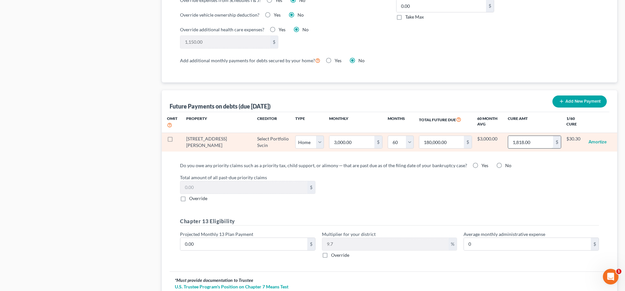
click at [508, 136] on input "1,818.00" at bounding box center [530, 142] width 45 height 12
click at [511, 136] on input "18,180.00" at bounding box center [529, 142] width 45 height 12
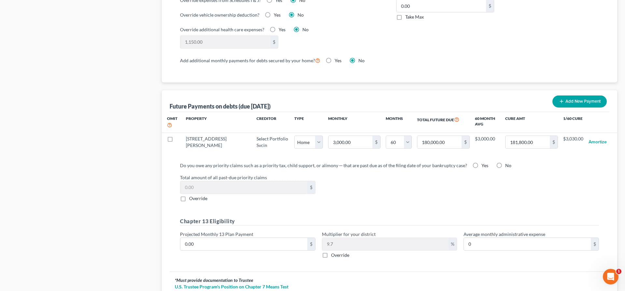
click at [568, 156] on div "Do you owe any priority claims such as a priority tax, child support, or alimon…" at bounding box center [389, 213] width 440 height 115
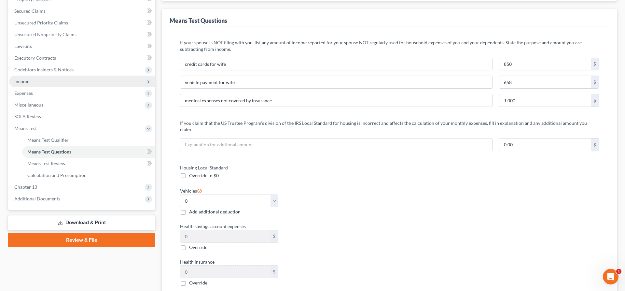
scroll to position [100, 0]
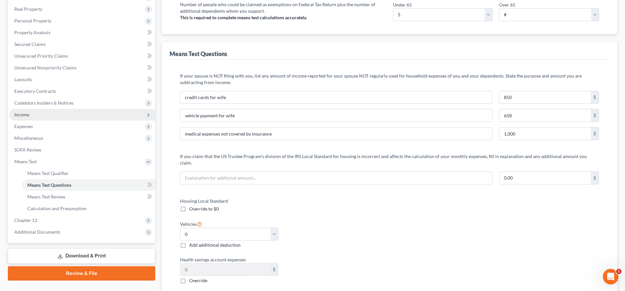
click at [35, 114] on span "Income" at bounding box center [82, 115] width 146 height 12
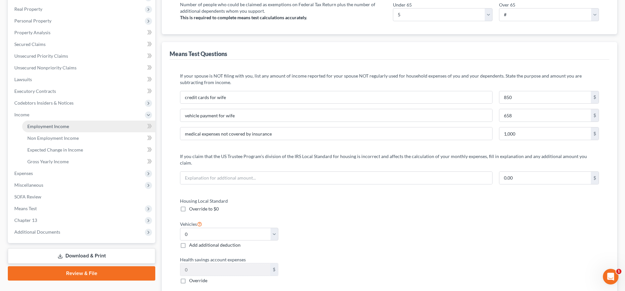
click at [63, 123] on span "Employment Income" at bounding box center [48, 126] width 42 height 6
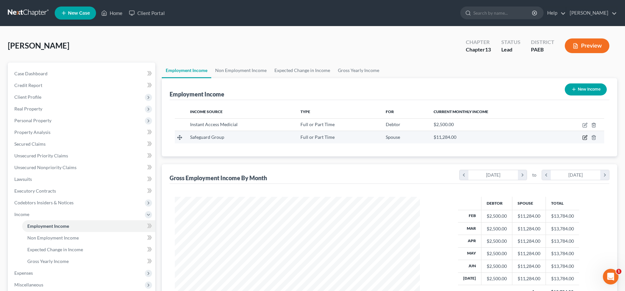
click at [583, 136] on icon "button" at bounding box center [584, 137] width 5 height 5
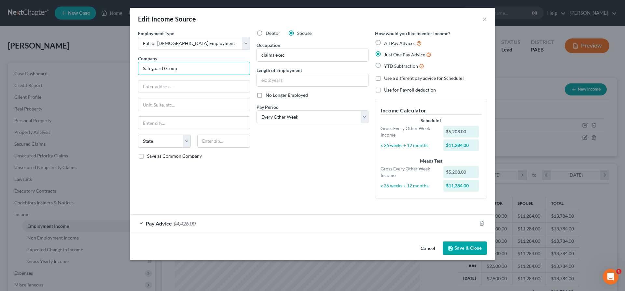
click at [189, 64] on input "Safeguard Group" at bounding box center [194, 68] width 112 height 13
click at [192, 223] on span "$4,426.00" at bounding box center [184, 223] width 22 height 6
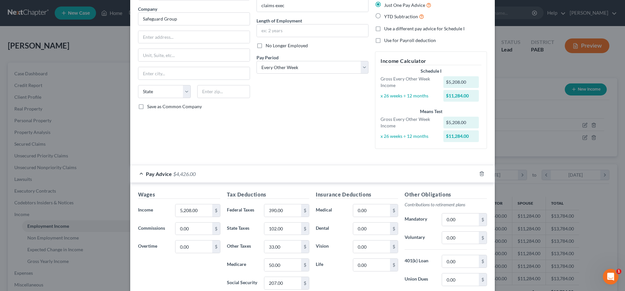
scroll to position [36, 0]
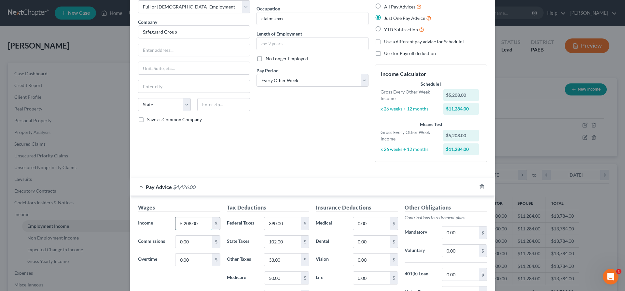
drag, startPoint x: 199, startPoint y: 223, endPoint x: 216, endPoint y: 218, distance: 18.3
click at [212, 218] on input "5,208.00" at bounding box center [193, 223] width 37 height 12
click at [287, 154] on div "Debtor Spouse Occupation claims exec Length of Employment No Longer Employed Pa…" at bounding box center [312, 79] width 118 height 173
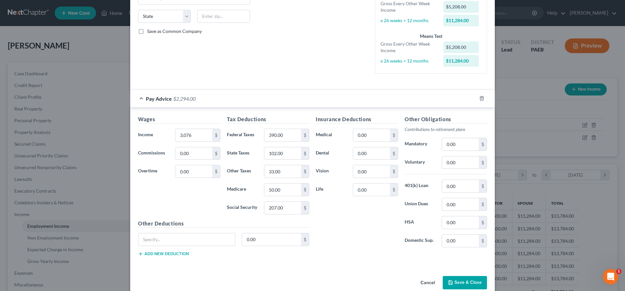
scroll to position [136, 0]
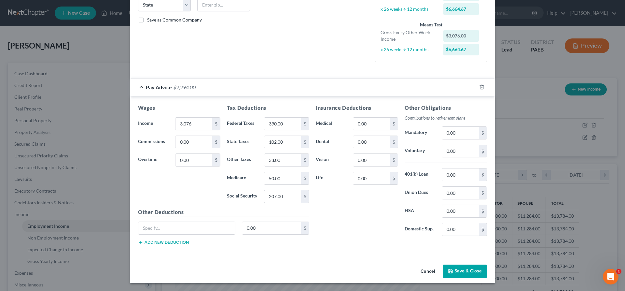
click at [467, 269] on button "Save & Close" at bounding box center [464, 271] width 44 height 14
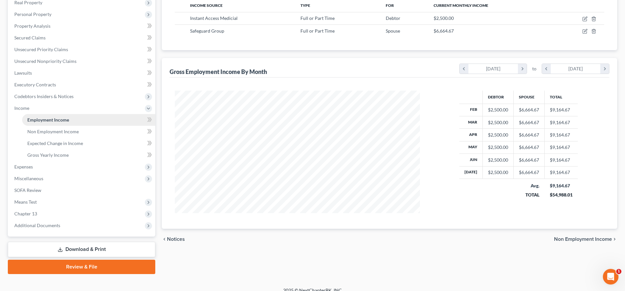
scroll to position [113, 0]
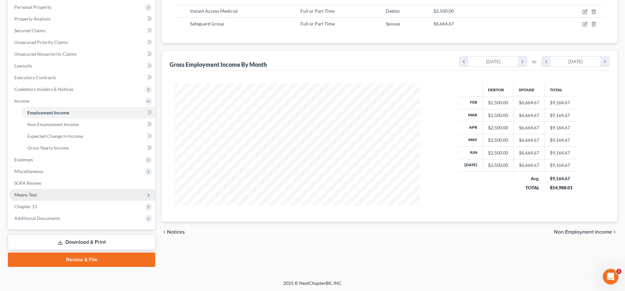
click at [42, 193] on span "Means Test" at bounding box center [82, 195] width 146 height 12
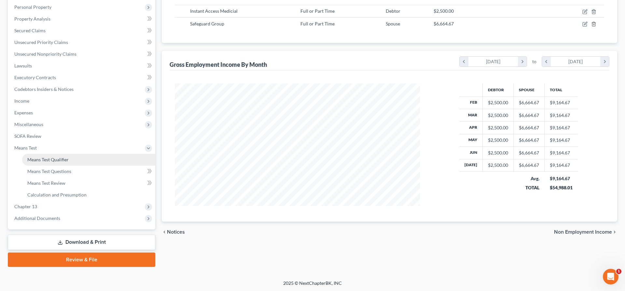
click at [65, 157] on span "Means Test Qualifier" at bounding box center [47, 159] width 41 height 6
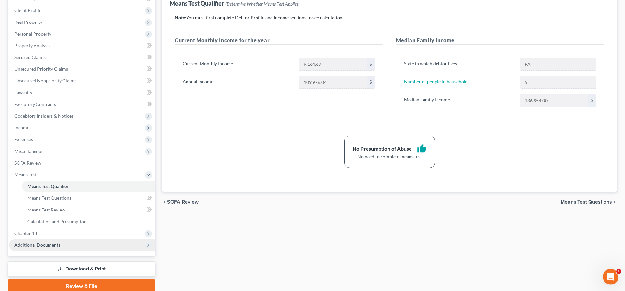
scroll to position [100, 0]
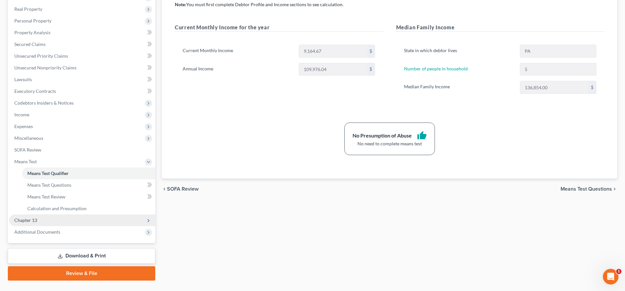
click at [34, 217] on span "Chapter 13" at bounding box center [25, 220] width 23 height 6
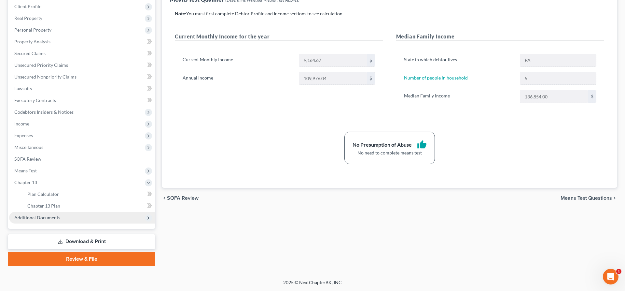
scroll to position [90, 0]
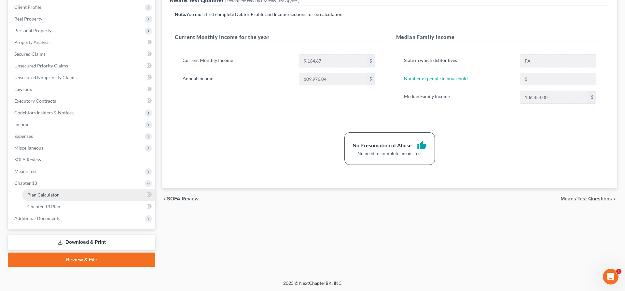
click at [62, 194] on link "Plan Calculator" at bounding box center [88, 195] width 133 height 12
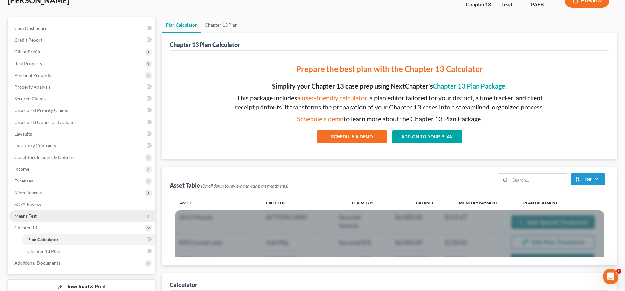
scroll to position [33, 0]
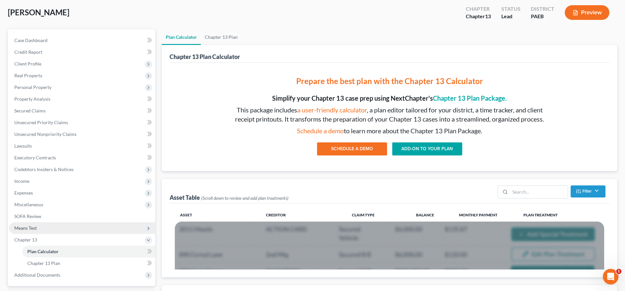
click at [33, 225] on span "Means Test" at bounding box center [25, 228] width 22 height 6
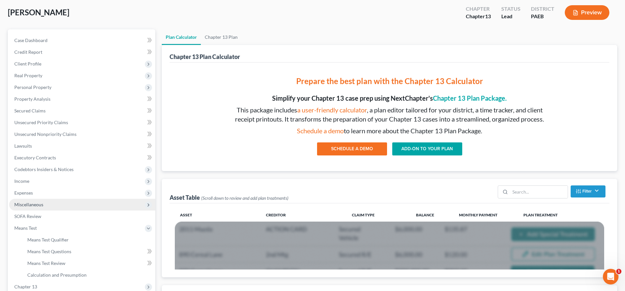
click at [37, 208] on span "Miscellaneous" at bounding box center [82, 204] width 146 height 12
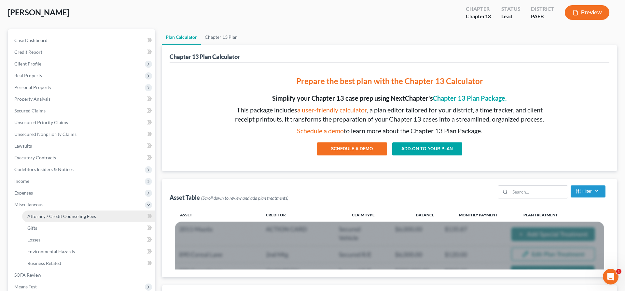
click at [69, 217] on span "Attorney / Credit Counseling Fees" at bounding box center [61, 216] width 69 height 6
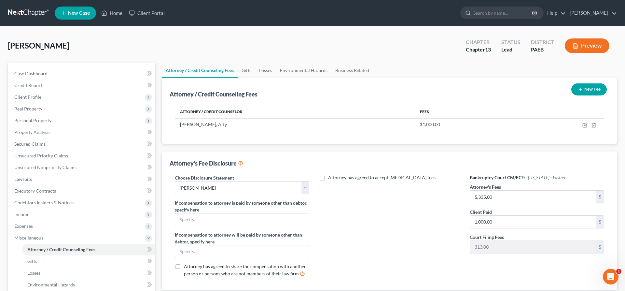
click at [534, 65] on ul "Attorney / Credit Counseling Fees Gifts Losses Environmental Hazards Business R…" at bounding box center [389, 70] width 455 height 16
